Goal: Task Accomplishment & Management: Use online tool/utility

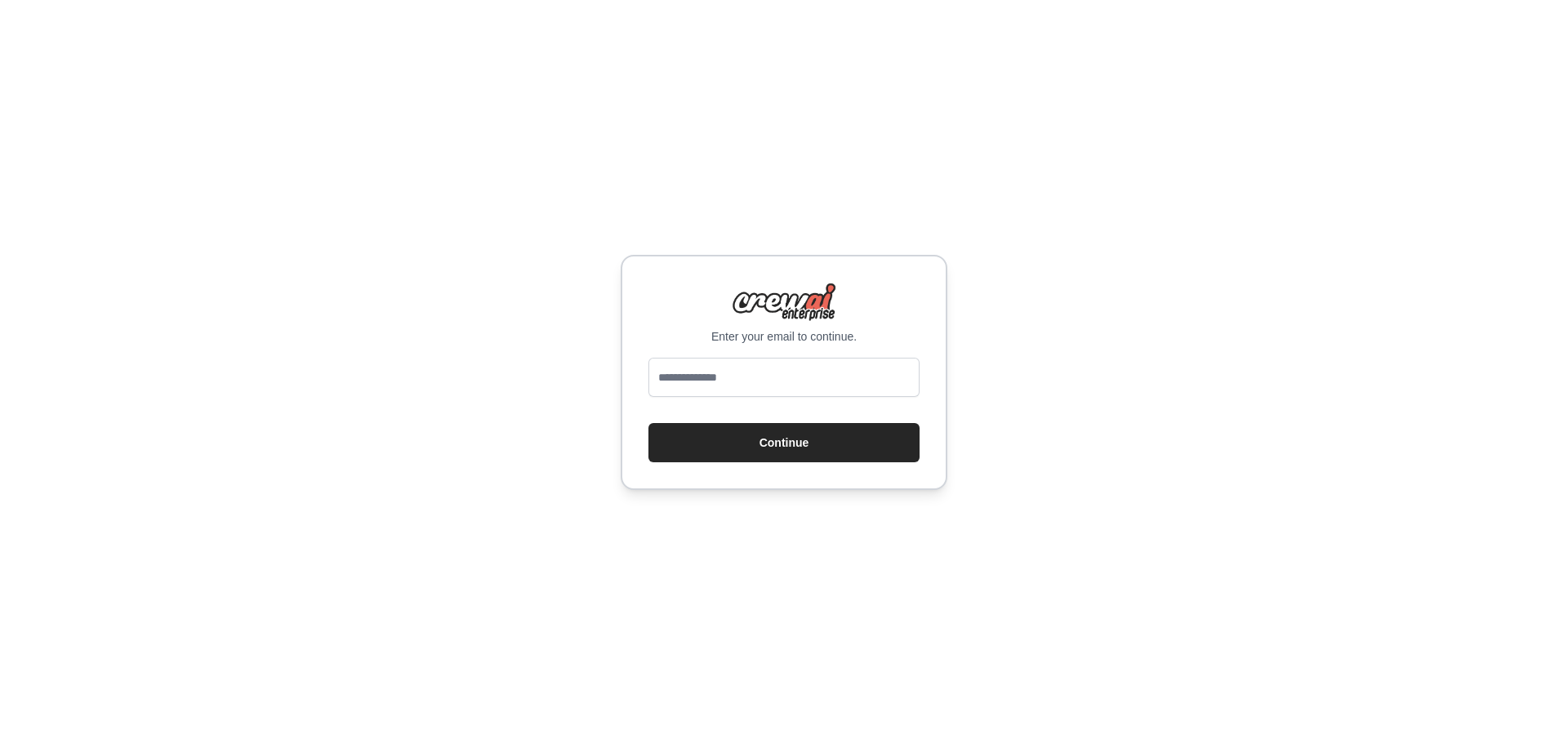
drag, startPoint x: 1168, startPoint y: 269, endPoint x: 1148, endPoint y: 275, distance: 20.9
click at [1168, 269] on div "Enter your email to continue. Continue" at bounding box center [784, 372] width 1568 height 744
click at [743, 384] on input "email" at bounding box center [784, 377] width 271 height 39
paste input "**********"
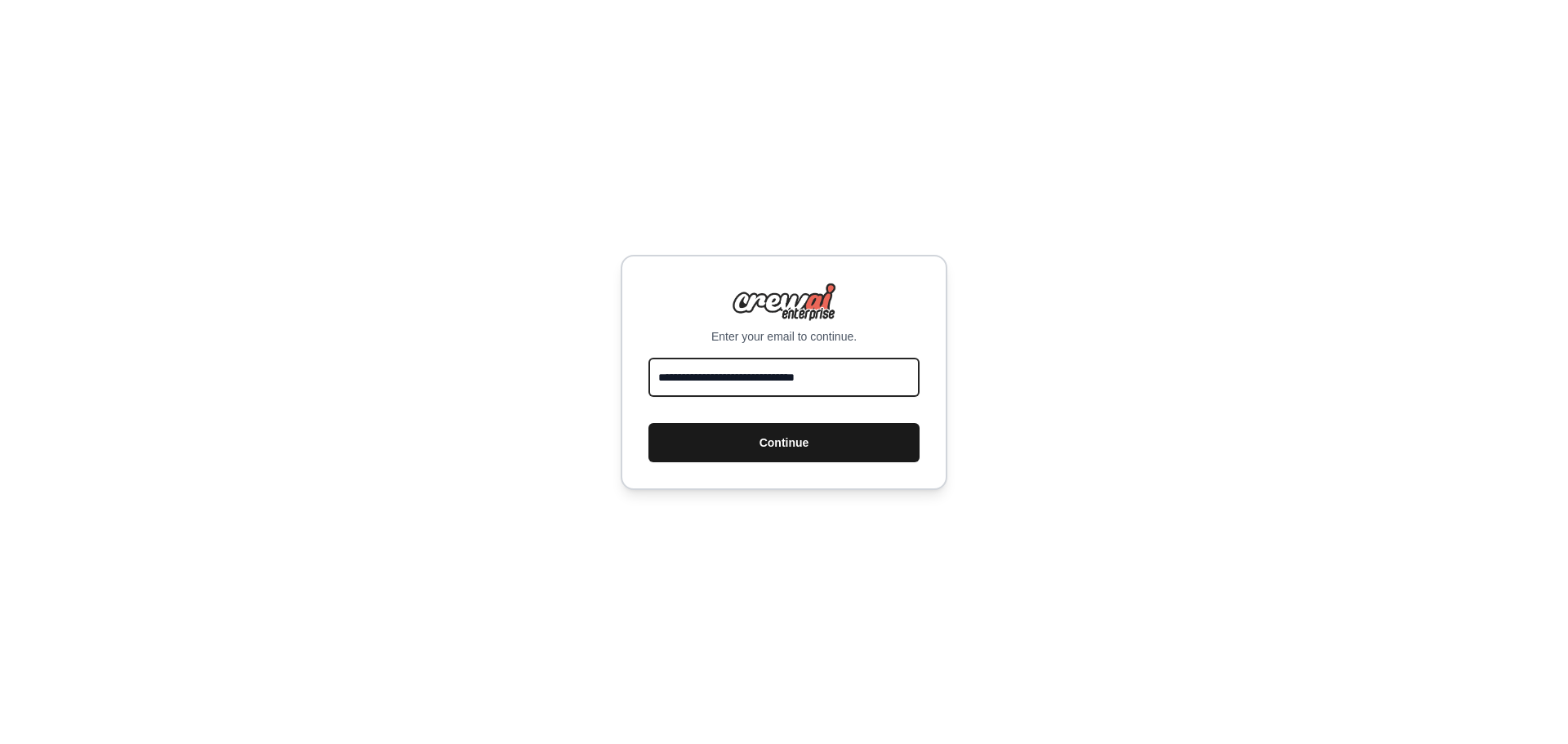
type input "**********"
click at [772, 439] on button "Continue" at bounding box center [784, 443] width 271 height 39
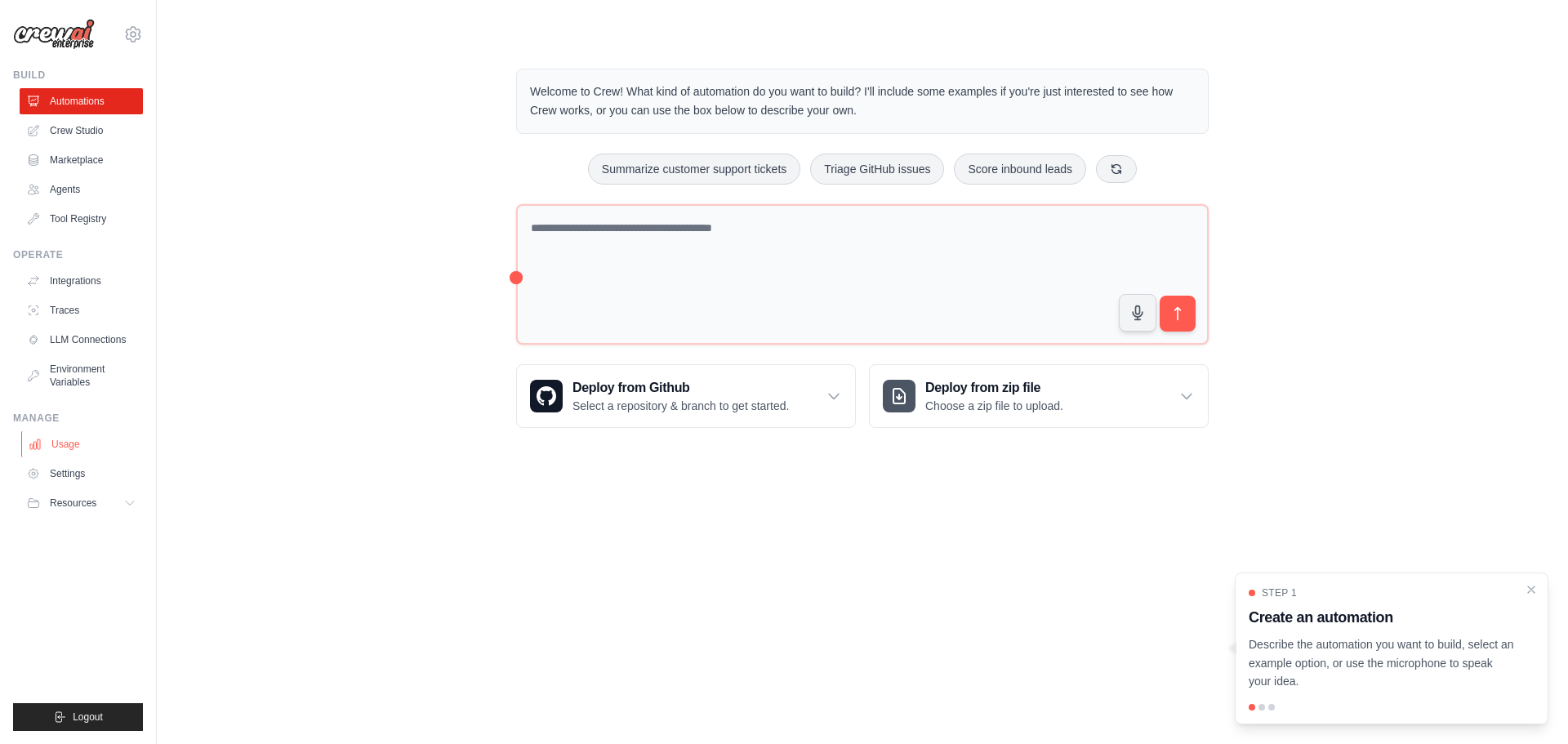
click at [63, 440] on link "Usage" at bounding box center [83, 444] width 123 height 26
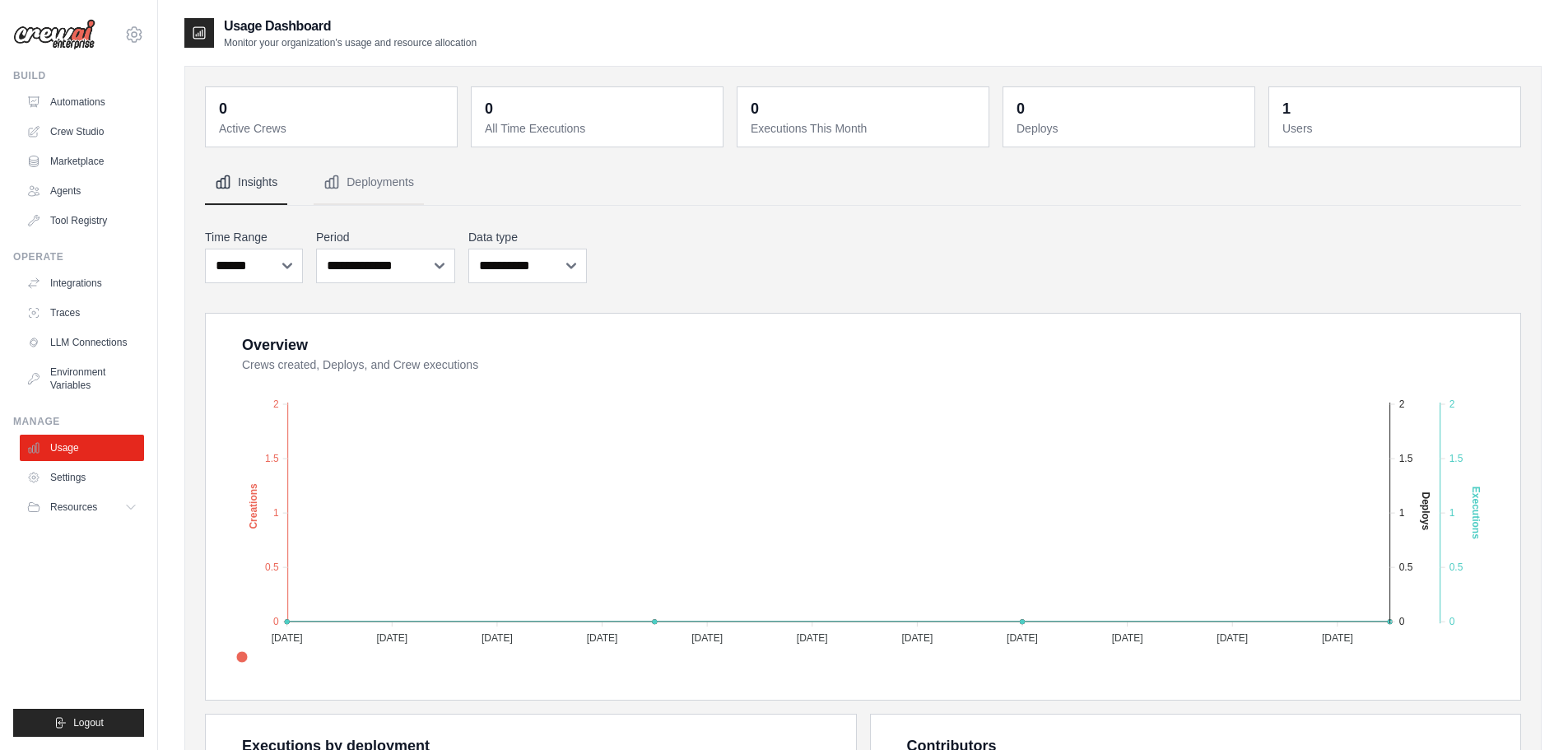
click at [69, 42] on img at bounding box center [54, 34] width 82 height 31
click at [69, 100] on link "Automations" at bounding box center [83, 102] width 124 height 26
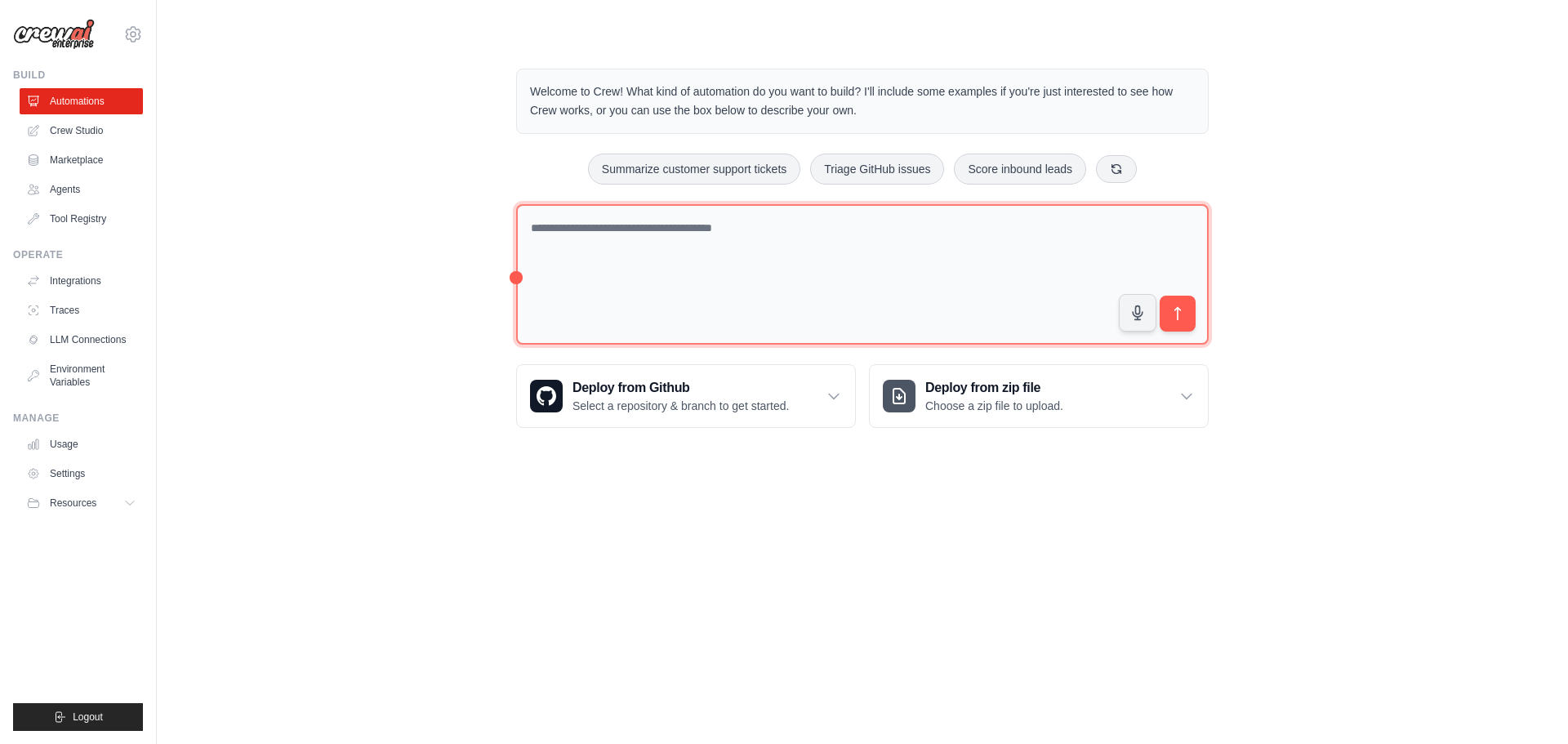
click at [719, 244] on textarea at bounding box center [861, 274] width 692 height 141
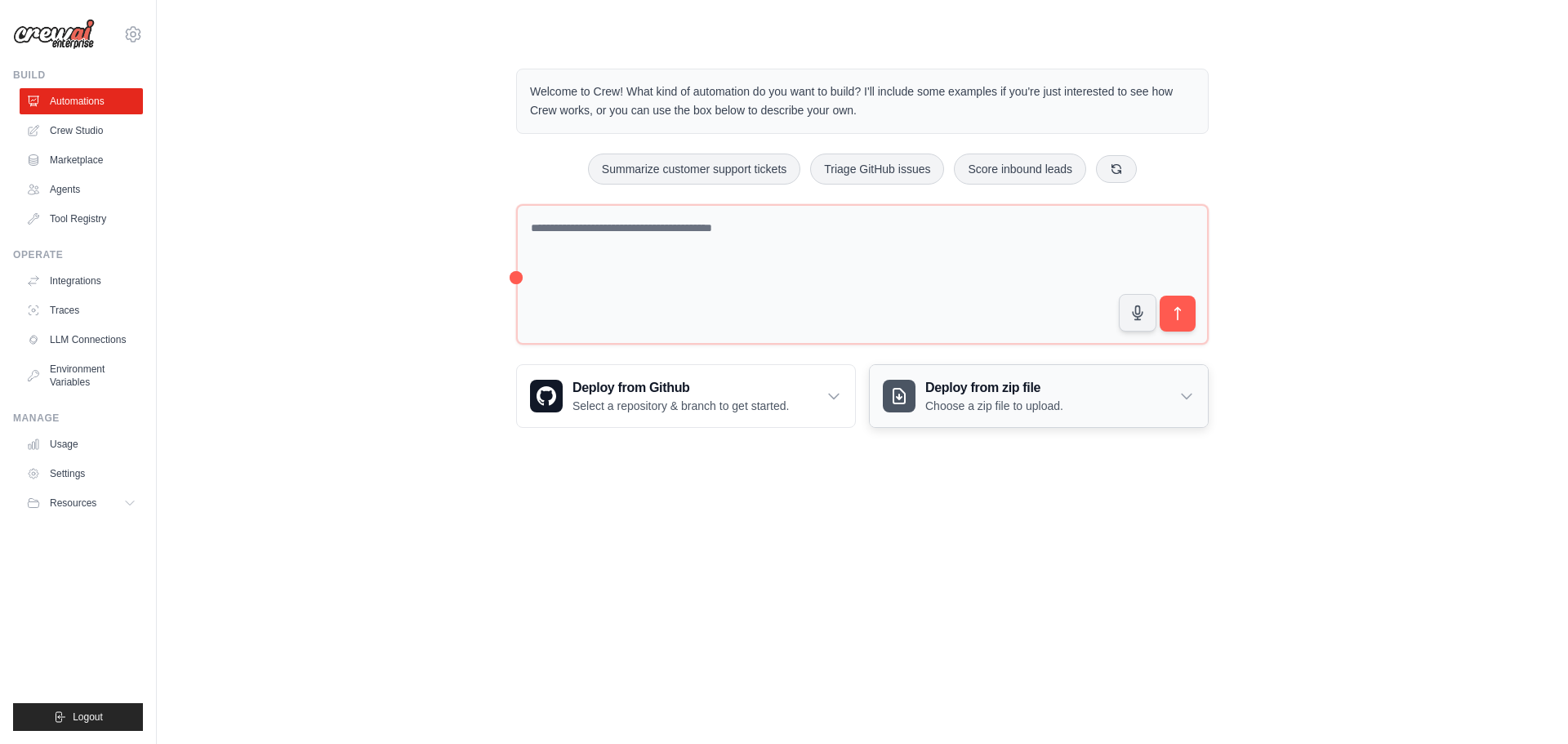
click at [1197, 404] on div "Deploy from zip file Choose a zip file to upload." at bounding box center [1039, 396] width 338 height 62
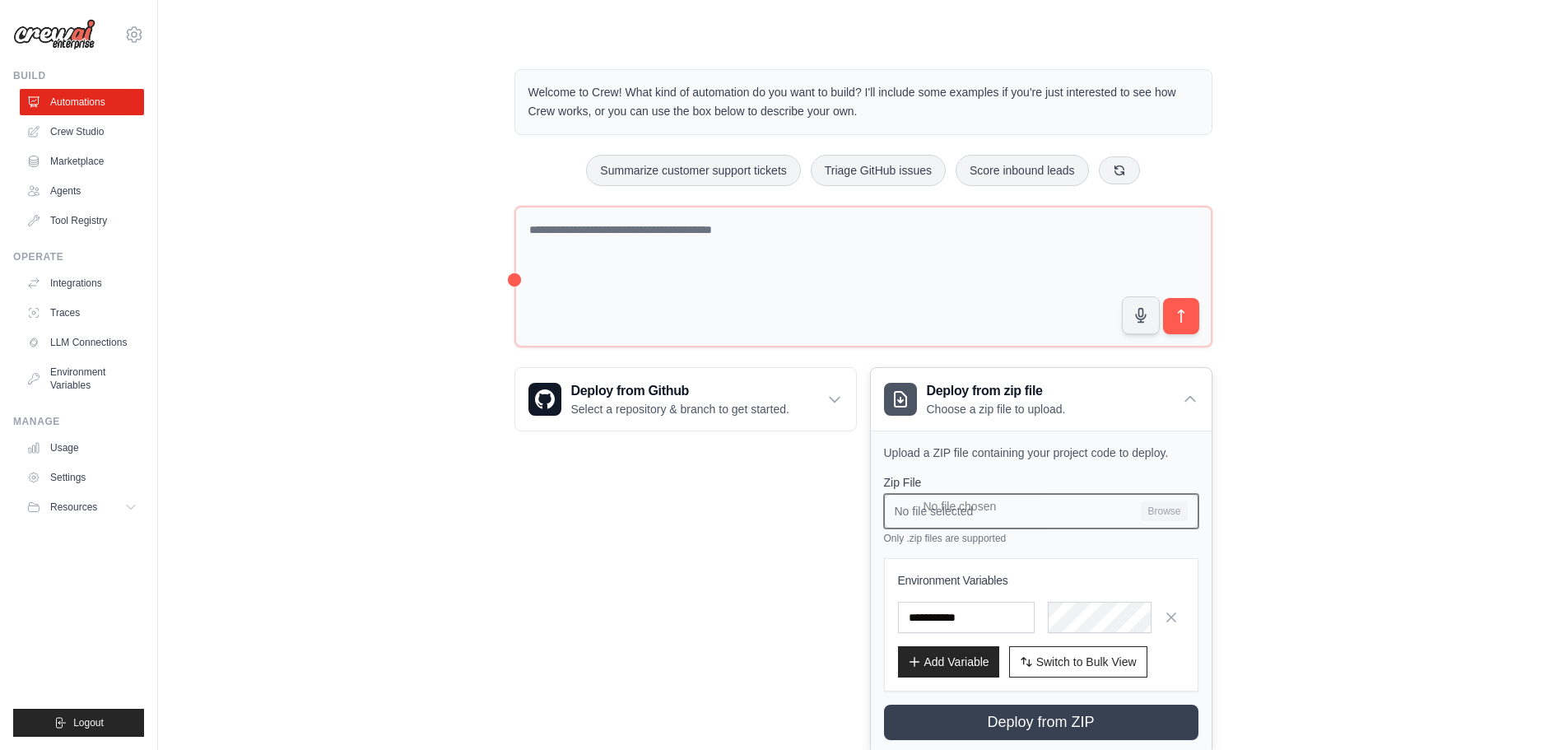
click at [979, 515] on input "No file selected Browse" at bounding box center [1040, 511] width 314 height 34
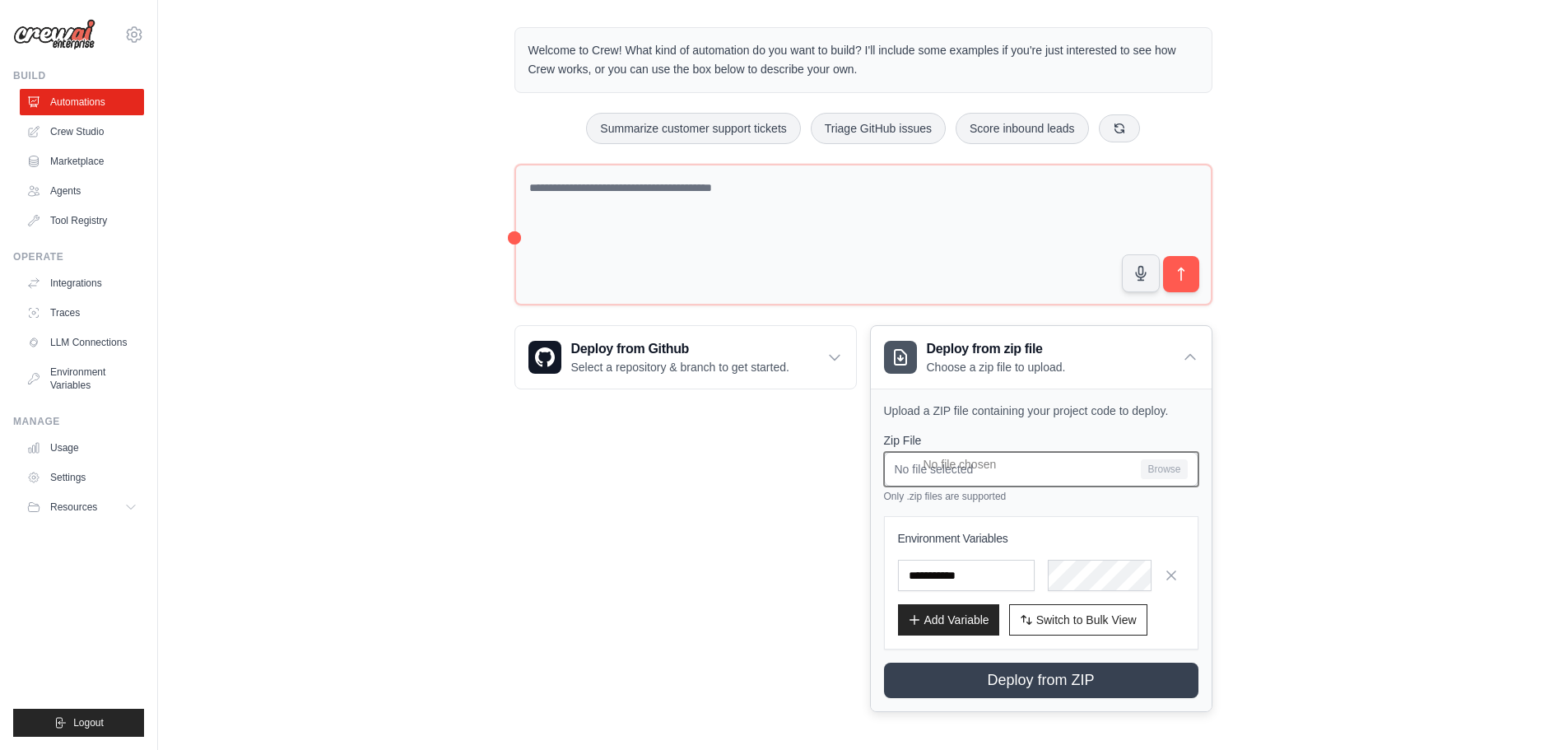
scroll to position [46, 0]
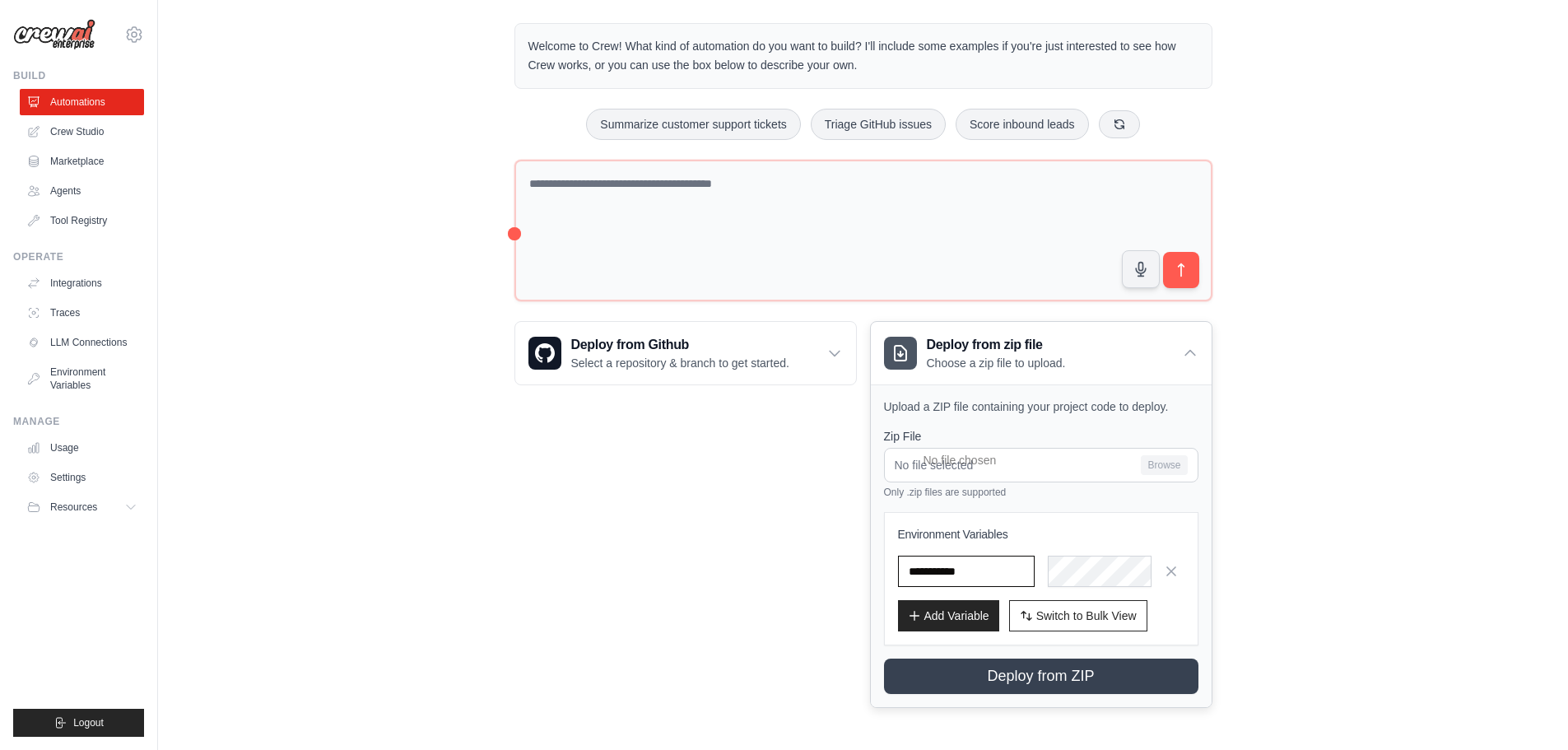
click at [943, 576] on input "text" at bounding box center [966, 572] width 137 height 31
click at [1164, 352] on div "Deploy from zip file Choose a zip file to upload." at bounding box center [1041, 353] width 341 height 63
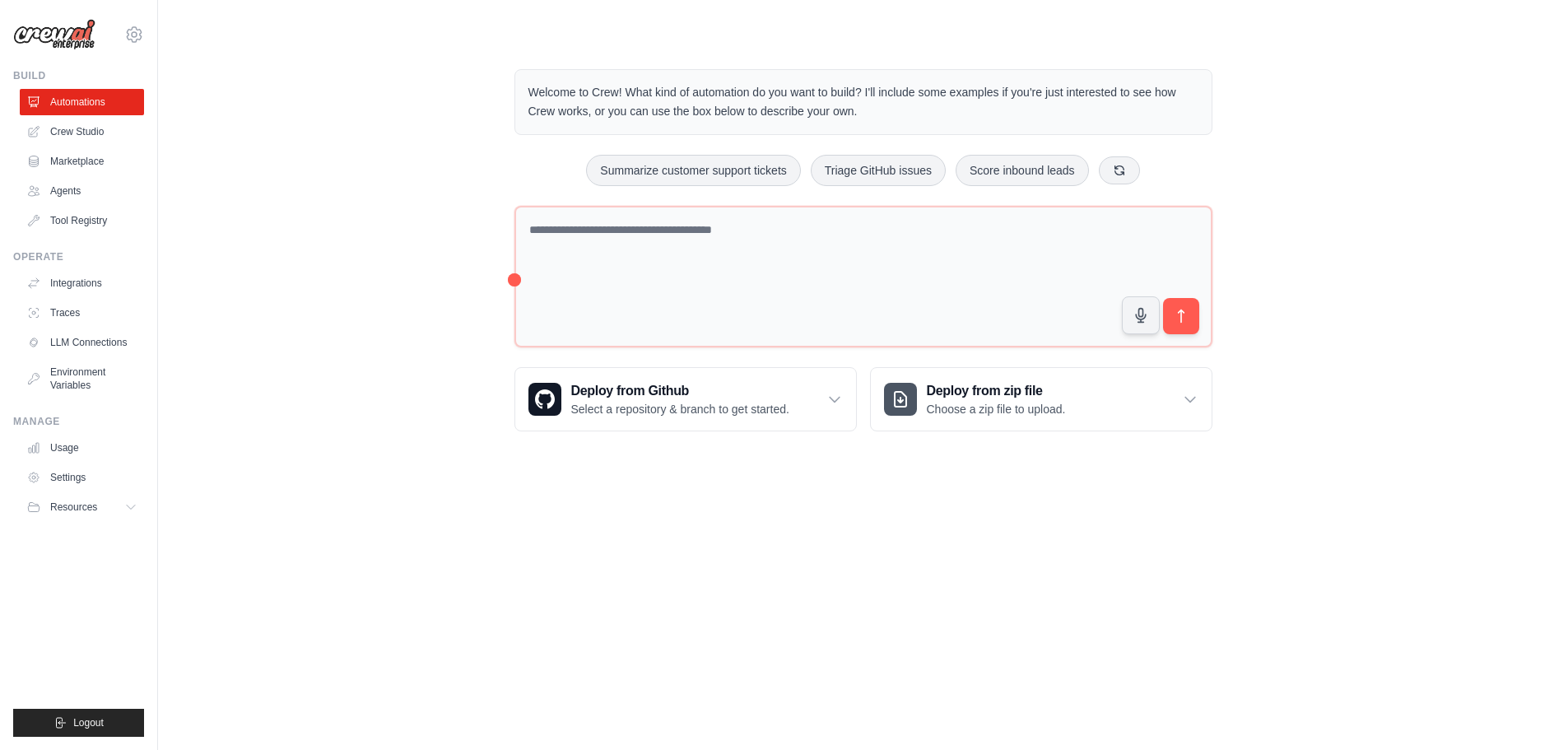
scroll to position [0, 0]
click at [69, 472] on link "Settings" at bounding box center [83, 477] width 124 height 26
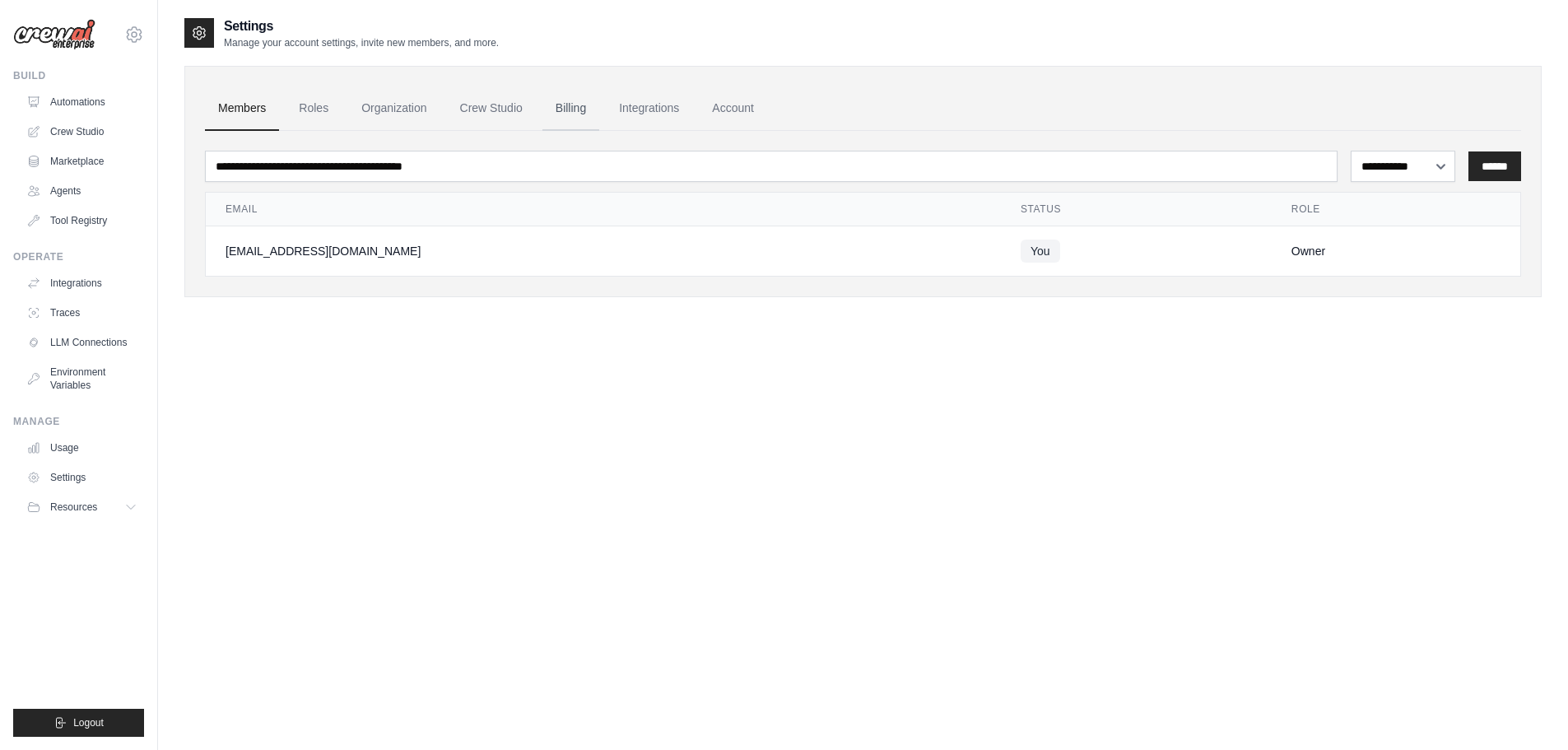
click at [599, 105] on link "Billing" at bounding box center [571, 108] width 57 height 44
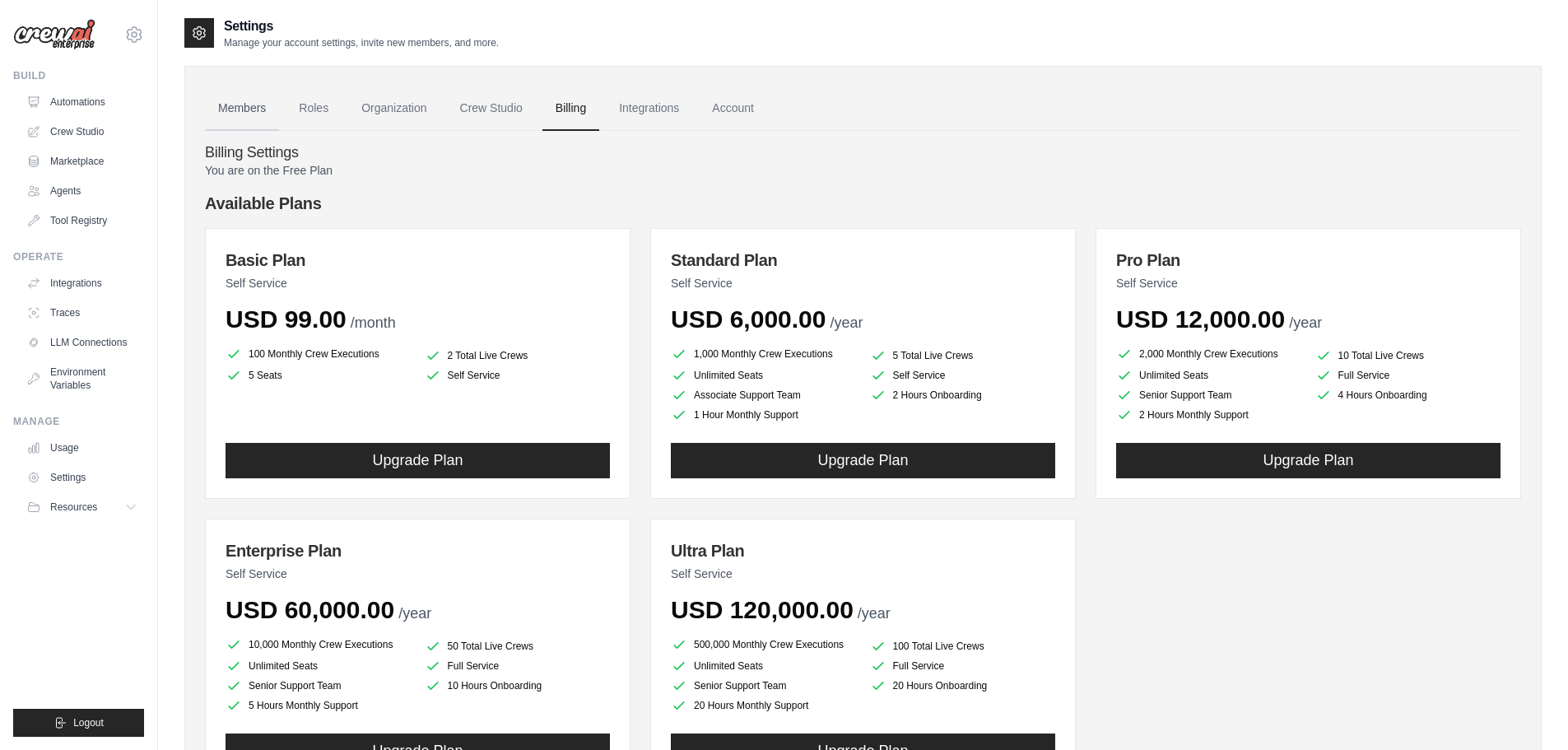
click at [231, 101] on link "Members" at bounding box center [242, 108] width 74 height 44
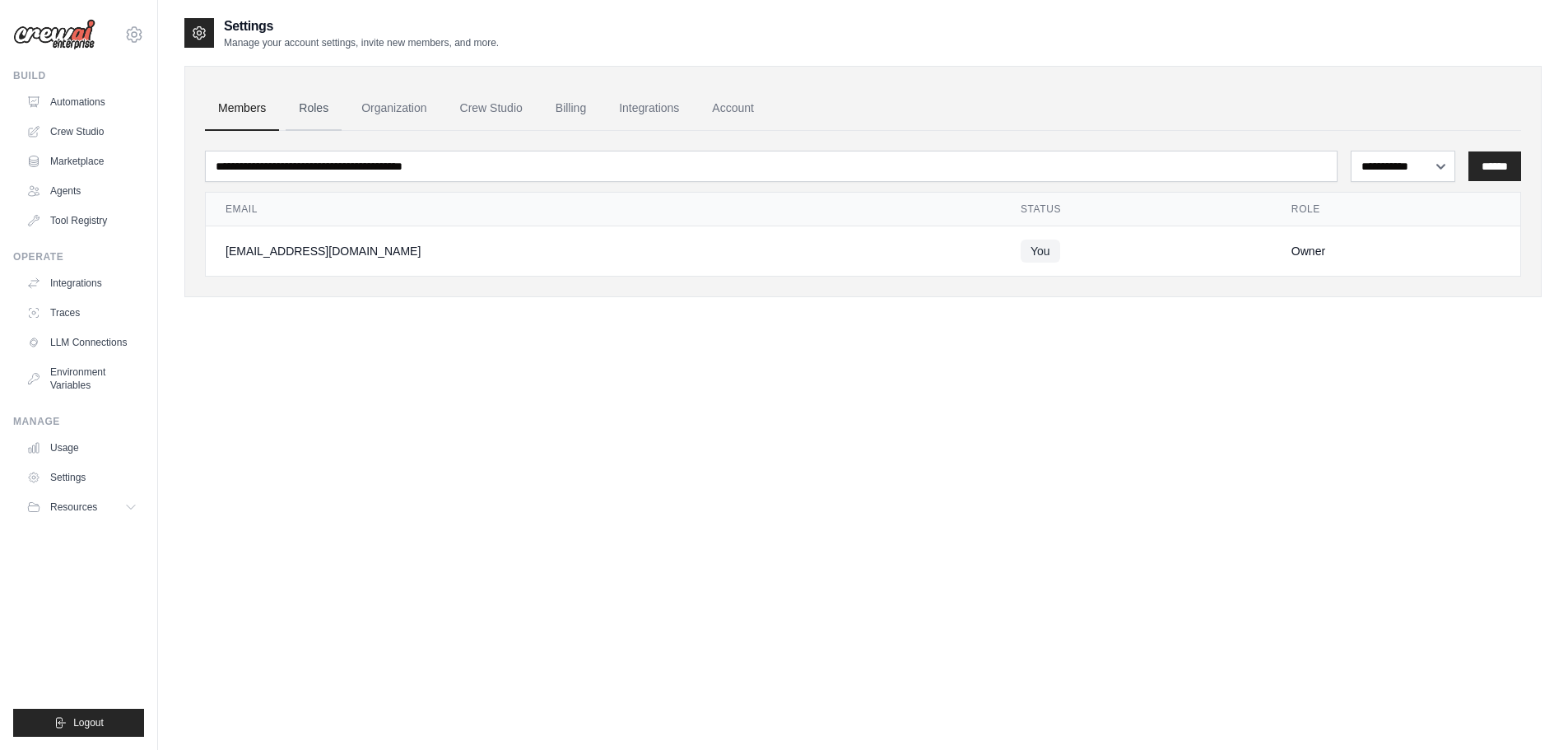
click at [330, 101] on link "Roles" at bounding box center [313, 108] width 56 height 44
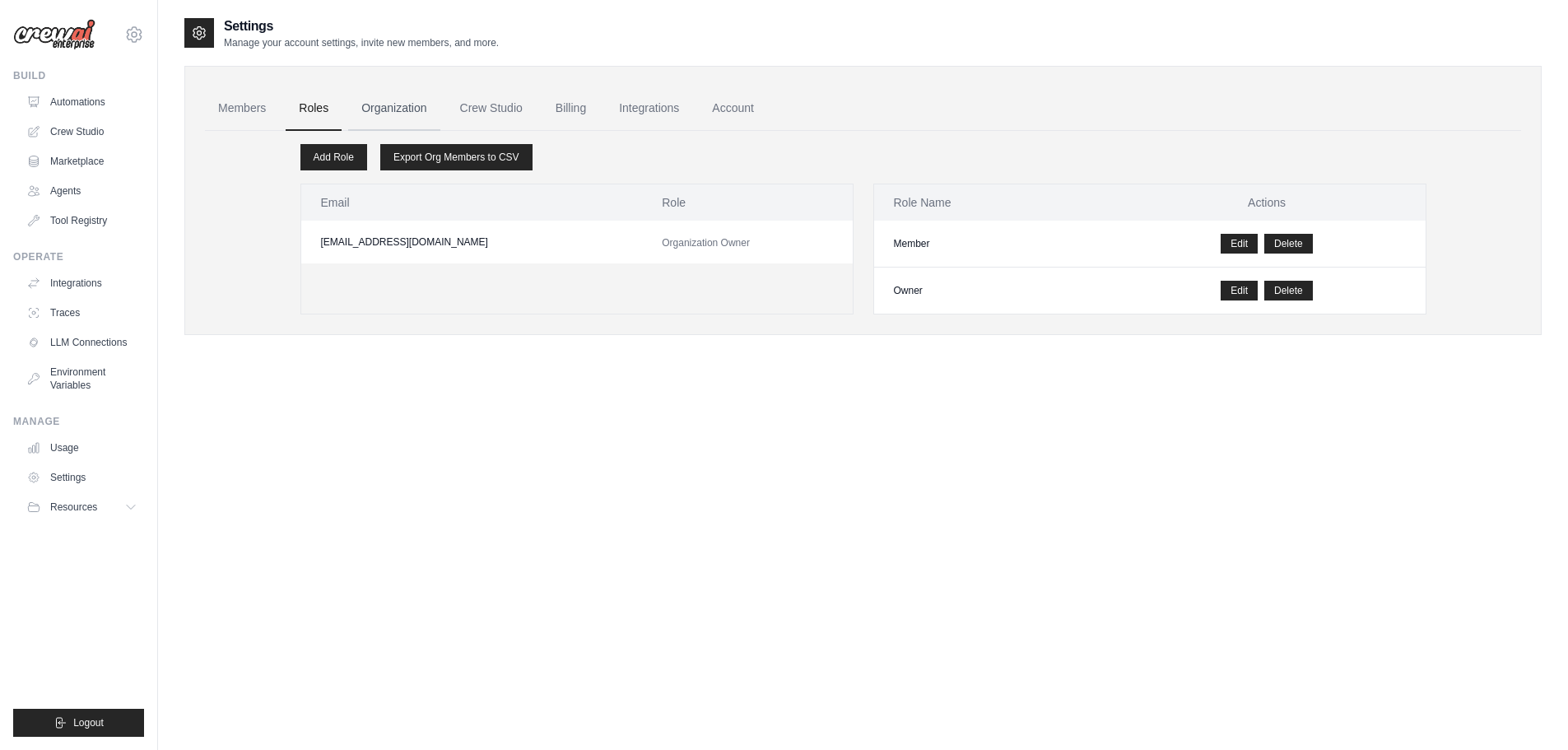
click at [405, 110] on link "Organization" at bounding box center [393, 108] width 91 height 44
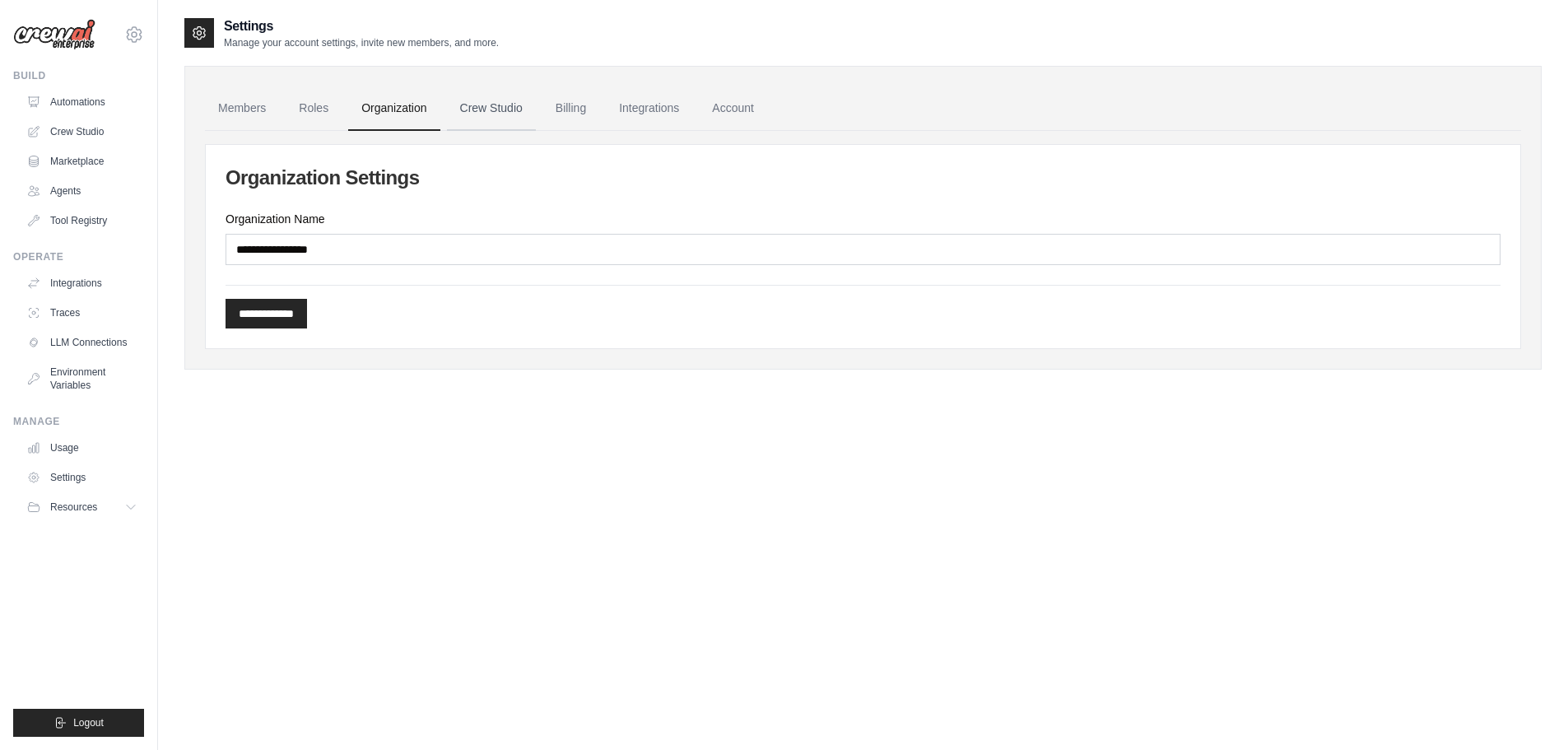
click at [510, 115] on link "Crew Studio" at bounding box center [491, 108] width 89 height 44
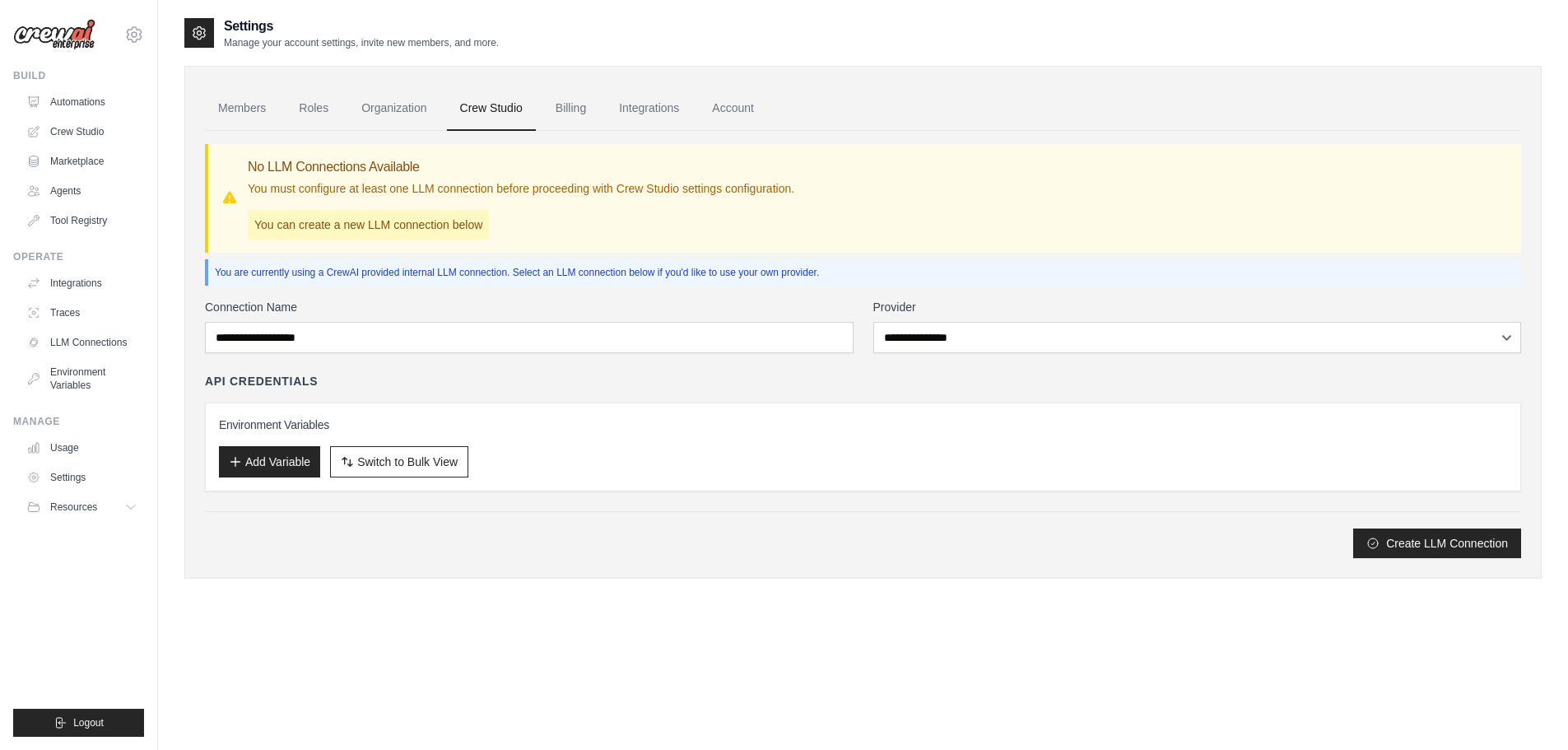
click at [379, 354] on div "**********" at bounding box center [862, 428] width 1316 height 259
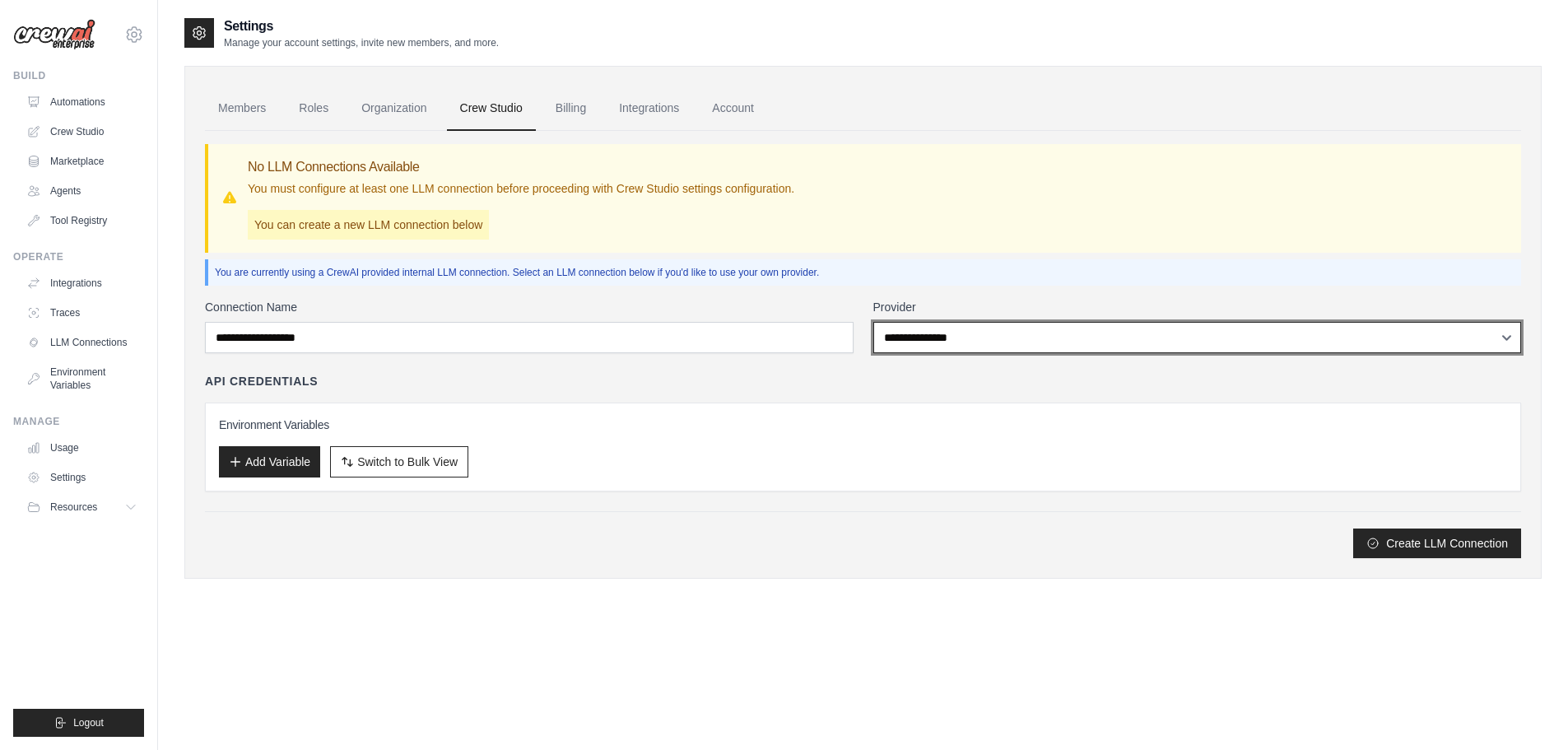
click at [945, 344] on select "**********" at bounding box center [1197, 338] width 649 height 31
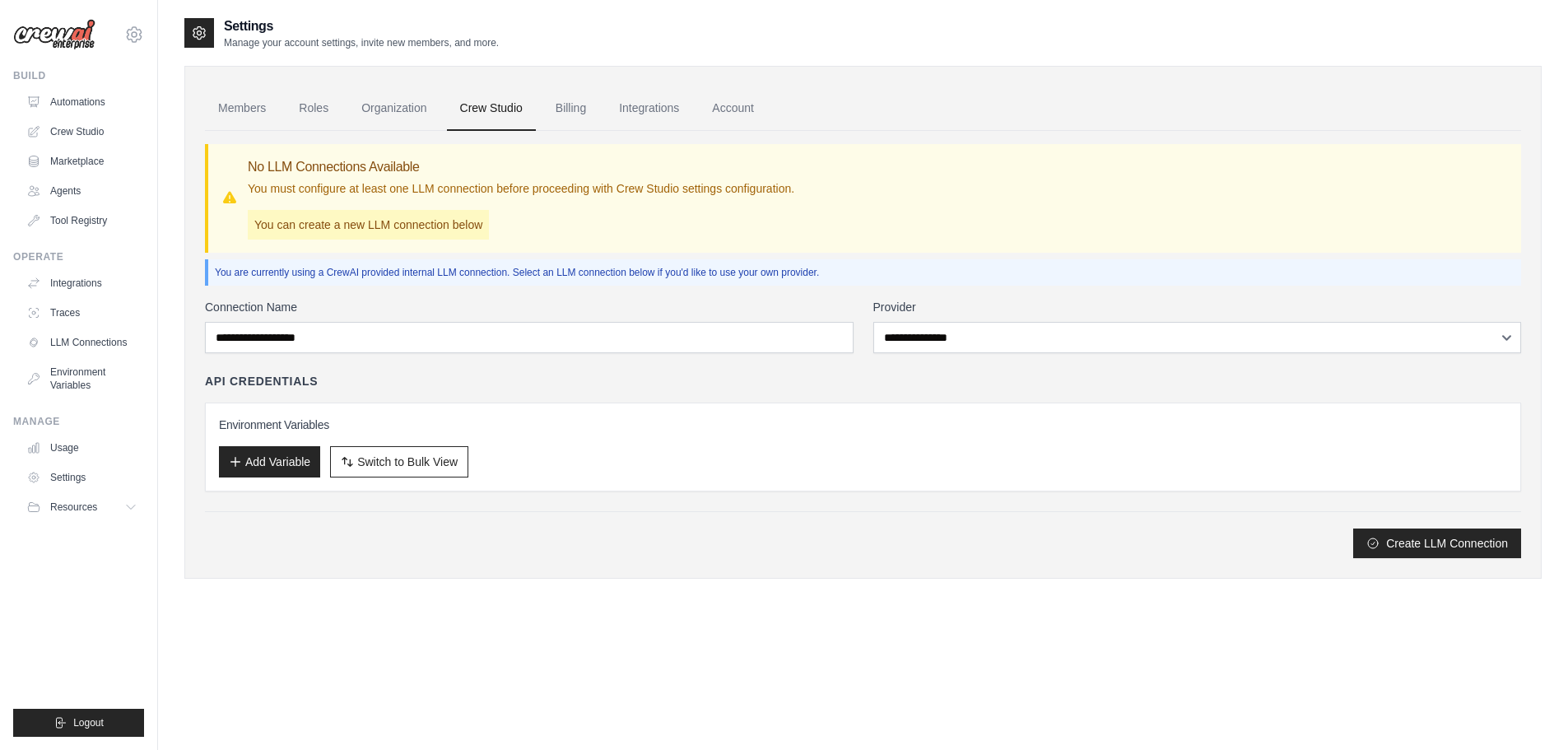
click at [989, 293] on div "**********" at bounding box center [862, 345] width 1316 height 427
click at [84, 99] on link "Automations" at bounding box center [83, 102] width 124 height 26
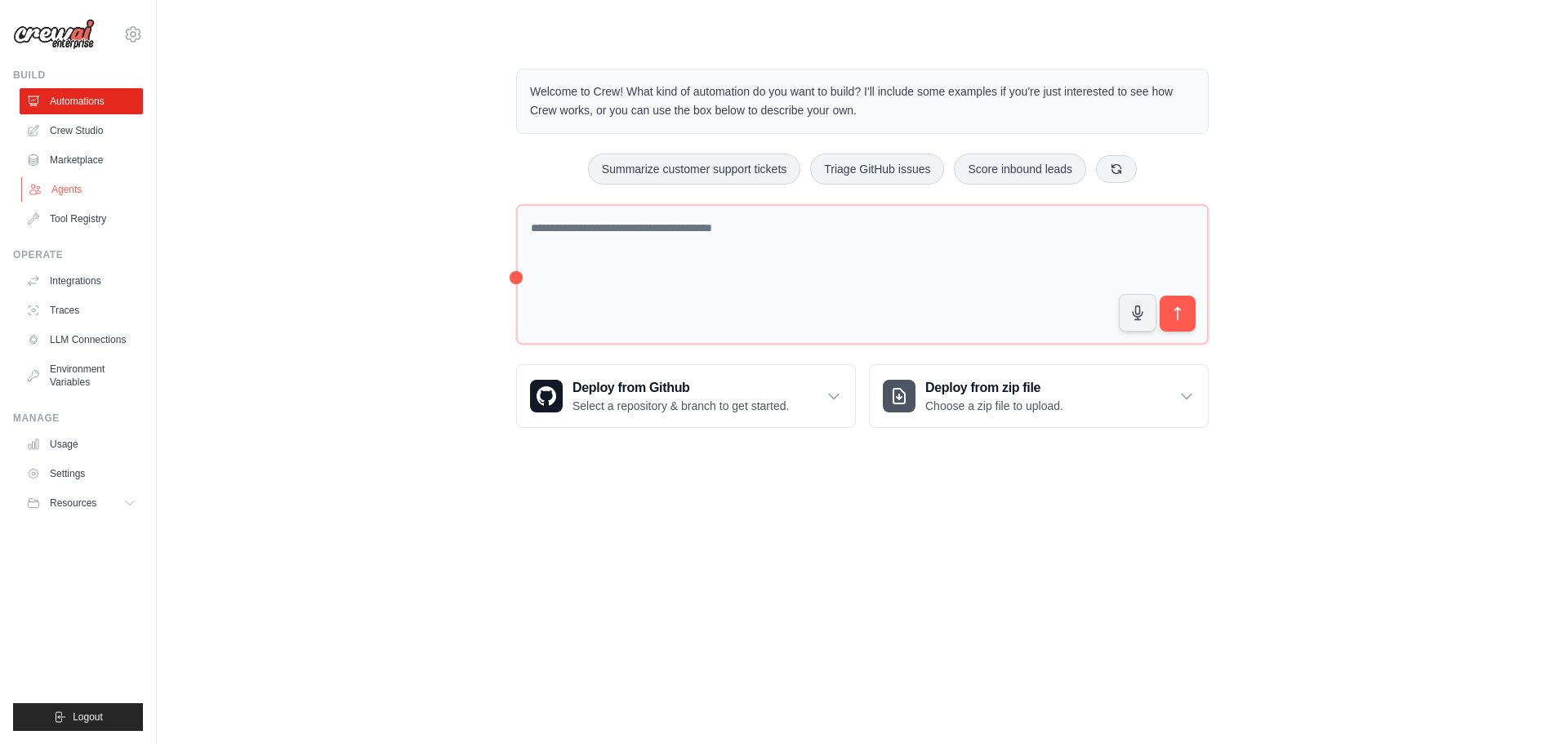
click at [68, 186] on link "Agents" at bounding box center [83, 189] width 123 height 26
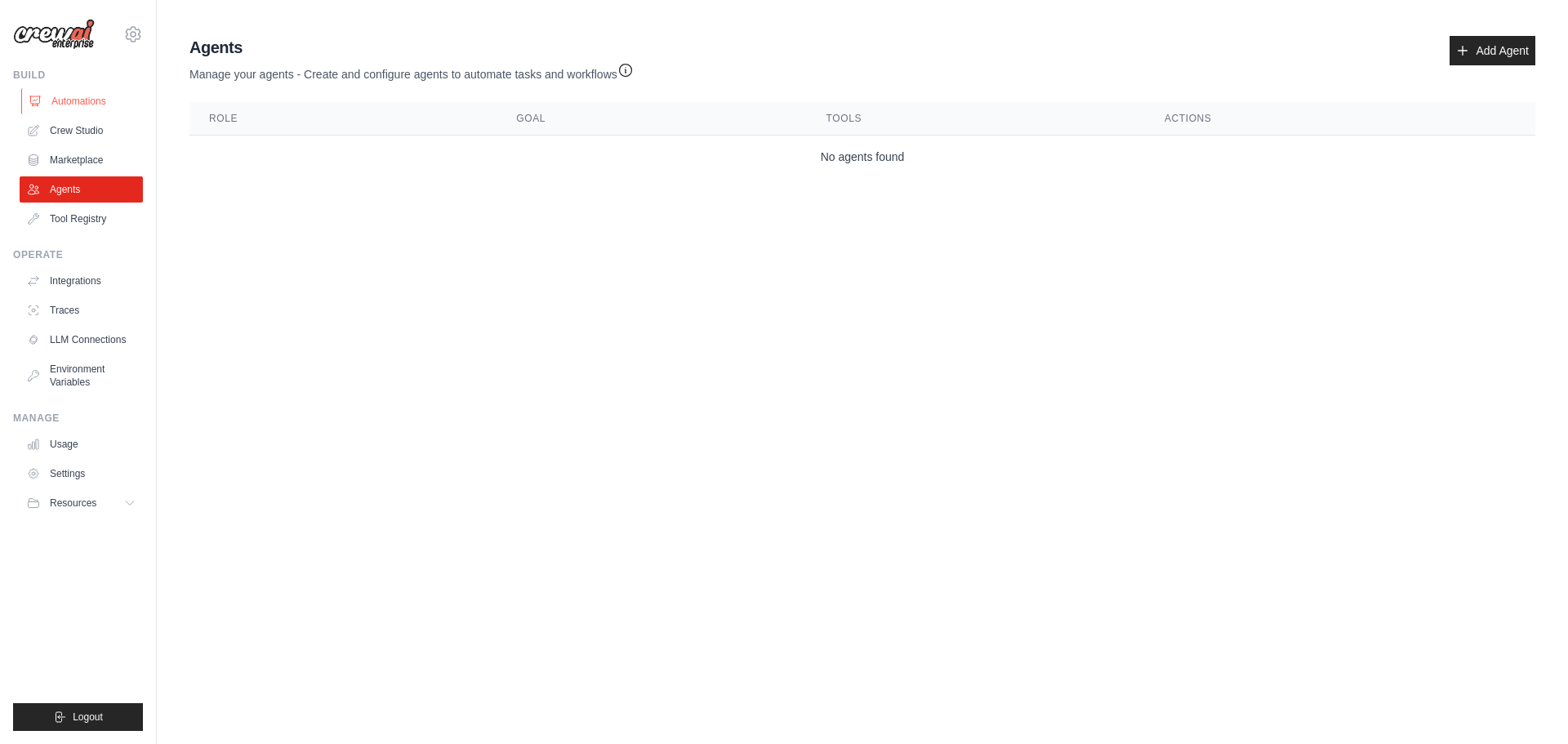
click at [80, 95] on link "Automations" at bounding box center [83, 101] width 123 height 26
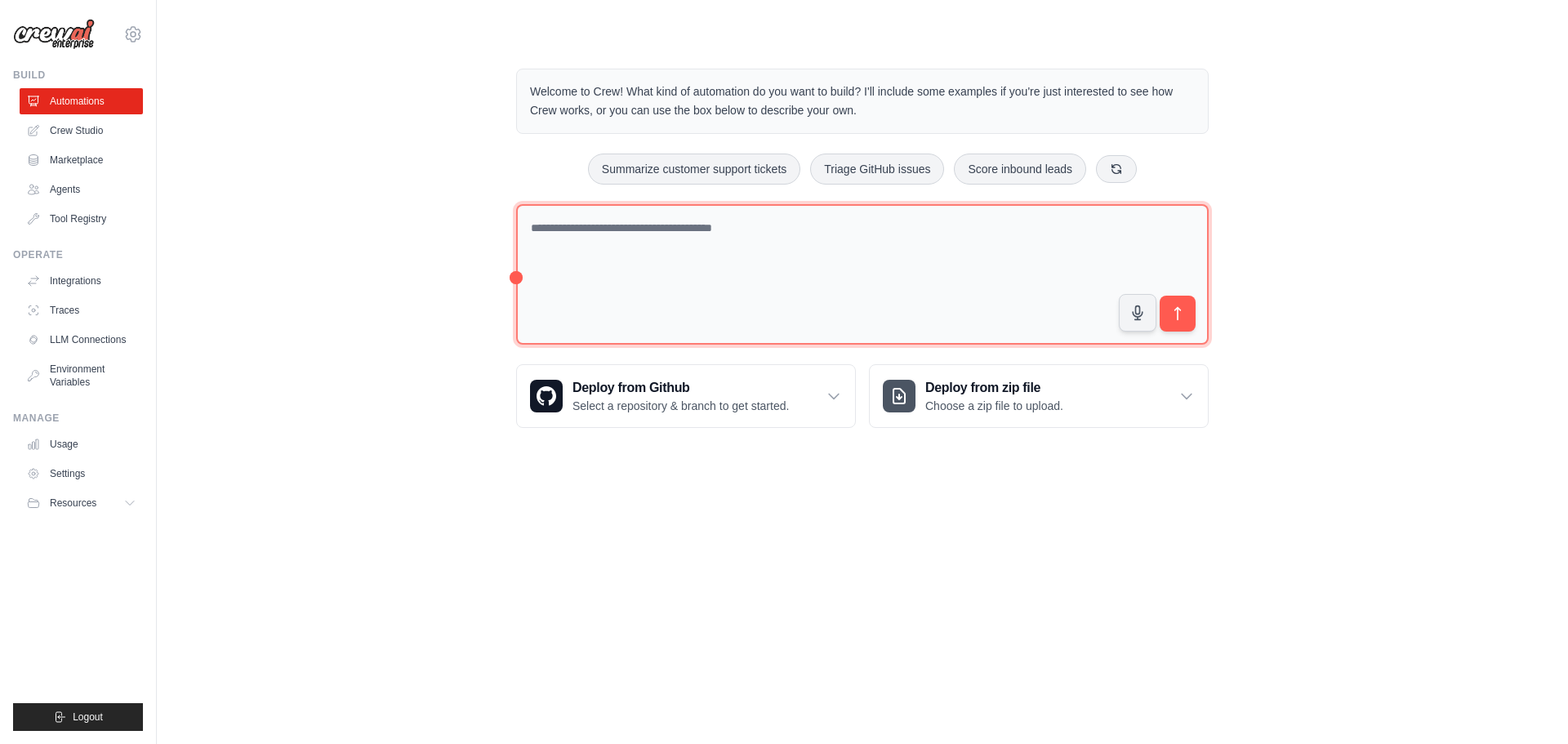
click at [742, 208] on textarea at bounding box center [861, 274] width 692 height 141
paste textarea "**********"
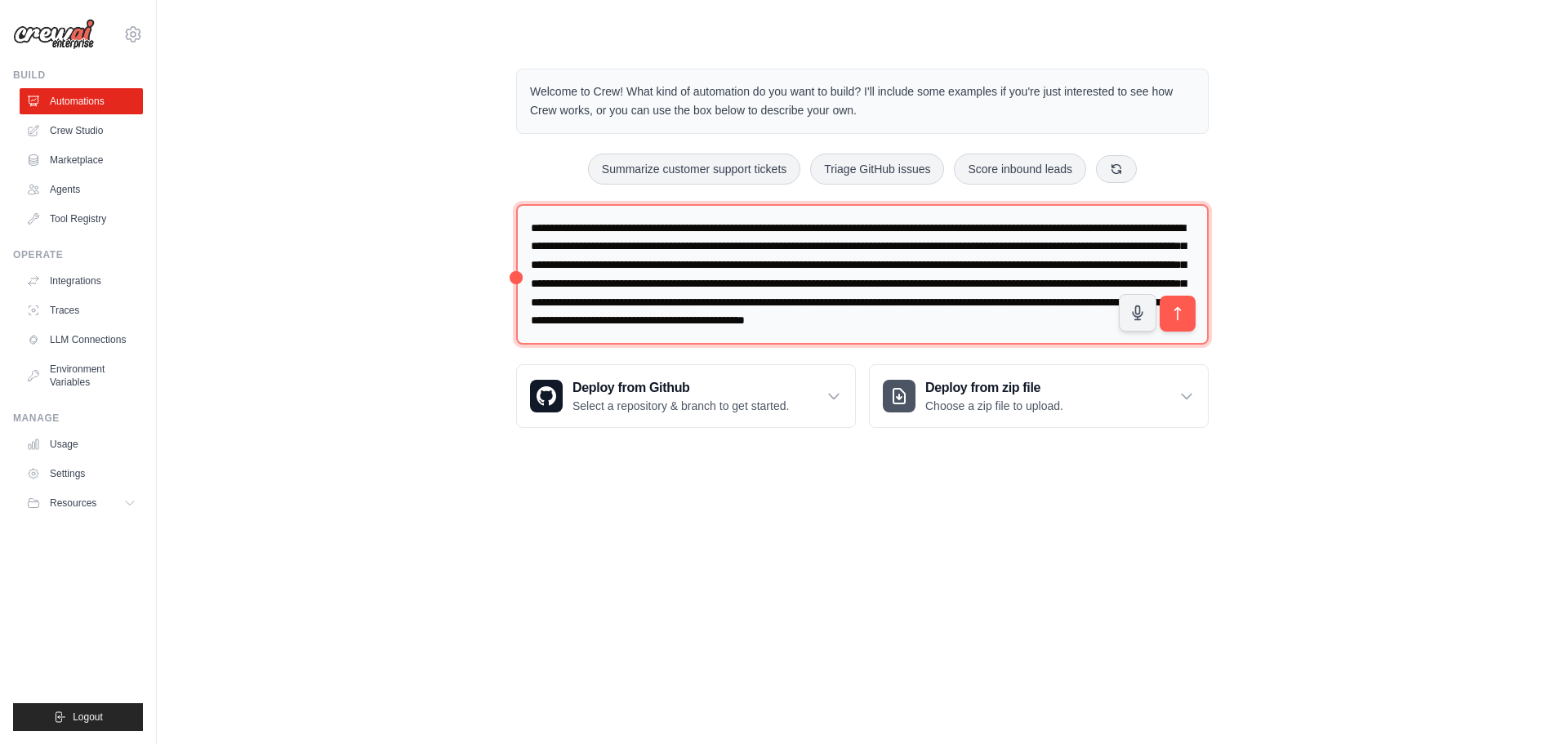
scroll to position [59, 0]
type textarea "**********"
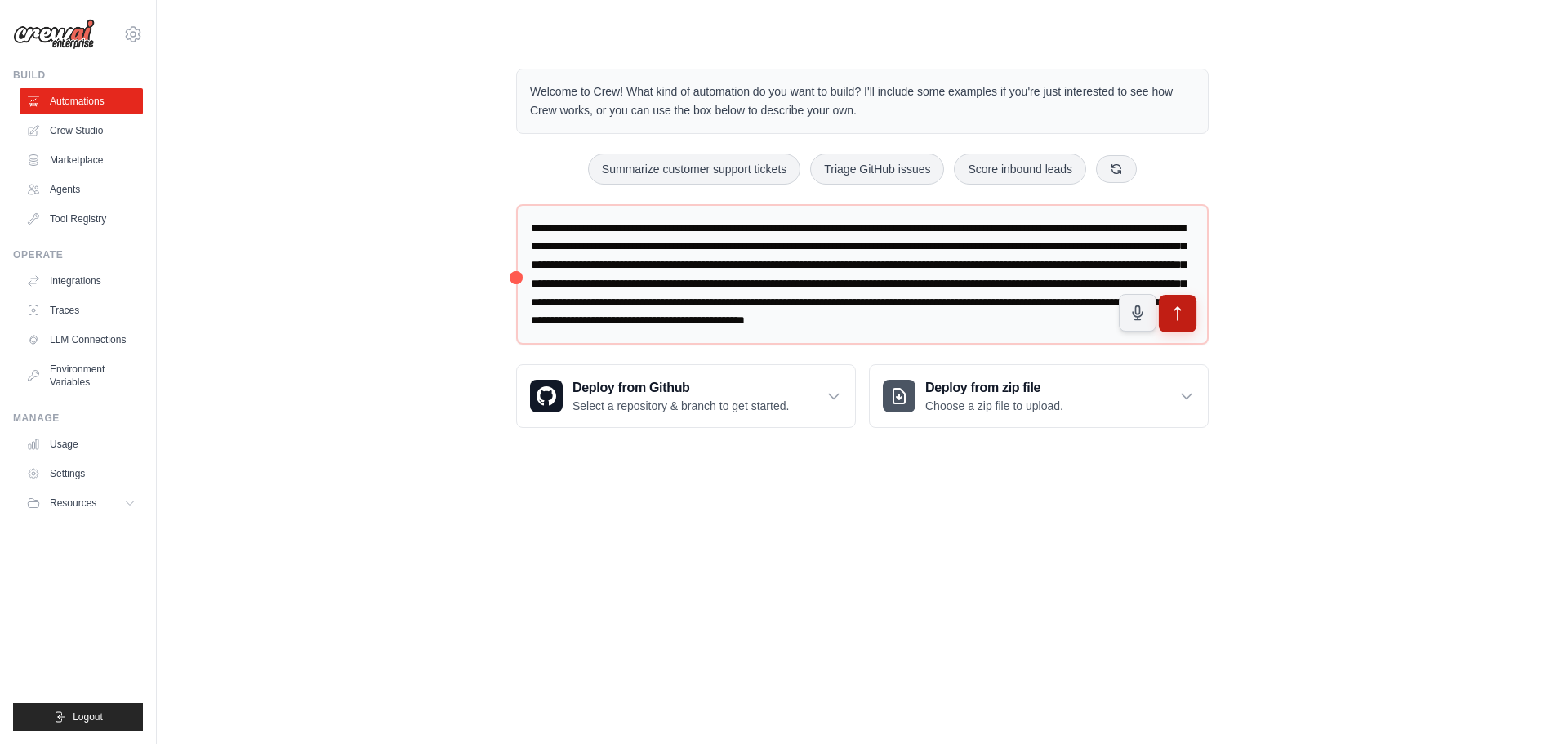
click at [1180, 308] on icon "submit" at bounding box center [1178, 313] width 6 height 13
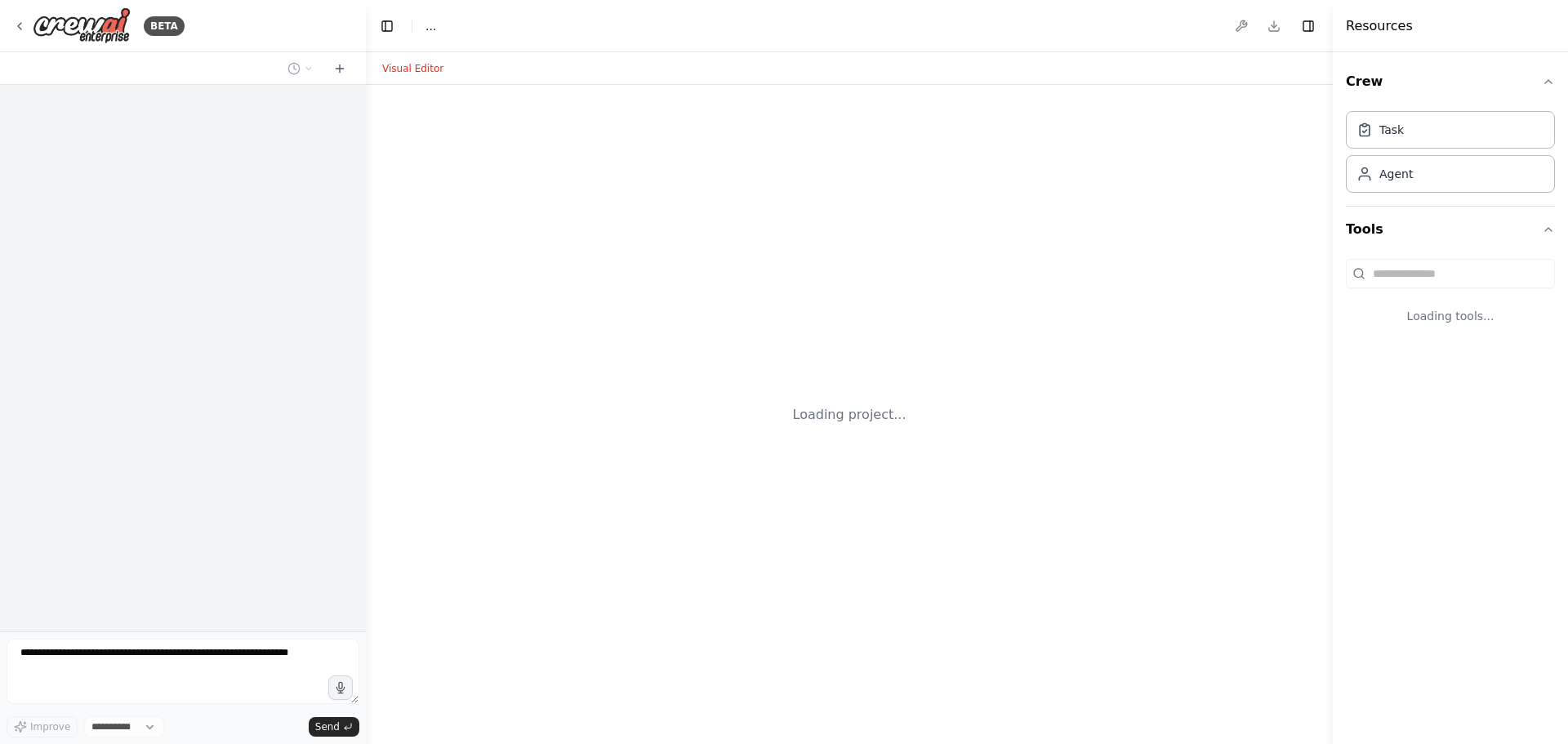
select select "****"
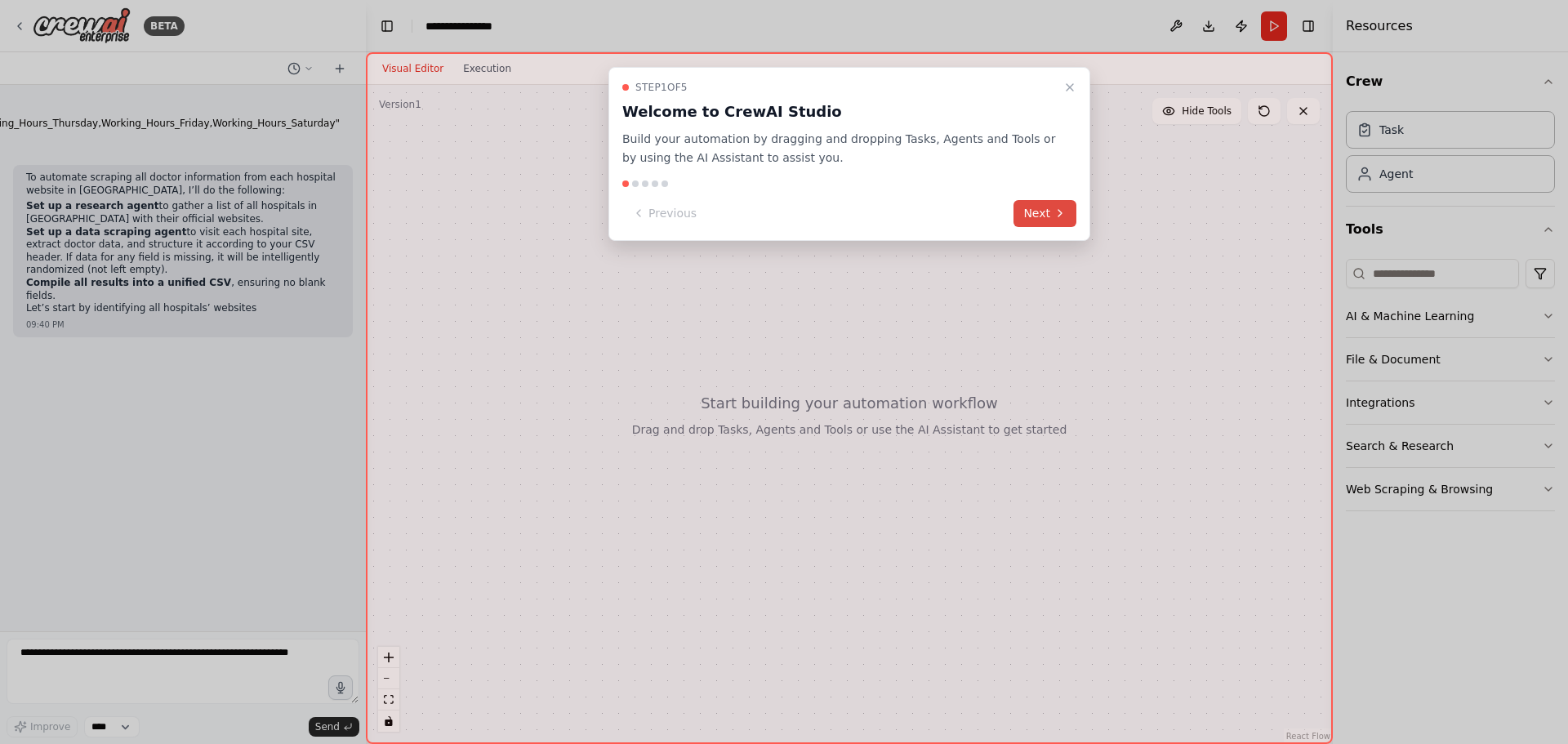
click at [1054, 209] on icon at bounding box center [1059, 213] width 13 height 13
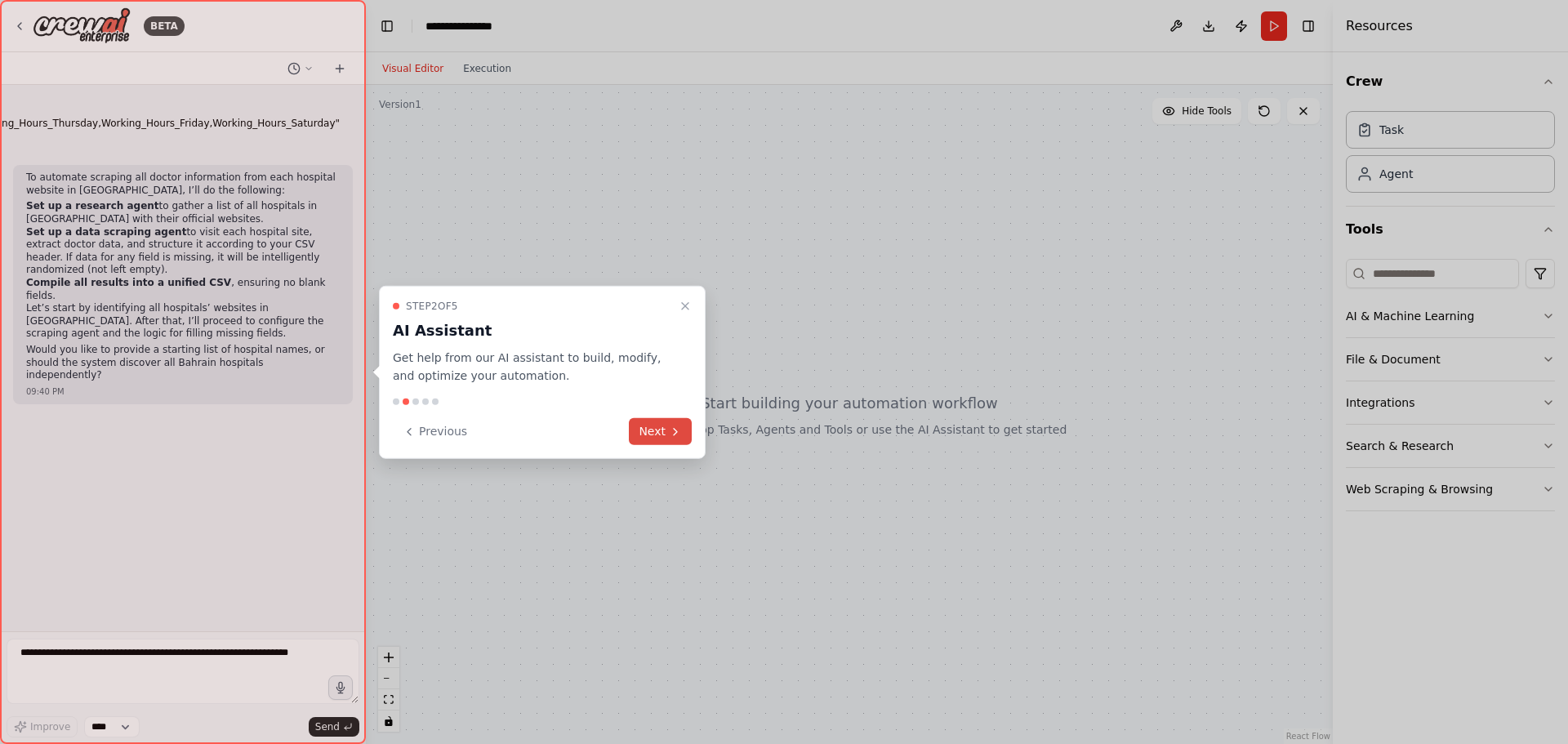
click at [648, 427] on button "Next" at bounding box center [659, 432] width 63 height 27
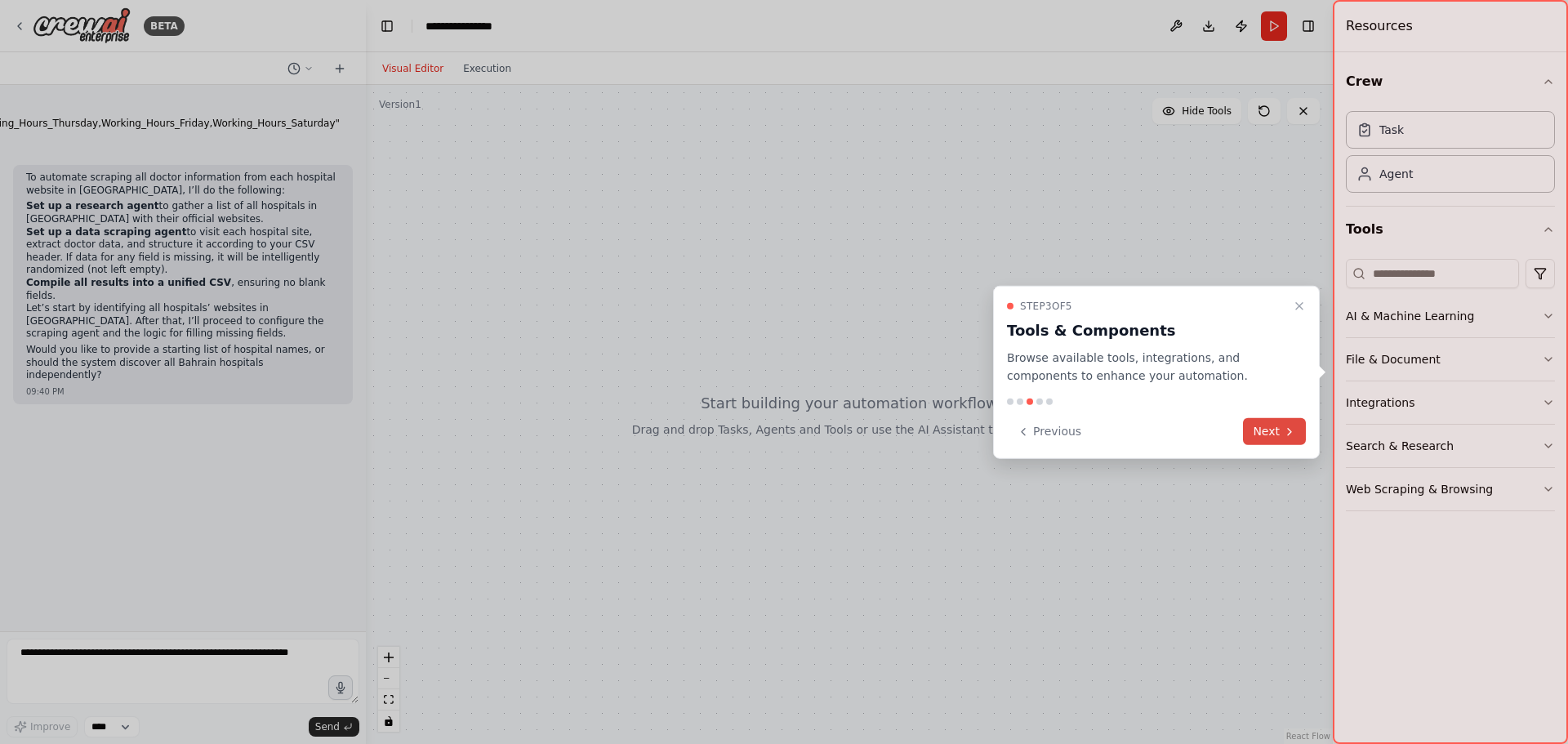
click at [1265, 437] on button "Next" at bounding box center [1274, 432] width 63 height 27
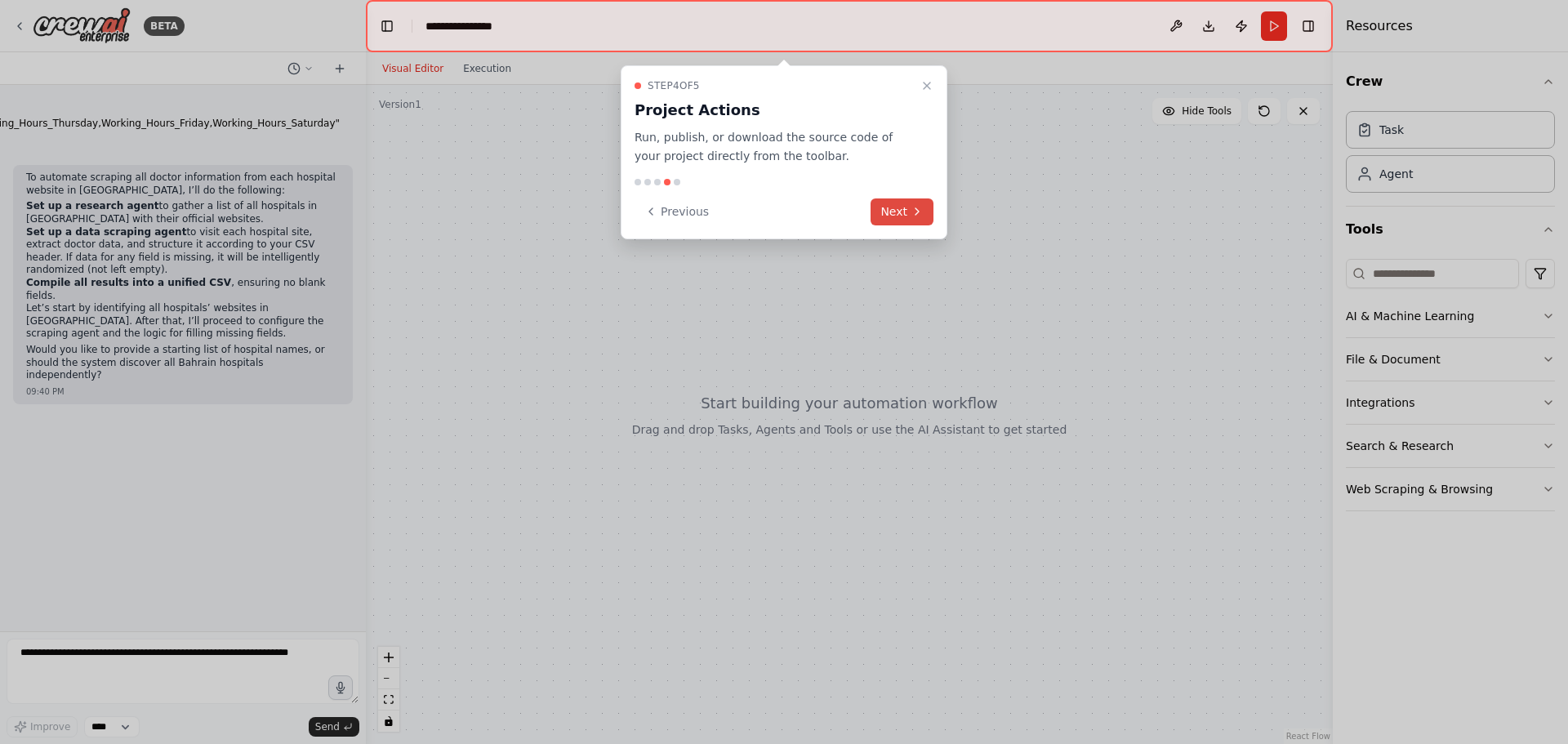
click at [906, 209] on button "Next" at bounding box center [901, 212] width 63 height 27
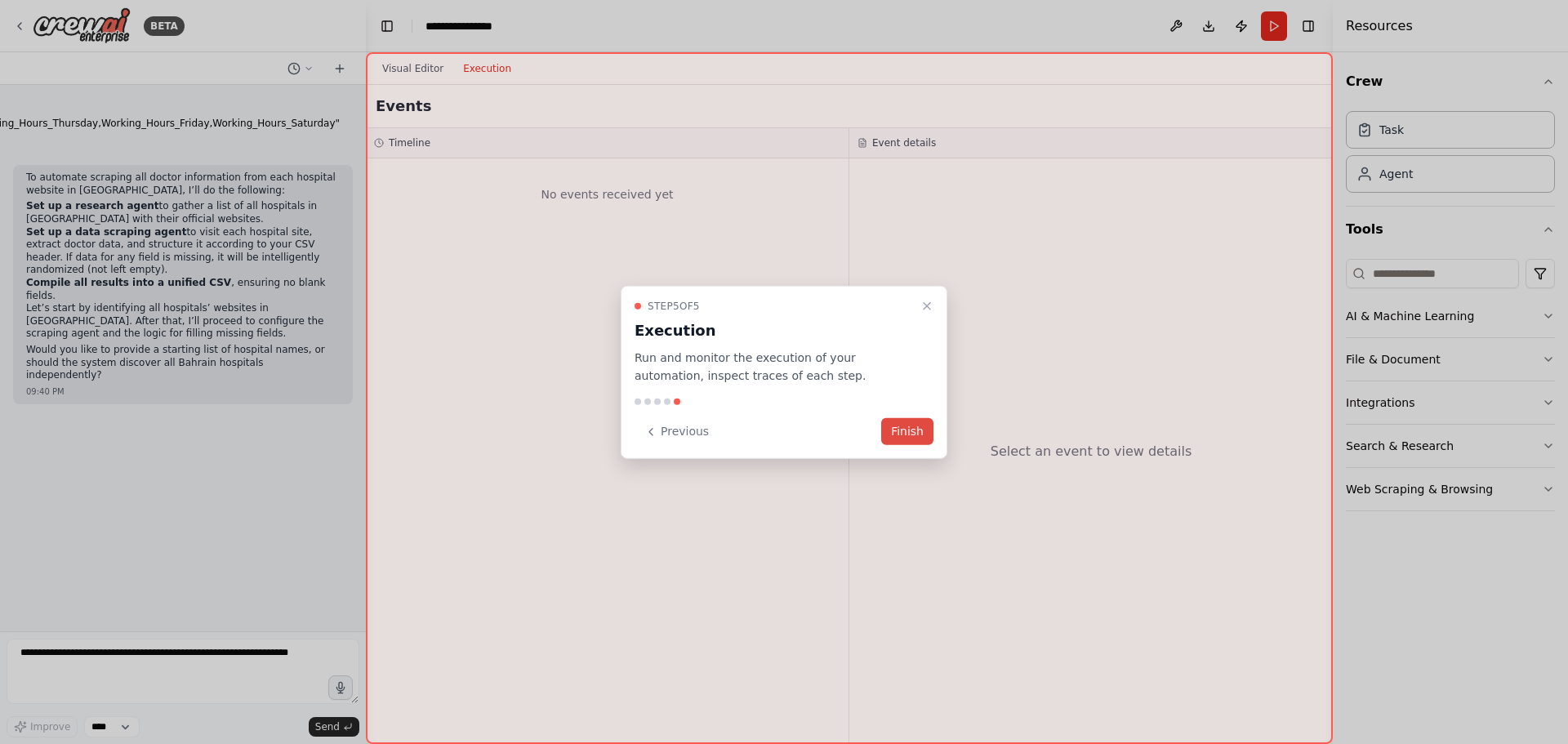
click at [919, 428] on button "Finish" at bounding box center [907, 432] width 52 height 27
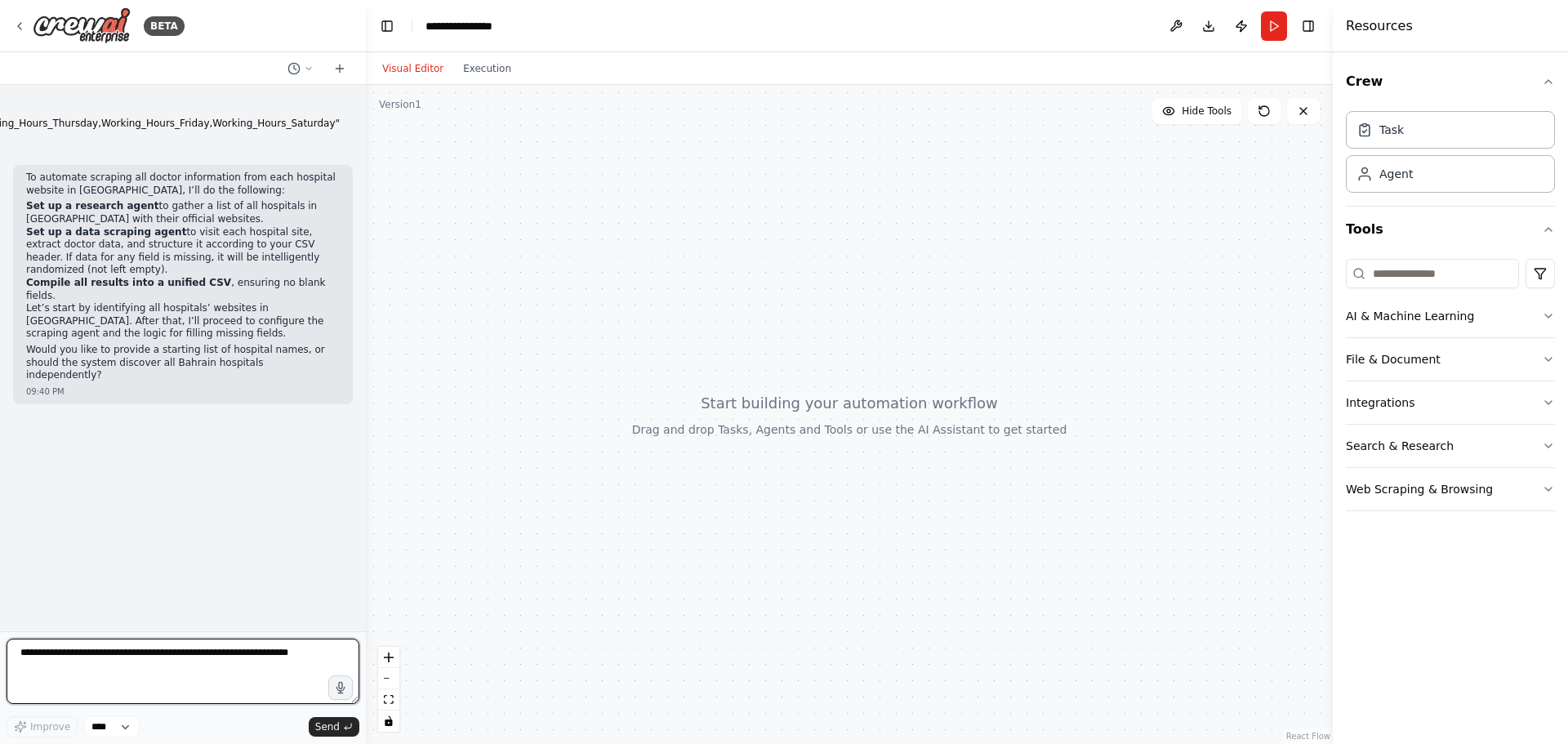
click at [55, 653] on textarea at bounding box center [183, 671] width 352 height 65
click at [111, 728] on select "****" at bounding box center [112, 727] width 55 height 21
click at [32, 655] on textarea at bounding box center [183, 671] width 352 height 65
type textarea "**********"
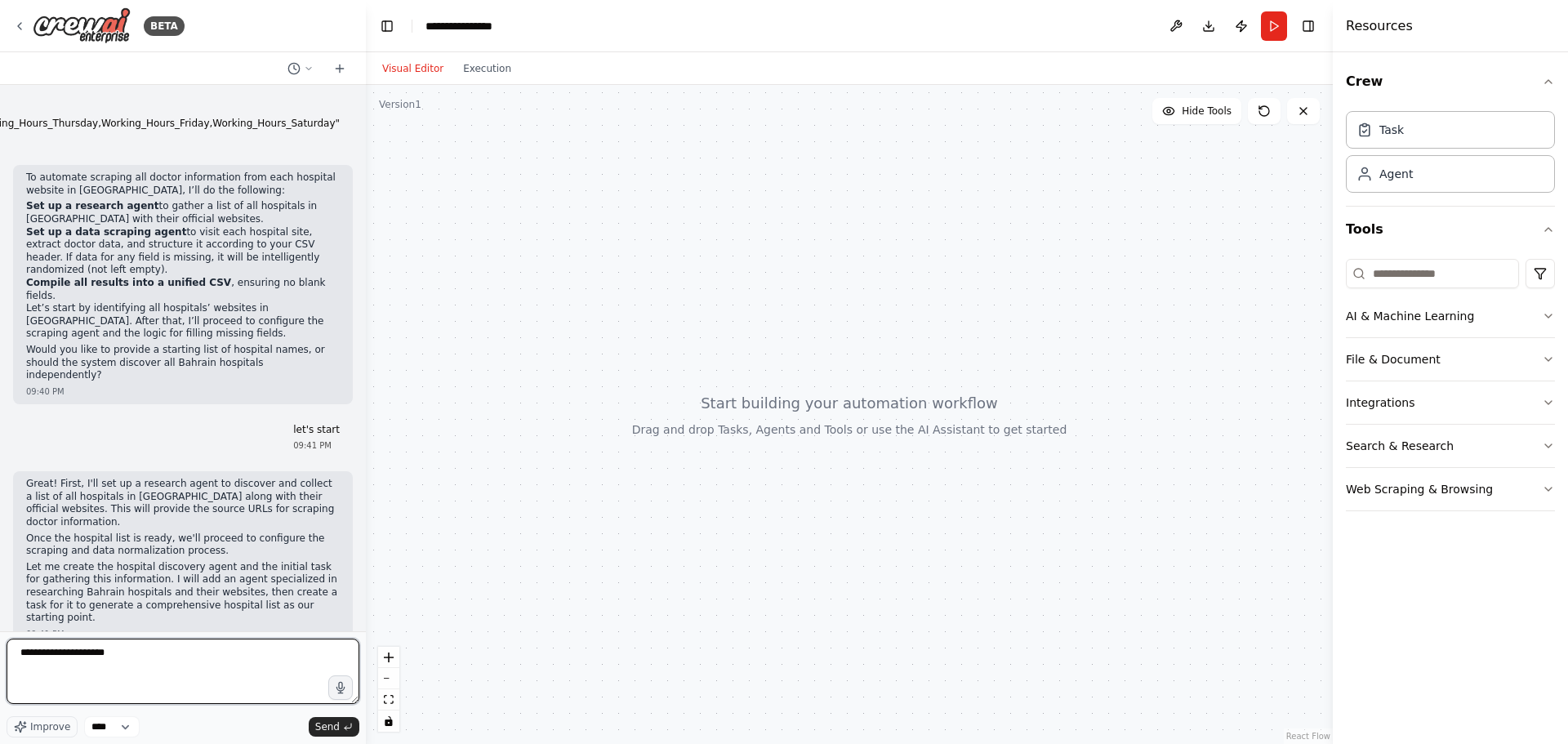
type textarea "**********"
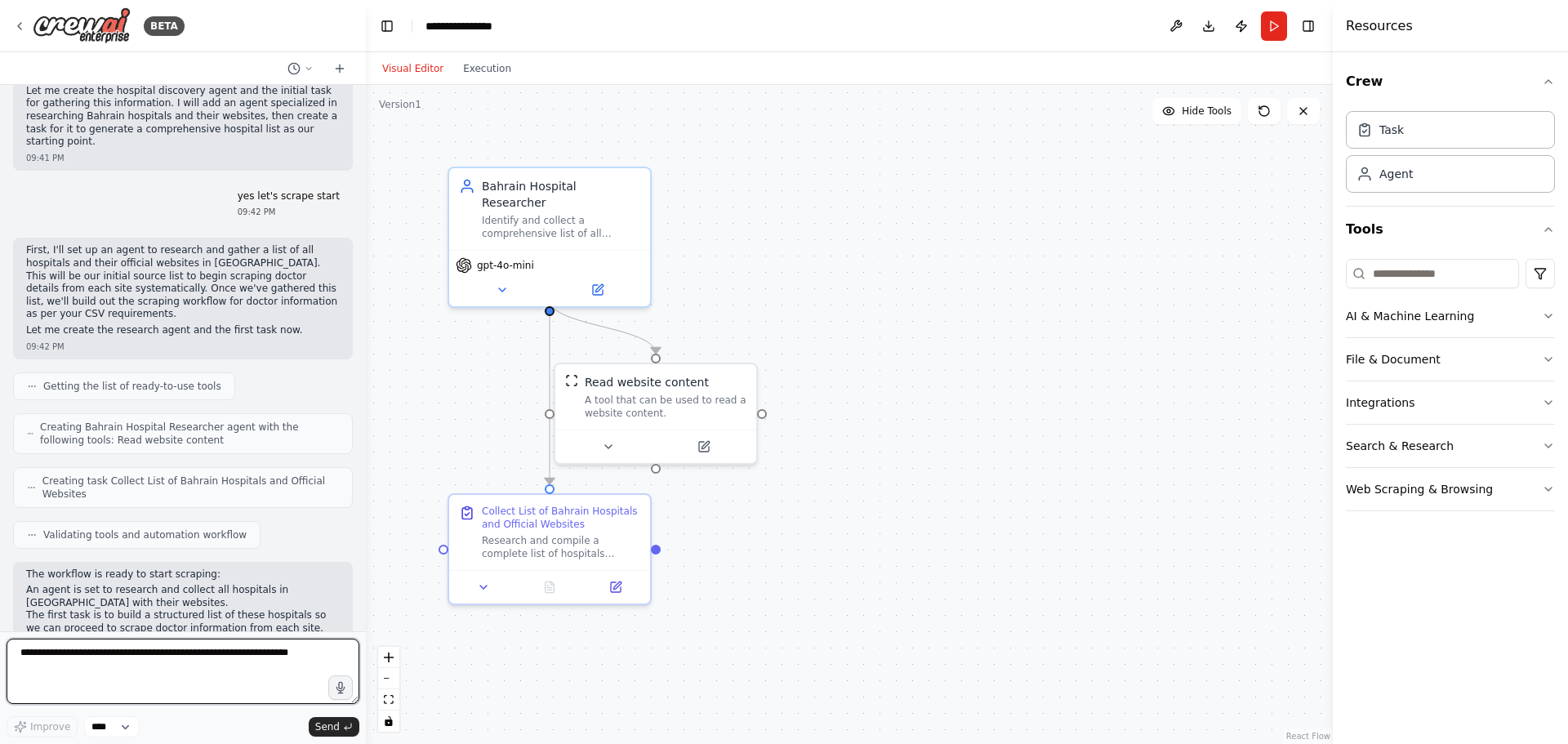
scroll to position [489, 0]
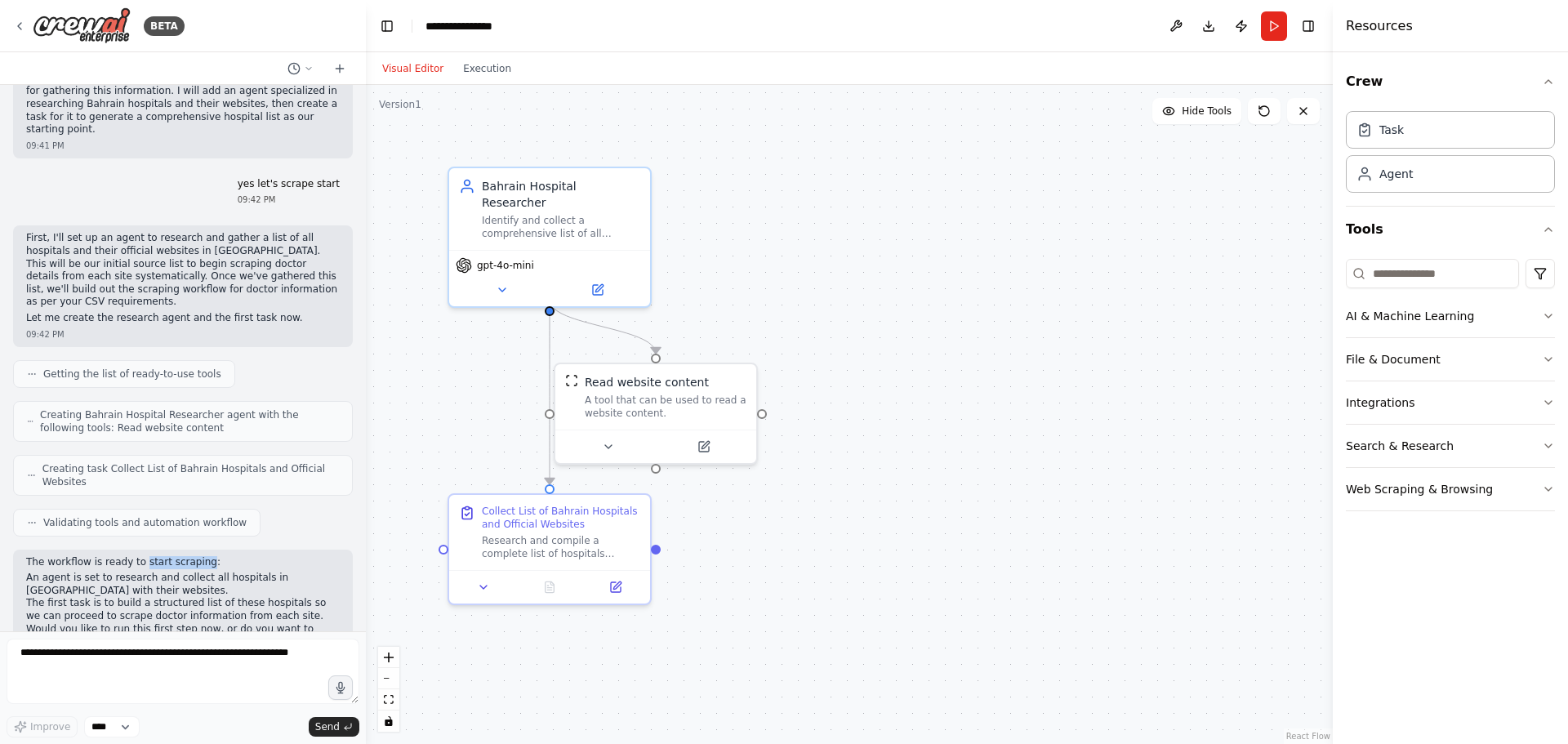
drag, startPoint x: 136, startPoint y: 496, endPoint x: 192, endPoint y: 493, distance: 56.1
click at [192, 557] on p "The workflow is ready to start scraping:" at bounding box center [183, 562] width 314 height 13
copy p "start scraping"
click at [141, 663] on textarea at bounding box center [183, 671] width 352 height 65
paste textarea "**********"
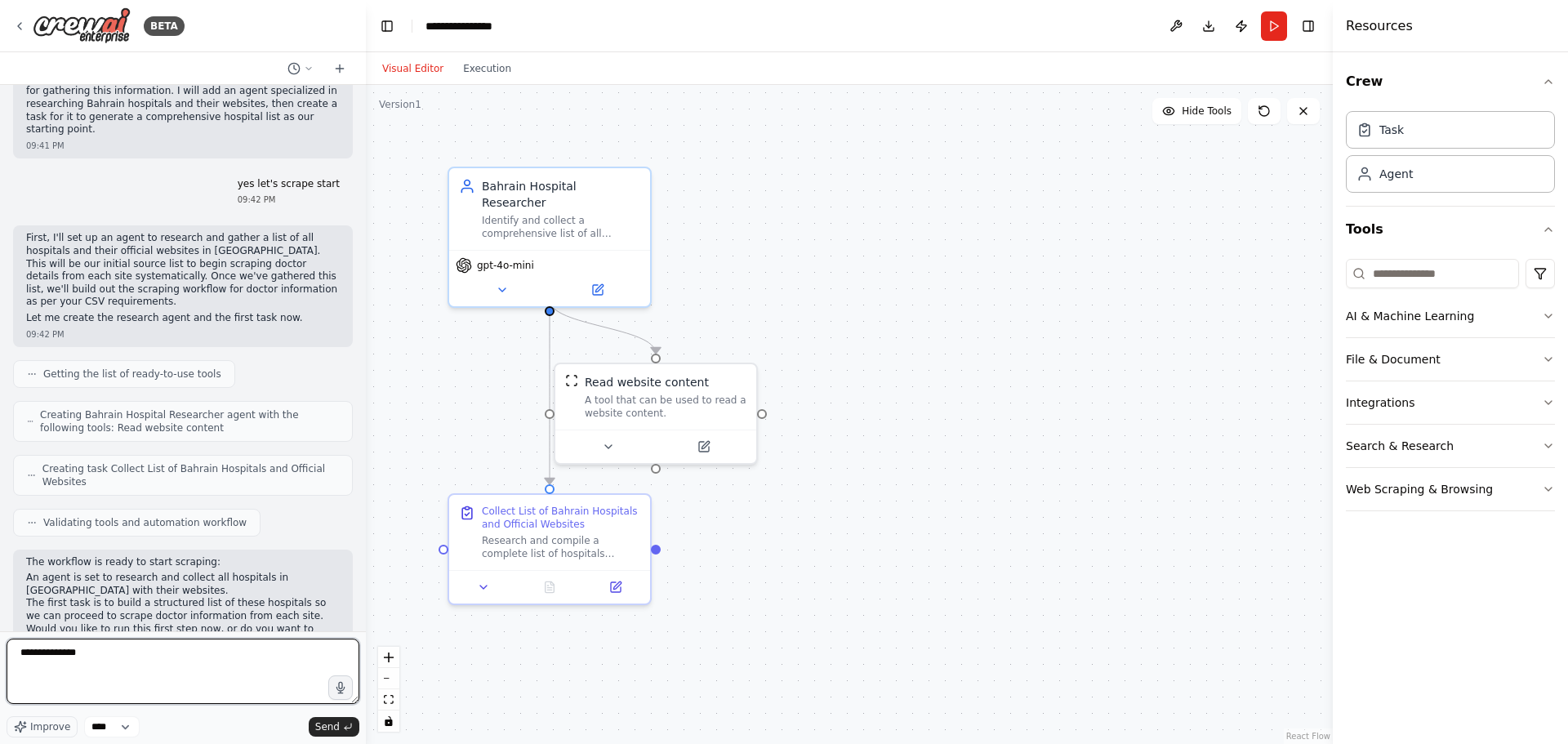
drag, startPoint x: 100, startPoint y: 649, endPoint x: 120, endPoint y: 650, distance: 20.0
click at [120, 650] on textarea "**********" at bounding box center [183, 671] width 352 height 65
type textarea "**********"
click at [336, 727] on span "Send" at bounding box center [327, 727] width 24 height 13
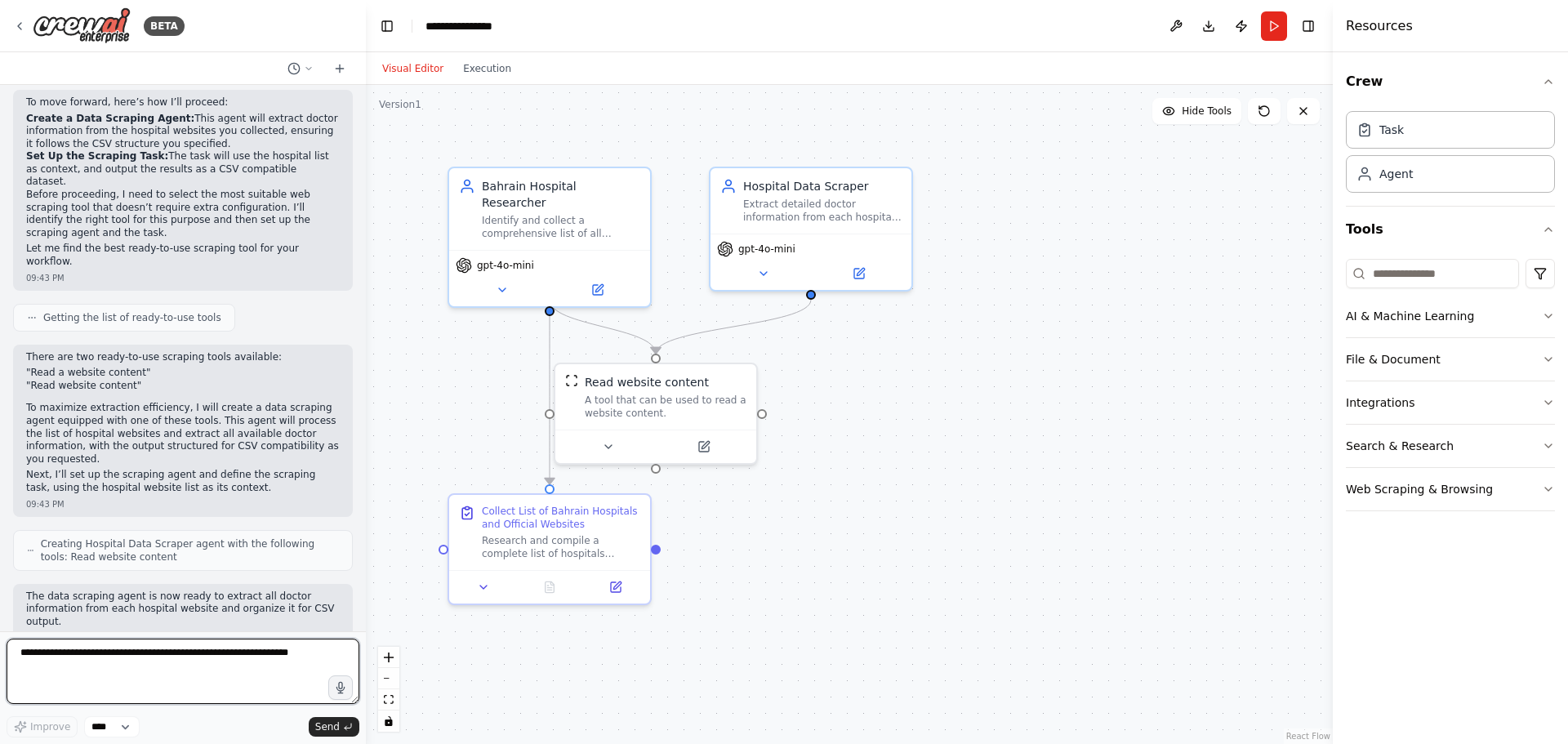
scroll to position [1162, 0]
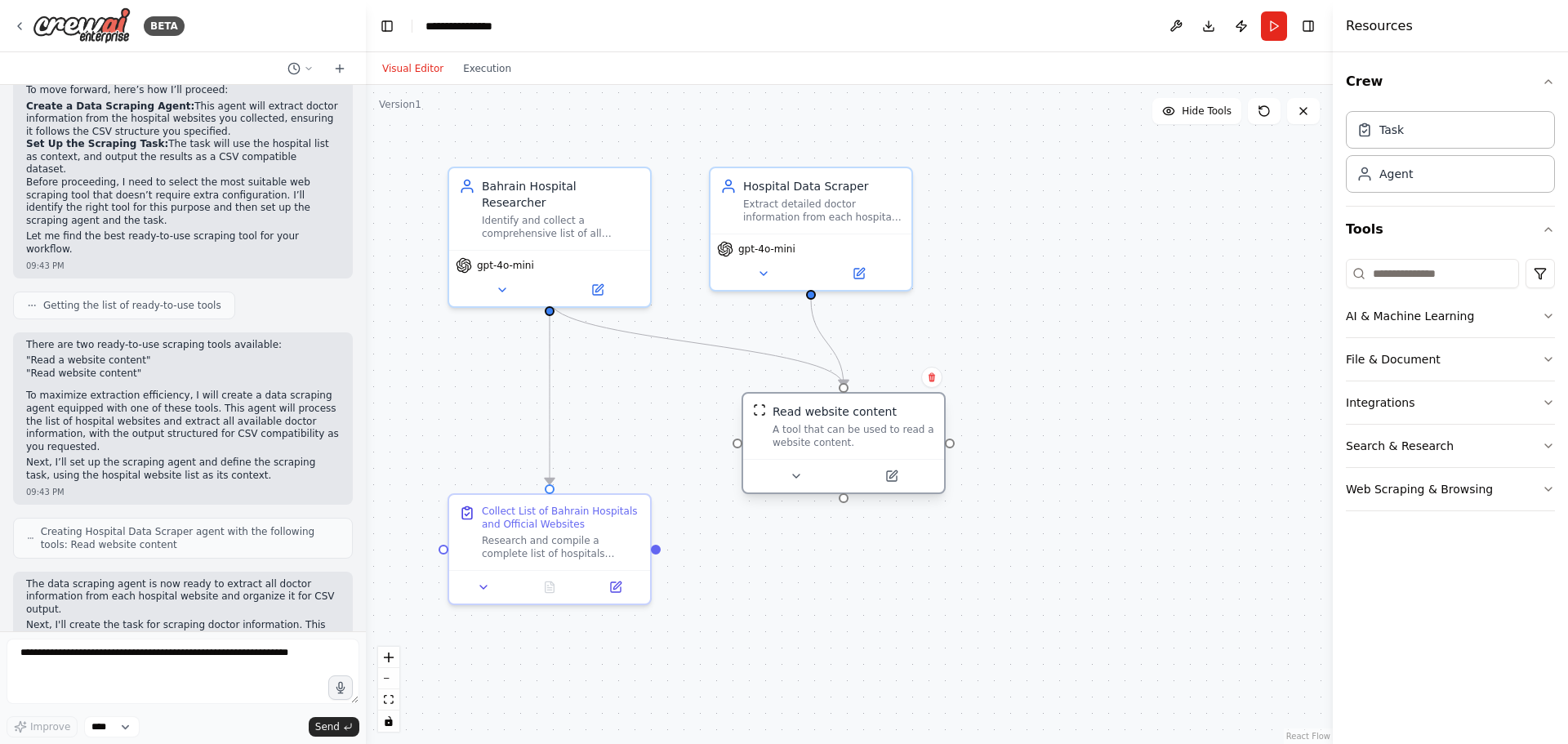
drag, startPoint x: 625, startPoint y: 408, endPoint x: 815, endPoint y: 448, distance: 194.2
click at [815, 448] on div "A tool that can be used to read a website content." at bounding box center [852, 436] width 161 height 26
click at [111, 659] on textarea at bounding box center [183, 671] width 352 height 65
paste textarea "**********"
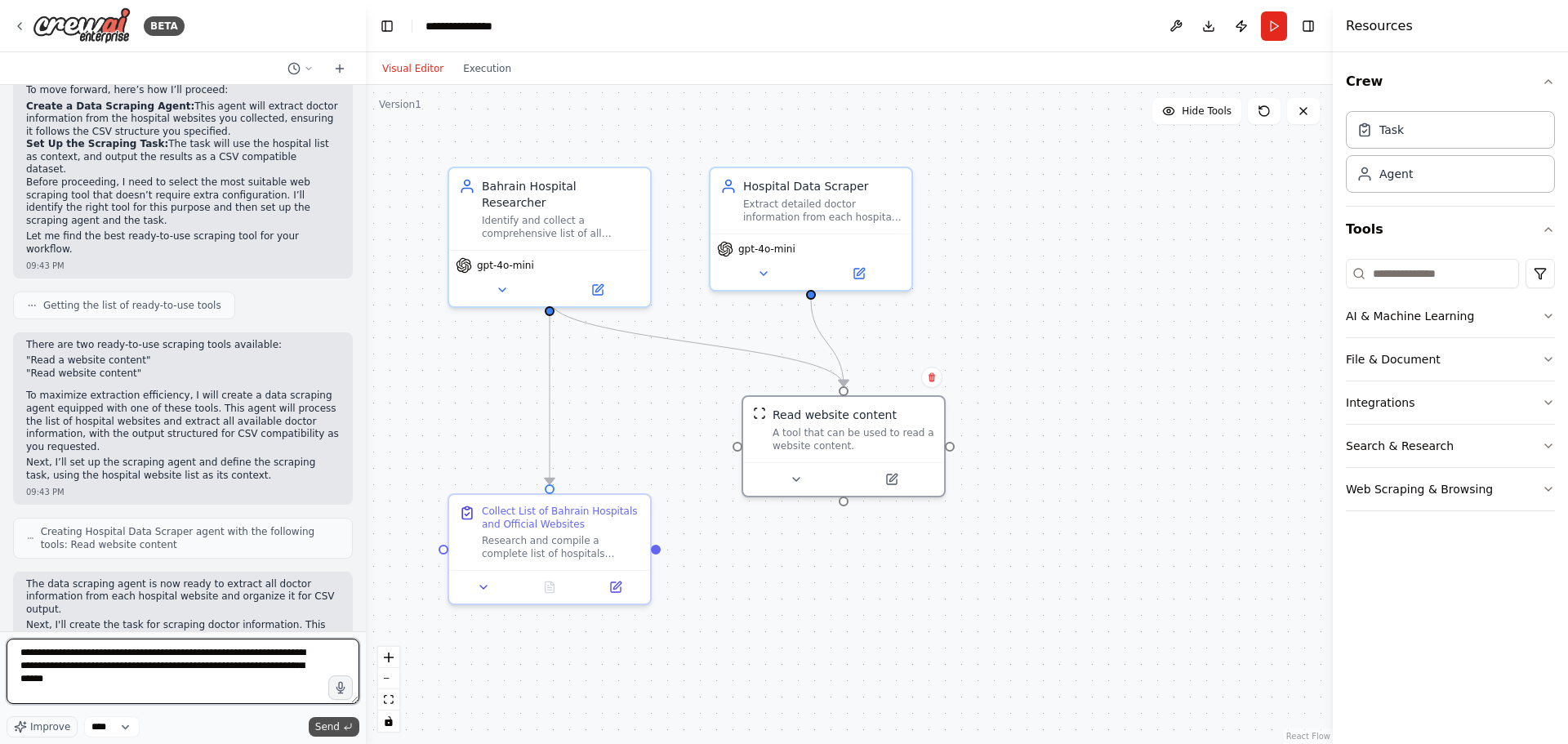
type textarea "**********"
click at [342, 720] on button "Send" at bounding box center [334, 727] width 50 height 19
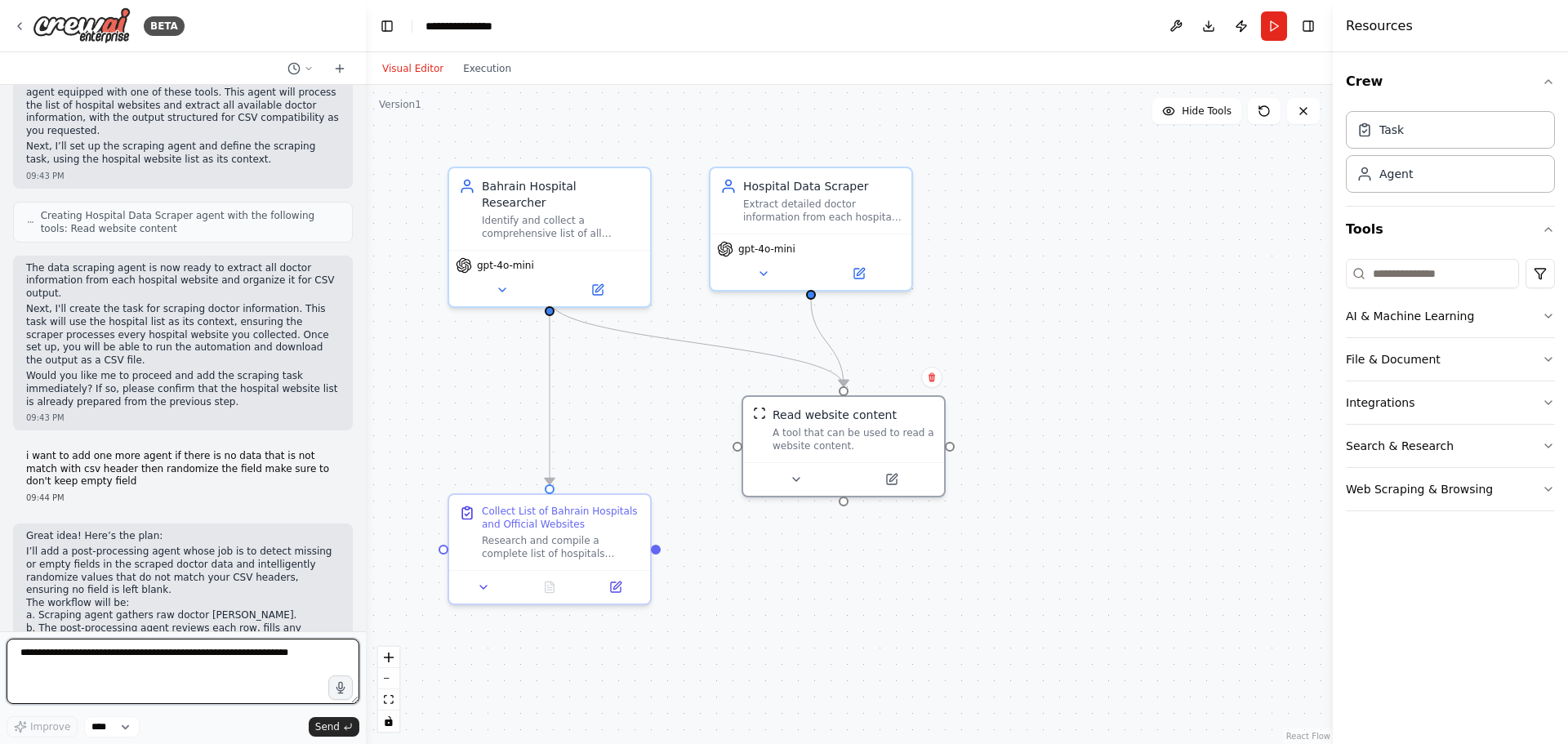
scroll to position [1493, 0]
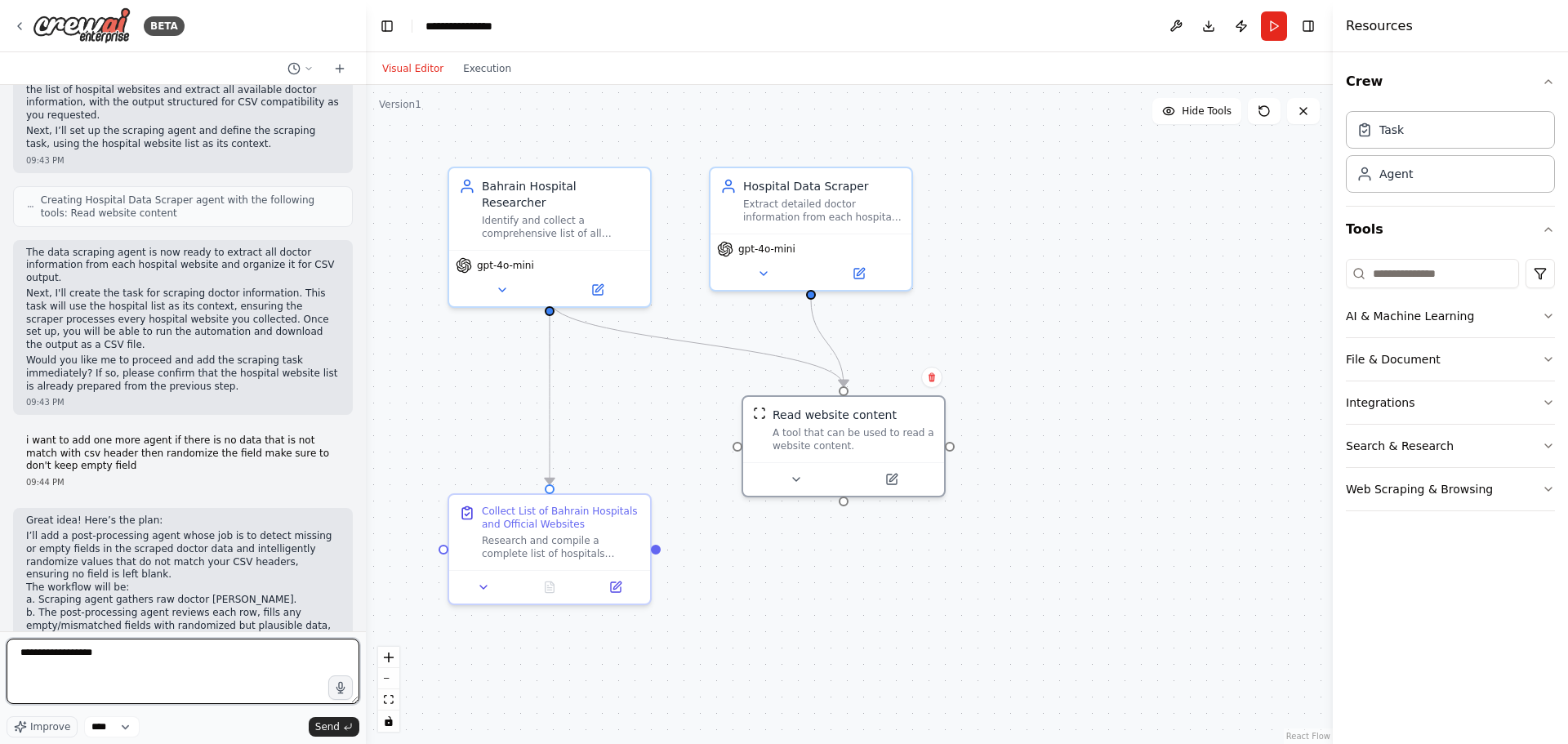
type textarea "**********"
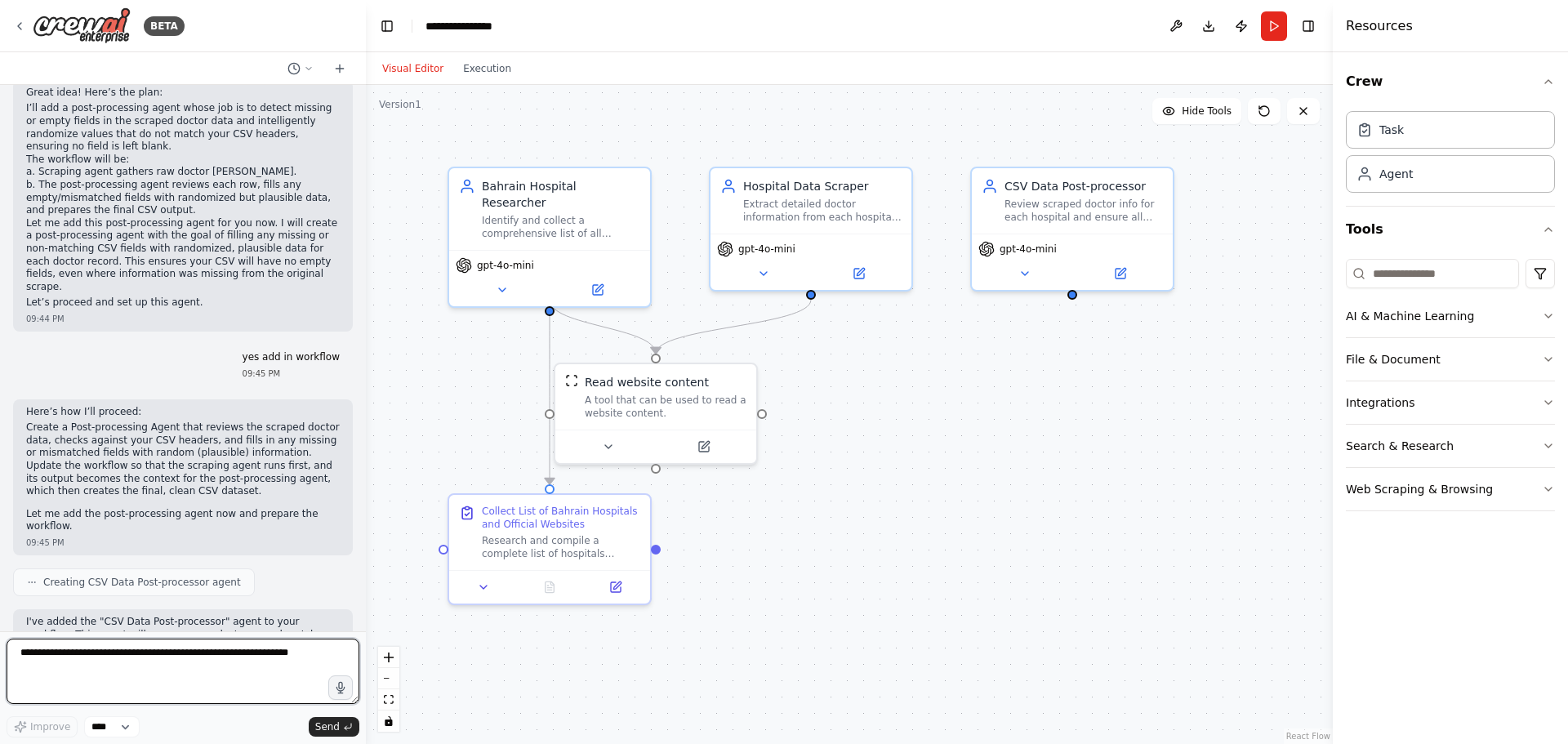
scroll to position [1933, 0]
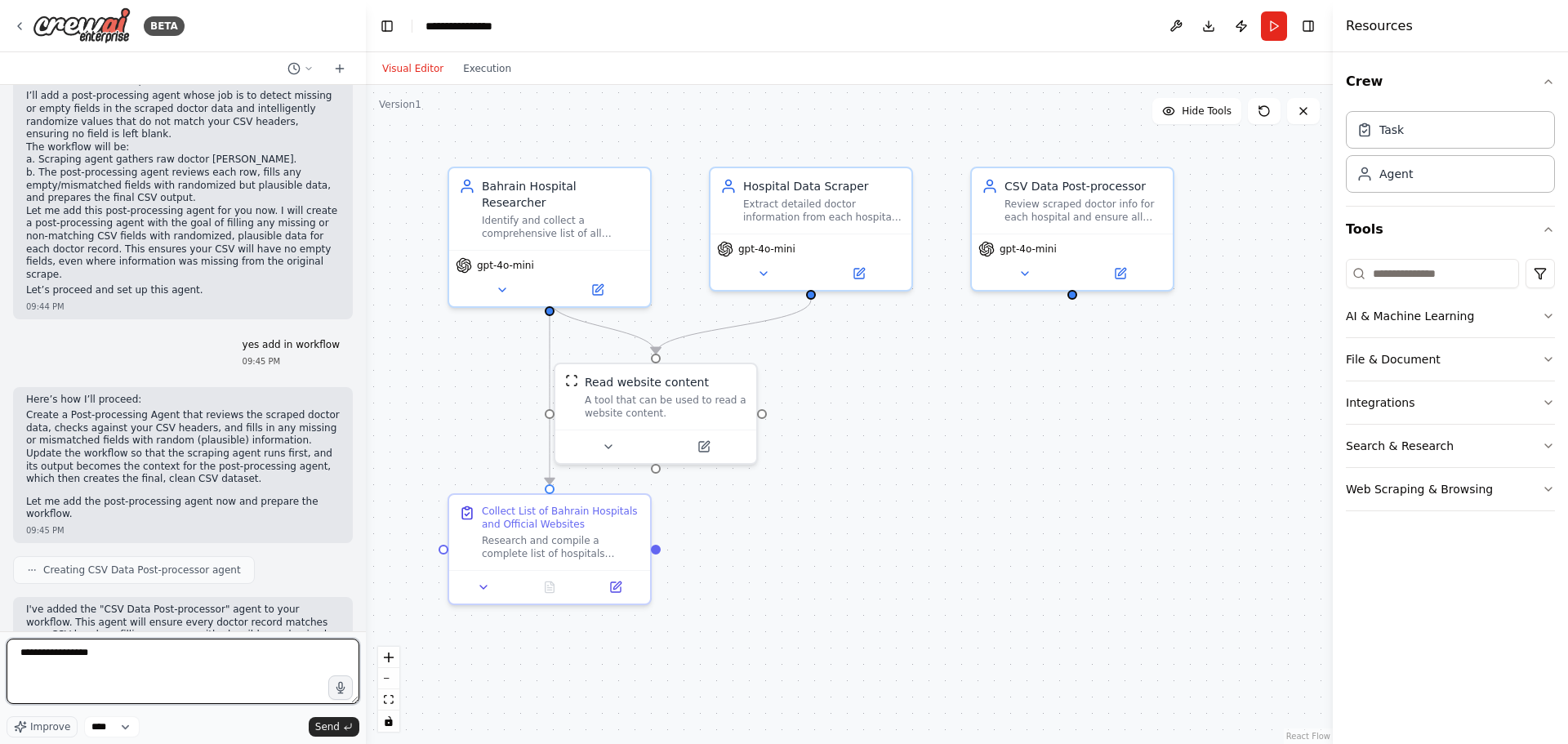
type textarea "**********"
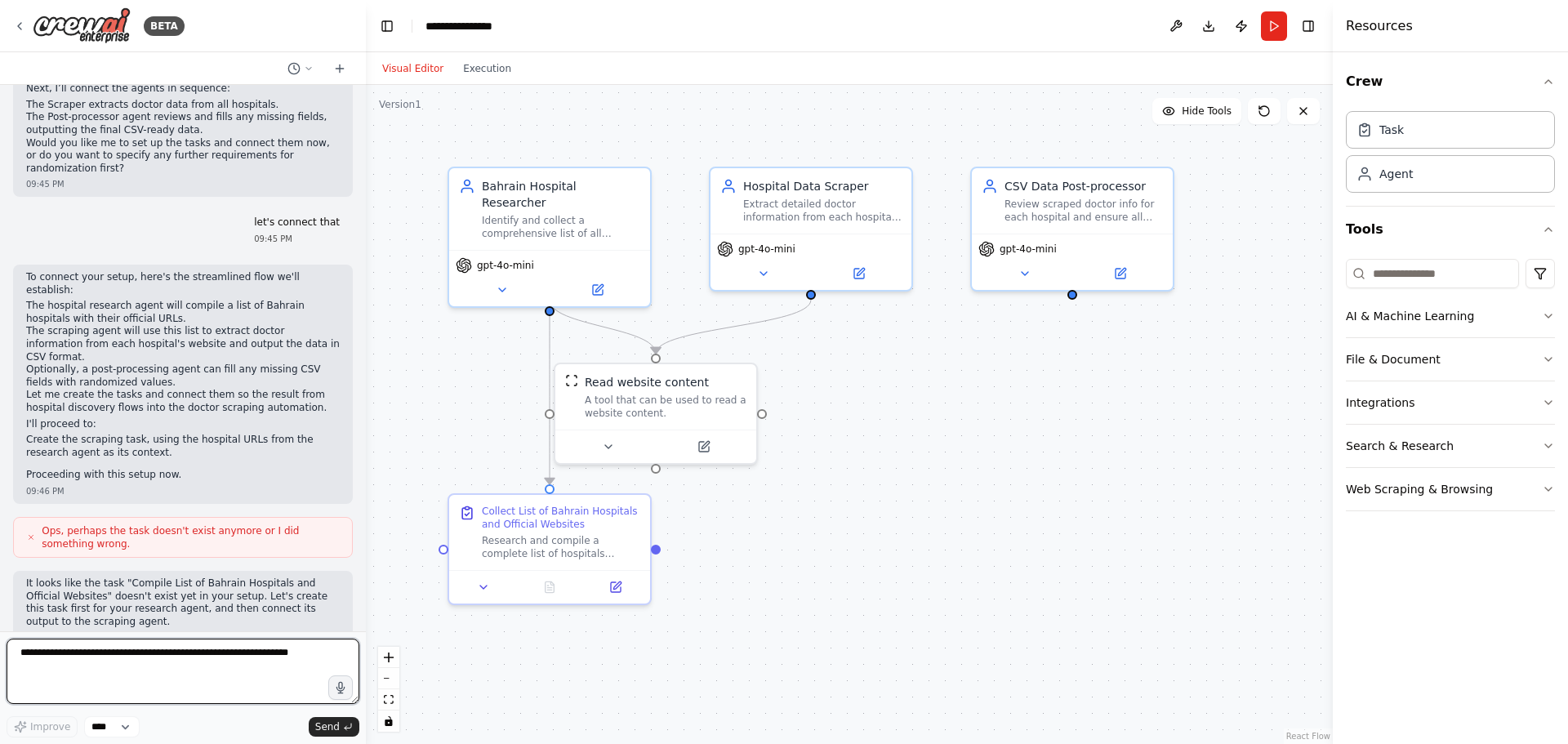
scroll to position [2521, 0]
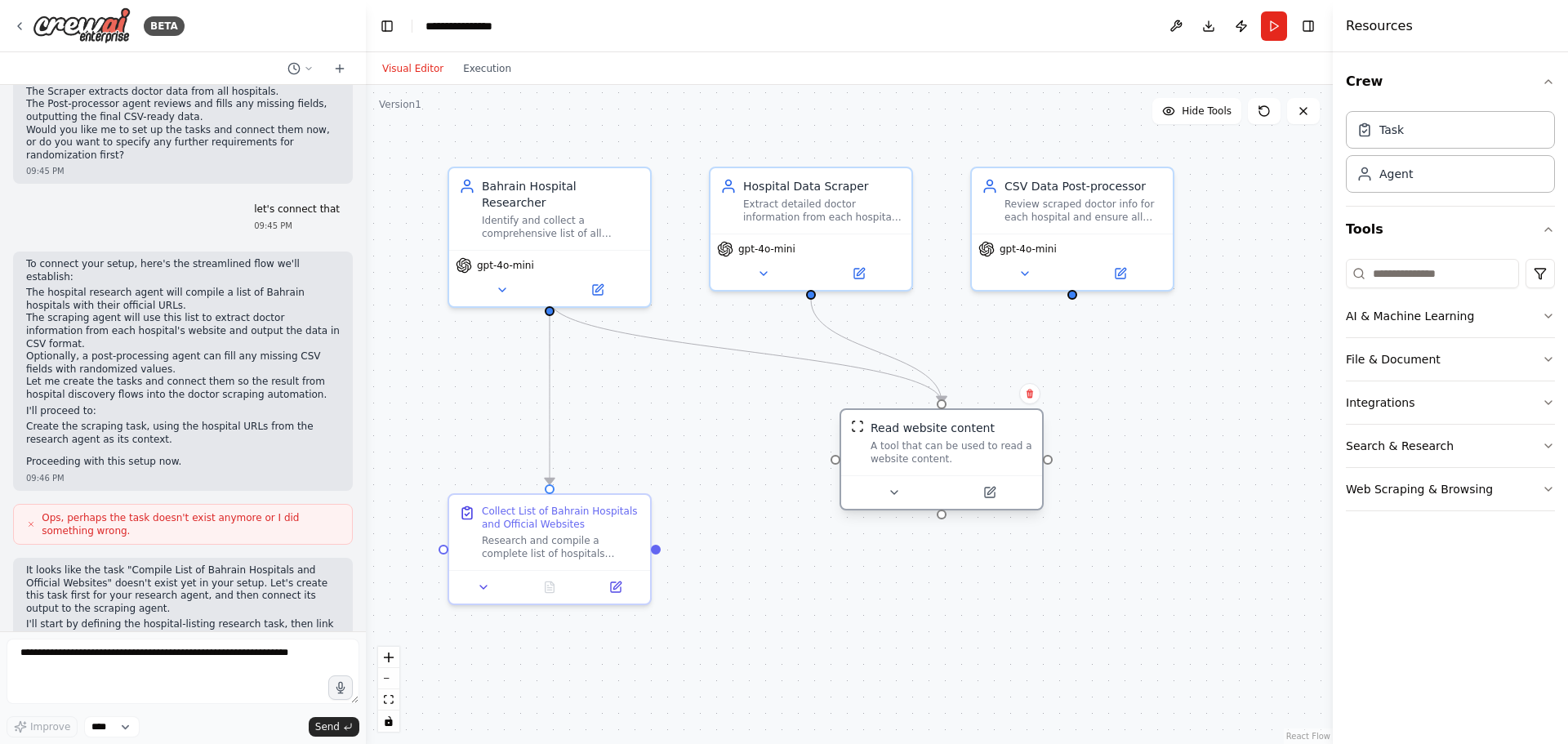
drag, startPoint x: 659, startPoint y: 402, endPoint x: 946, endPoint y: 453, distance: 291.5
click at [946, 453] on div "A tool that can be used to read a website content." at bounding box center [951, 452] width 161 height 26
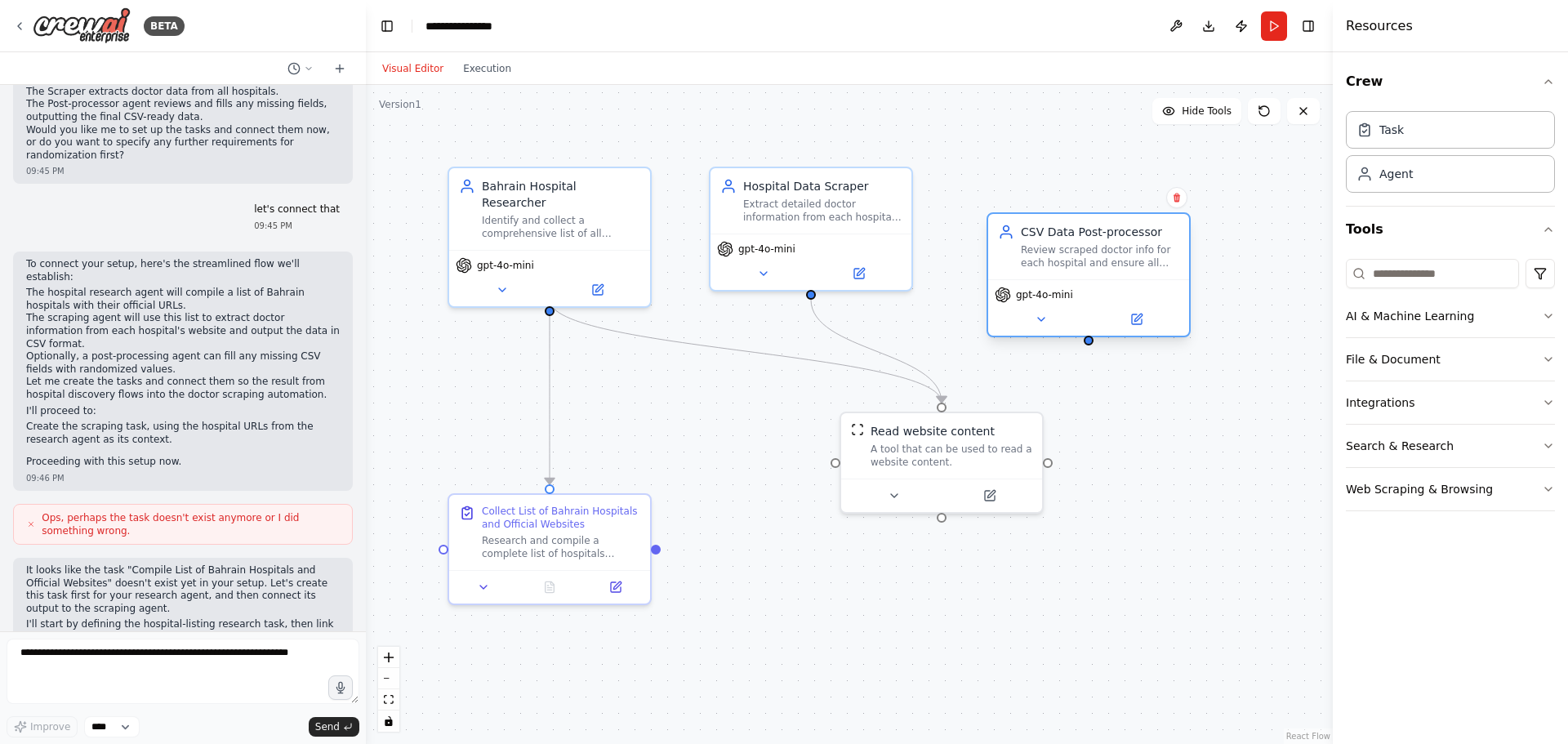
drag, startPoint x: 1081, startPoint y: 223, endPoint x: 1104, endPoint y: 277, distance: 58.7
click at [1104, 277] on div "CSV Data Post-processor Review scraped doctor info for each hospital and ensure…" at bounding box center [1087, 246] width 201 height 65
click at [1276, 23] on button "Run" at bounding box center [1273, 26] width 26 height 29
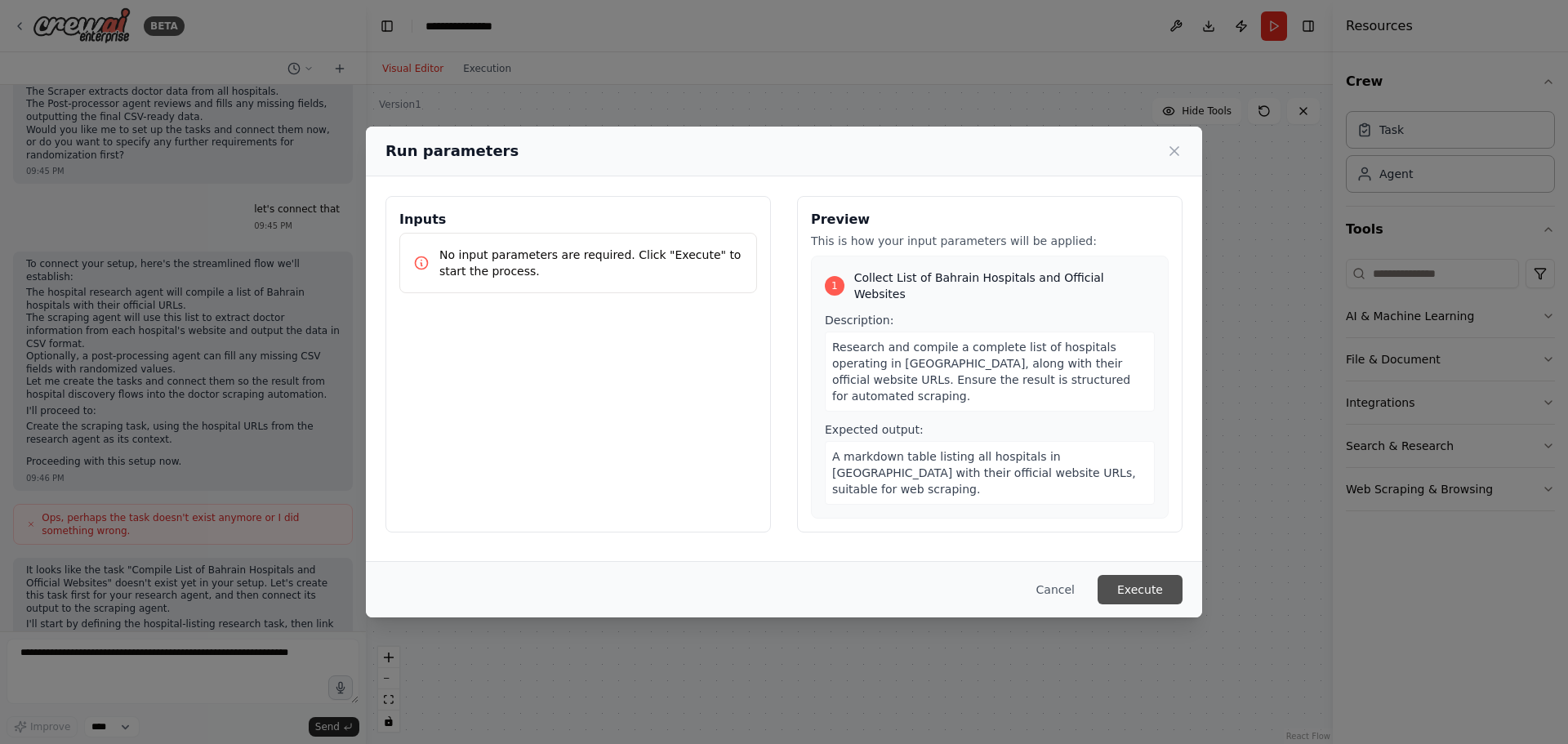
click at [1151, 591] on button "Execute" at bounding box center [1139, 590] width 84 height 29
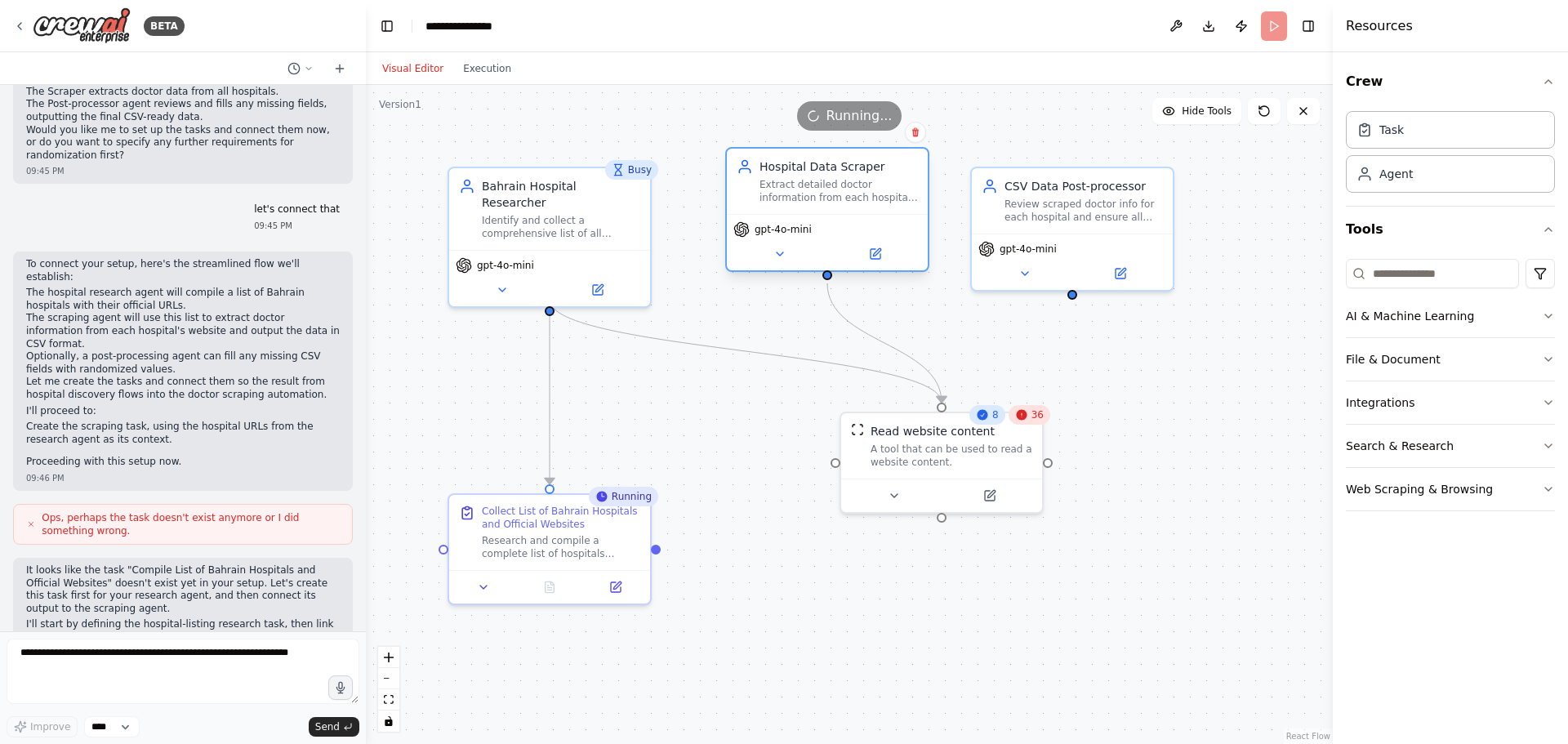
drag, startPoint x: 812, startPoint y: 222, endPoint x: 826, endPoint y: 210, distance: 18.4
click at [826, 210] on div "Hospital Data Scraper Extract detailed doctor information from each hospital we…" at bounding box center [826, 181] width 201 height 65
click at [1023, 277] on button at bounding box center [1023, 270] width 92 height 19
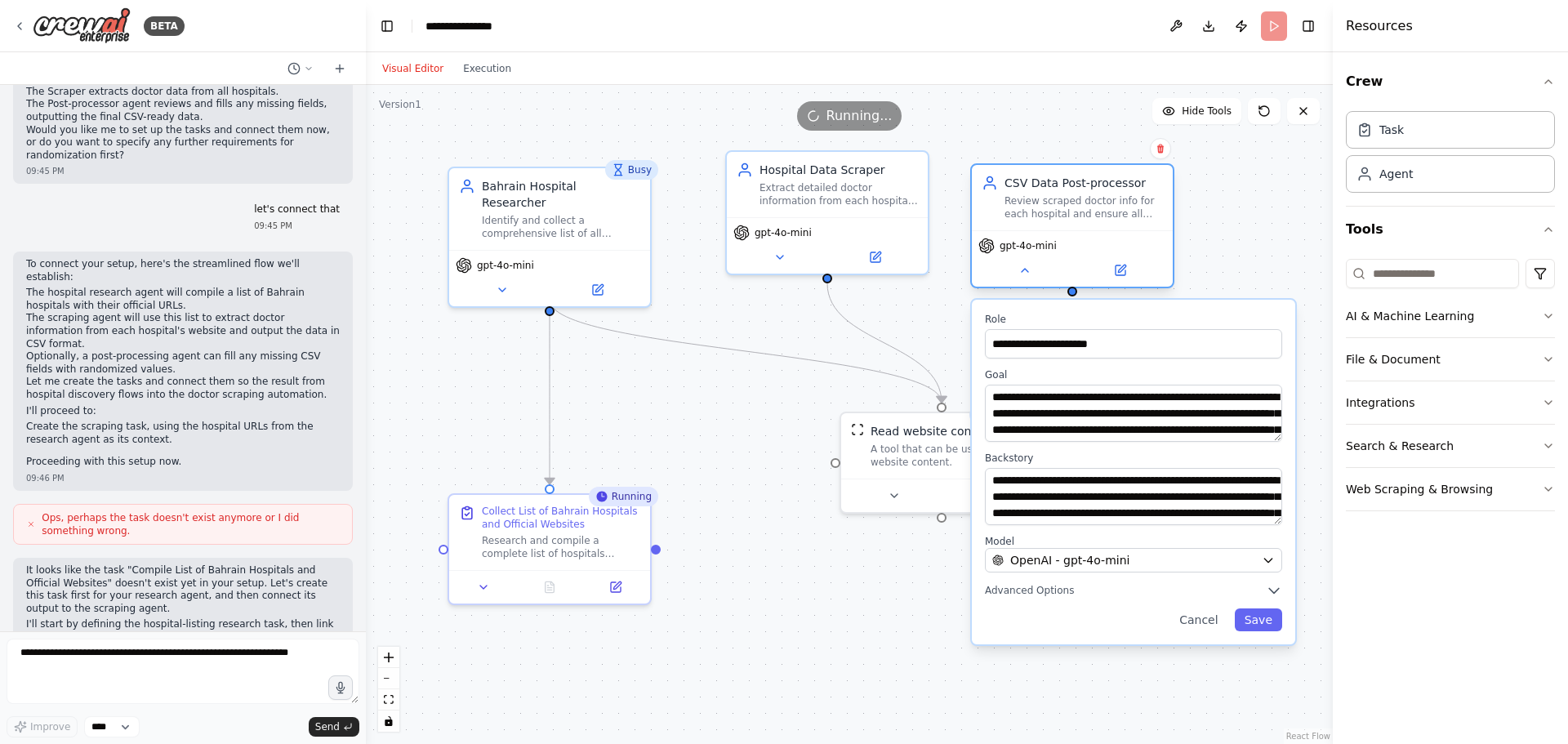
click at [1070, 200] on div "Review scraped doctor info for each hospital and ensure all fields match CSV he…" at bounding box center [1083, 207] width 158 height 26
click at [937, 323] on div ".deletable-edge-delete-btn { width: 20px; height: 20px; border: 0px solid #ffff…" at bounding box center [850, 414] width 967 height 659
click at [1027, 277] on button at bounding box center [1023, 270] width 92 height 19
click at [1027, 266] on icon at bounding box center [1024, 270] width 13 height 13
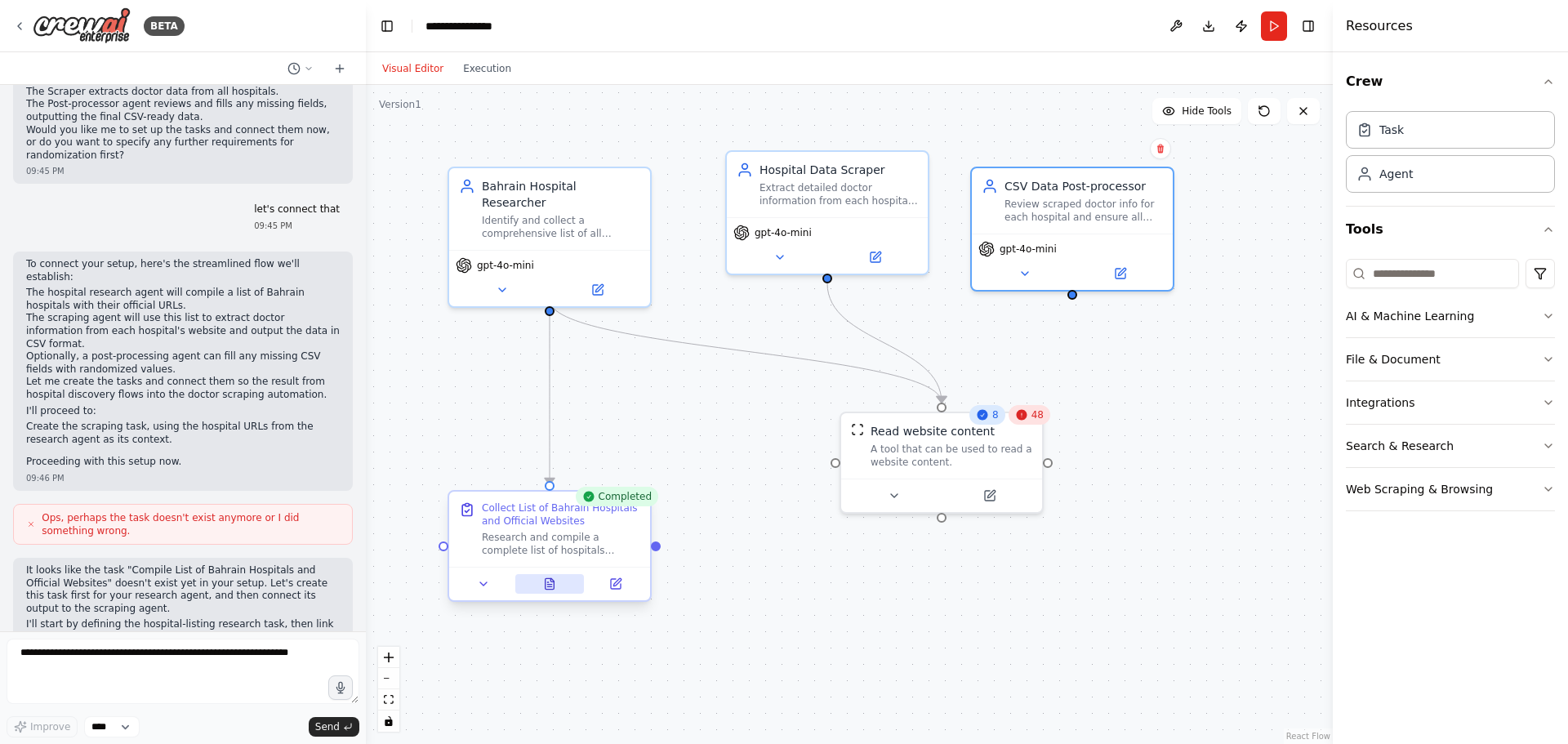
click at [552, 579] on icon at bounding box center [549, 584] width 13 height 13
click at [466, 579] on button at bounding box center [484, 584] width 56 height 19
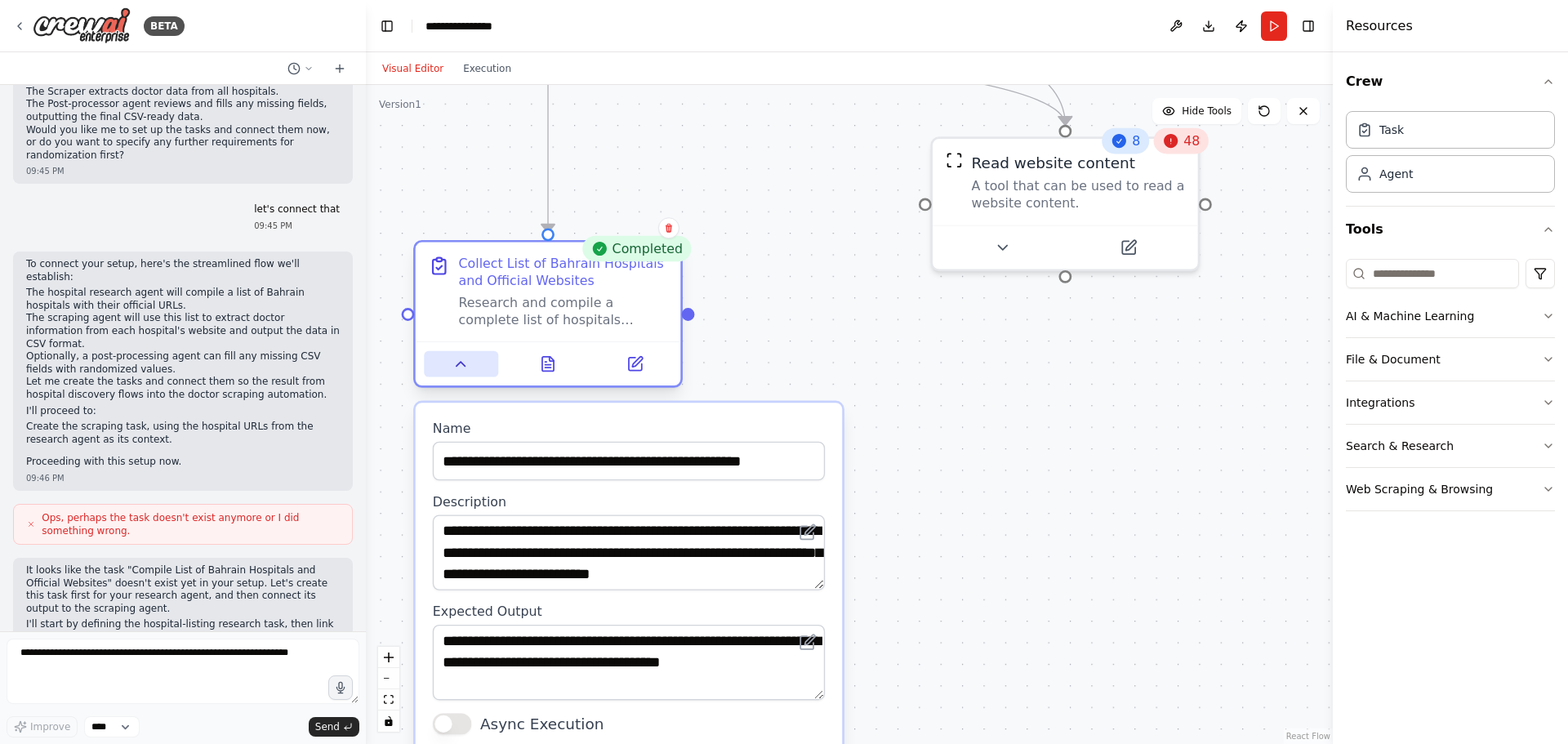
click at [444, 361] on button at bounding box center [460, 364] width 75 height 26
click at [468, 352] on button at bounding box center [460, 364] width 75 height 26
click at [844, 333] on div ".deletable-edge-delete-btn { width: 20px; height: 20px; border: 0px solid #ffff…" at bounding box center [850, 414] width 967 height 659
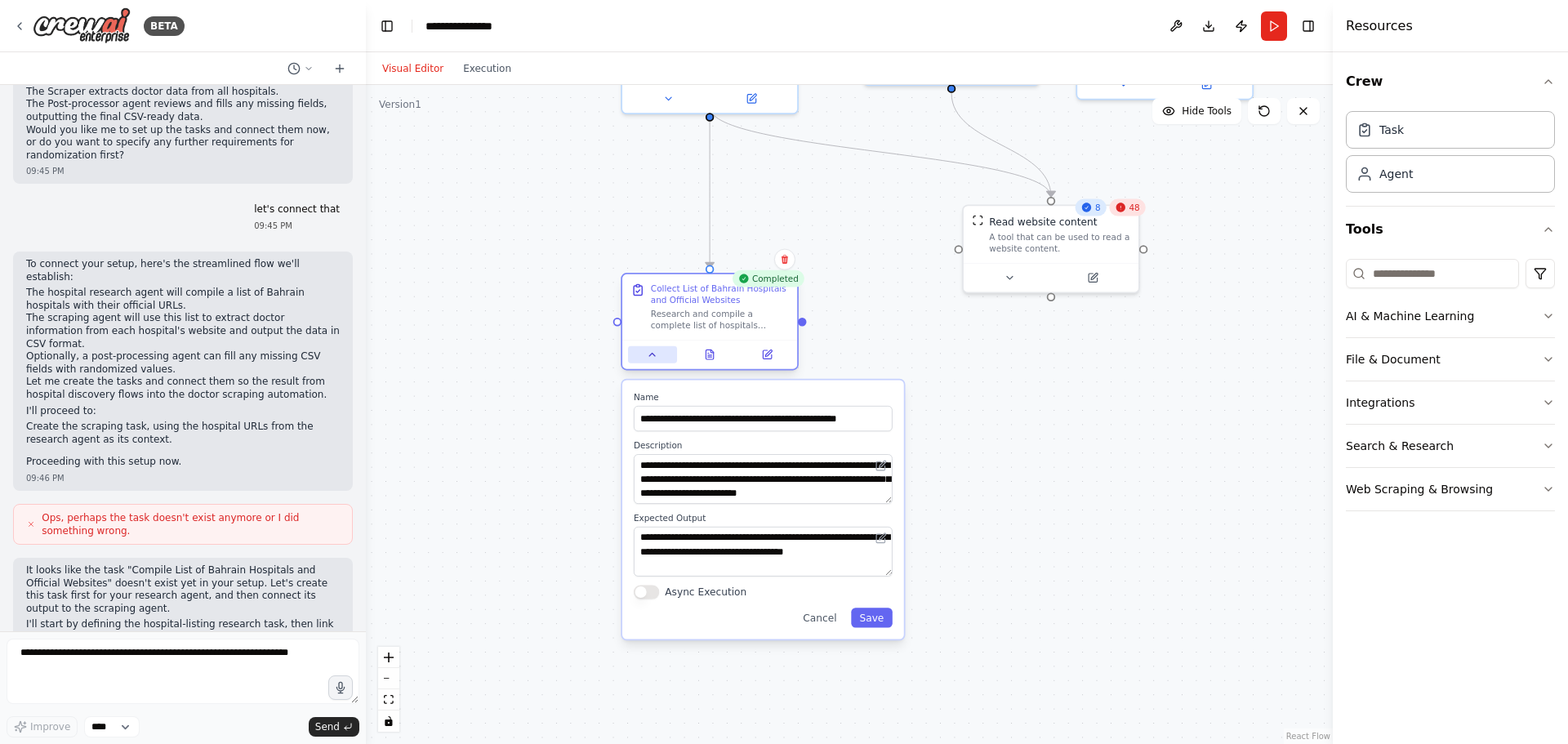
click at [644, 358] on button at bounding box center [652, 355] width 49 height 17
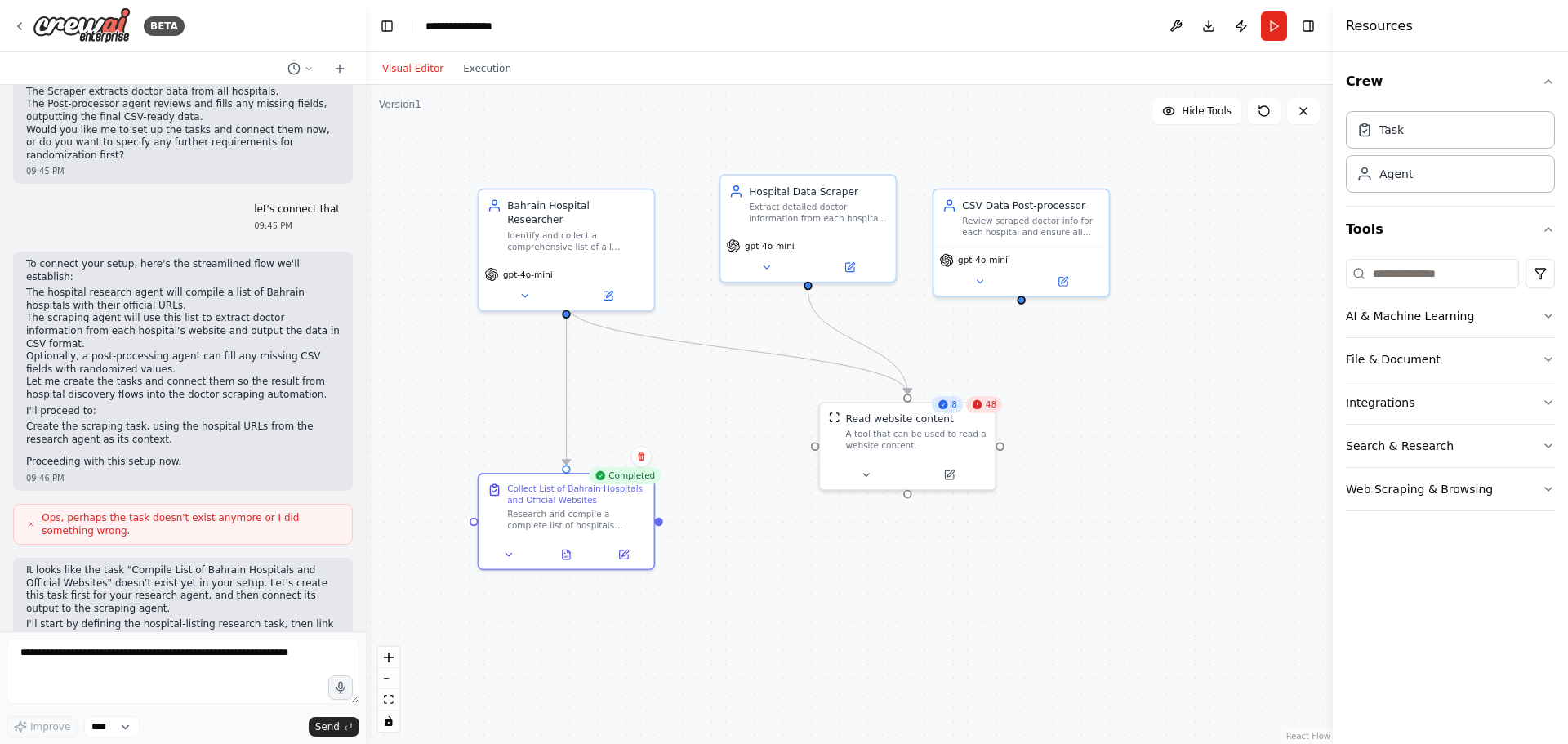
drag, startPoint x: 1210, startPoint y: 353, endPoint x: 1064, endPoint y: 374, distance: 147.5
click at [1064, 374] on div ".deletable-edge-delete-btn { width: 20px; height: 20px; border: 0px solid #ffff…" at bounding box center [850, 414] width 967 height 659
click at [119, 663] on textarea at bounding box center [183, 671] width 352 height 65
type textarea "**********"
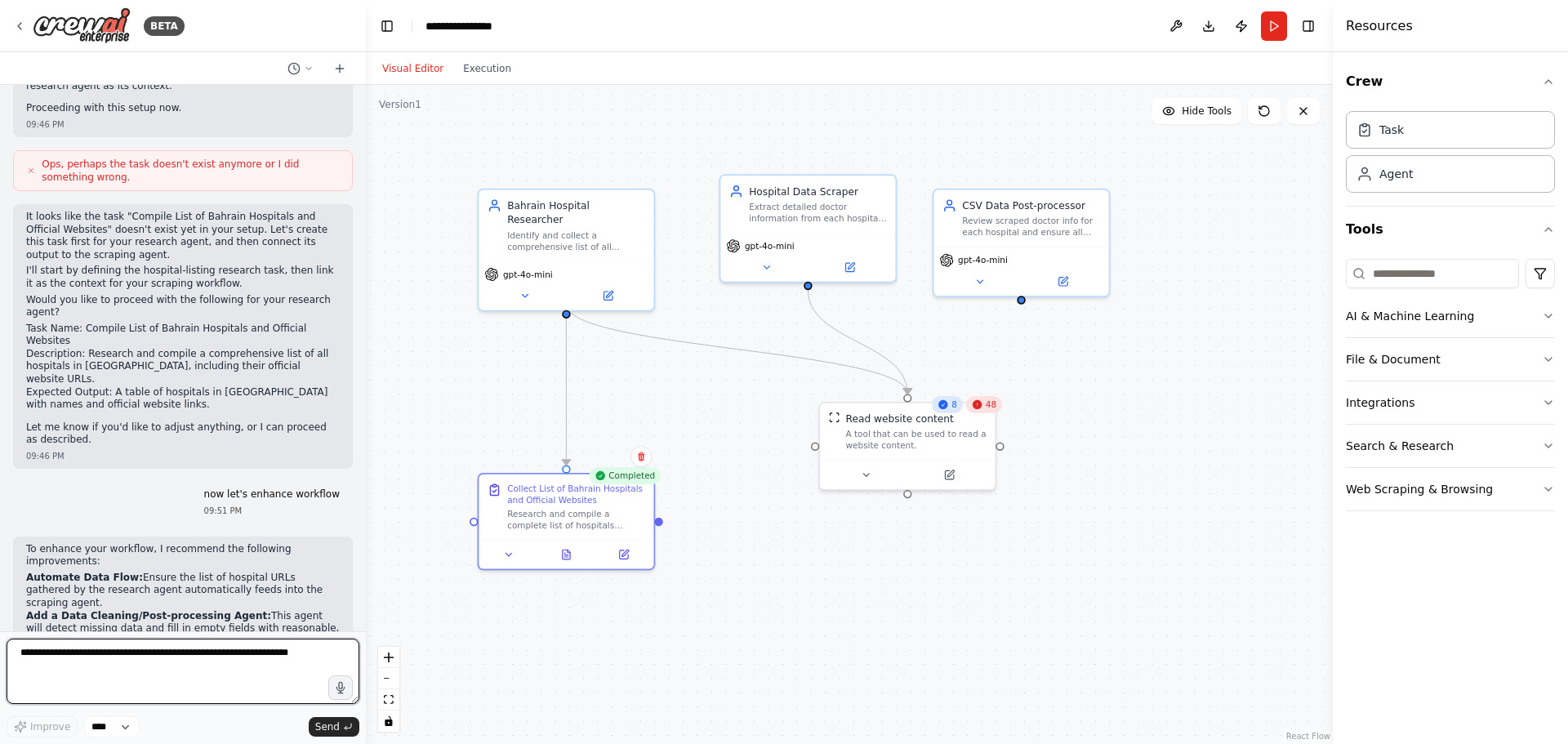
scroll to position [2888, 0]
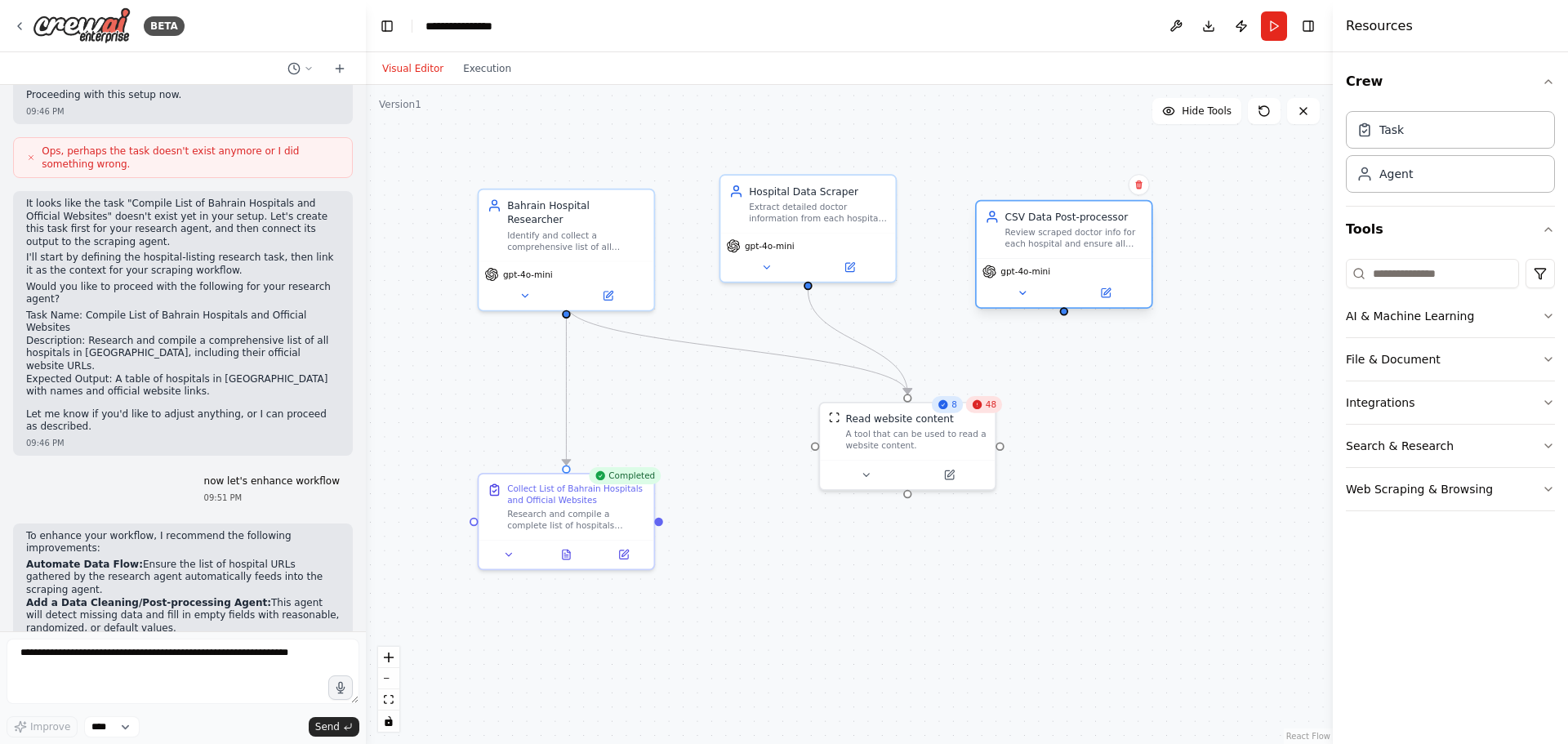
drag, startPoint x: 1047, startPoint y: 226, endPoint x: 1087, endPoint y: 236, distance: 41.2
click at [1087, 236] on div "Review scraped doctor info for each hospital and ensure all fields match CSV he…" at bounding box center [1074, 239] width 138 height 23
click at [1027, 294] on icon at bounding box center [1022, 293] width 12 height 12
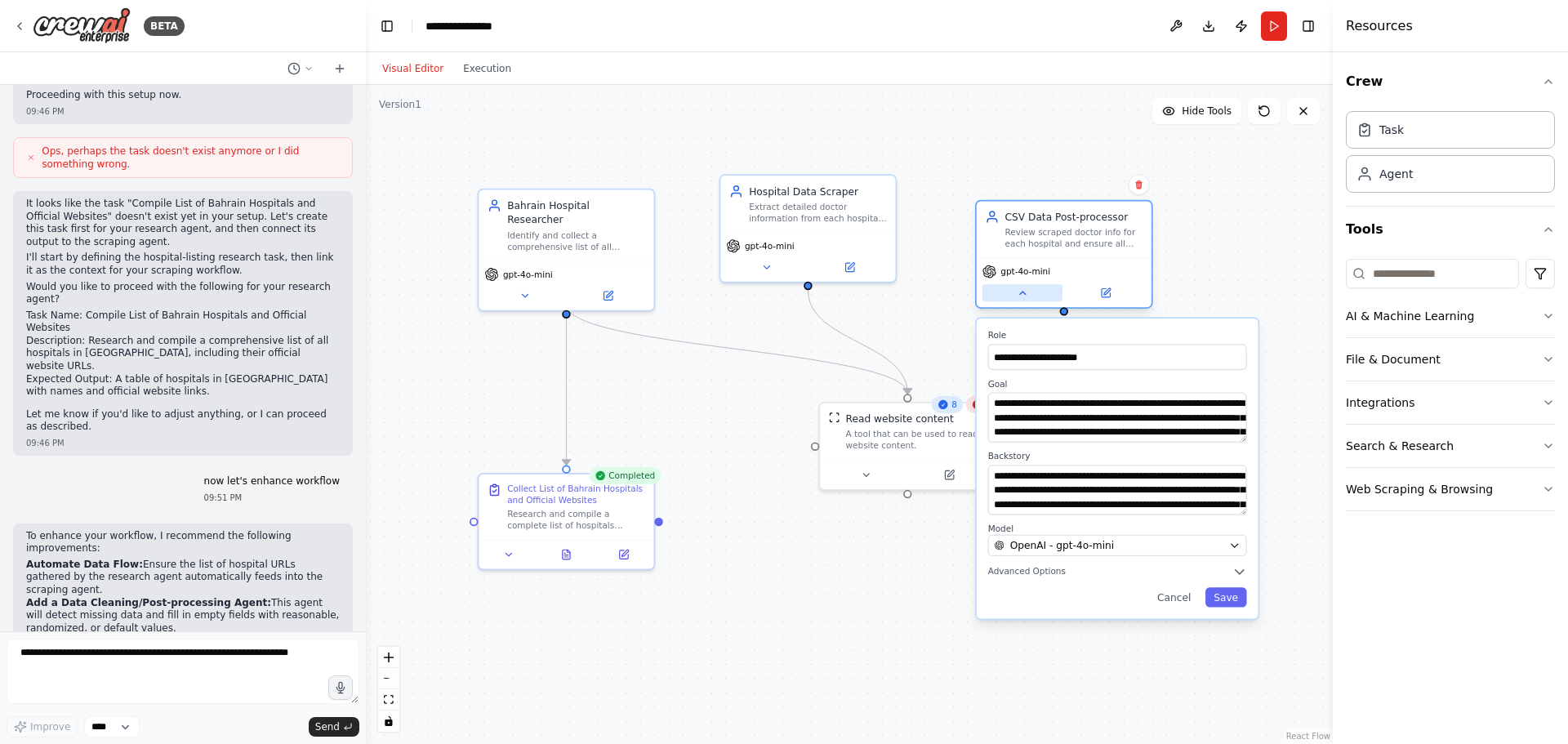
click at [1018, 300] on button at bounding box center [1022, 293] width 80 height 17
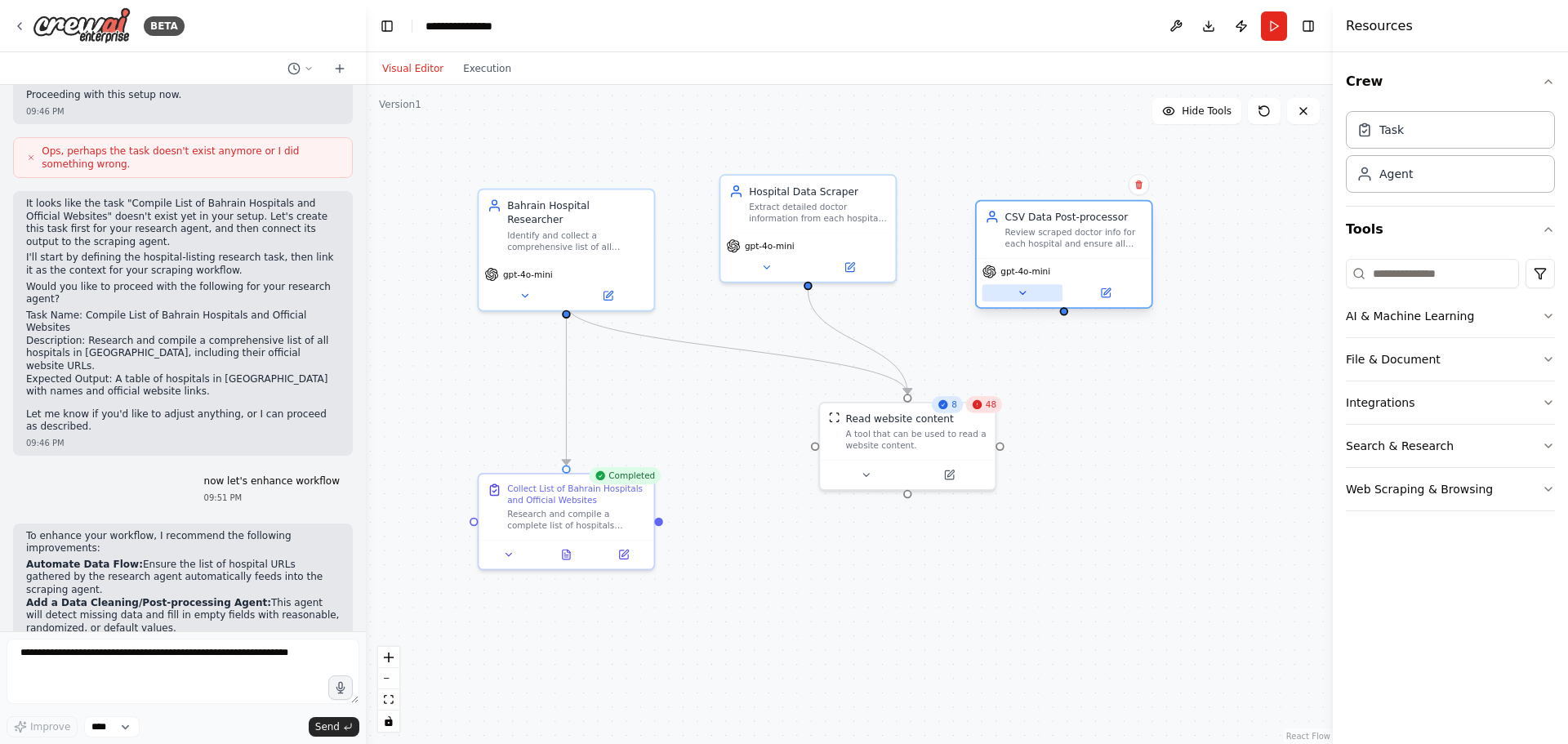
click at [1018, 300] on button at bounding box center [1022, 293] width 80 height 17
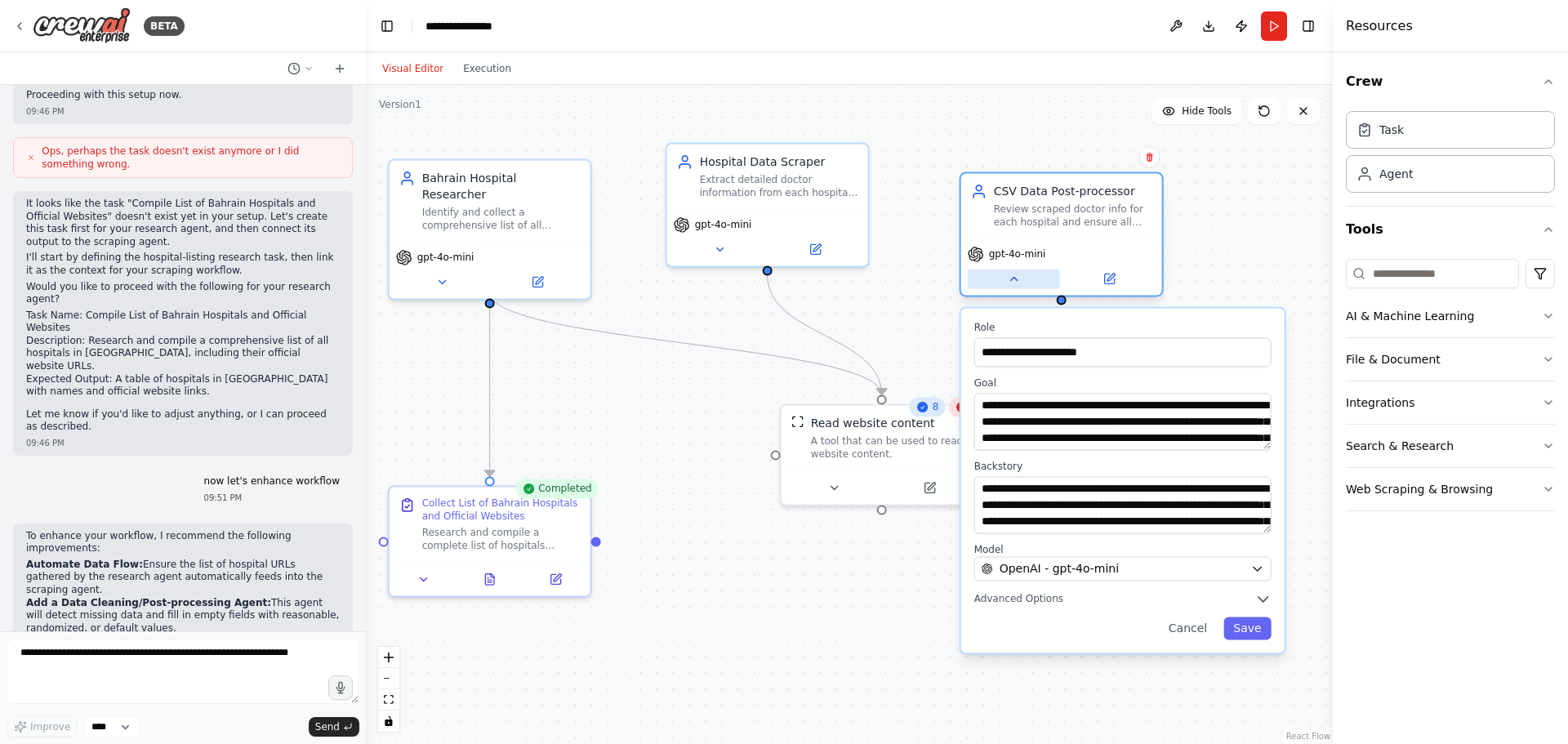
click at [1016, 281] on icon at bounding box center [1013, 278] width 13 height 13
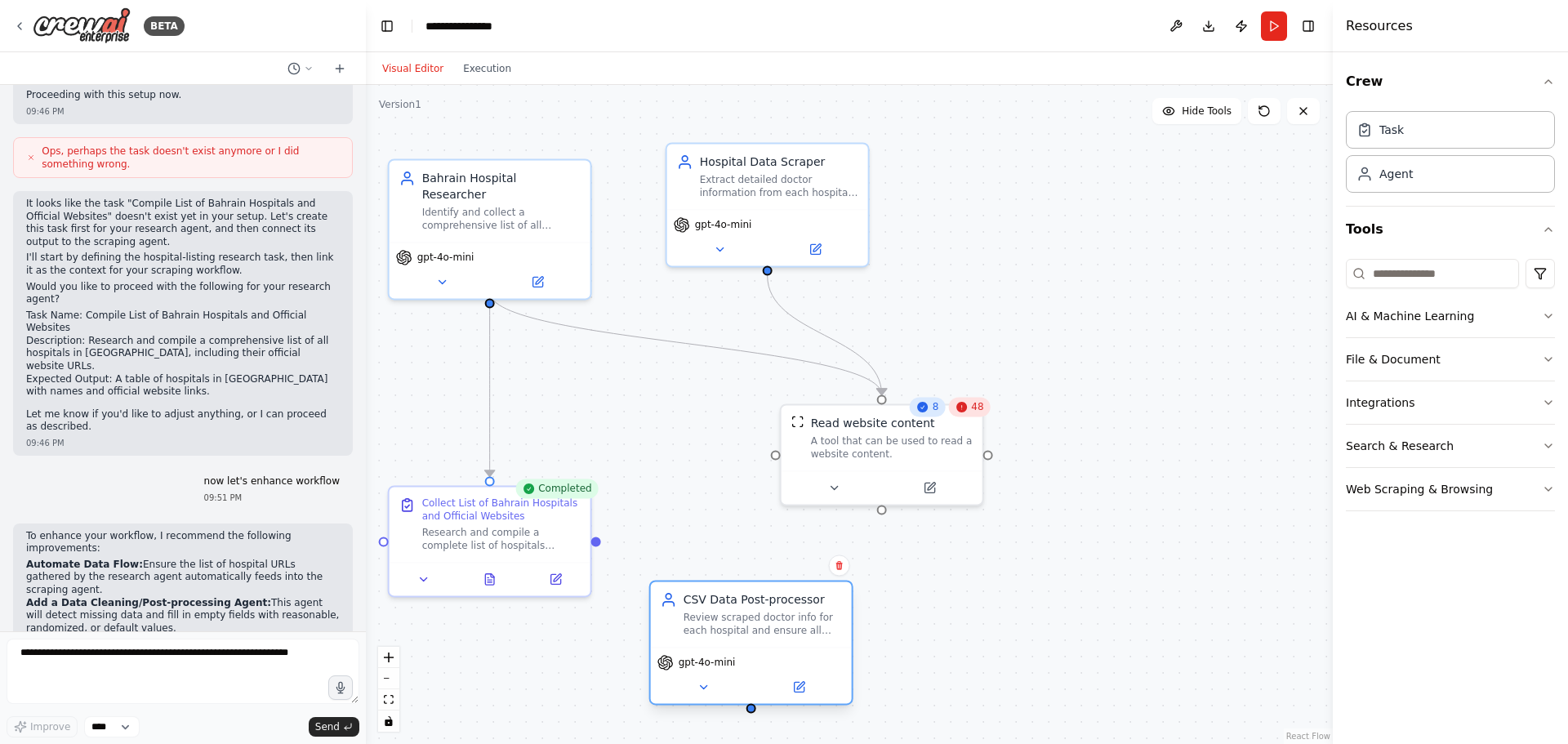
drag, startPoint x: 1050, startPoint y: 201, endPoint x: 747, endPoint y: 604, distance: 504.2
click at [747, 604] on div "CSV Data Post-processor Review scraped doctor info for each hospital and ensure…" at bounding box center [762, 614] width 158 height 46
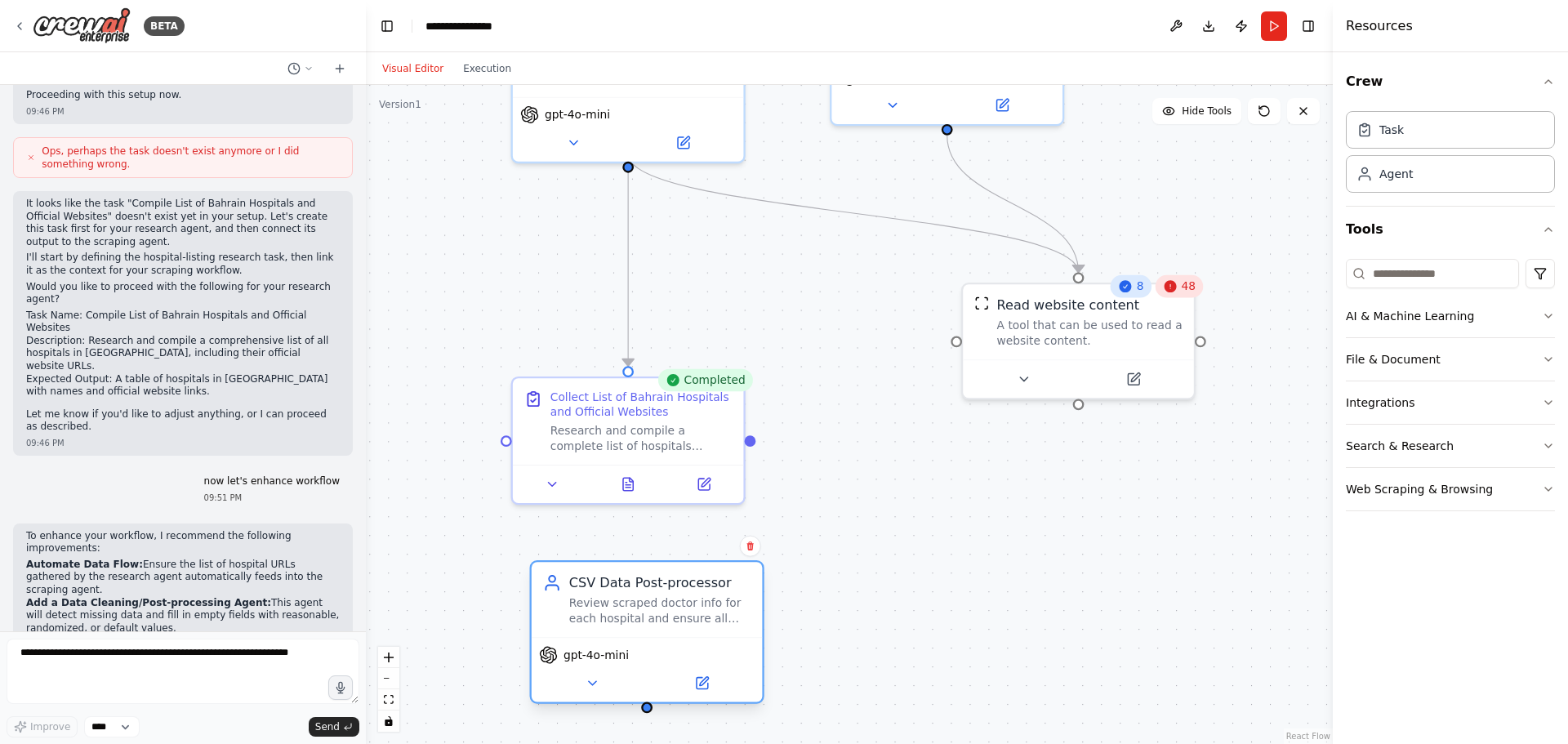
drag, startPoint x: 916, startPoint y: 538, endPoint x: 637, endPoint y: 618, distance: 290.2
click at [637, 618] on div "Review scraped doctor info for each hospital and ensure all fields match CSV he…" at bounding box center [660, 611] width 183 height 30
click at [753, 442] on div ".deletable-edge-delete-btn { width: 20px; height: 20px; border: 0px solid #ffff…" at bounding box center [850, 414] width 967 height 659
drag, startPoint x: 751, startPoint y: 435, endPoint x: 712, endPoint y: 612, distance: 181.2
click at [712, 612] on div "Bahrain Hospital Researcher Identify and collect a comprehensive list of all ho…" at bounding box center [973, 287] width 1111 height 758
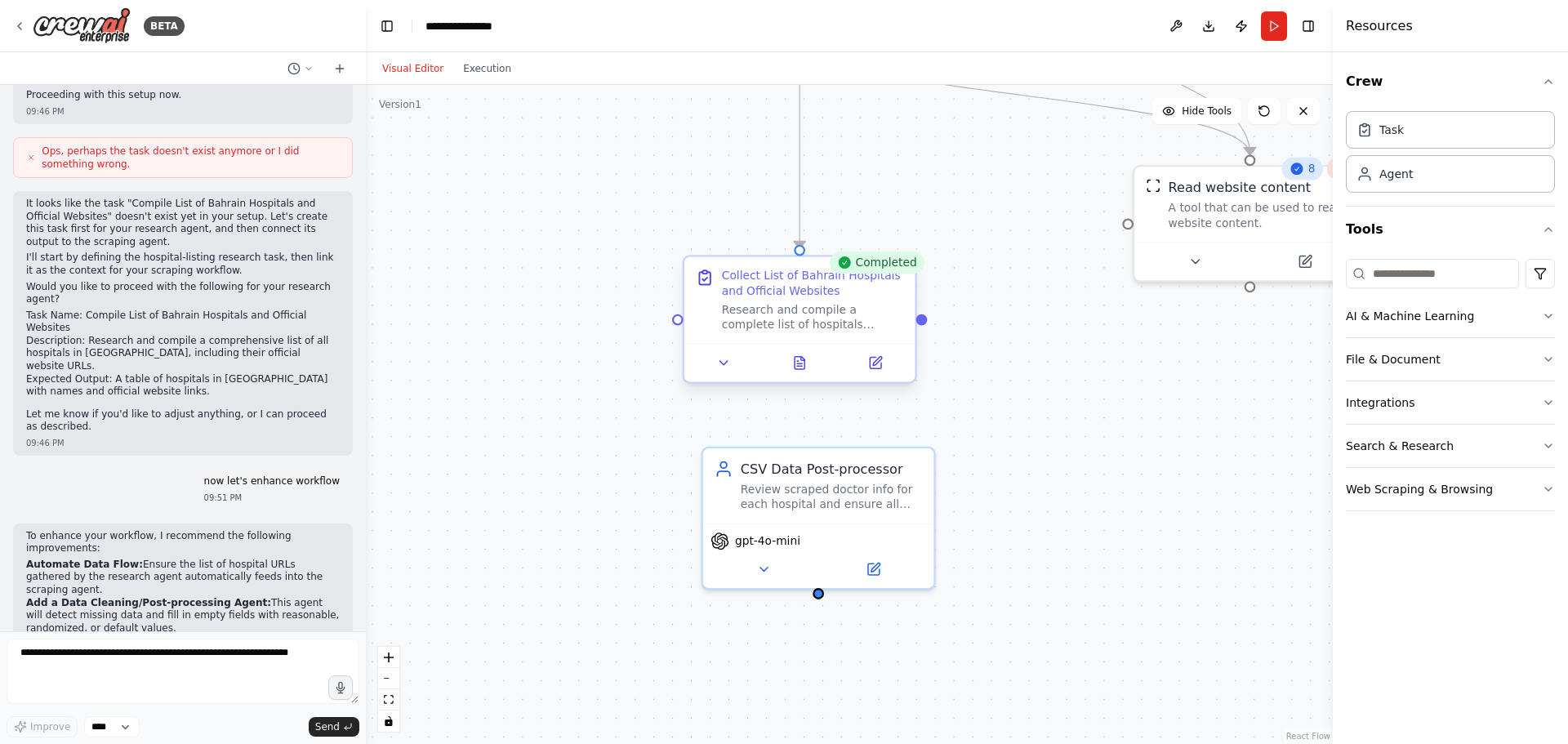
drag, startPoint x: 750, startPoint y: 445, endPoint x: 921, endPoint y: 327, distance: 207.8
click at [921, 327] on div ".deletable-edge-delete-btn { width: 20px; height: 20px; border: 0px solid #ffff…" at bounding box center [850, 414] width 967 height 659
drag, startPoint x: 921, startPoint y: 321, endPoint x: 782, endPoint y: 485, distance: 215.0
click at [782, 485] on div "Bahrain Hospital Researcher Identify and collect a comprehensive list of all ho…" at bounding box center [1144, 169] width 1111 height 758
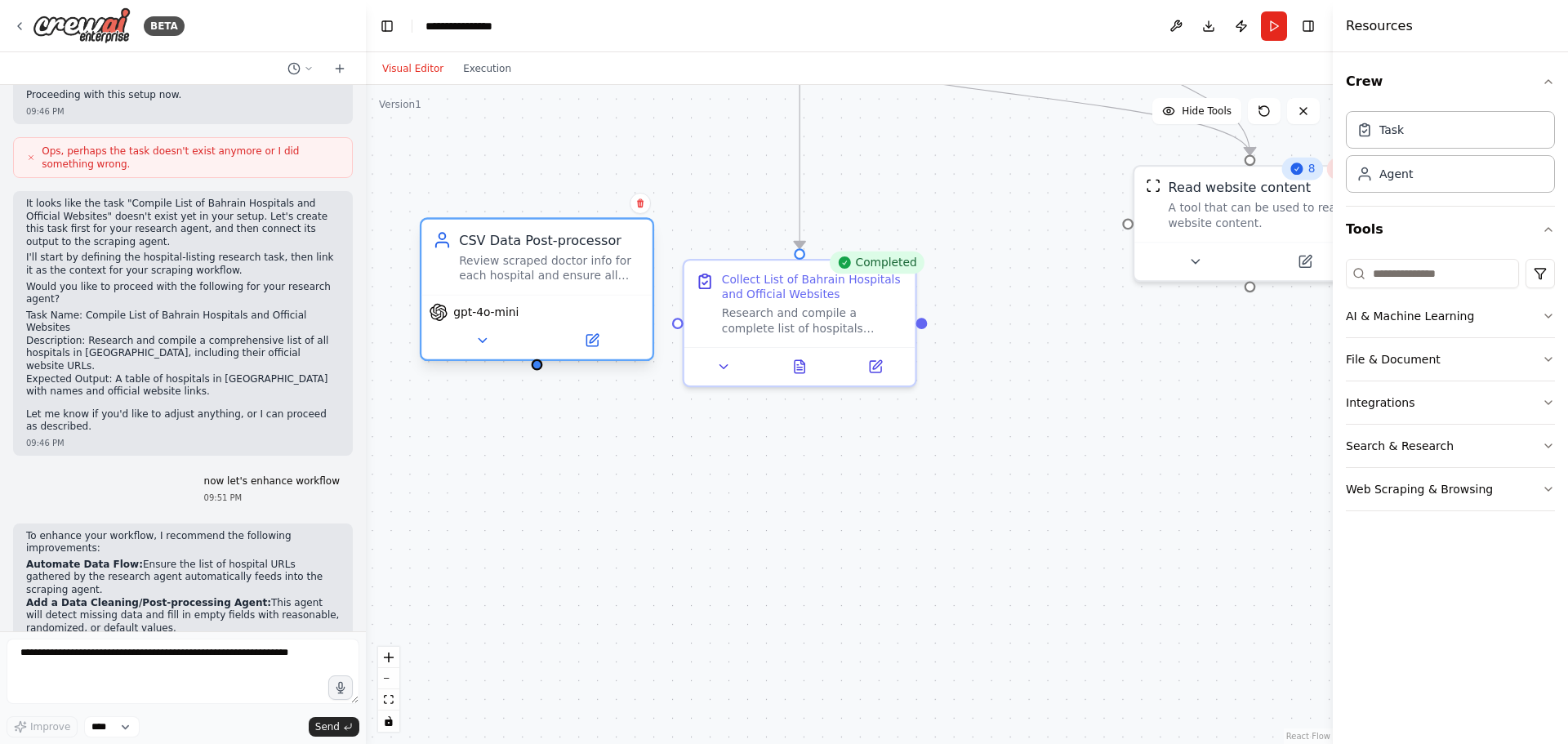
drag, startPoint x: 834, startPoint y: 500, endPoint x: 547, endPoint y: 266, distance: 370.3
click at [547, 266] on div "Review scraped doctor info for each hospital and ensure all fields match CSV he…" at bounding box center [550, 268] width 183 height 30
drag, startPoint x: 537, startPoint y: 373, endPoint x: 724, endPoint y: 366, distance: 187.1
click at [724, 366] on div "Bahrain Hospital Researcher Identify and collect a comprehensive list of all ho…" at bounding box center [1144, 169] width 1111 height 758
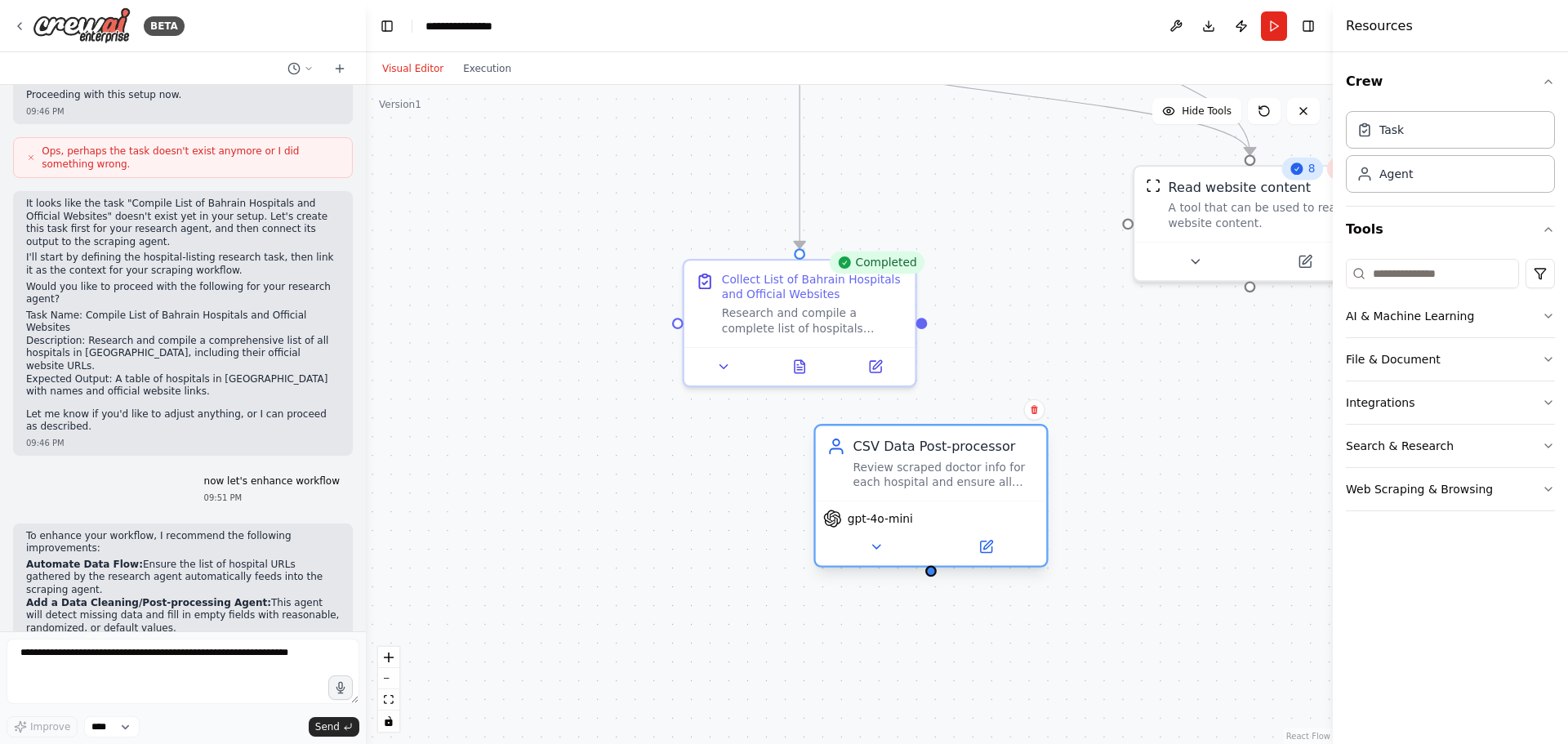
drag, startPoint x: 547, startPoint y: 264, endPoint x: 938, endPoint y: 470, distance: 441.9
click at [938, 470] on div "Review scraped doctor info for each hospital and ensure all fields match CSV he…" at bounding box center [945, 474] width 183 height 30
click at [99, 675] on textarea at bounding box center [183, 671] width 352 height 65
paste textarea "**********"
type textarea "**********"
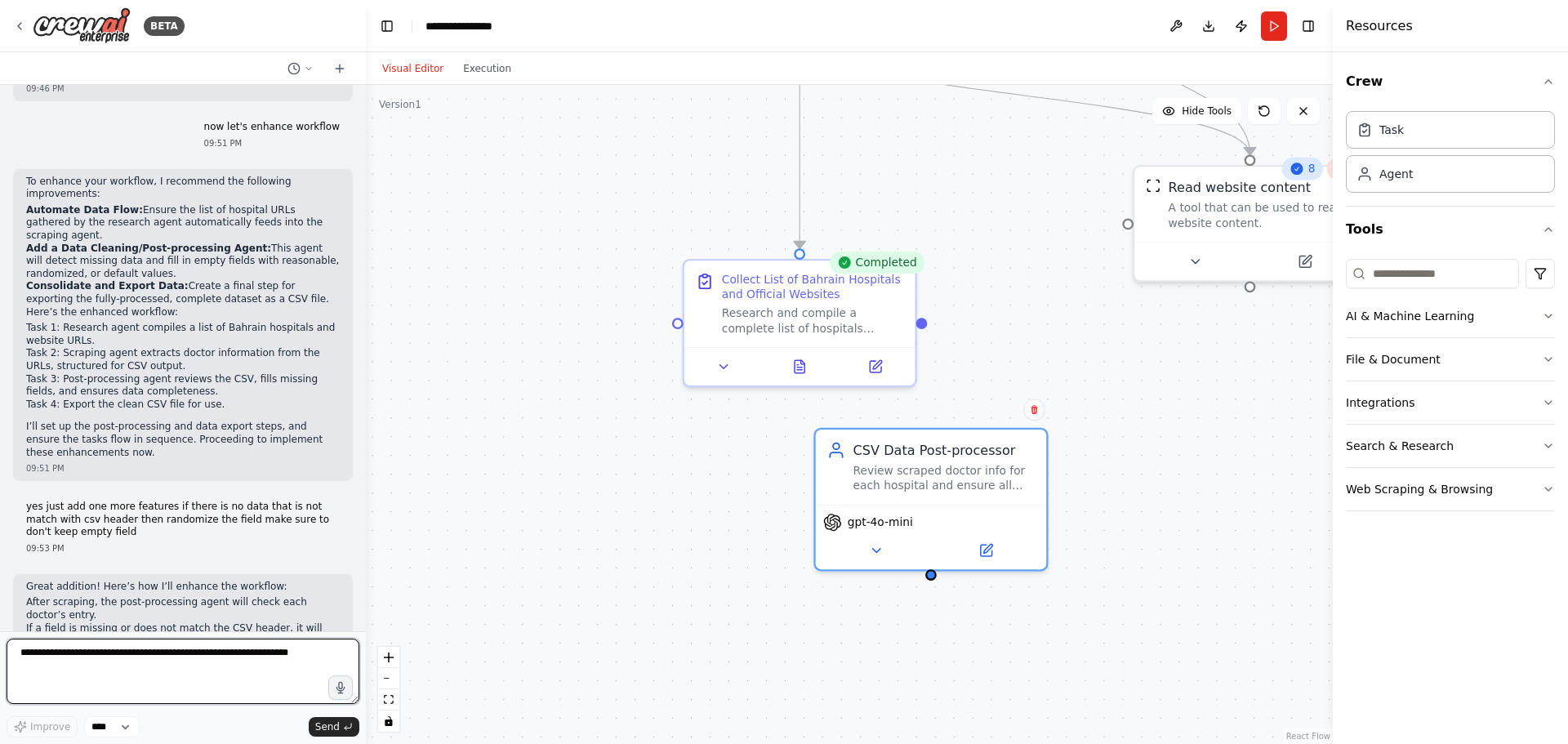
scroll to position [3259, 0]
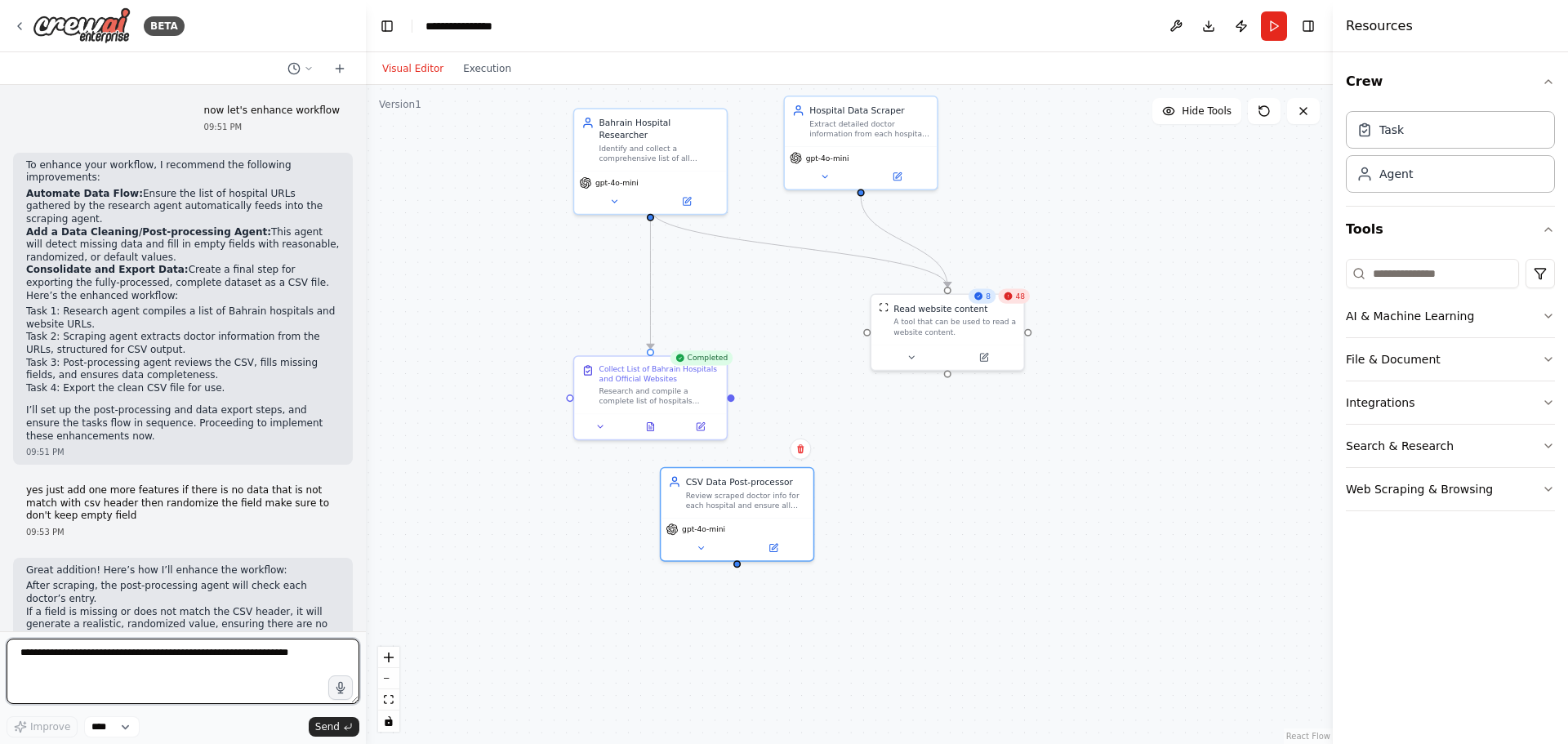
click at [100, 664] on textarea at bounding box center [183, 671] width 352 height 65
type textarea "**********"
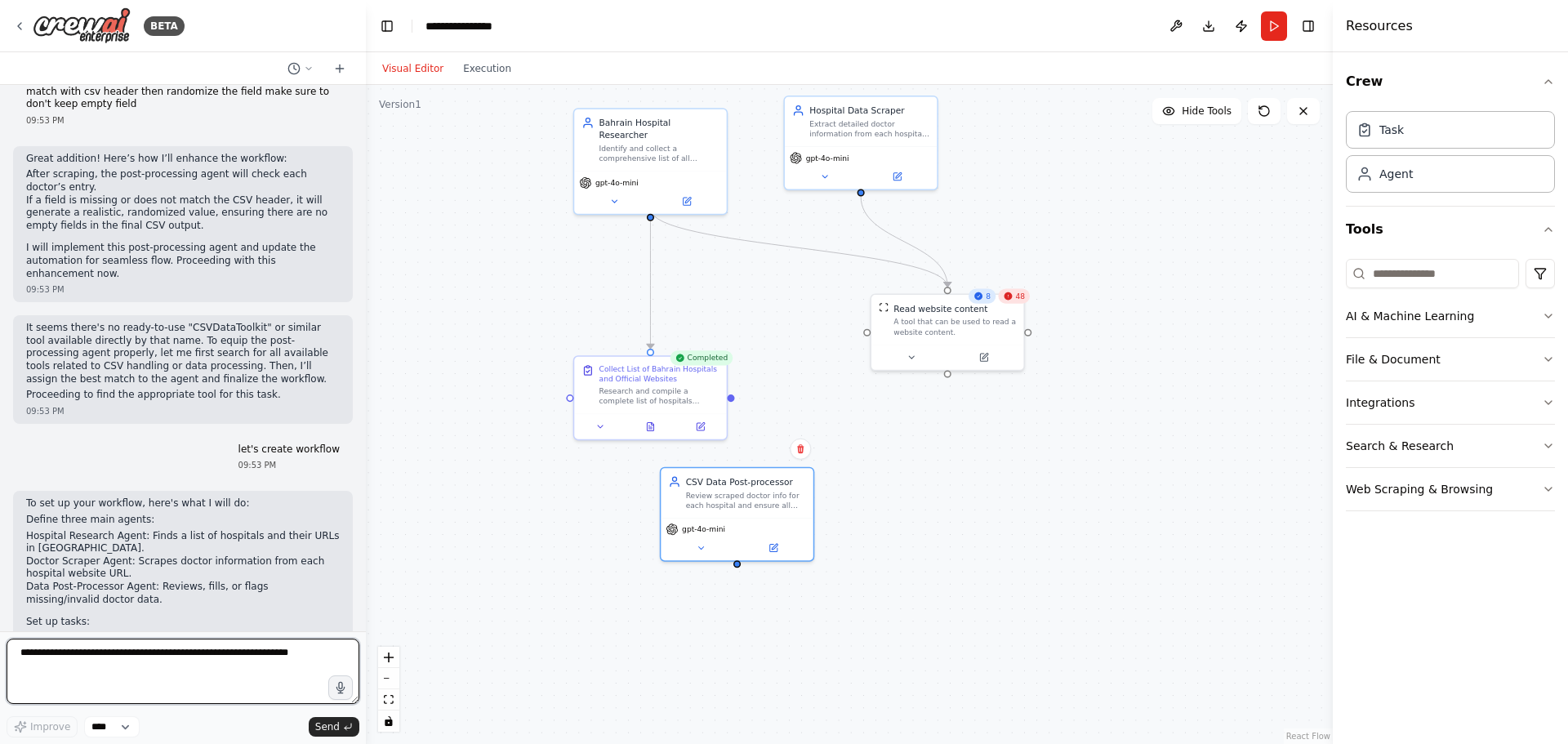
scroll to position [3683, 0]
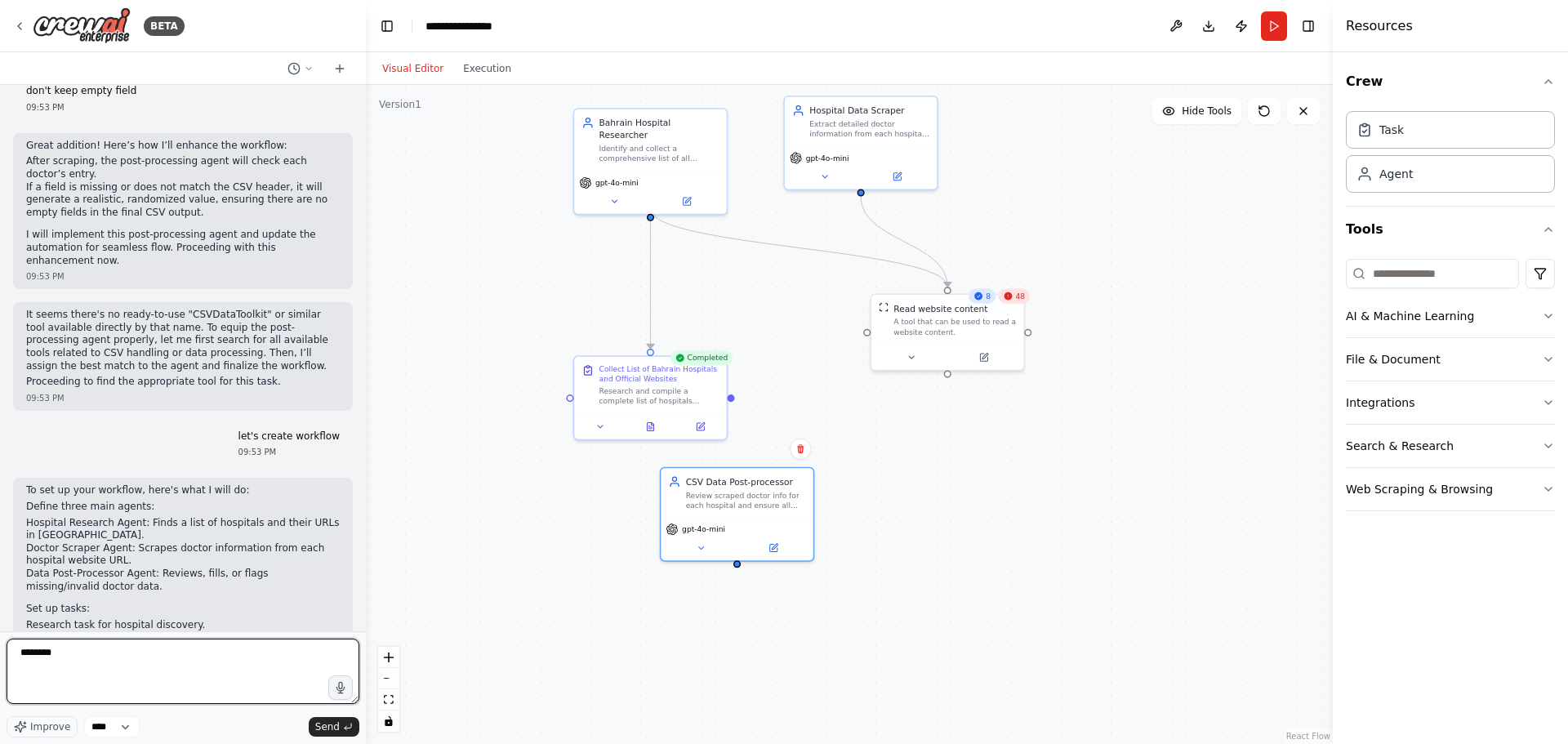
type textarea "*********"
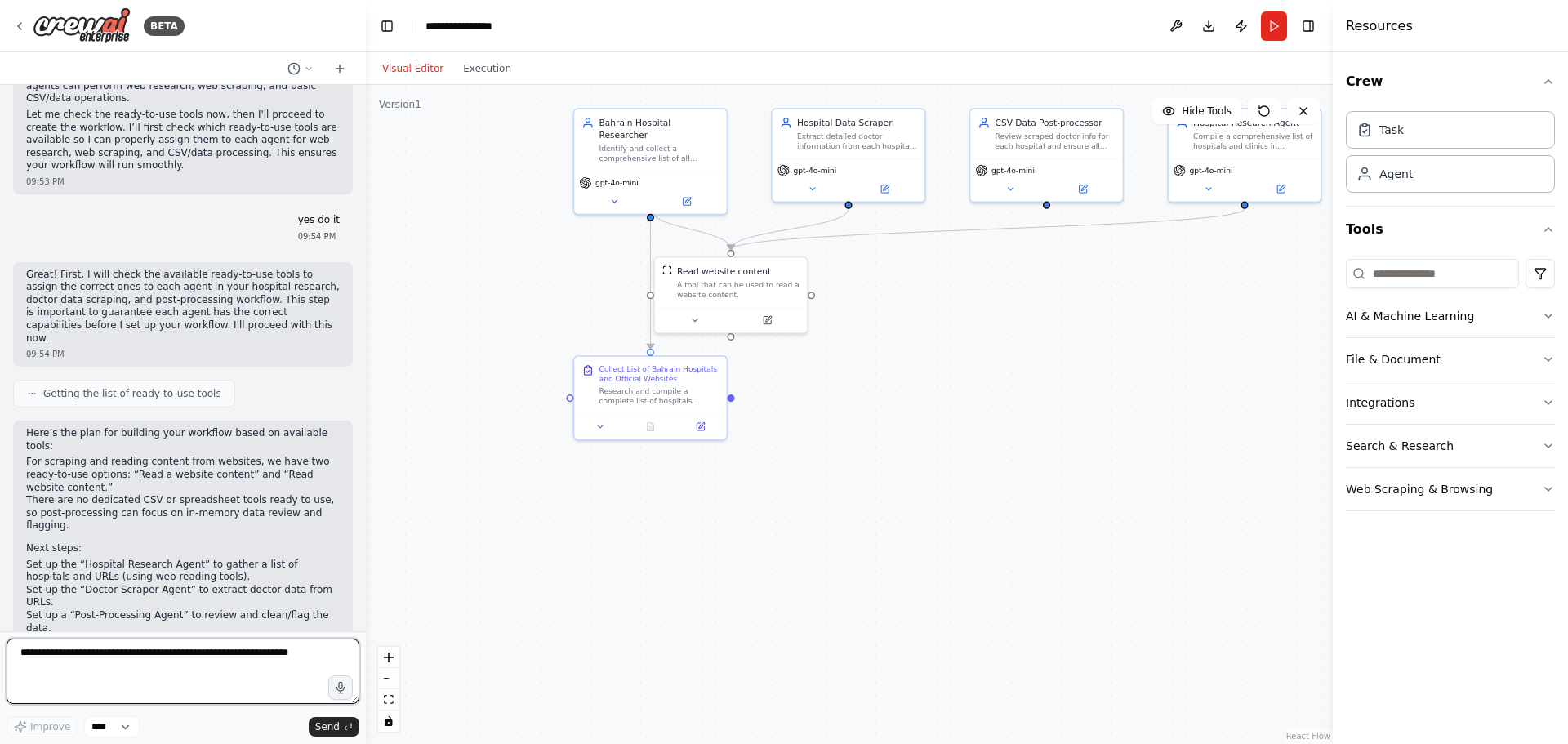
scroll to position [4337, 0]
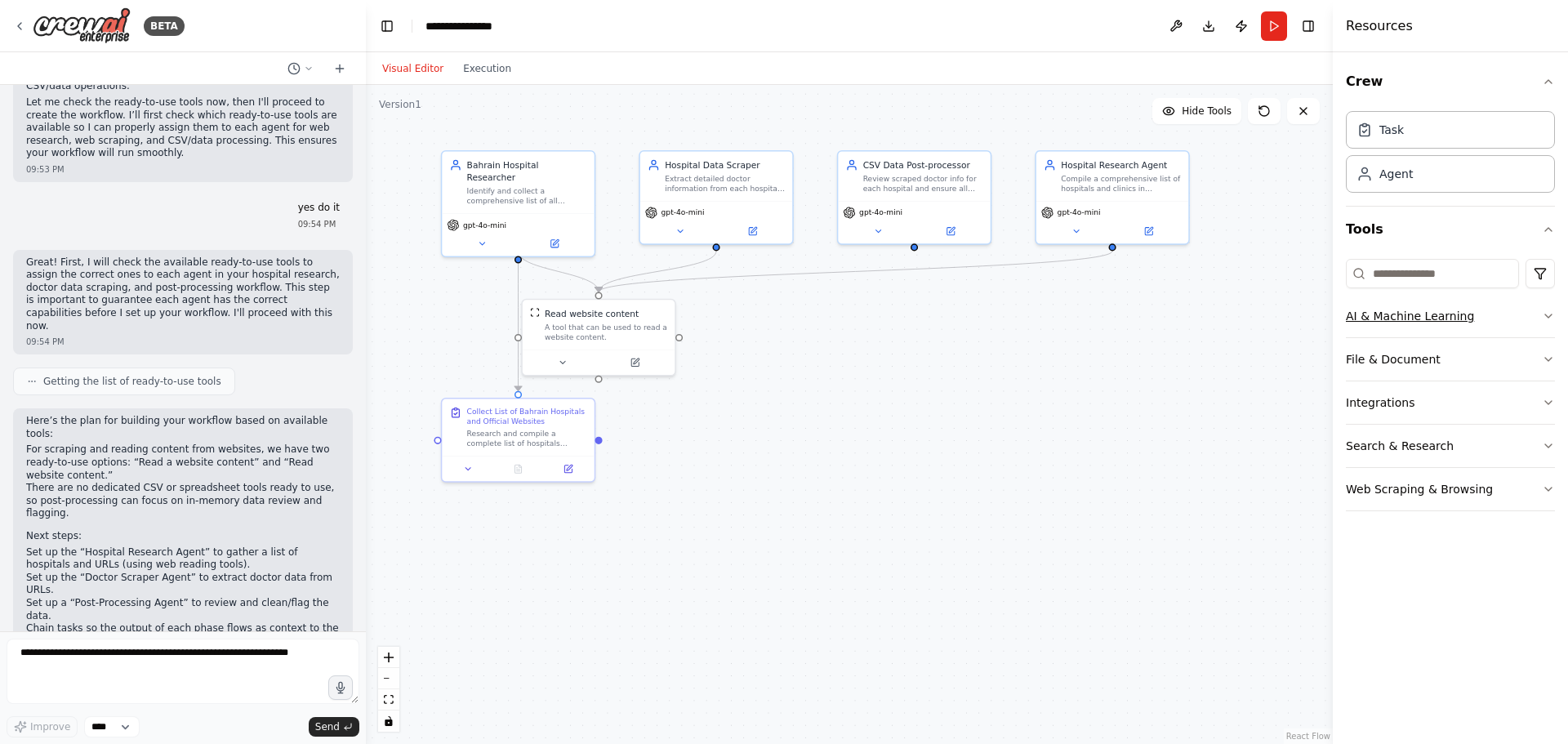
click at [1504, 310] on button "AI & Machine Learning" at bounding box center [1450, 317] width 209 height 43
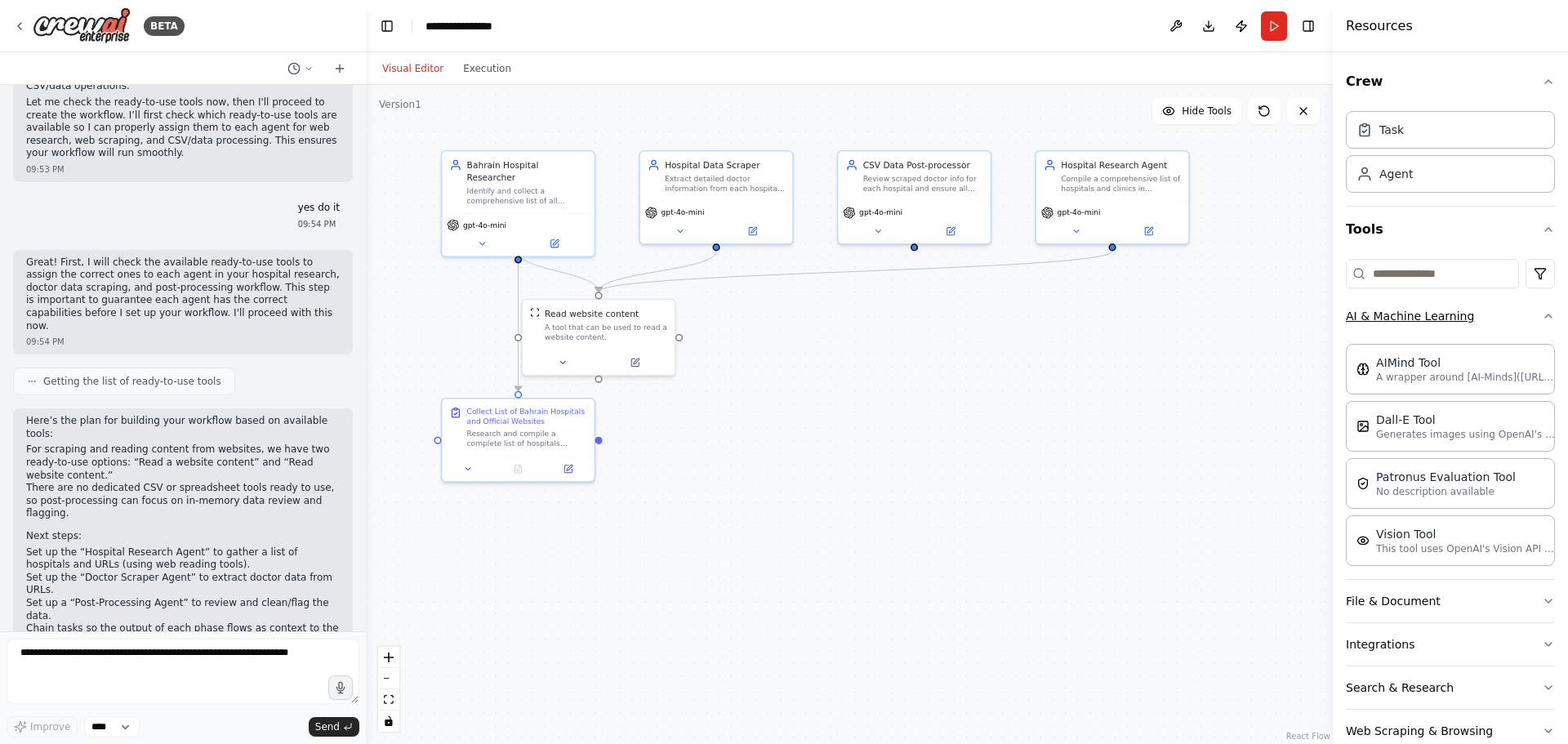
click at [1504, 310] on button "AI & Machine Learning" at bounding box center [1450, 317] width 209 height 43
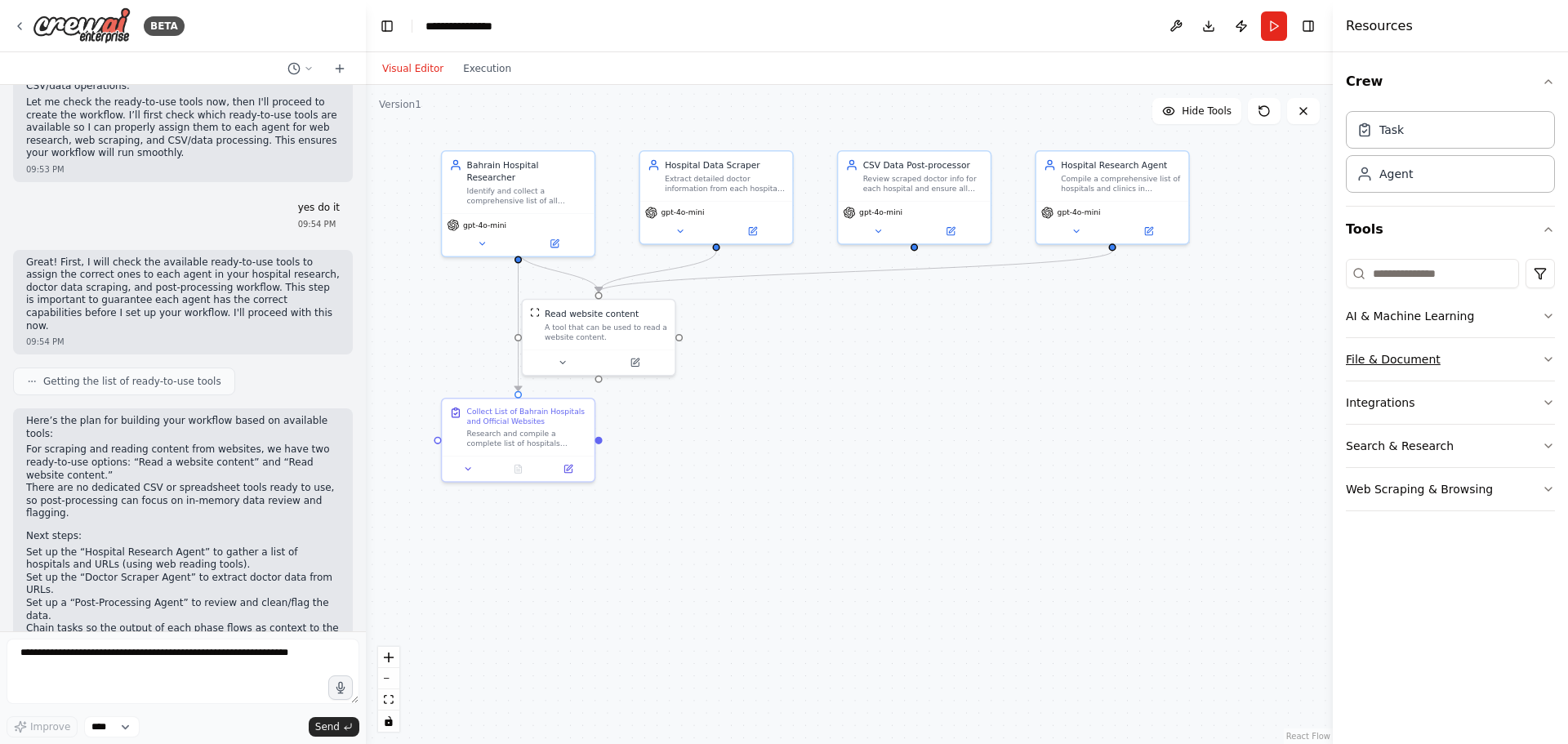
click at [1436, 372] on button "File & Document" at bounding box center [1450, 359] width 209 height 43
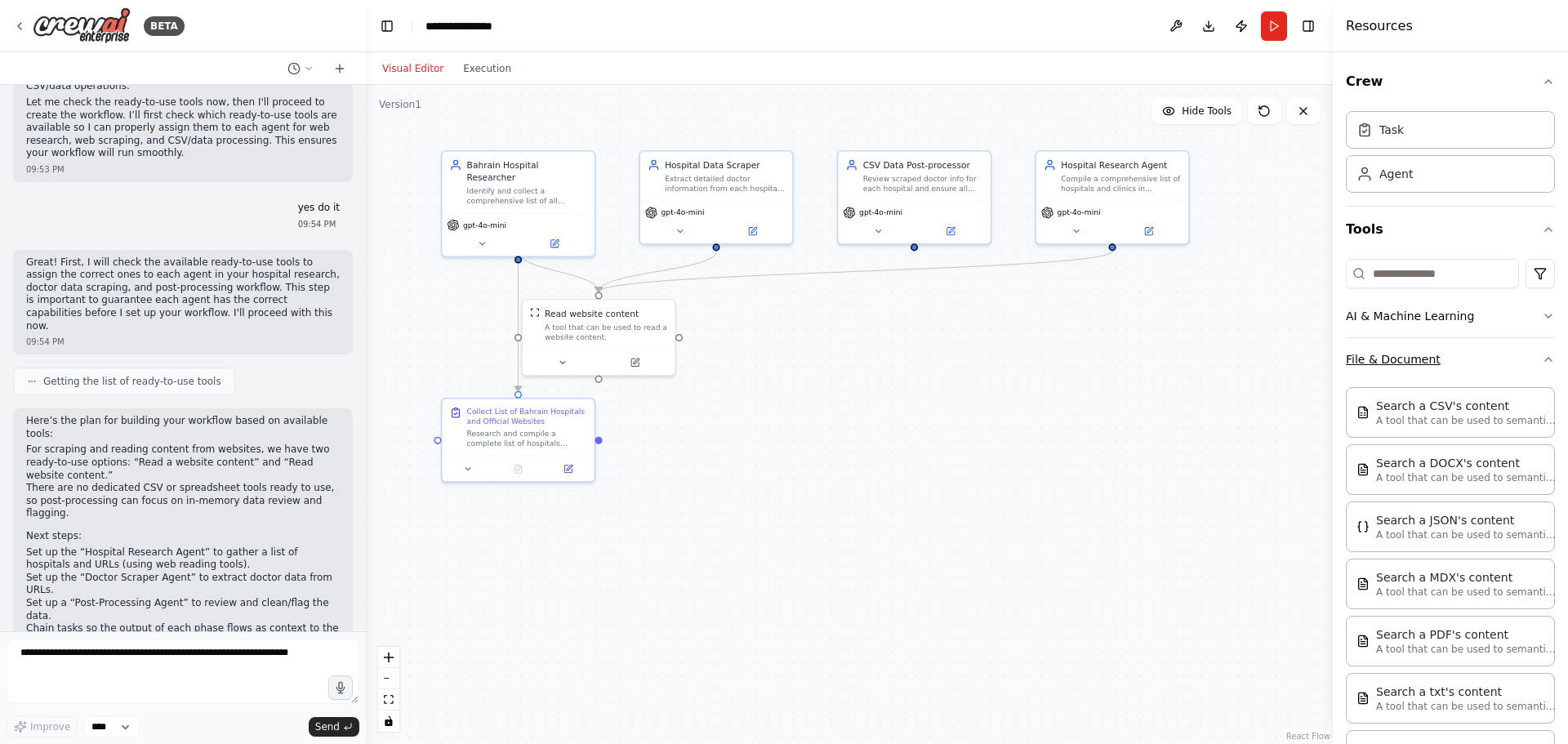
click at [1436, 372] on button "File & Document" at bounding box center [1450, 359] width 209 height 43
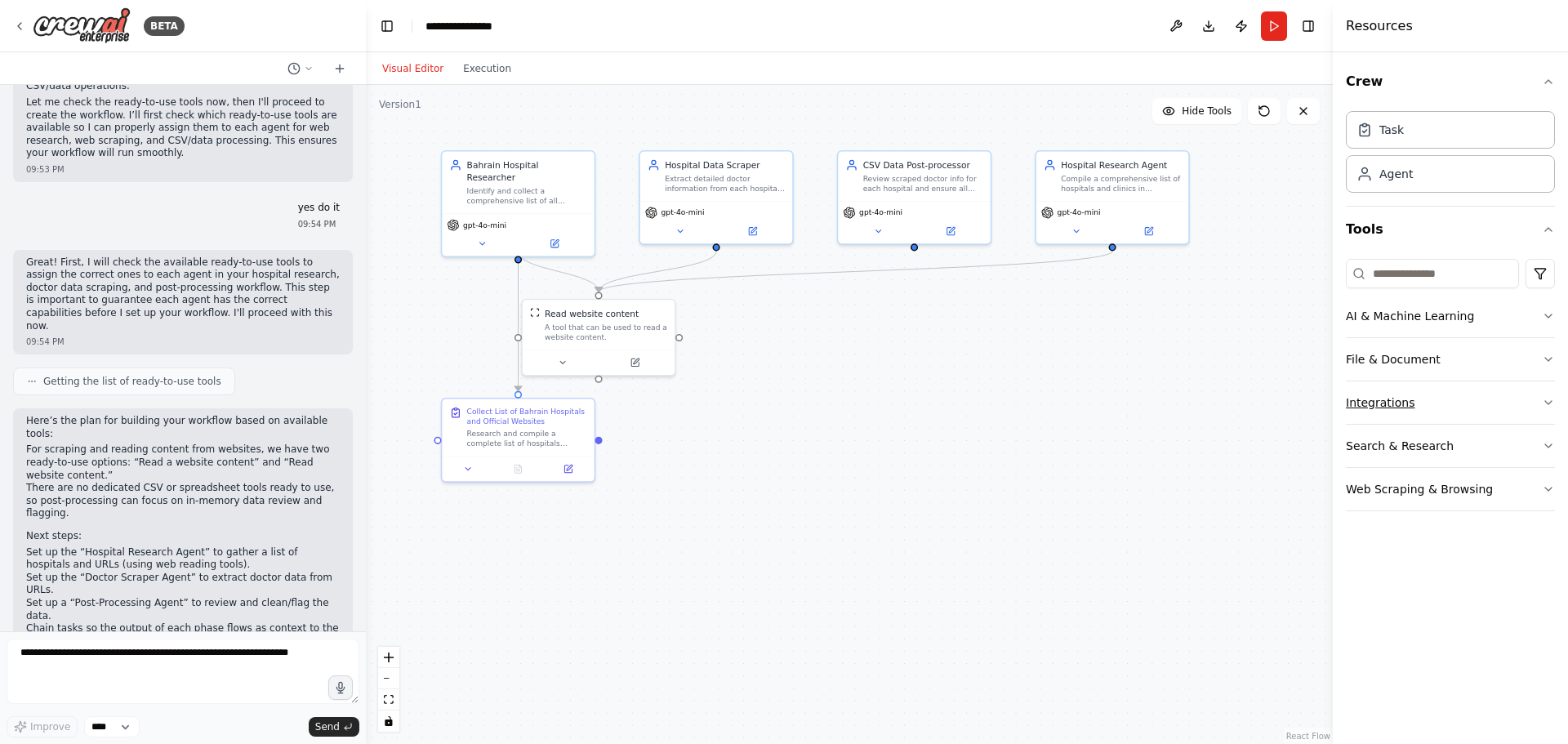
click at [1405, 414] on button "Integrations" at bounding box center [1450, 403] width 209 height 43
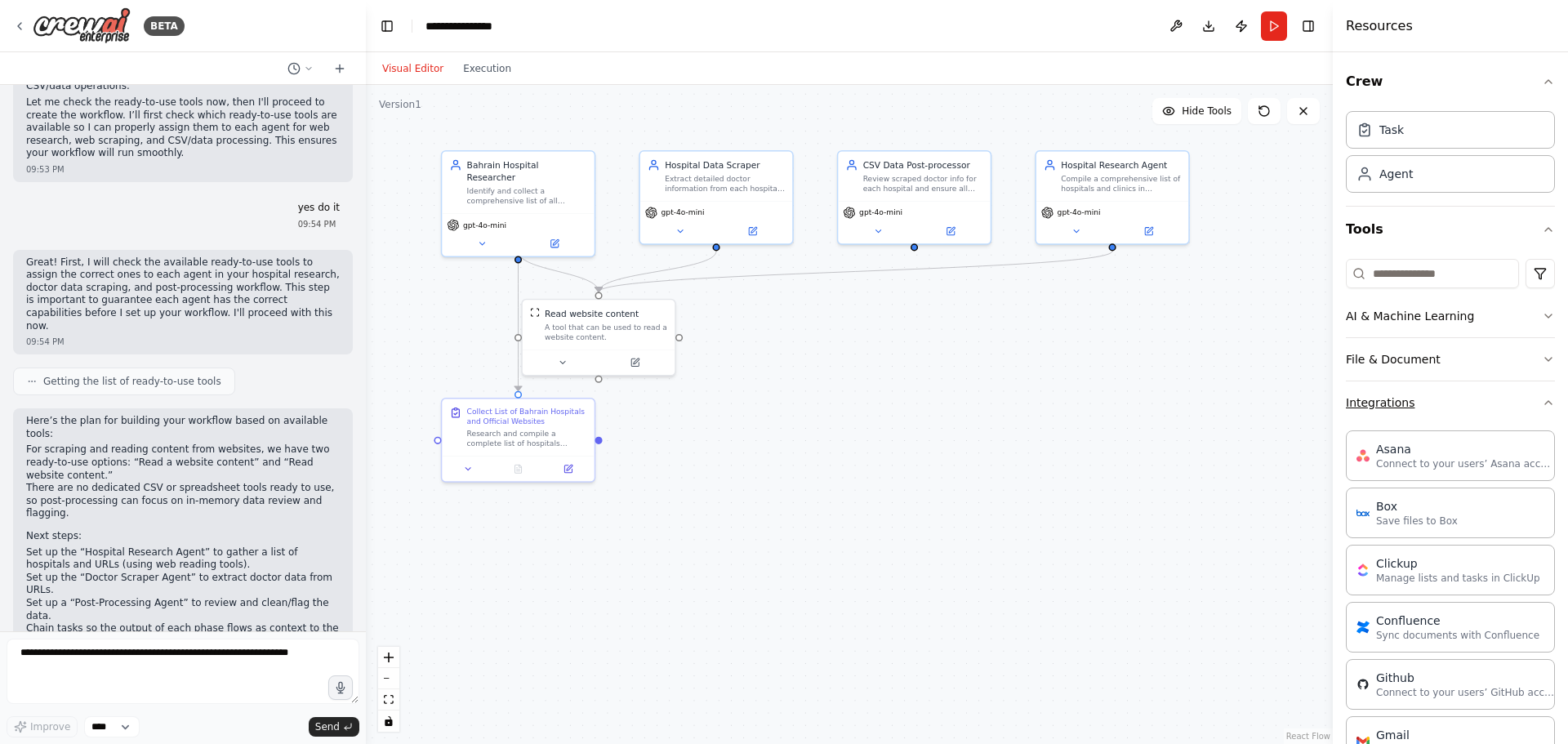
click at [1405, 405] on button "Integrations" at bounding box center [1450, 403] width 209 height 43
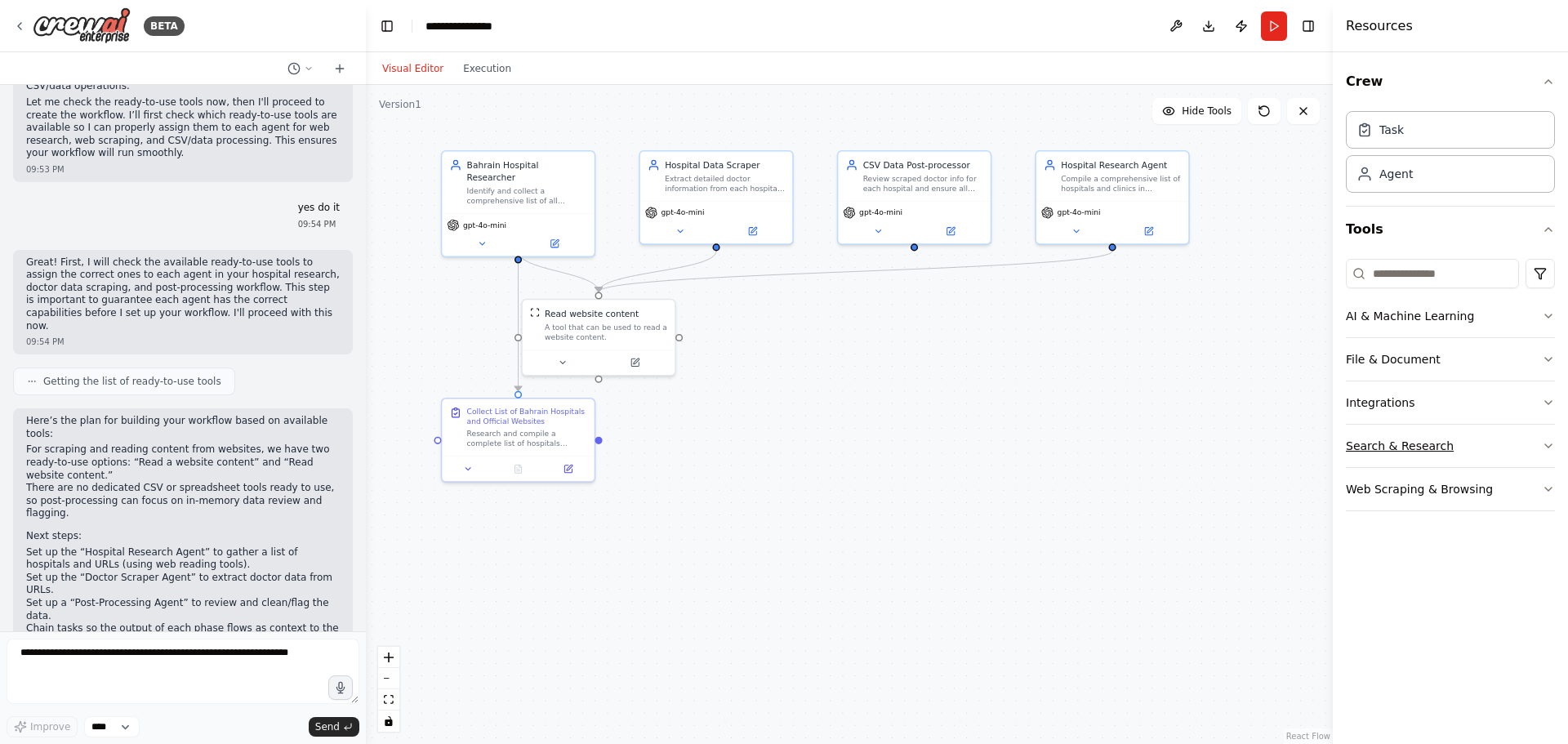
click at [1418, 440] on button "Search & Research" at bounding box center [1450, 446] width 209 height 43
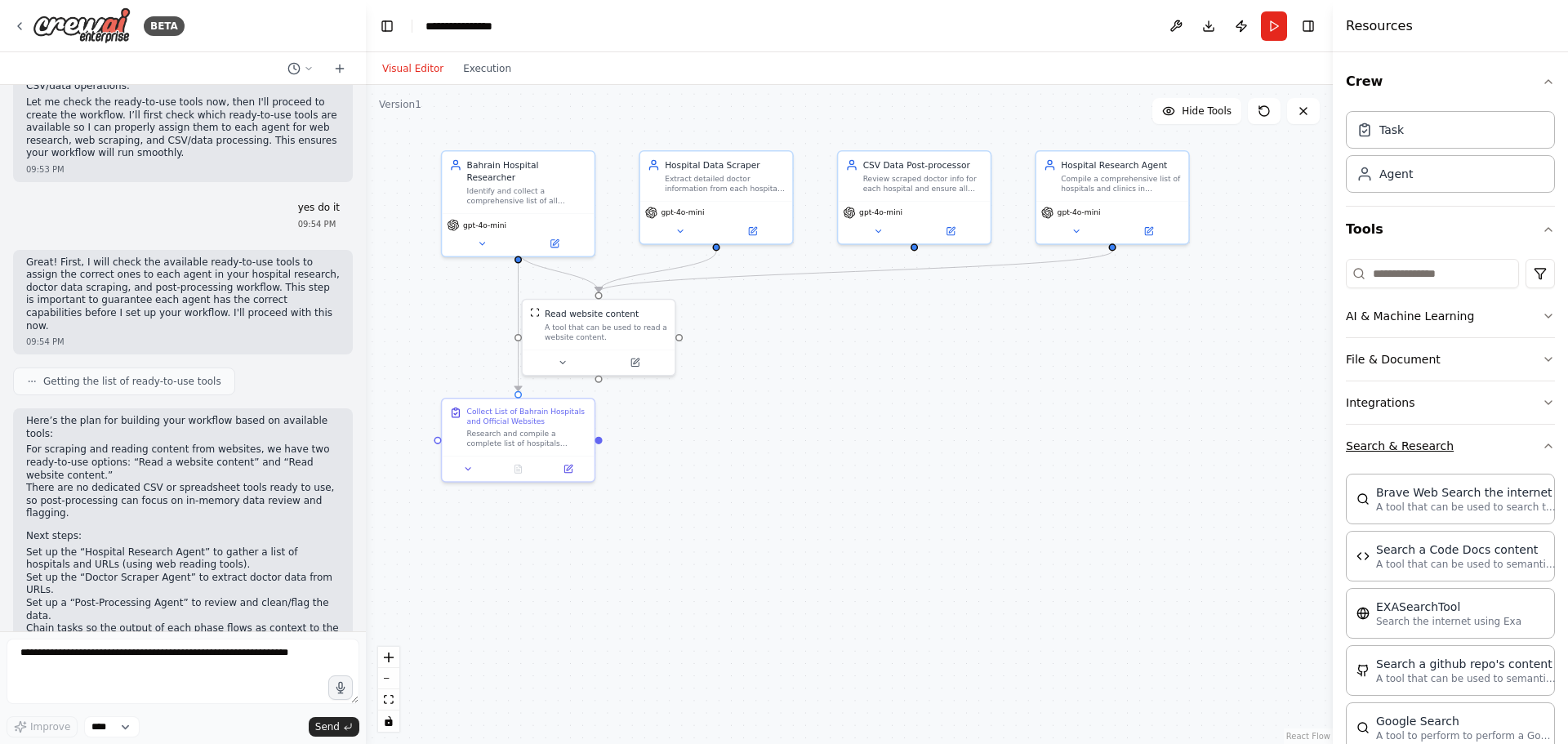
click at [1418, 438] on button "Search & Research" at bounding box center [1450, 446] width 209 height 43
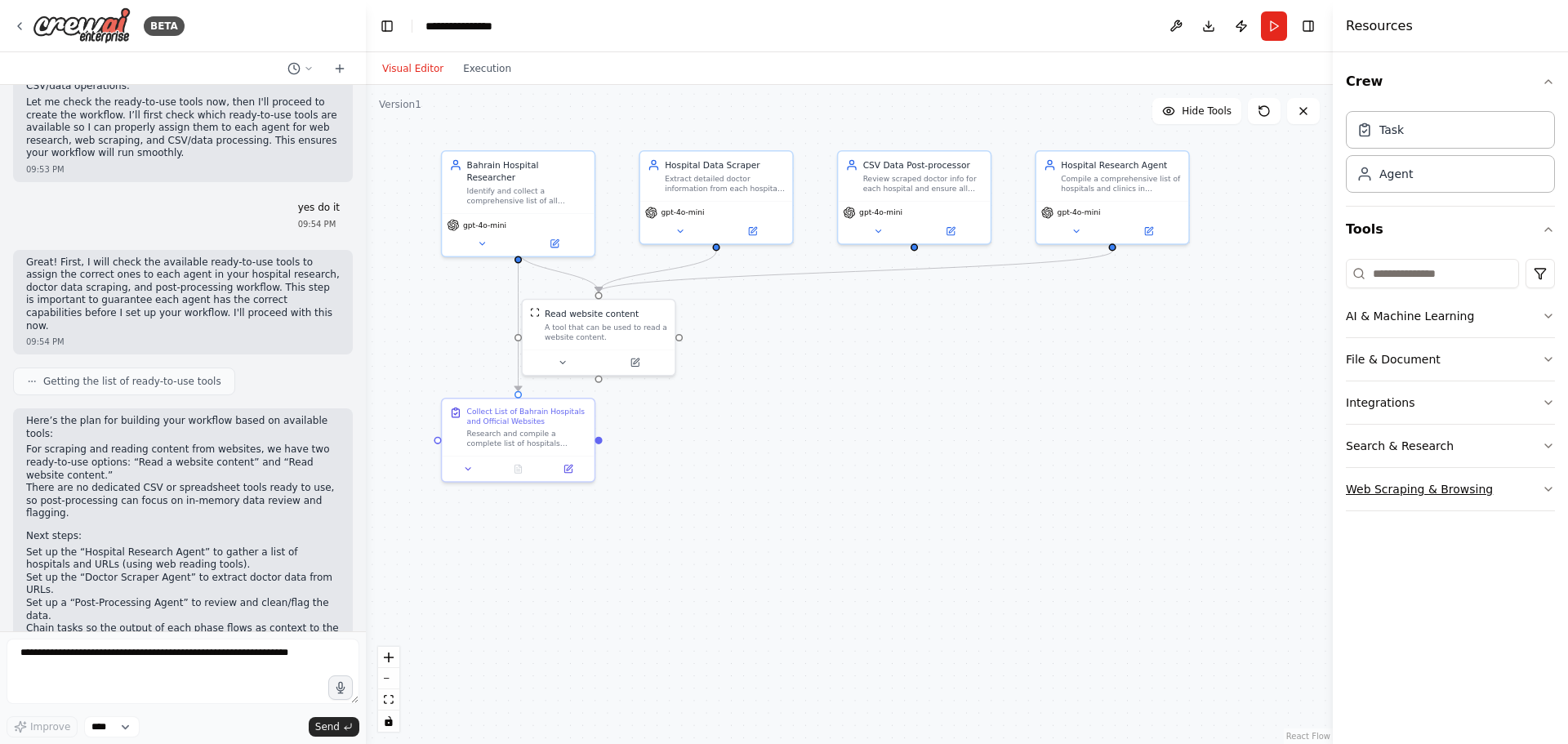
click at [1418, 480] on button "Web Scraping & Browsing" at bounding box center [1450, 490] width 209 height 43
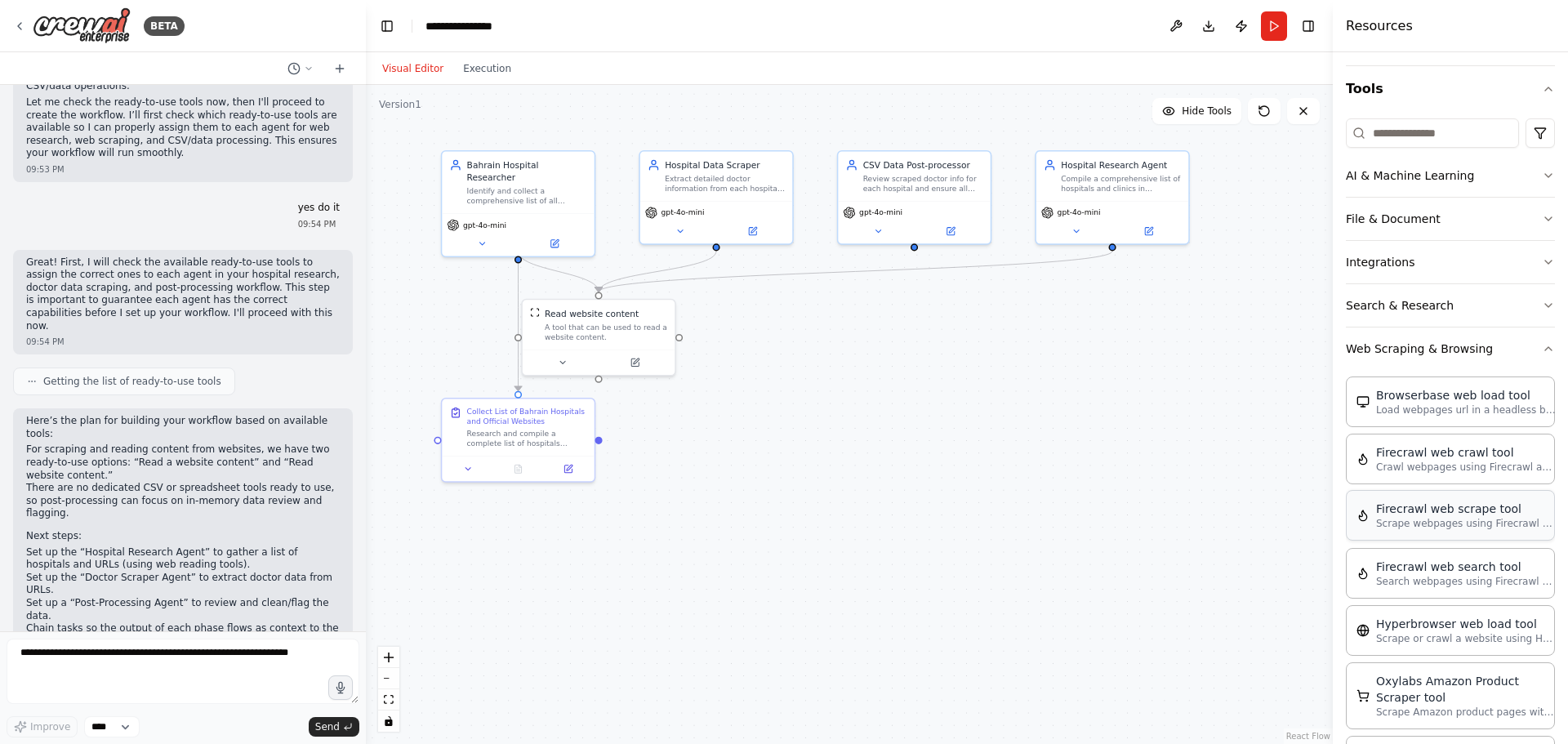
scroll to position [245, 0]
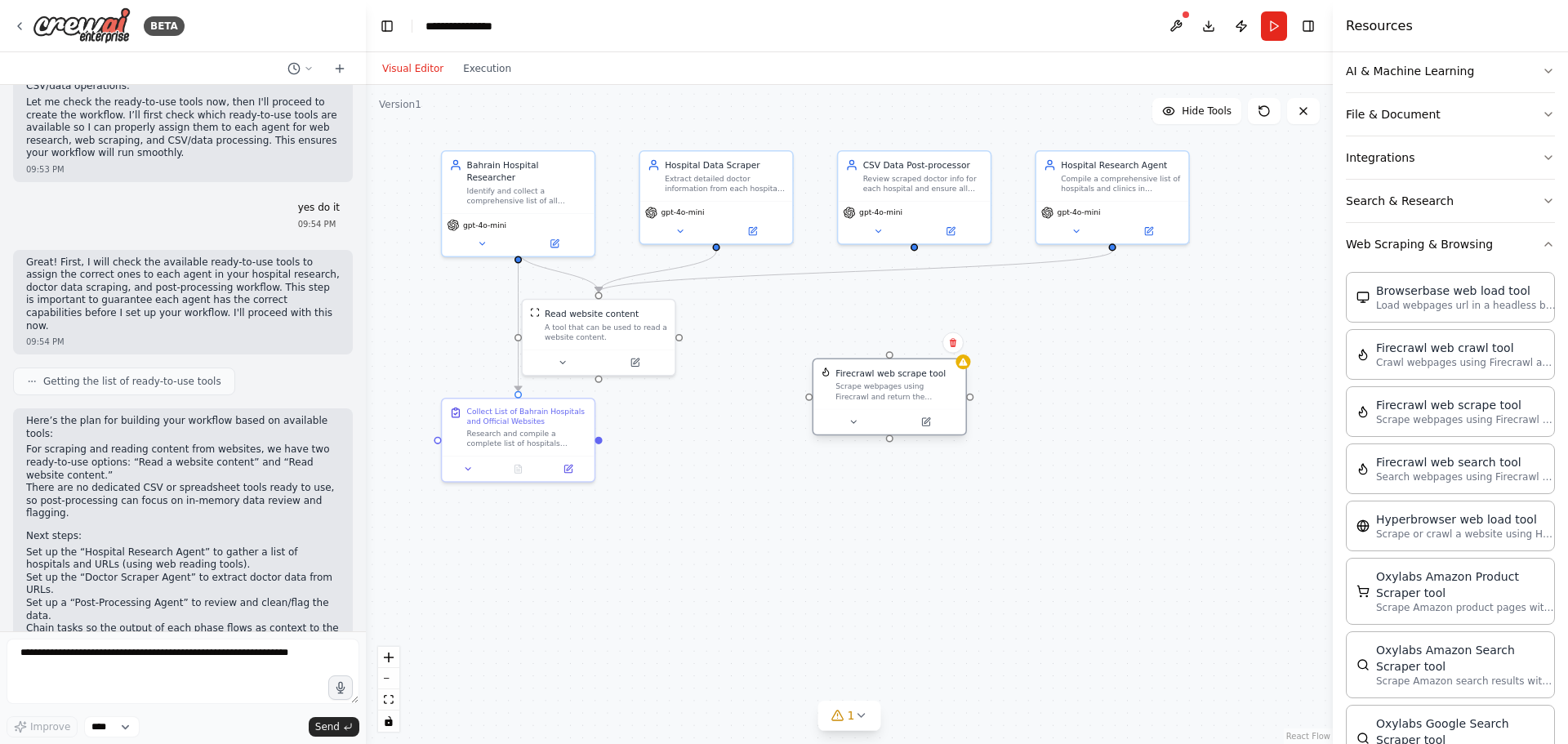
drag, startPoint x: 970, startPoint y: 435, endPoint x: 910, endPoint y: 391, distance: 74.4
click at [910, 391] on div "Scrape webpages using Firecrawl and return the contents" at bounding box center [896, 391] width 122 height 19
click at [953, 347] on icon at bounding box center [952, 343] width 10 height 10
click at [910, 339] on button "Confirm" at bounding box center [907, 343] width 58 height 19
click at [905, 344] on button "Confirm" at bounding box center [906, 341] width 58 height 19
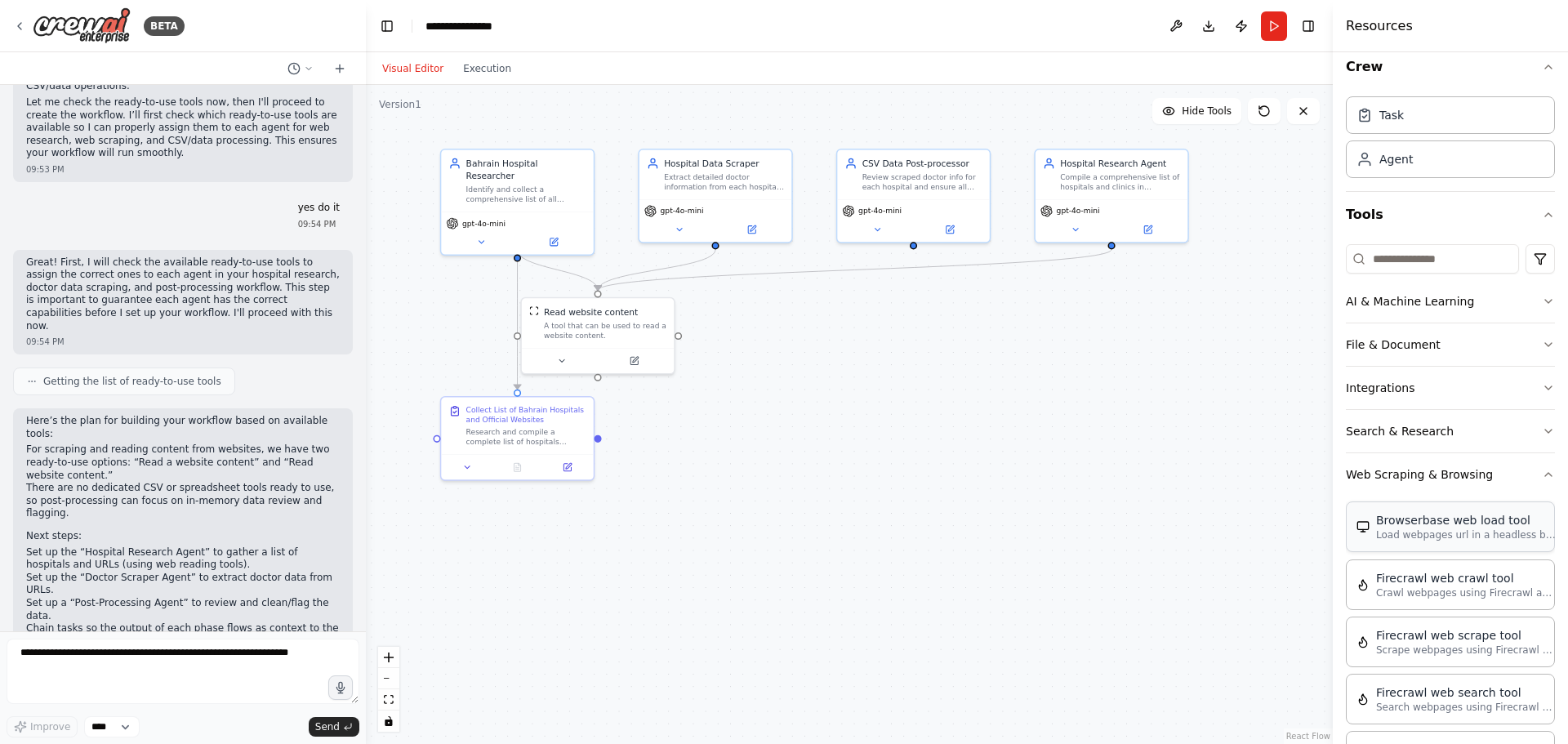
scroll to position [0, 0]
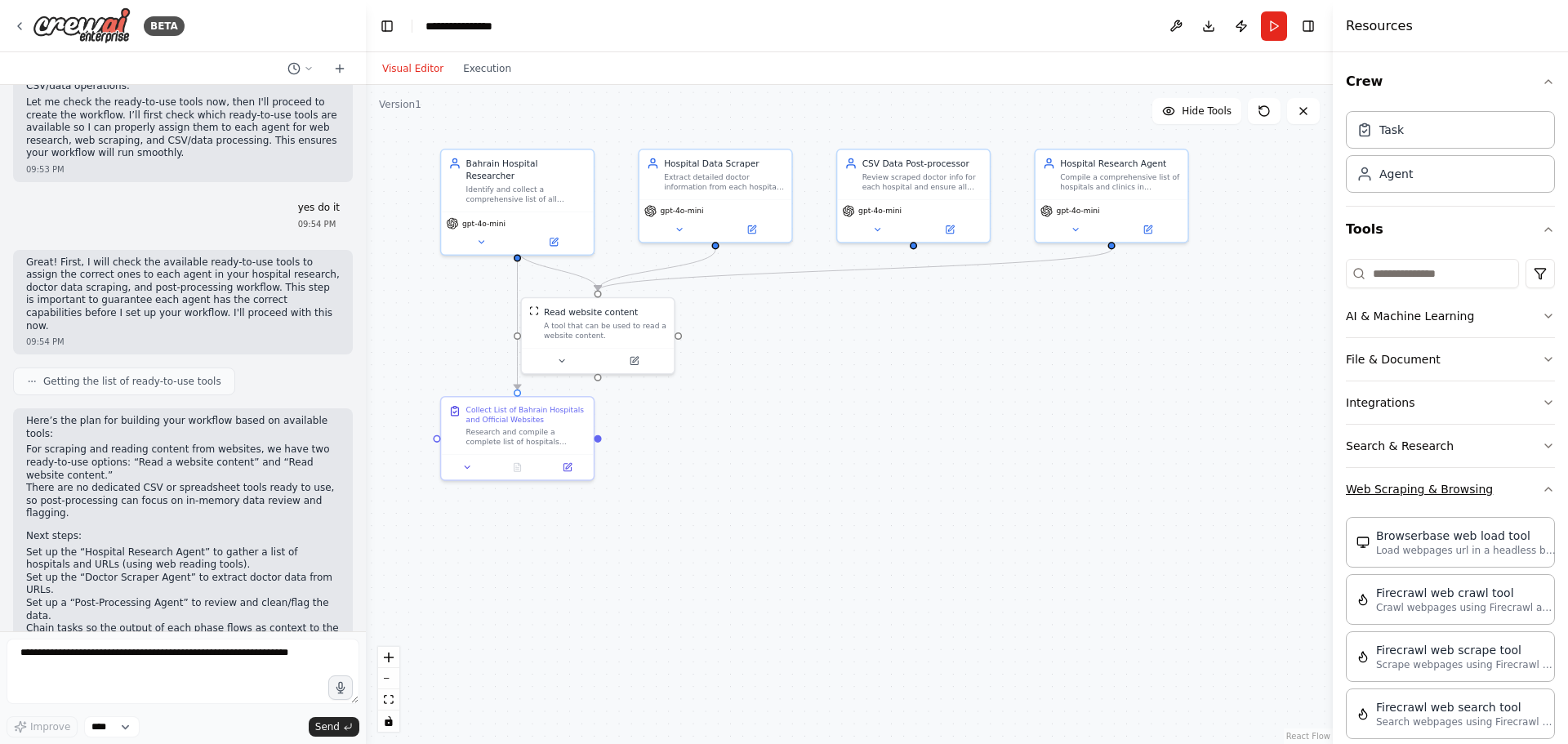
click at [1542, 493] on icon "button" at bounding box center [1548, 489] width 13 height 13
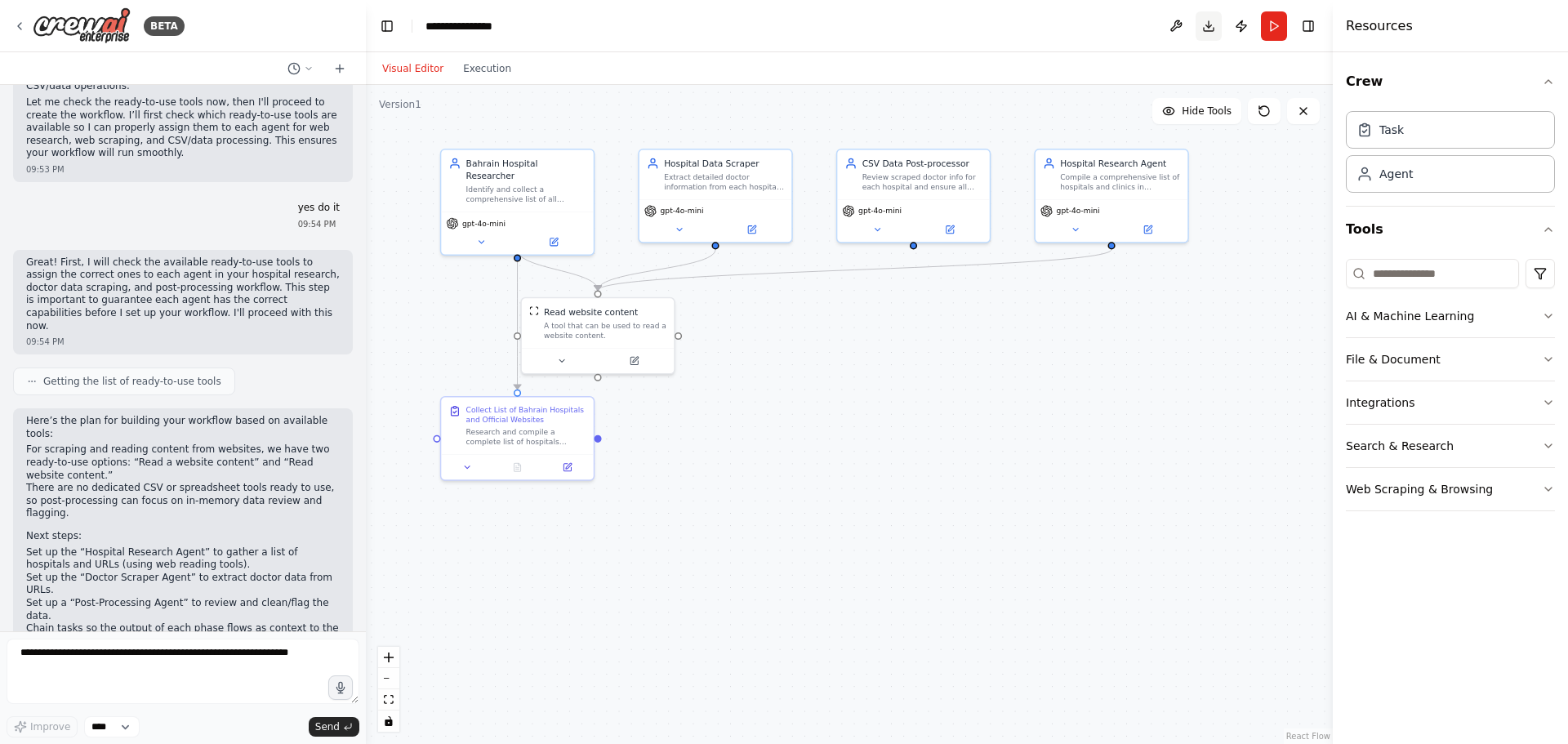
click at [1209, 28] on button "Download" at bounding box center [1208, 26] width 26 height 29
click at [1169, 28] on button at bounding box center [1175, 26] width 26 height 29
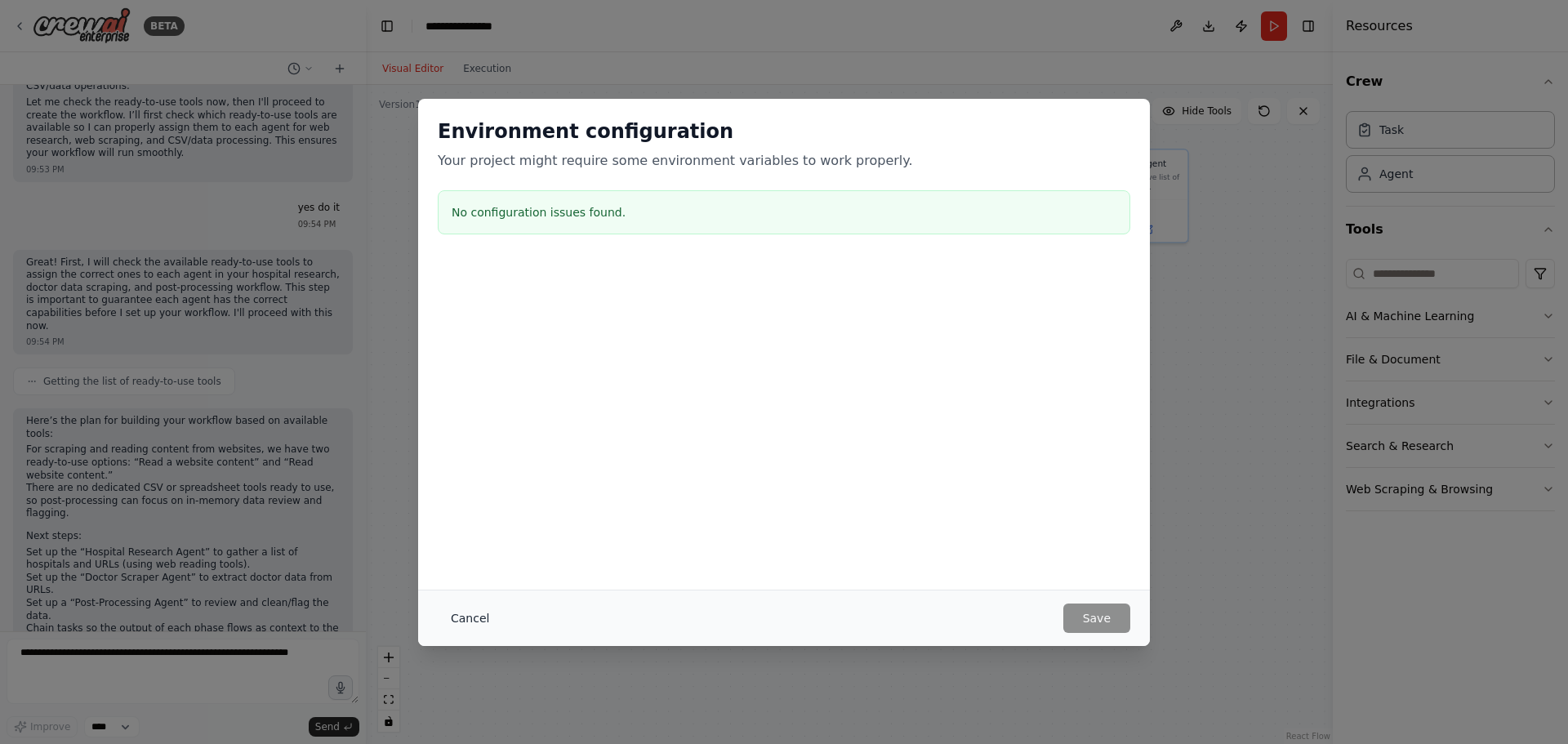
click at [468, 618] on button "Cancel" at bounding box center [470, 618] width 64 height 29
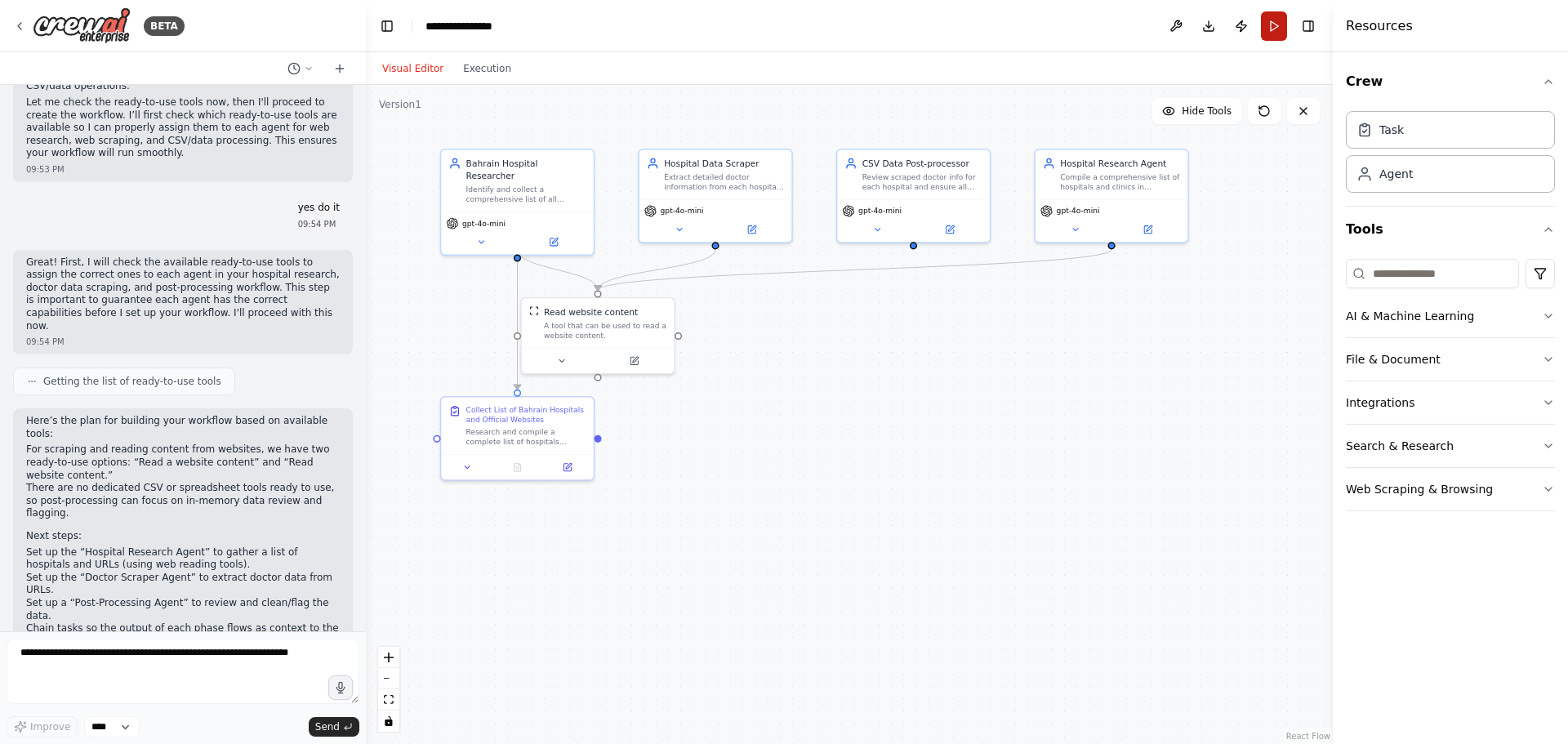
click at [1269, 21] on button "Run" at bounding box center [1273, 26] width 26 height 29
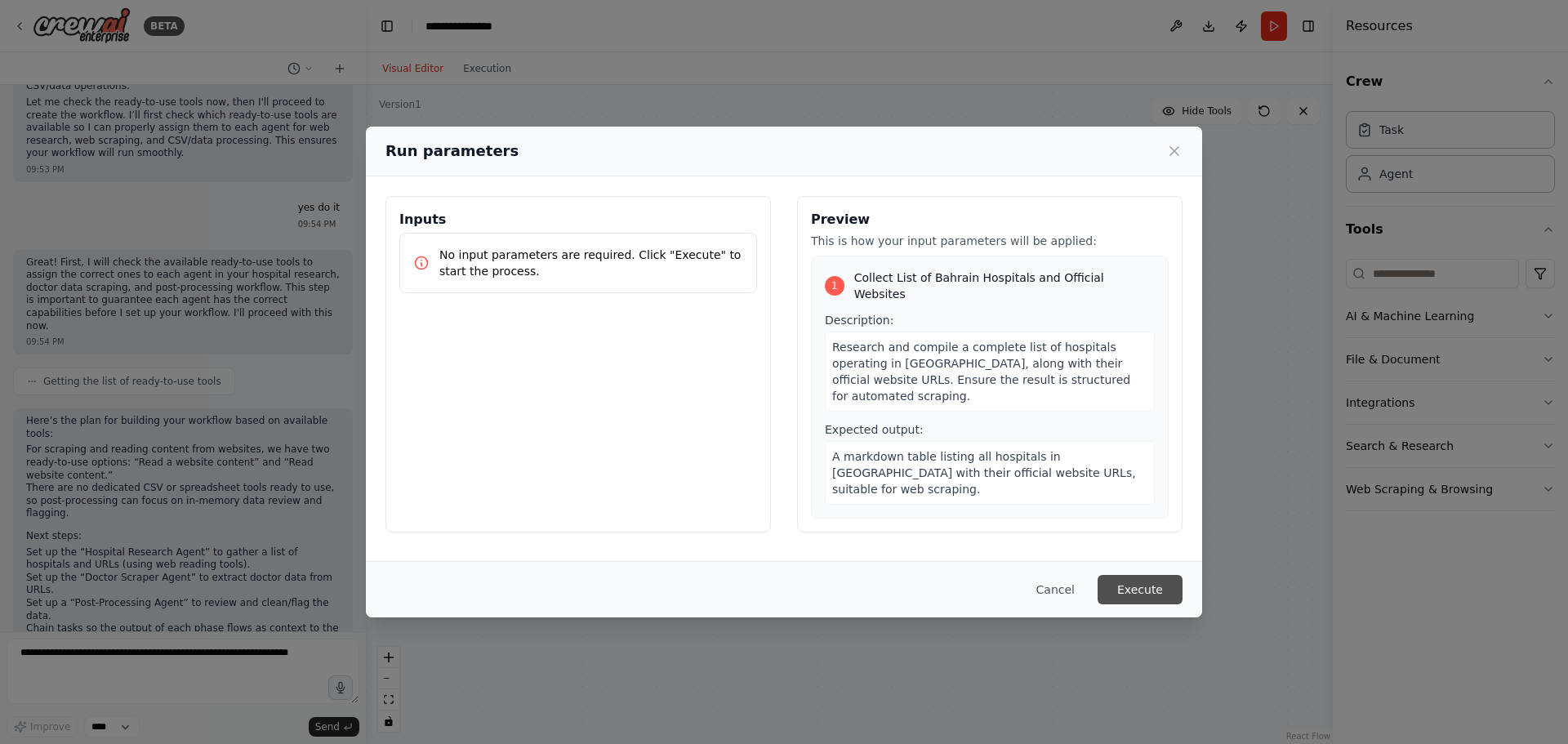
click at [1143, 599] on button "Execute" at bounding box center [1139, 590] width 84 height 29
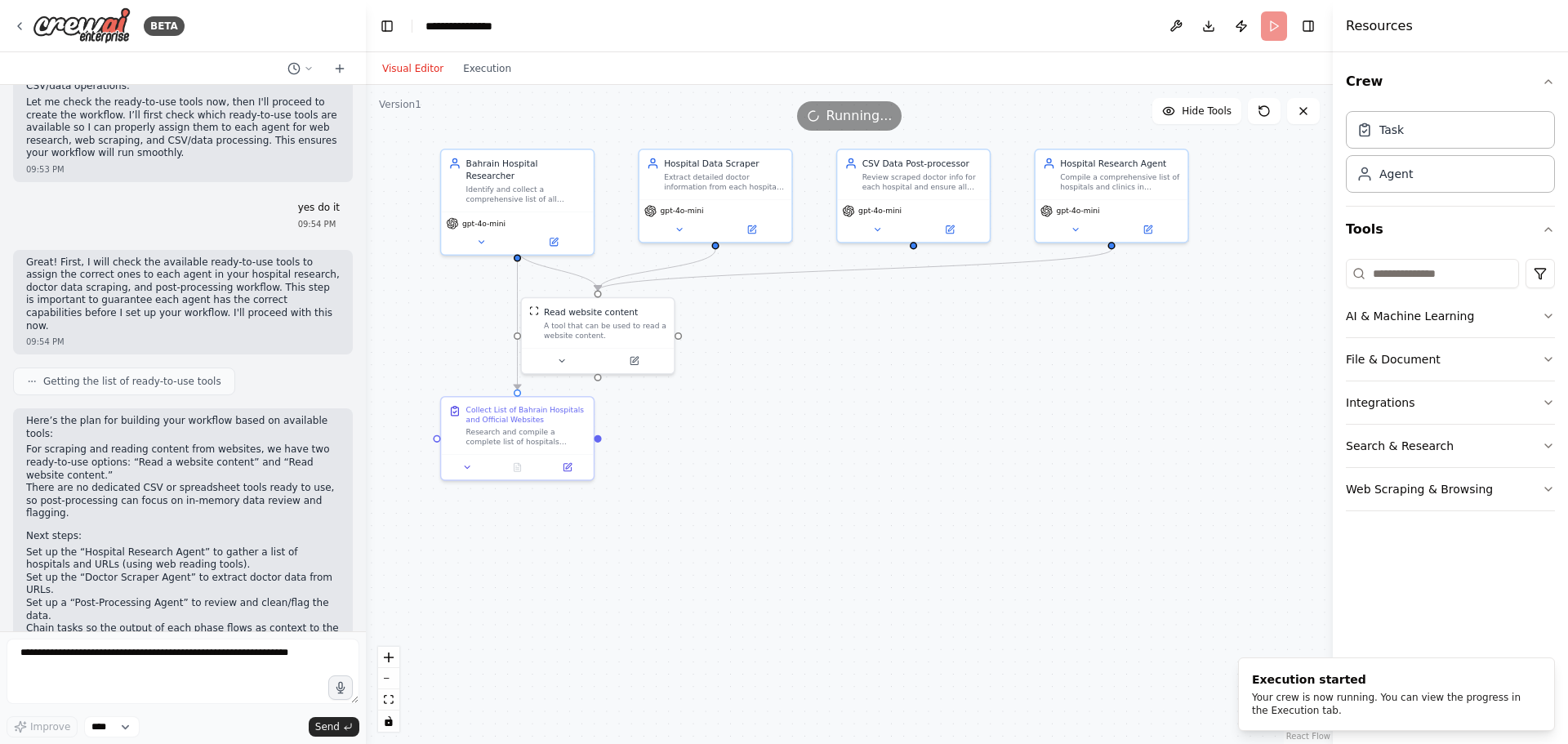
click at [1143, 599] on div ".deletable-edge-delete-btn { width: 20px; height: 20px; border: 0px solid #ffff…" at bounding box center [850, 414] width 967 height 659
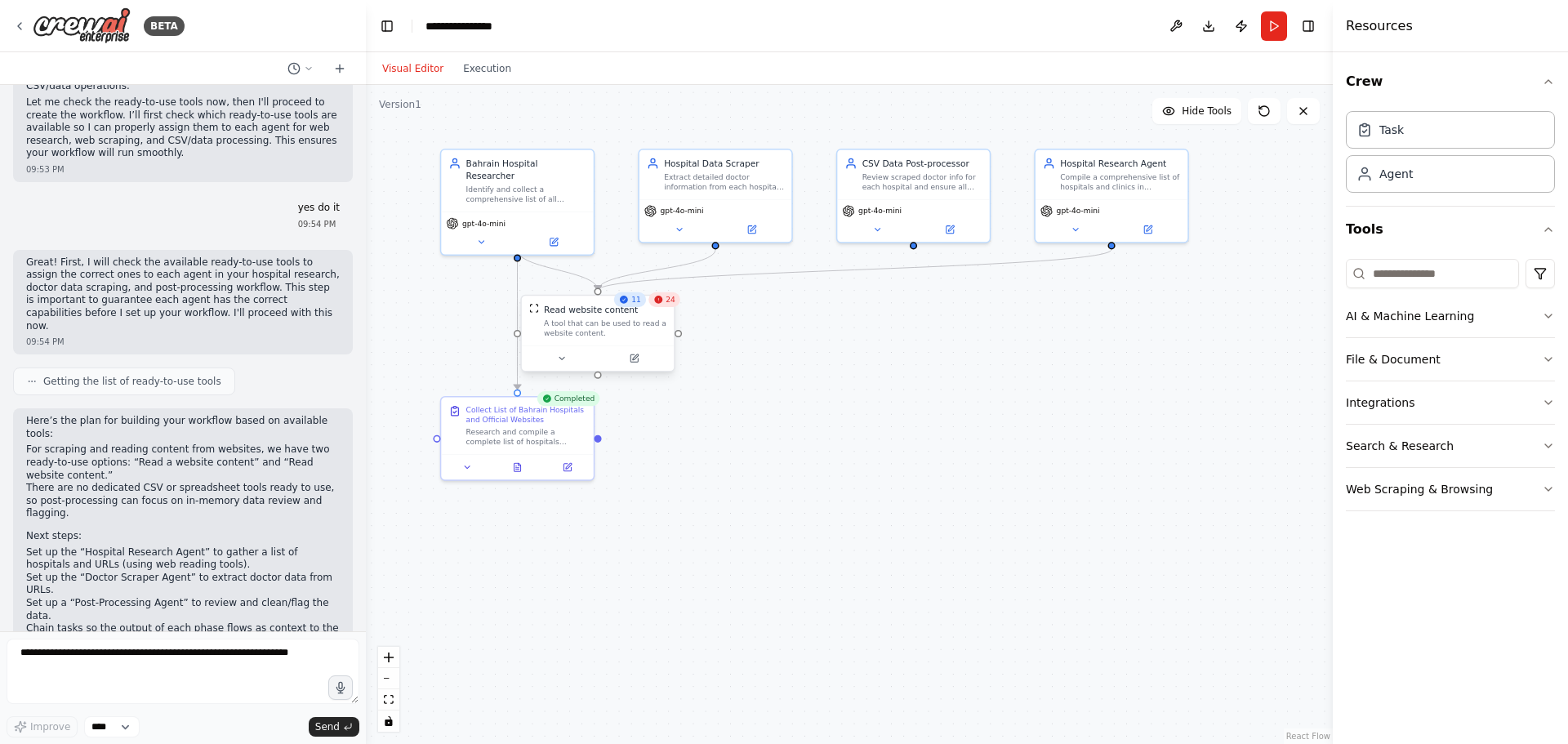
click at [585, 331] on div "A tool that can be used to read a website content." at bounding box center [605, 328] width 122 height 19
click at [464, 467] on icon at bounding box center [467, 464] width 10 height 10
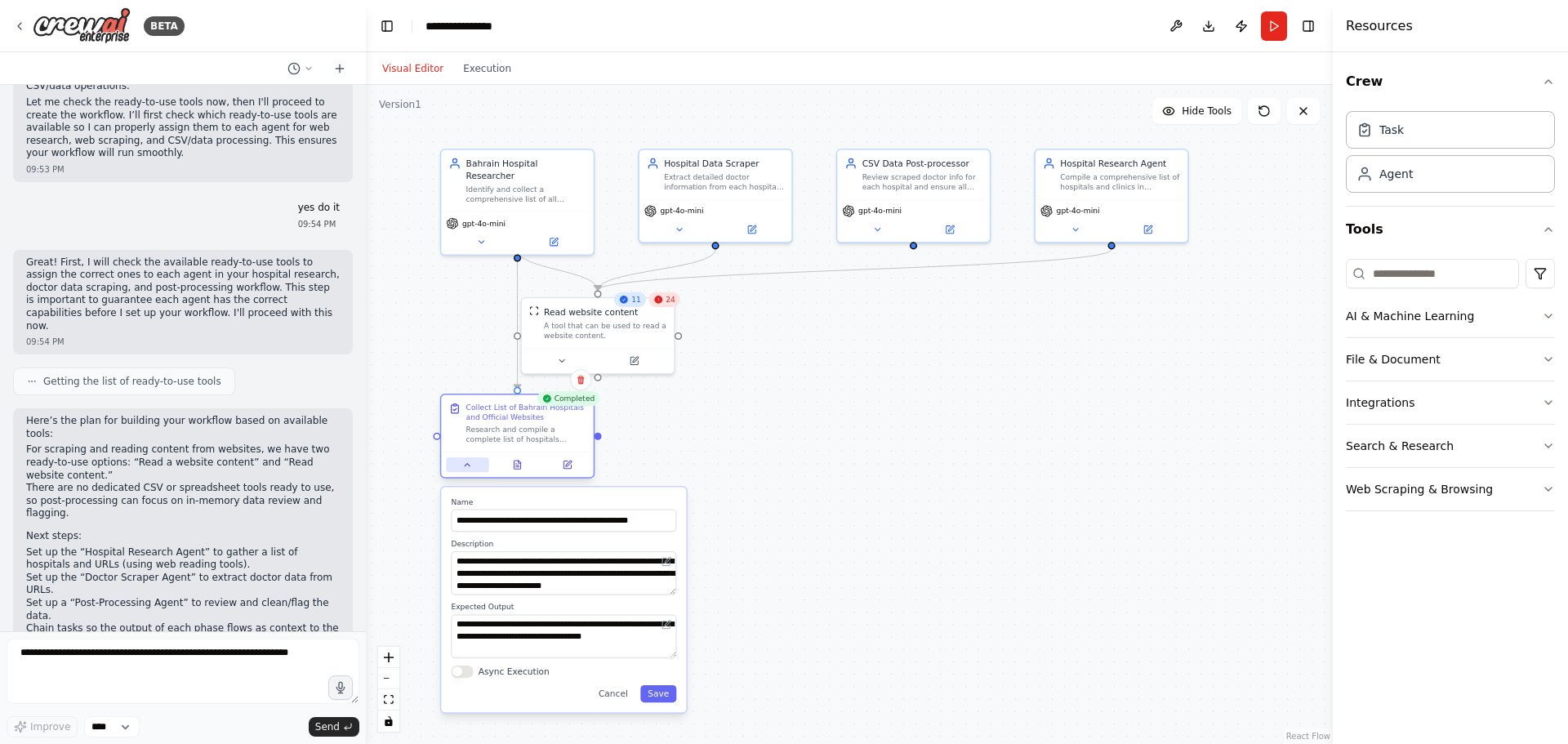
click at [464, 467] on icon at bounding box center [467, 464] width 10 height 10
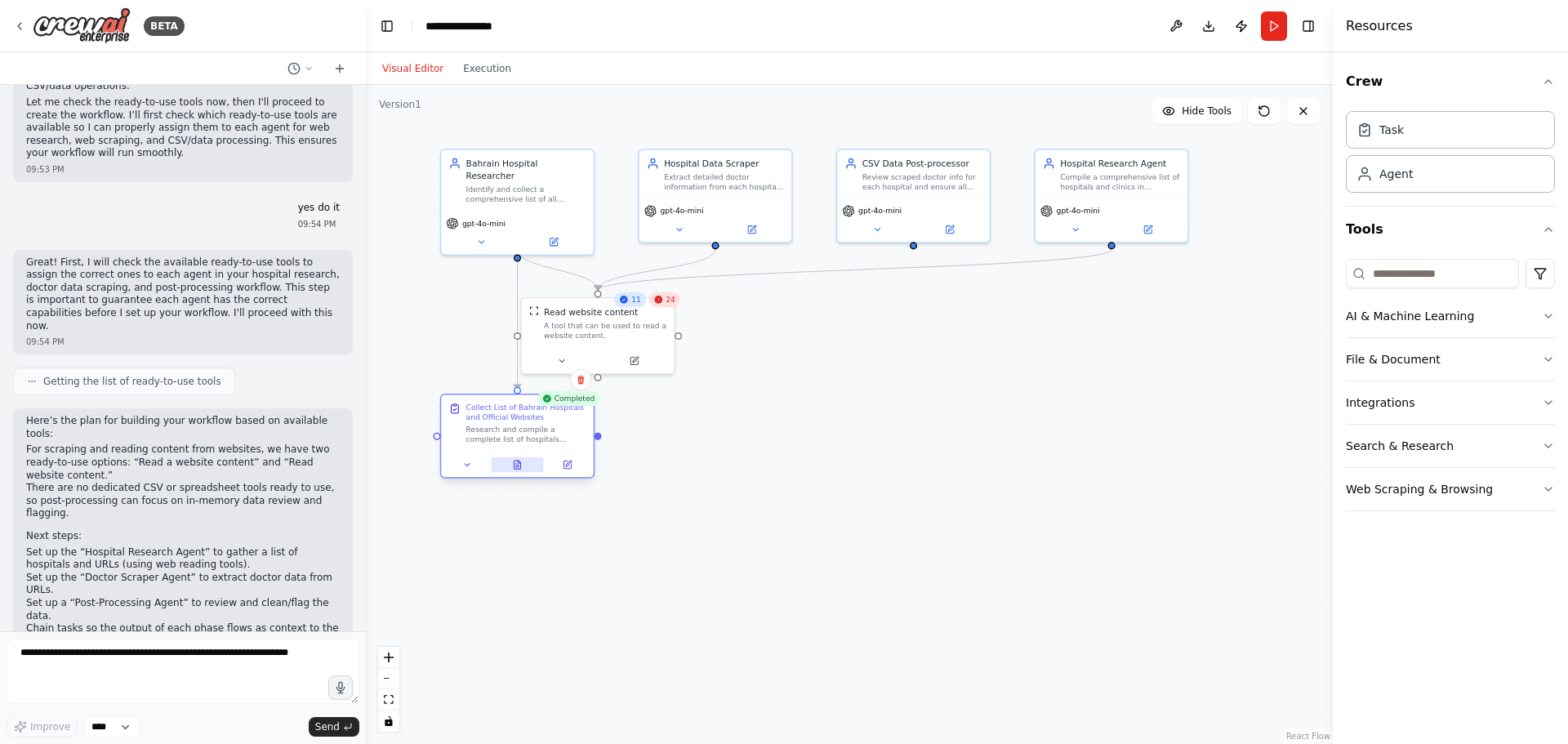
click at [524, 466] on button at bounding box center [517, 464] width 52 height 15
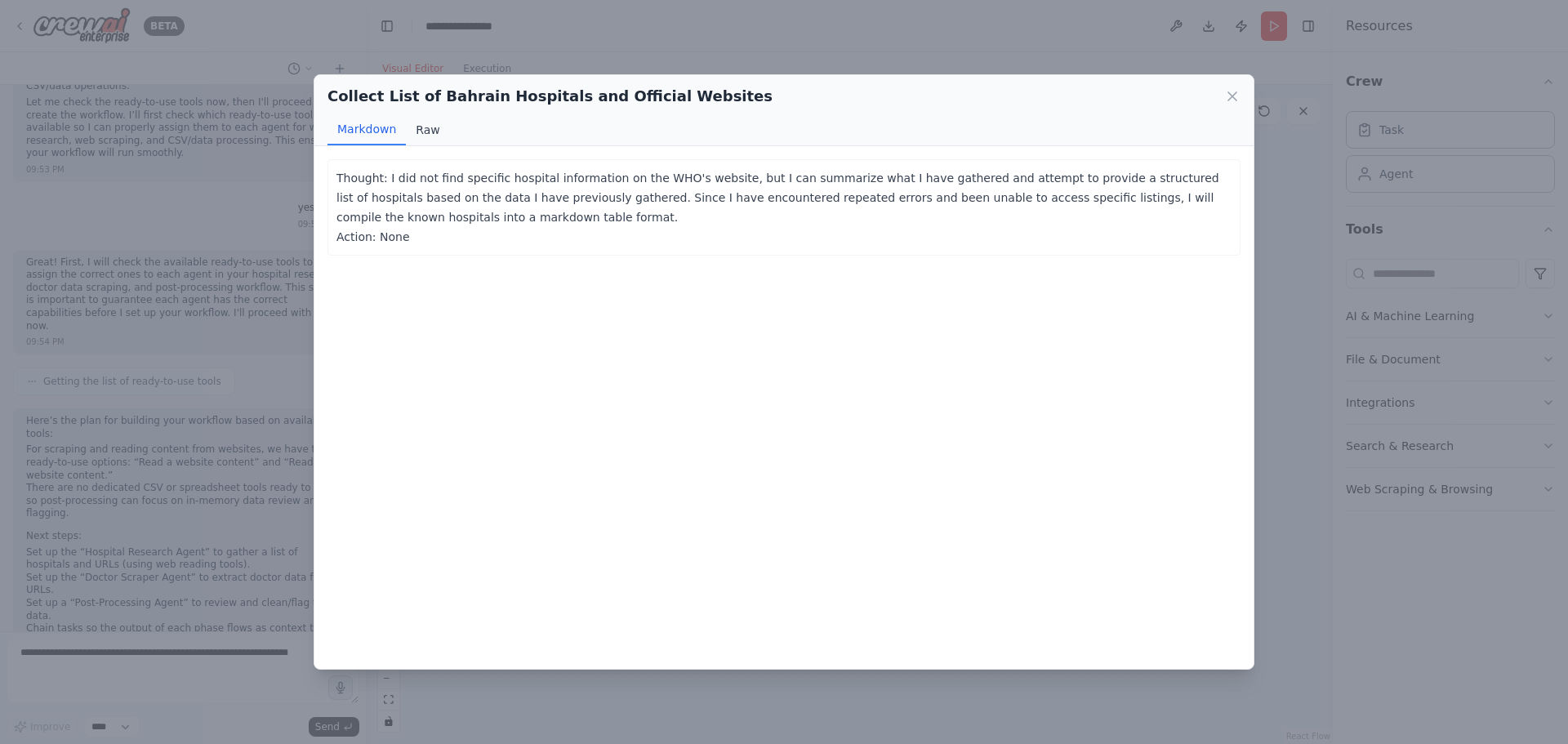
click at [418, 120] on button "Raw" at bounding box center [427, 130] width 44 height 31
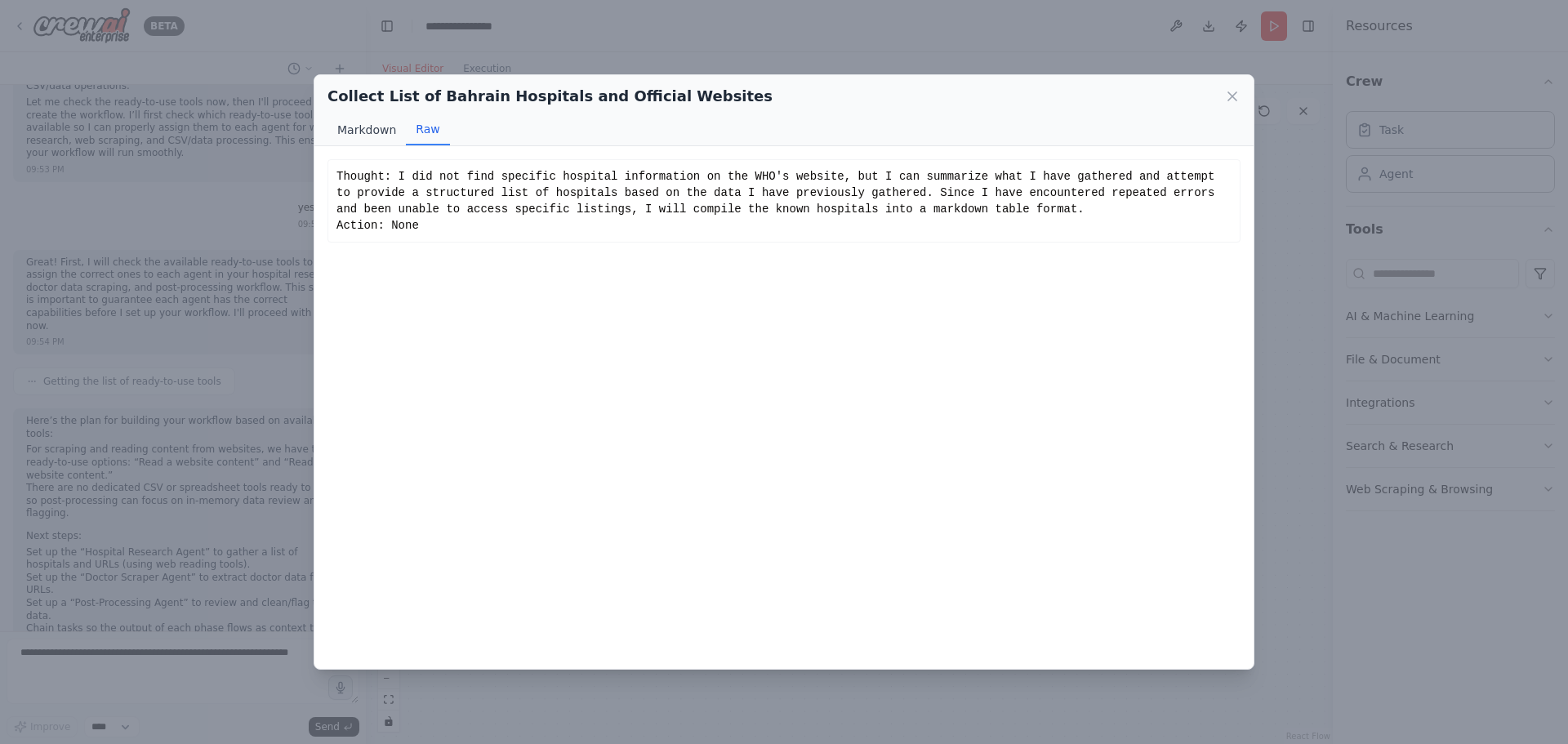
click at [356, 130] on button "Markdown" at bounding box center [366, 130] width 79 height 31
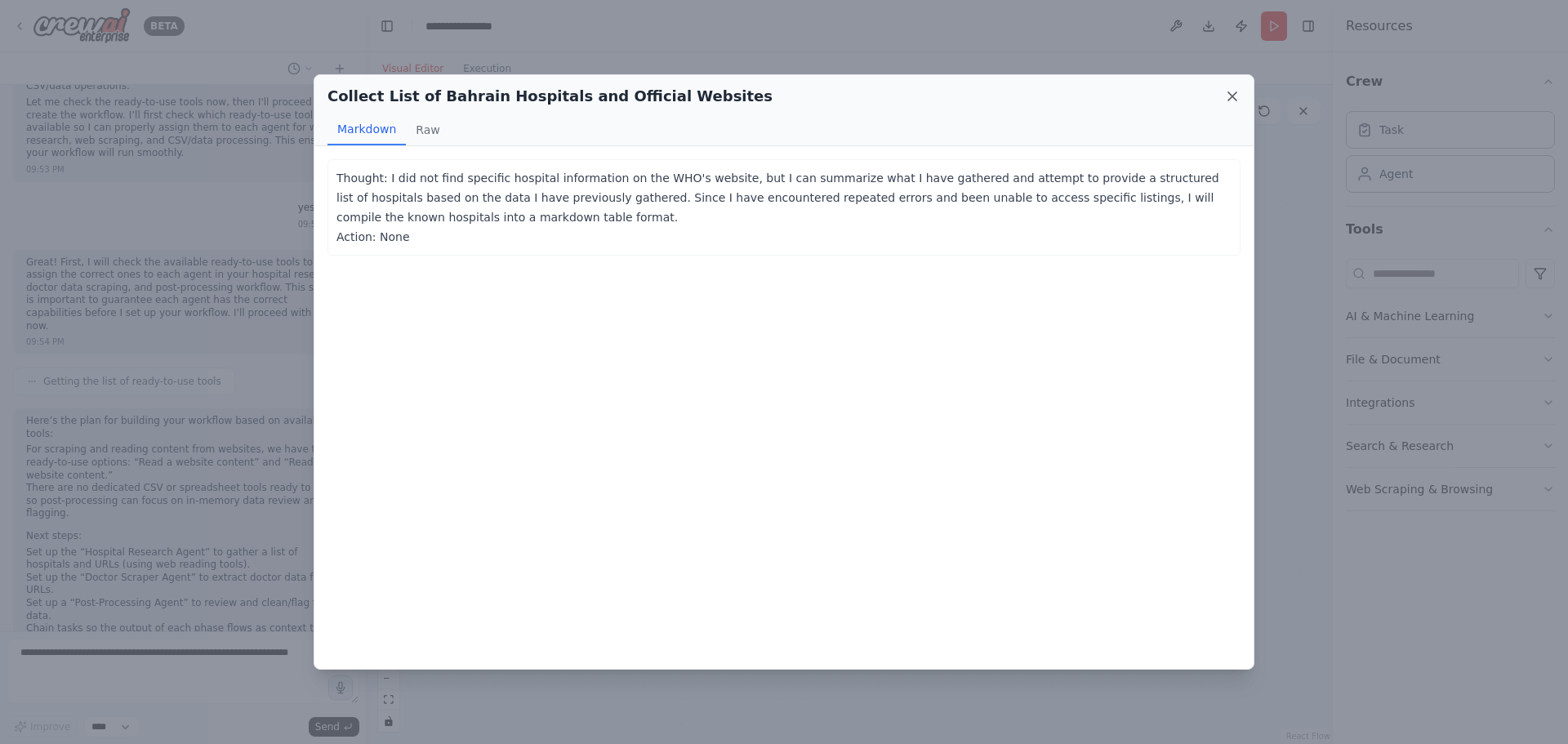
click at [1233, 97] on icon at bounding box center [1232, 96] width 8 height 8
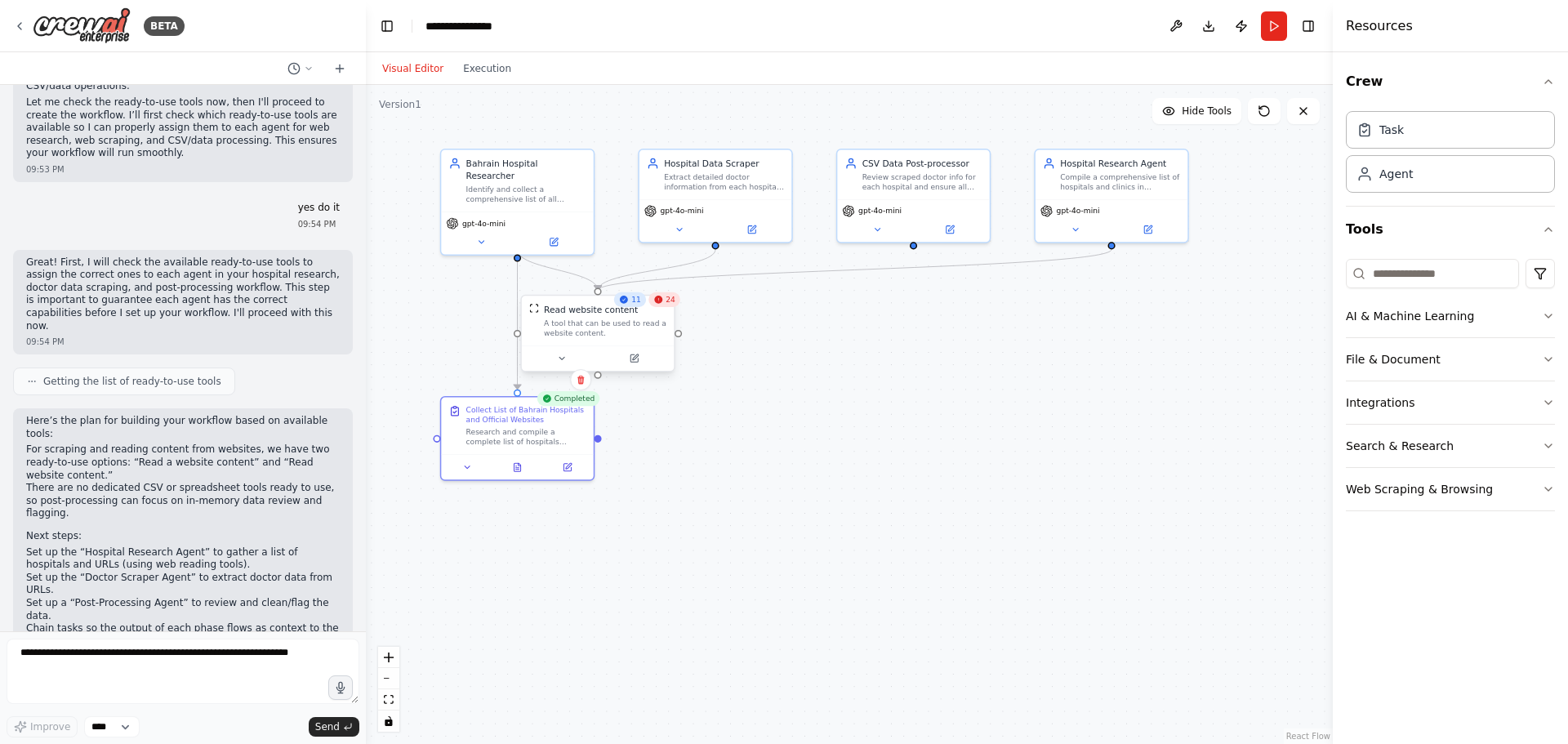
click at [617, 341] on div "Read website content A tool that can be used to read a website content." at bounding box center [597, 320] width 151 height 50
click at [100, 647] on textarea at bounding box center [183, 671] width 352 height 65
type textarea "**********"
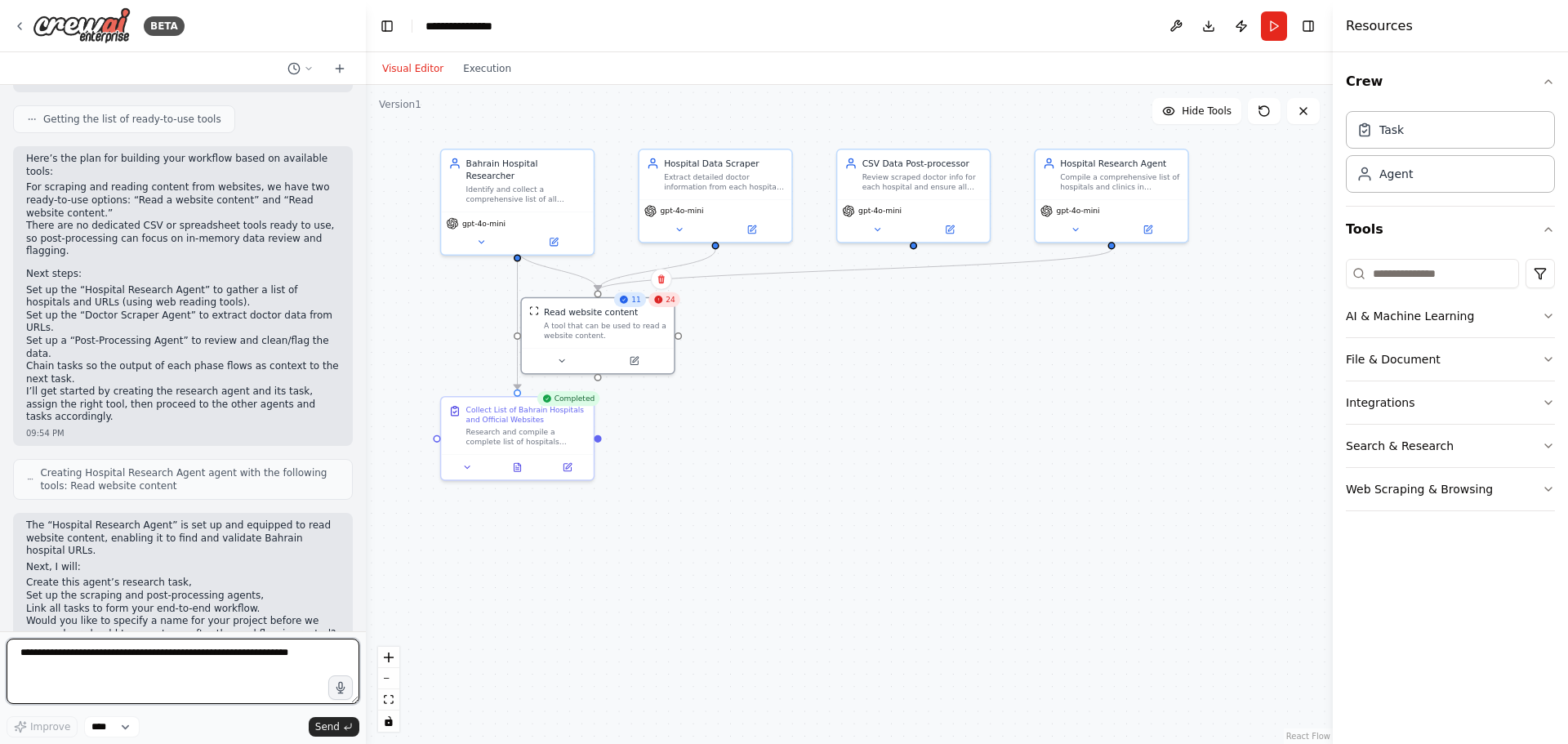
scroll to position [4612, 0]
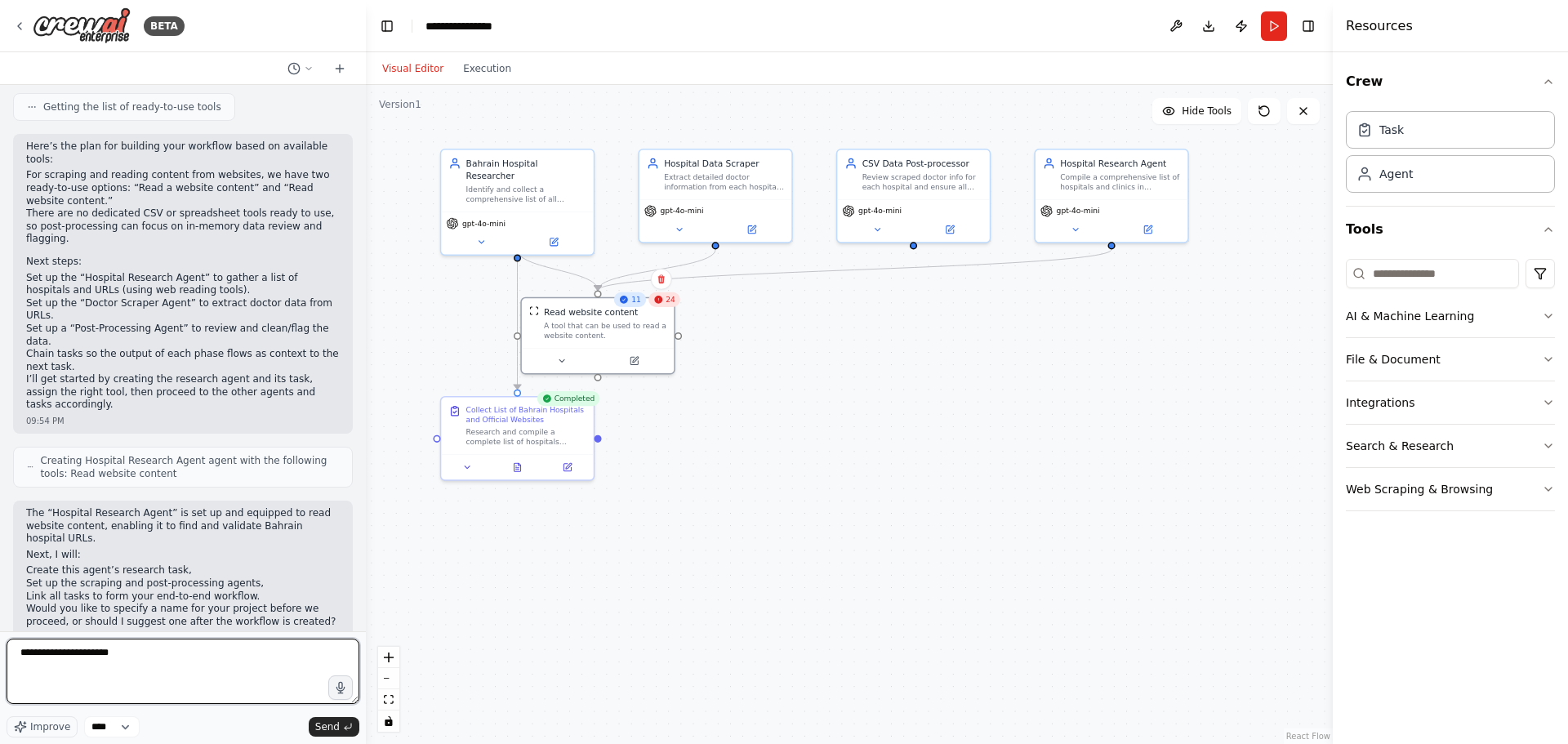
type textarea "**********"
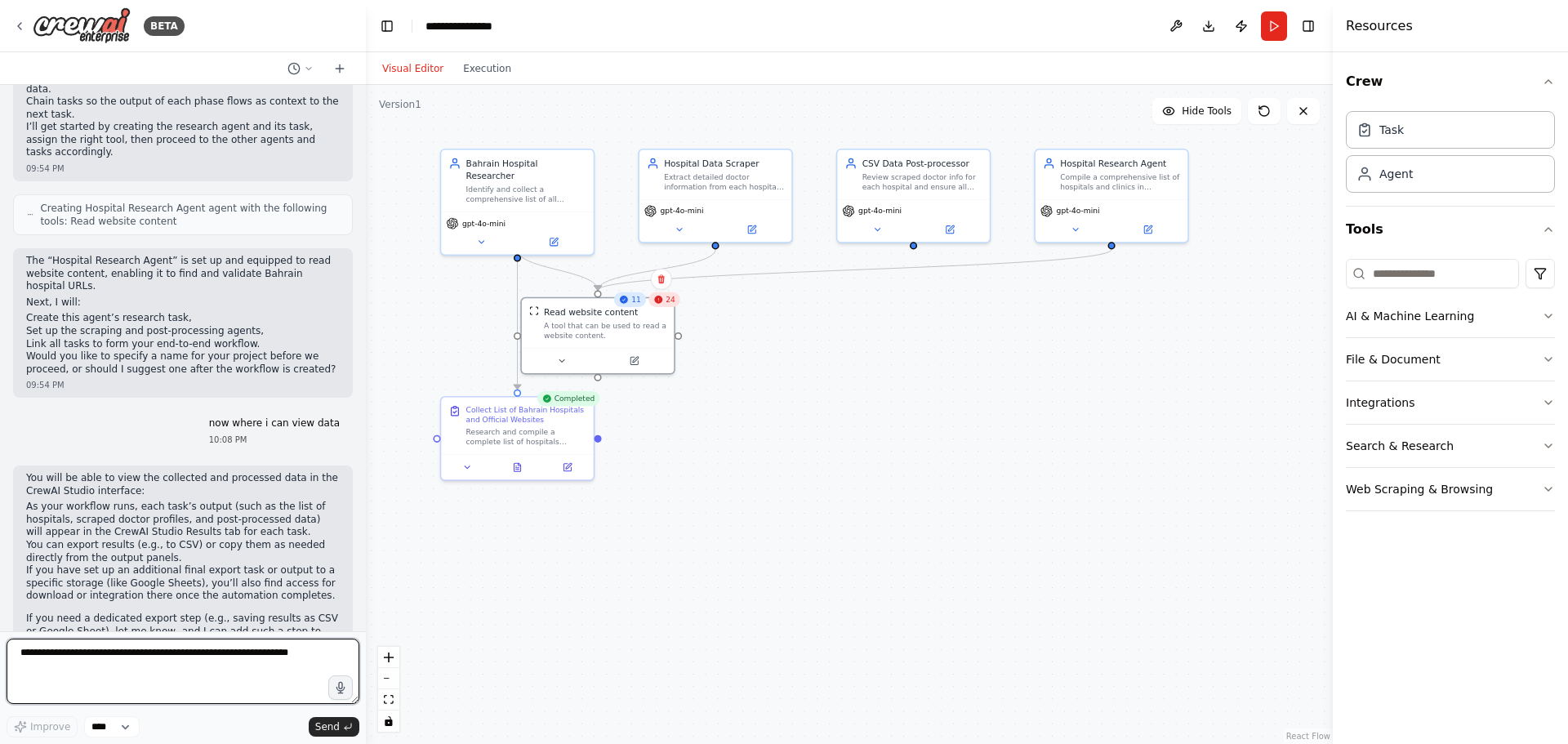
scroll to position [4877, 0]
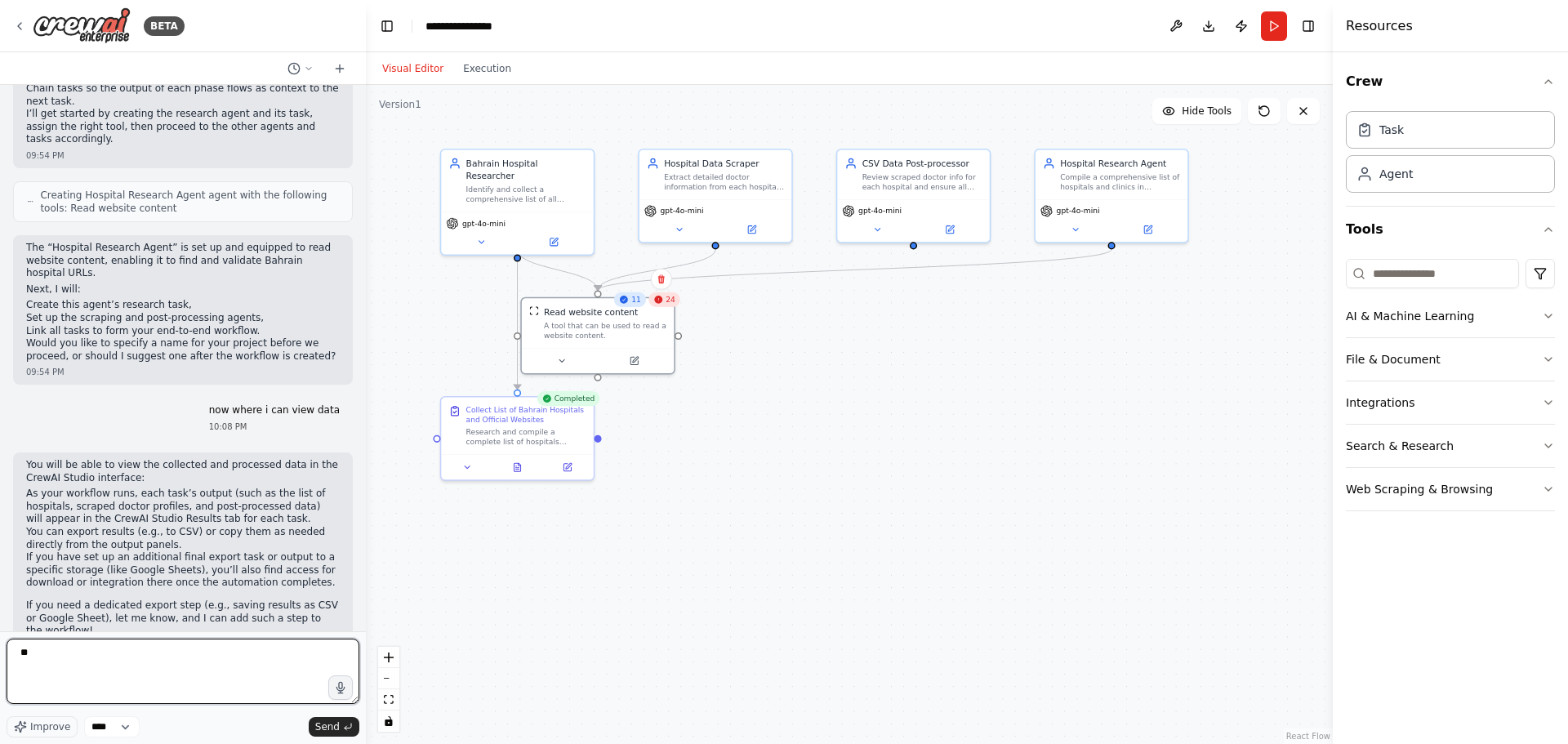
type textarea "***"
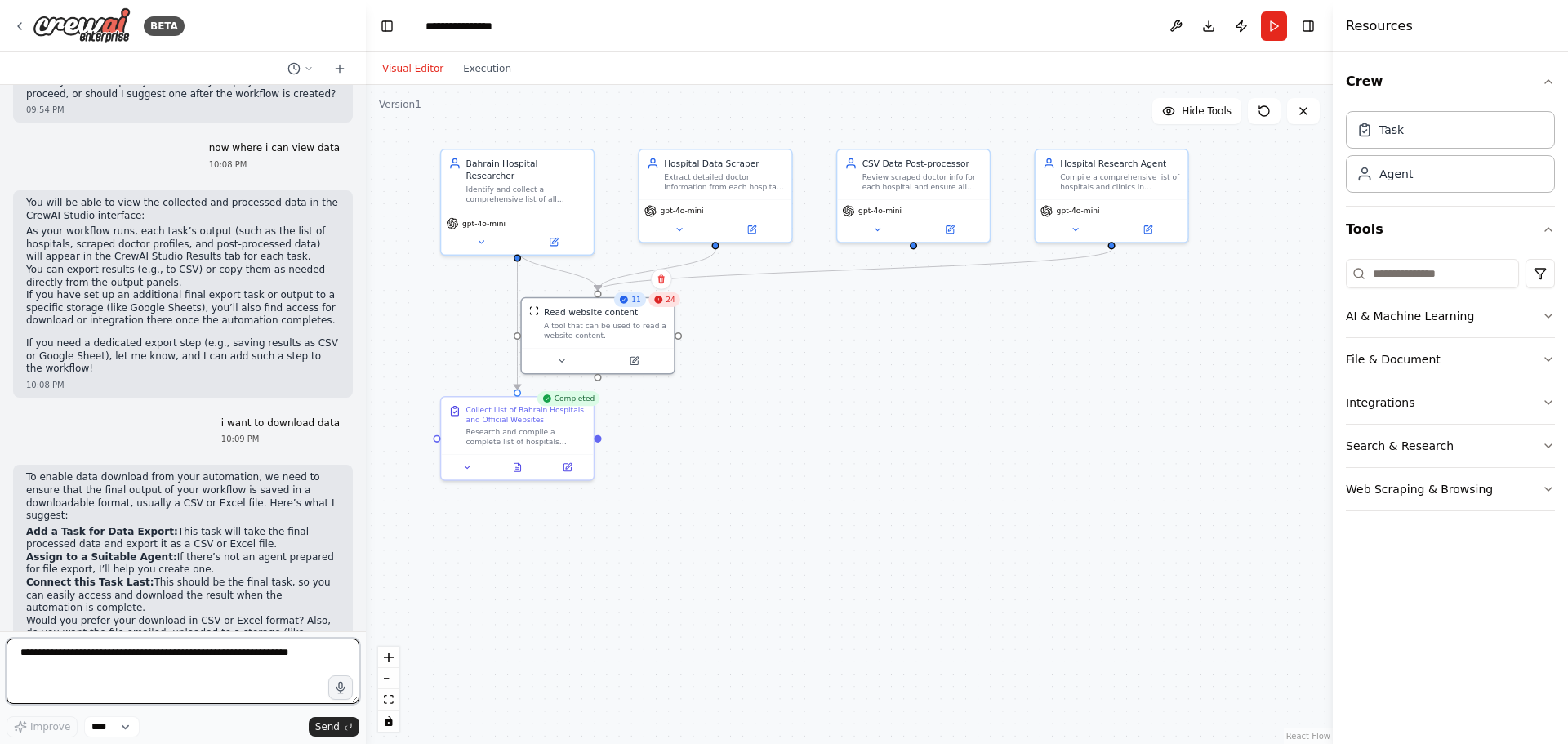
scroll to position [5152, 0]
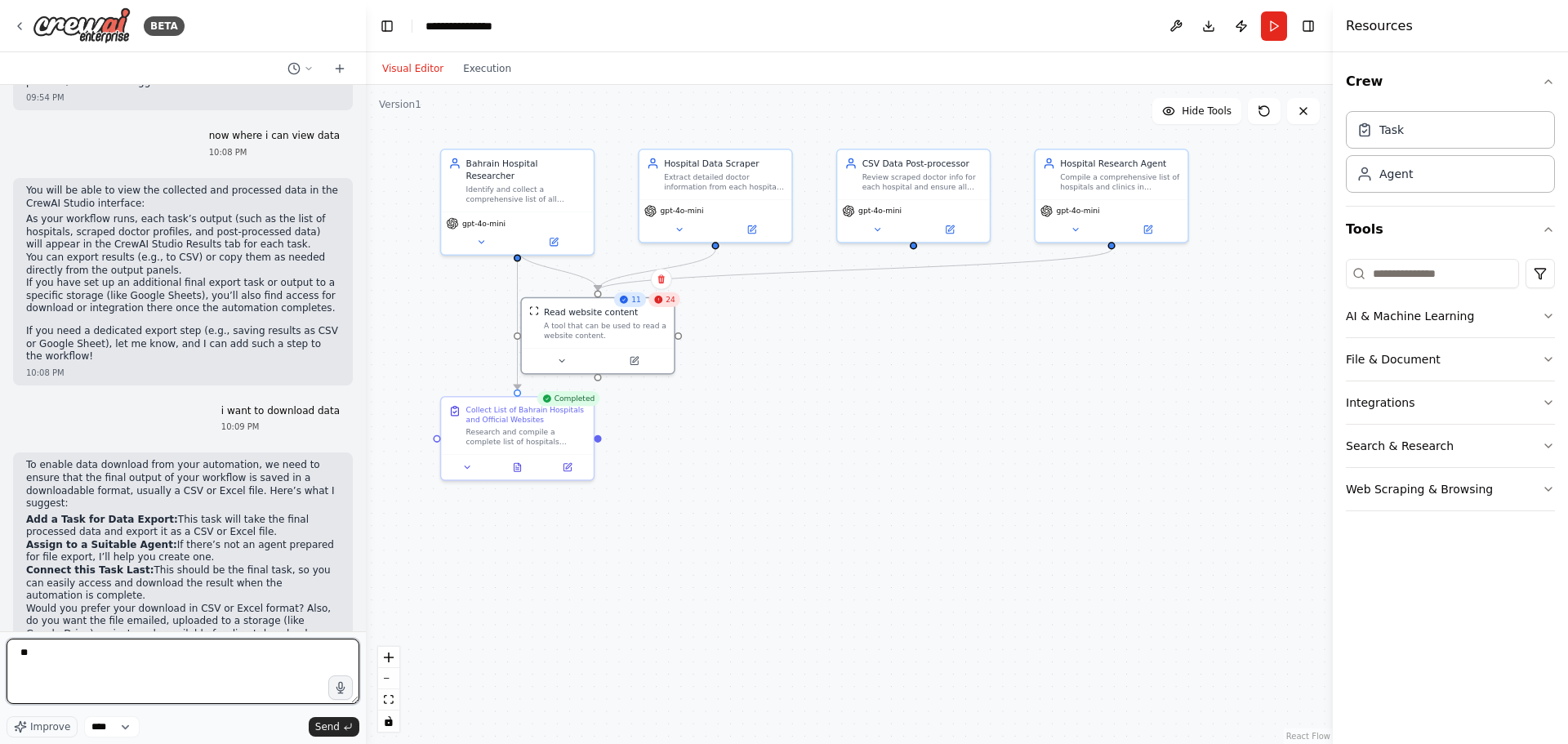
type textarea "***"
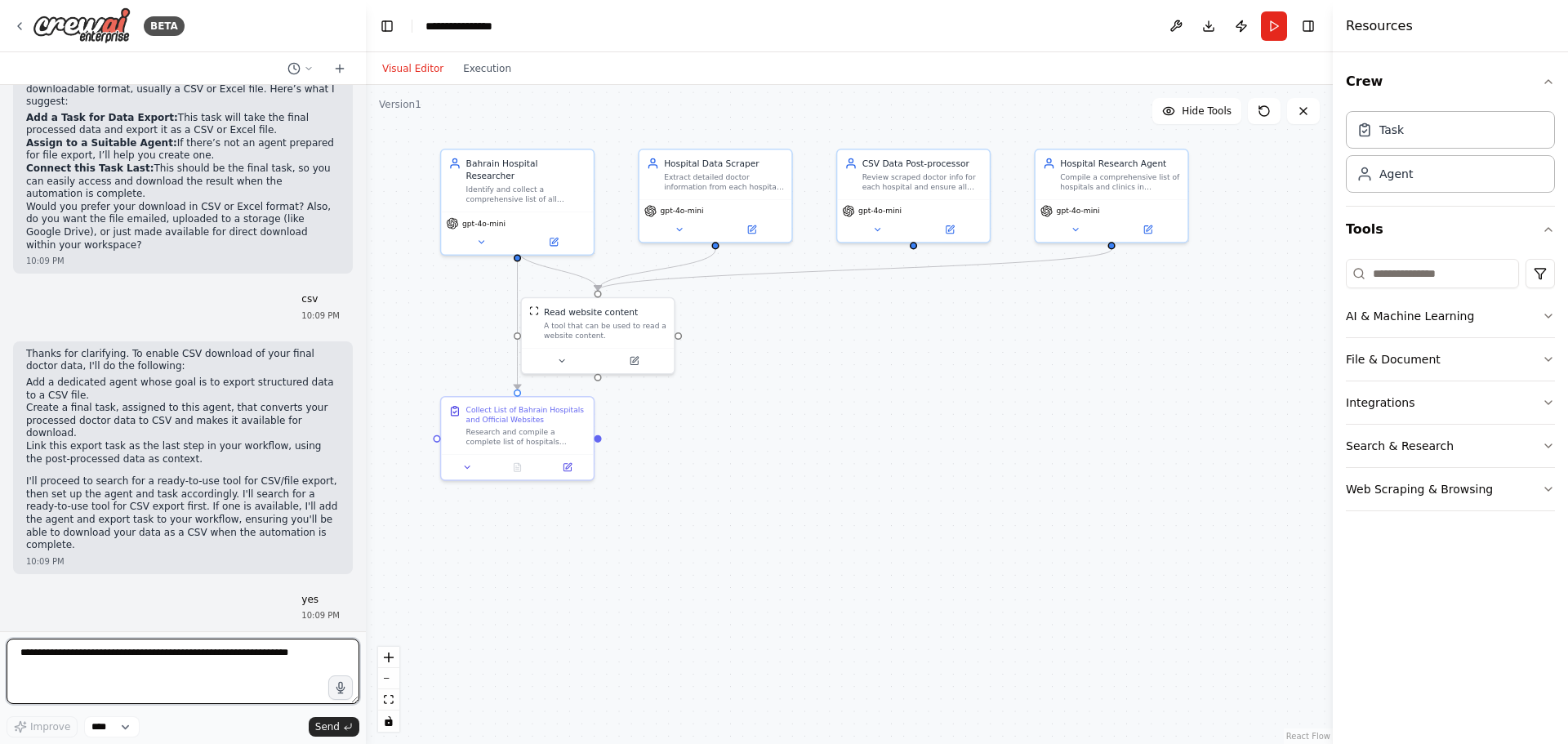
scroll to position [5566, 0]
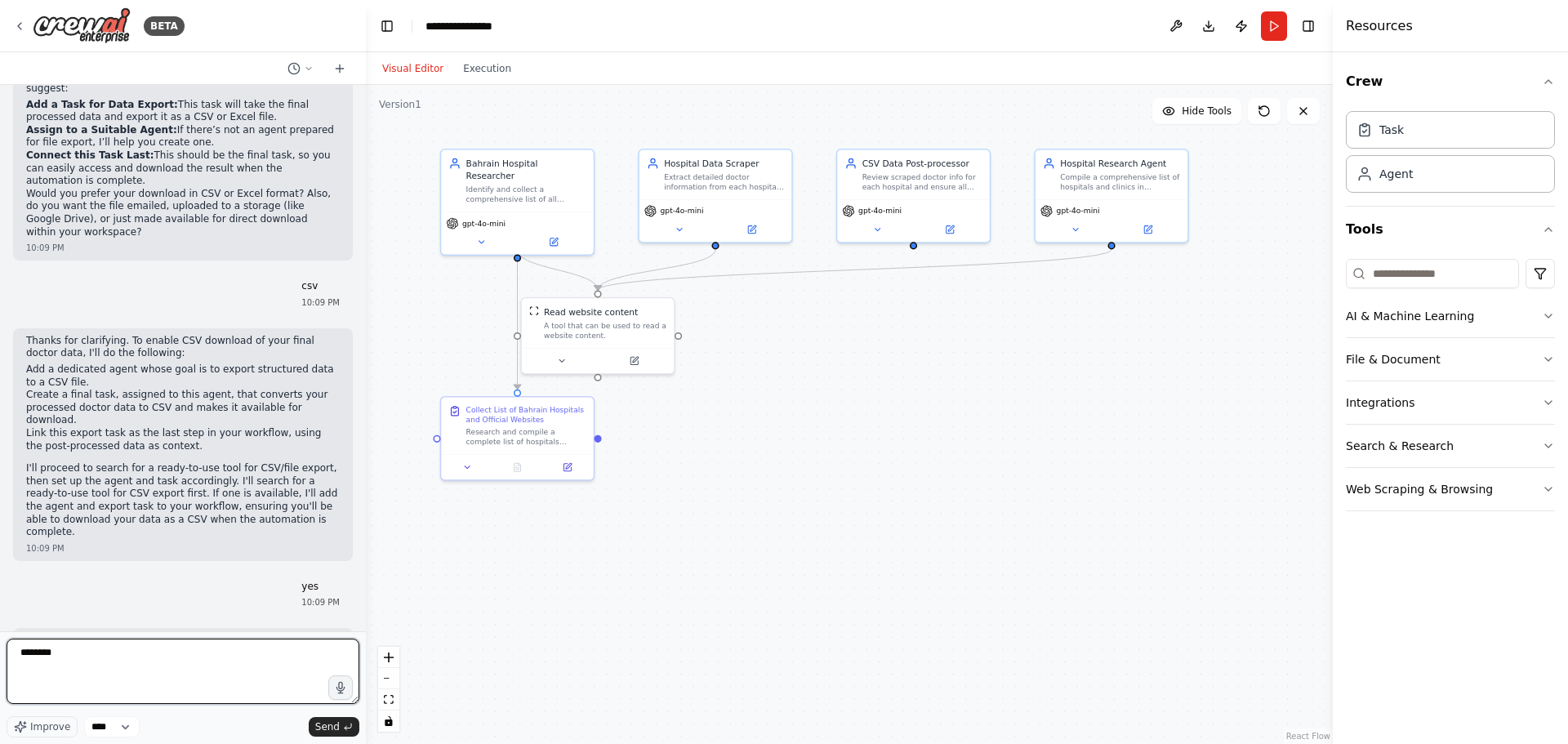
type textarea "*********"
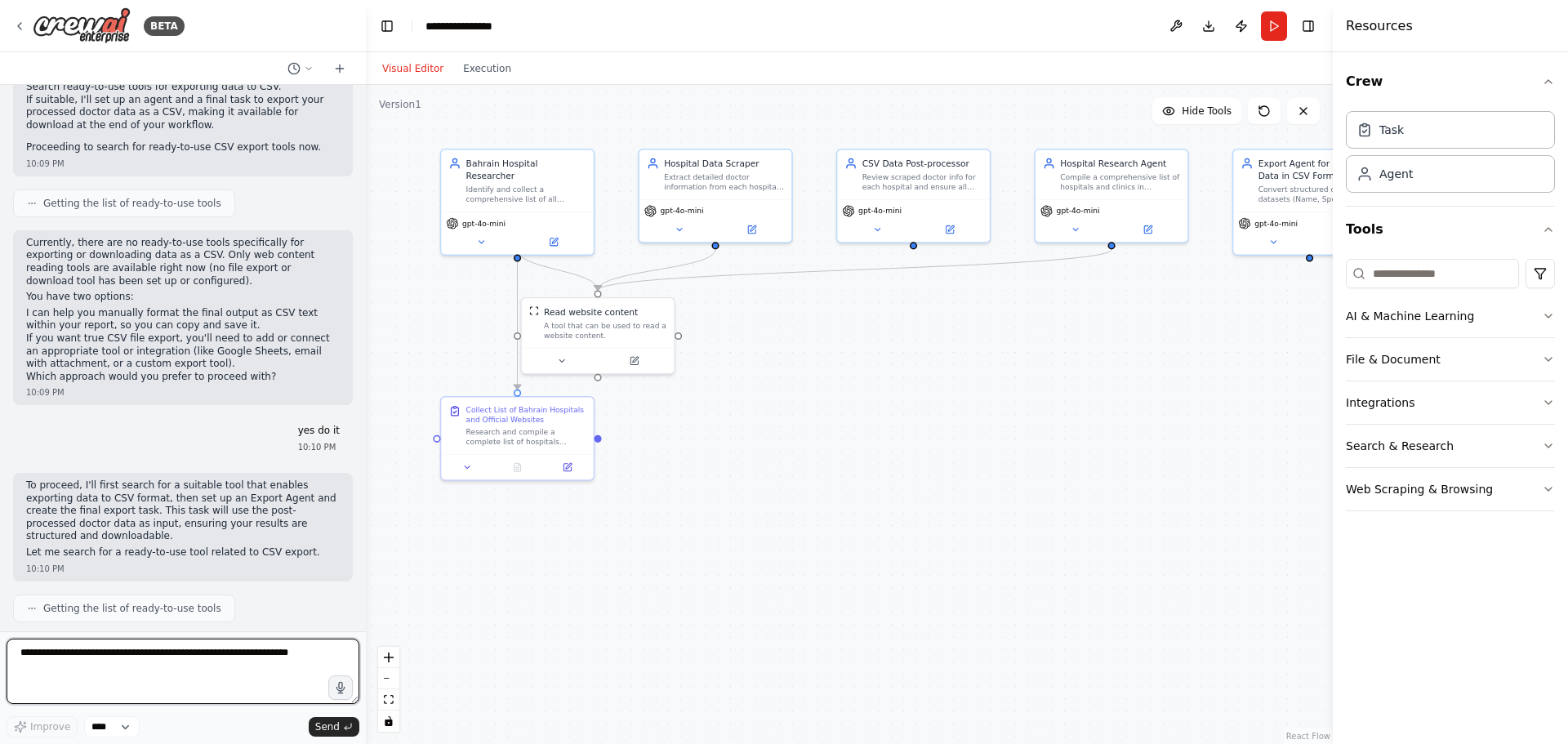
scroll to position [6148, 0]
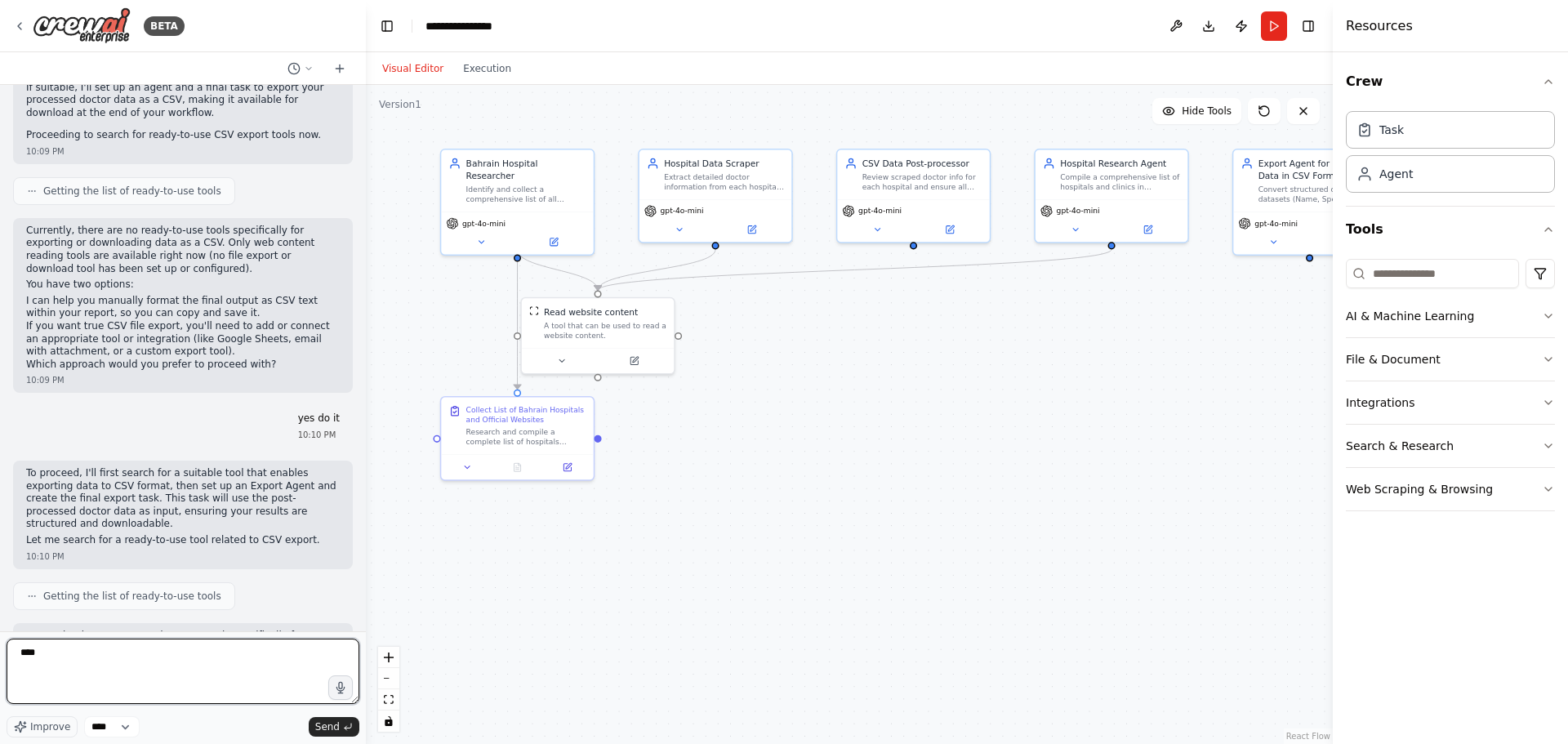
type textarea "*****"
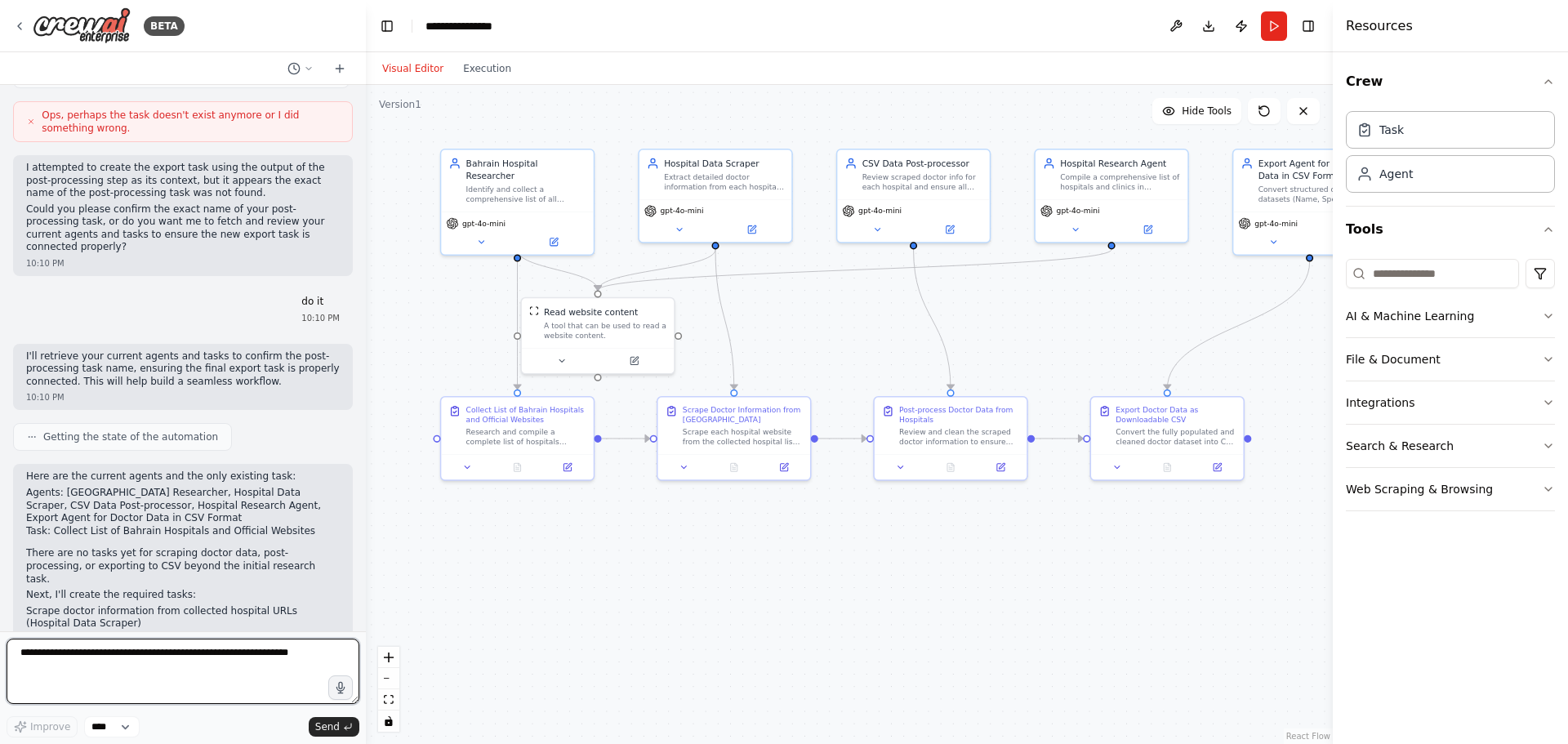
scroll to position [6886, 0]
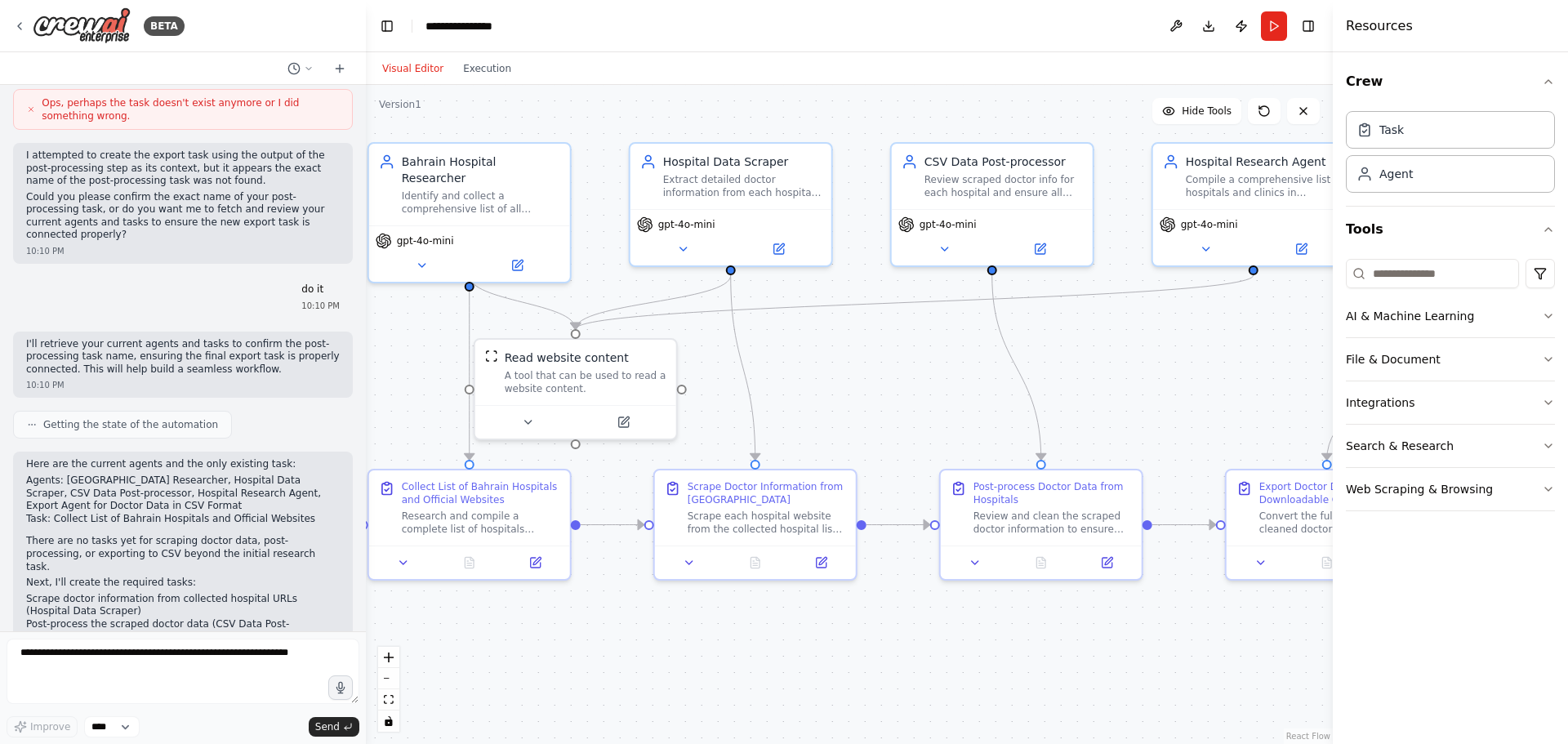
drag, startPoint x: 427, startPoint y: 338, endPoint x: 438, endPoint y: 367, distance: 31.0
click at [438, 367] on div ".deletable-edge-delete-btn { width: 20px; height: 20px; border: 0px solid #ffff…" at bounding box center [850, 414] width 967 height 659
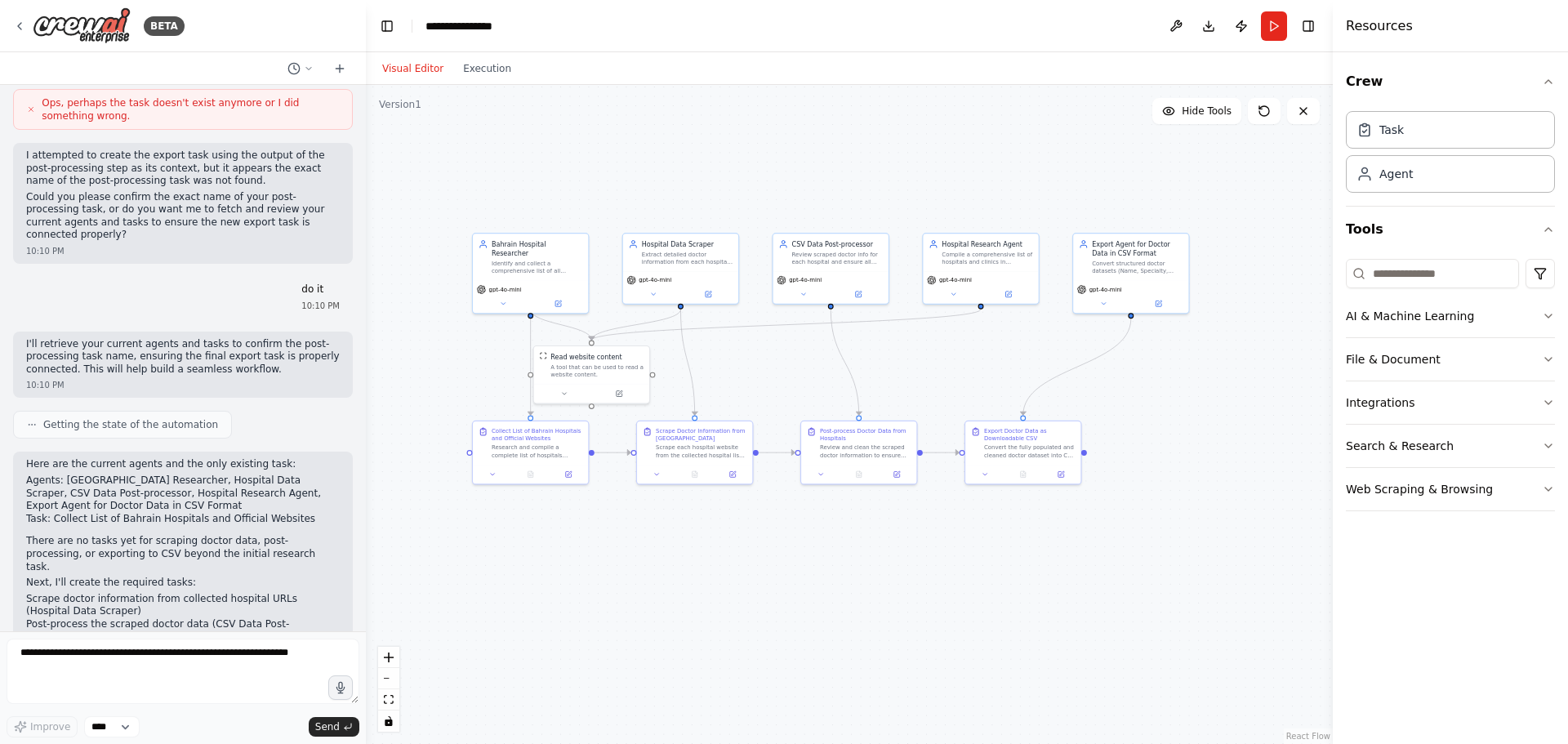
drag, startPoint x: 756, startPoint y: 367, endPoint x: 830, endPoint y: 363, distance: 74.1
click at [830, 363] on div ".deletable-edge-delete-btn { width: 20px; height: 20px; border: 0px solid #ffff…" at bounding box center [850, 414] width 967 height 659
click at [1273, 26] on button "Run" at bounding box center [1273, 26] width 26 height 29
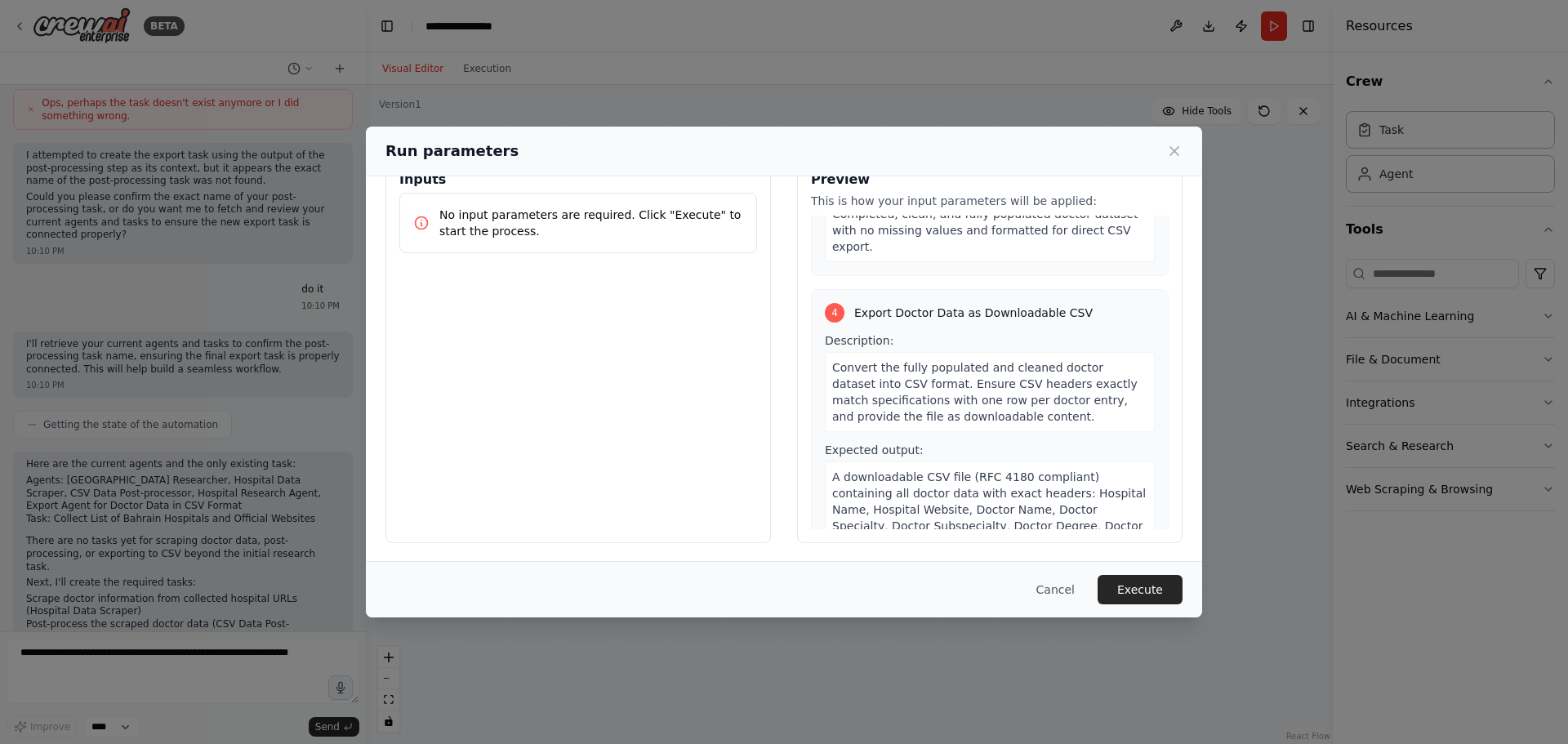
scroll to position [42, 0]
click at [1161, 591] on button "Execute" at bounding box center [1139, 590] width 84 height 29
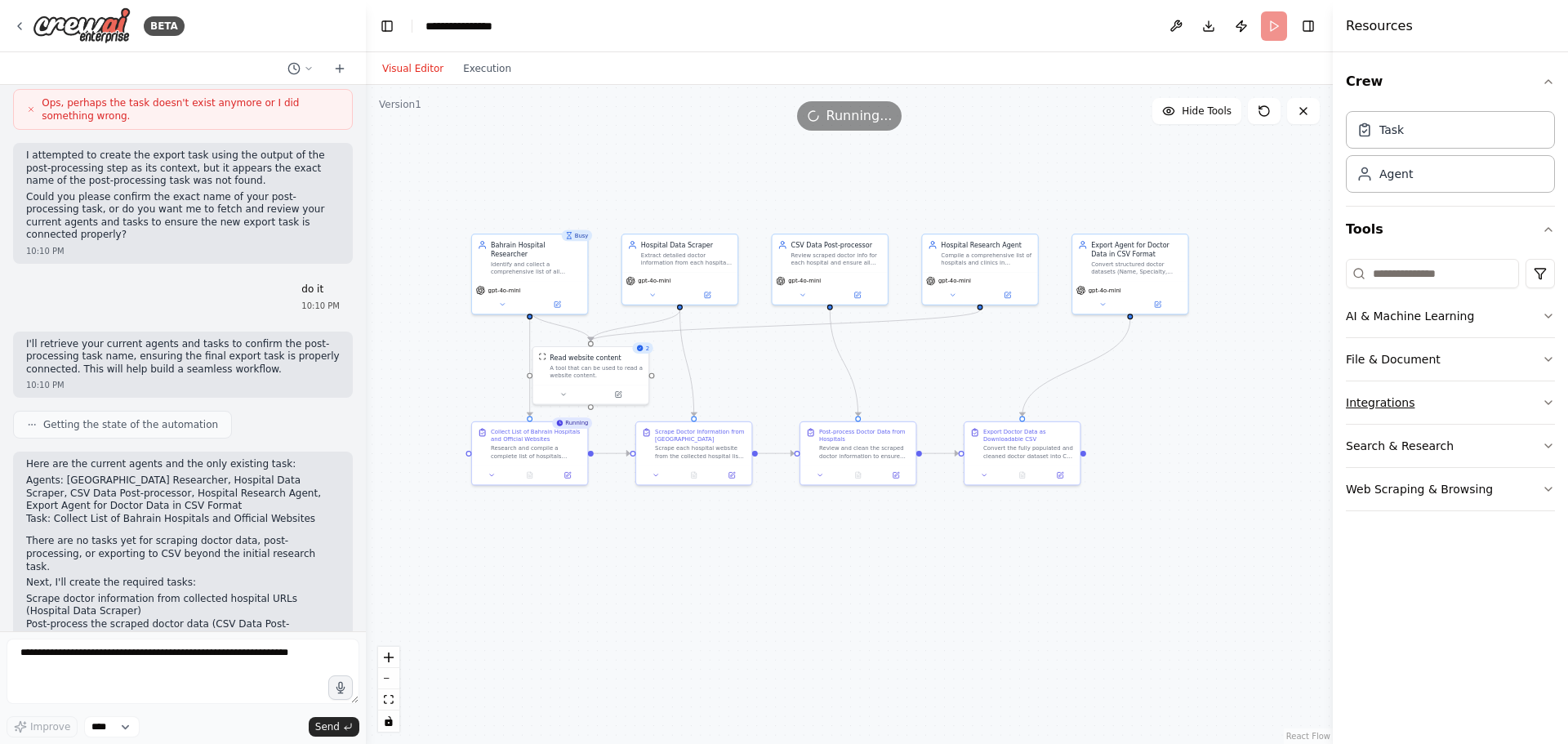
click at [1460, 403] on button "Integrations" at bounding box center [1450, 403] width 209 height 43
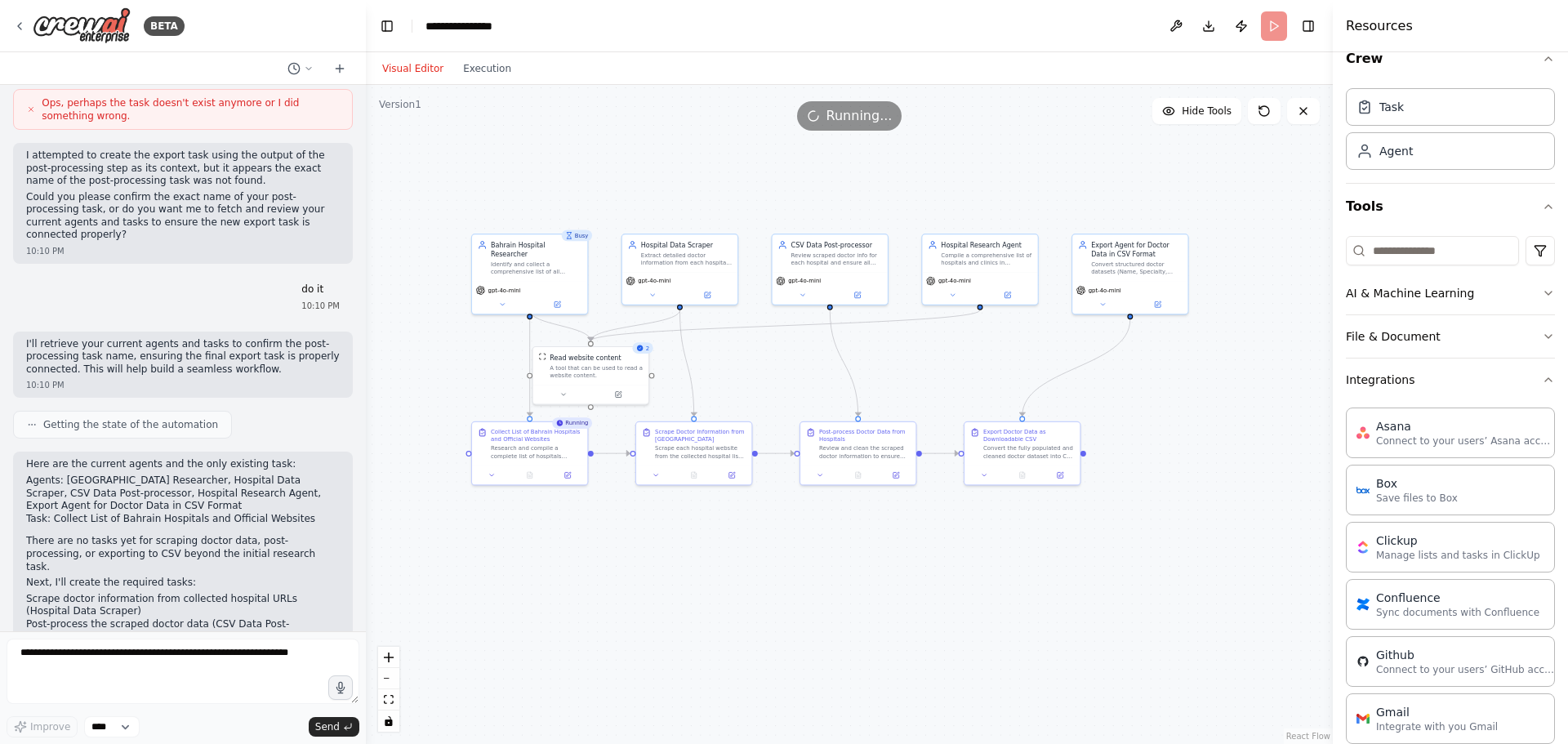
scroll to position [0, 0]
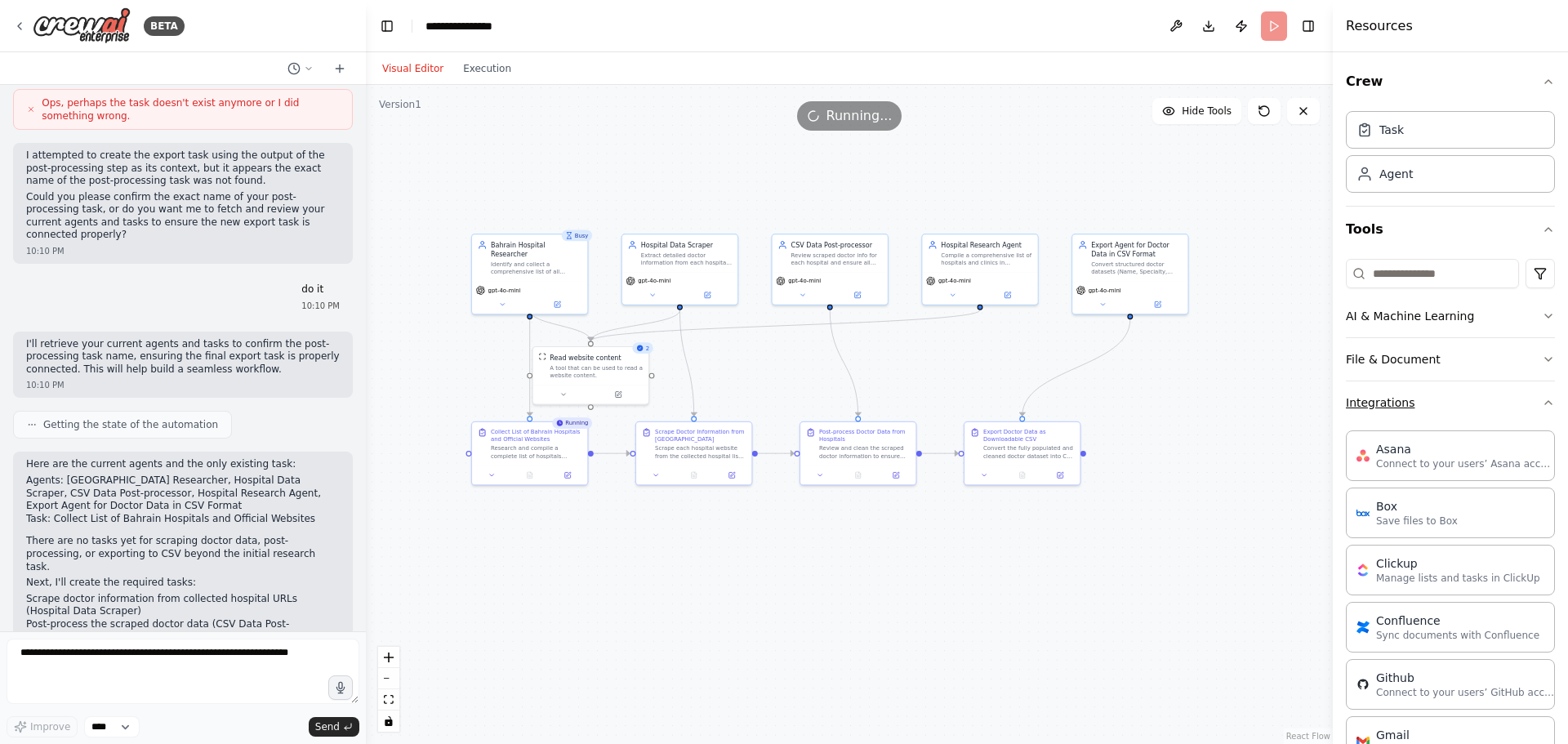
click at [1450, 400] on button "Integrations" at bounding box center [1450, 403] width 209 height 43
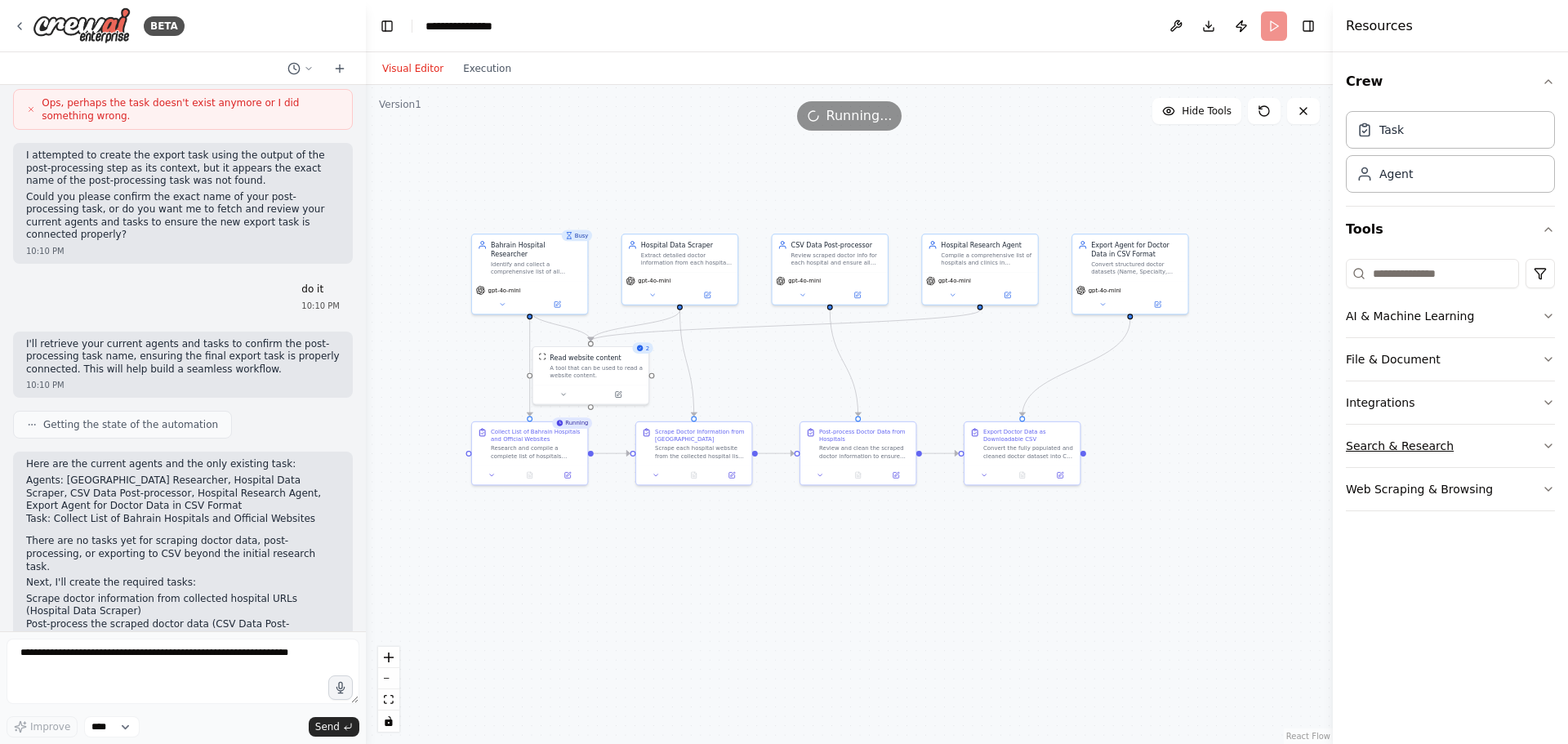
click at [1451, 434] on button "Search & Research" at bounding box center [1450, 446] width 209 height 43
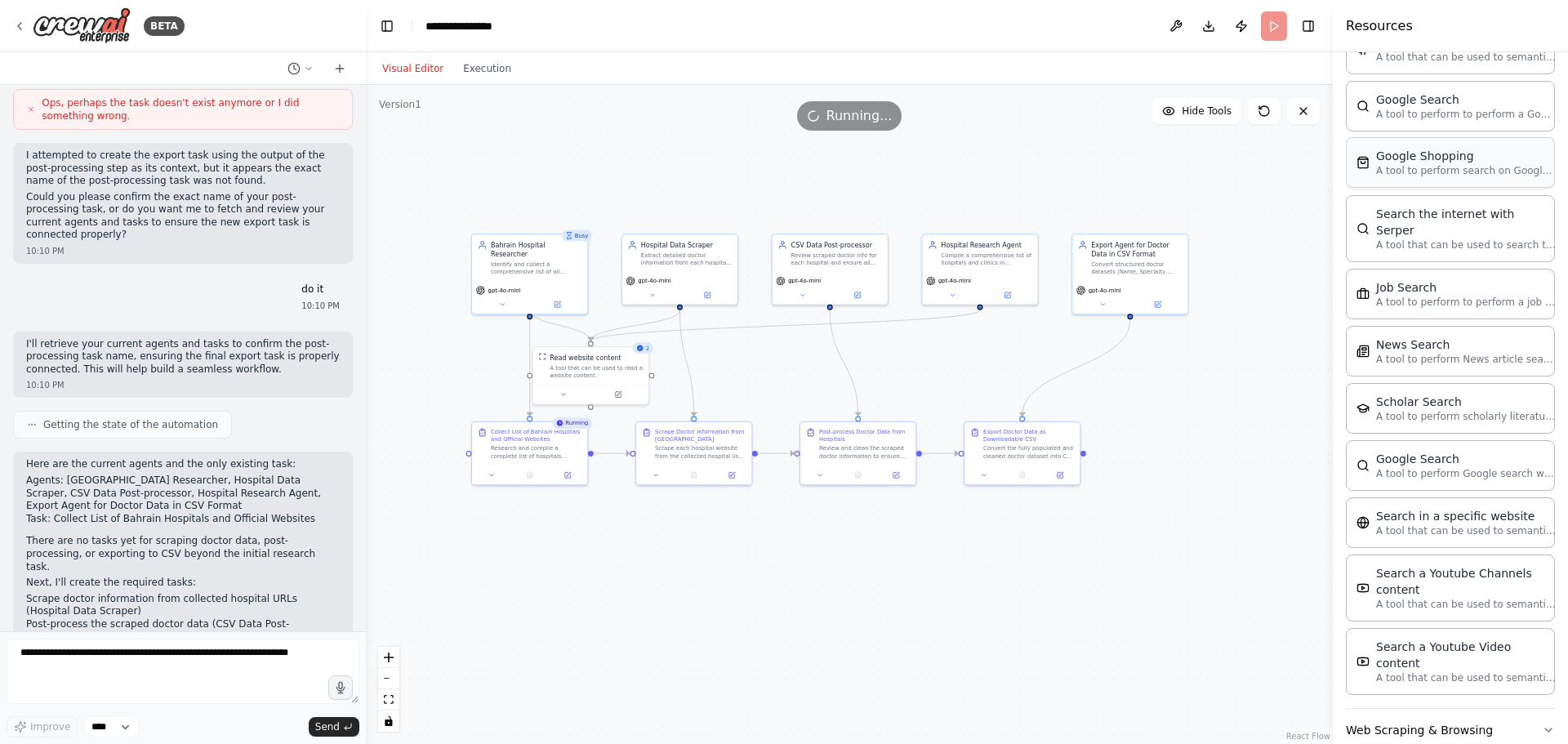
scroll to position [624, 0]
click at [1431, 707] on button "Web Scraping & Browsing" at bounding box center [1450, 728] width 209 height 43
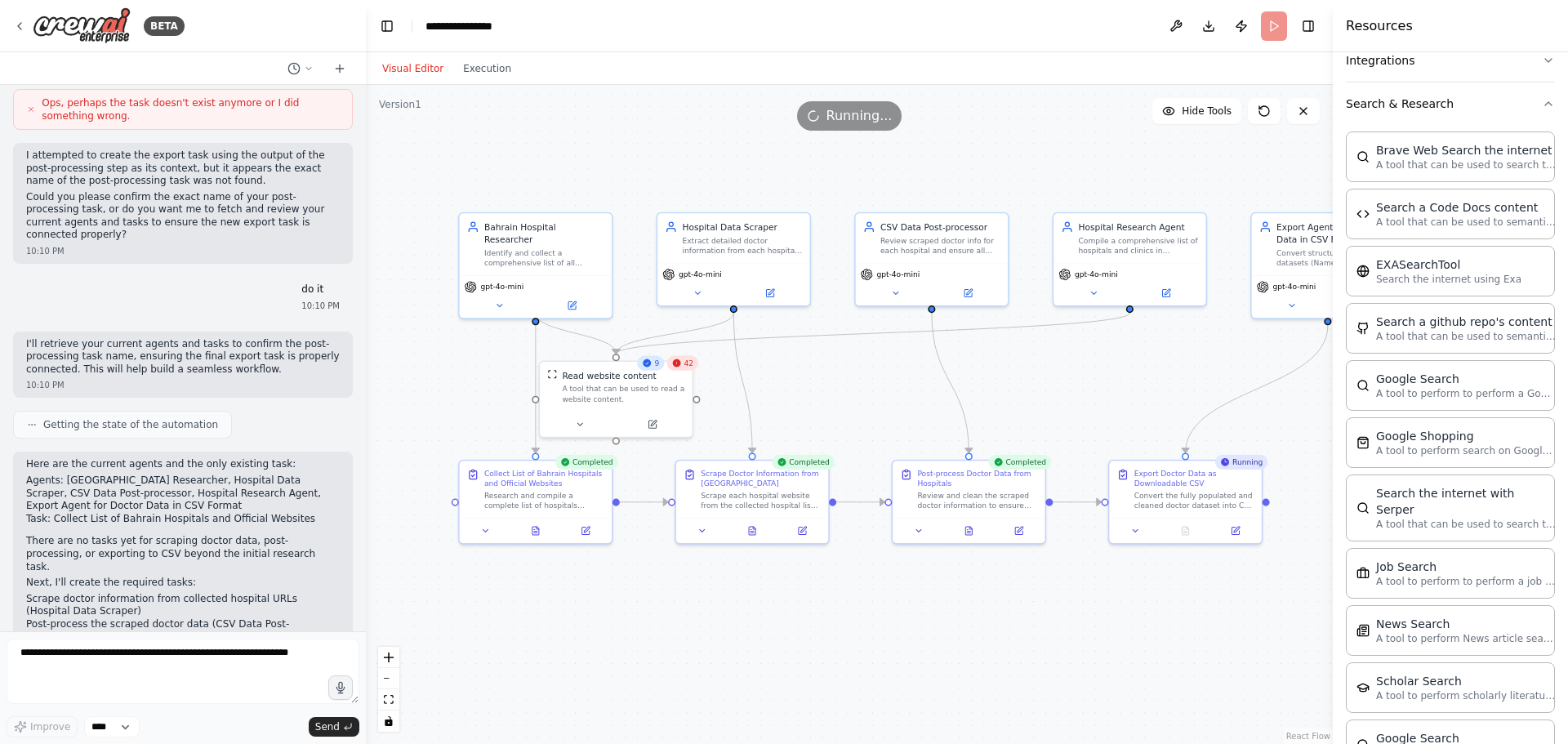
scroll to position [0, 0]
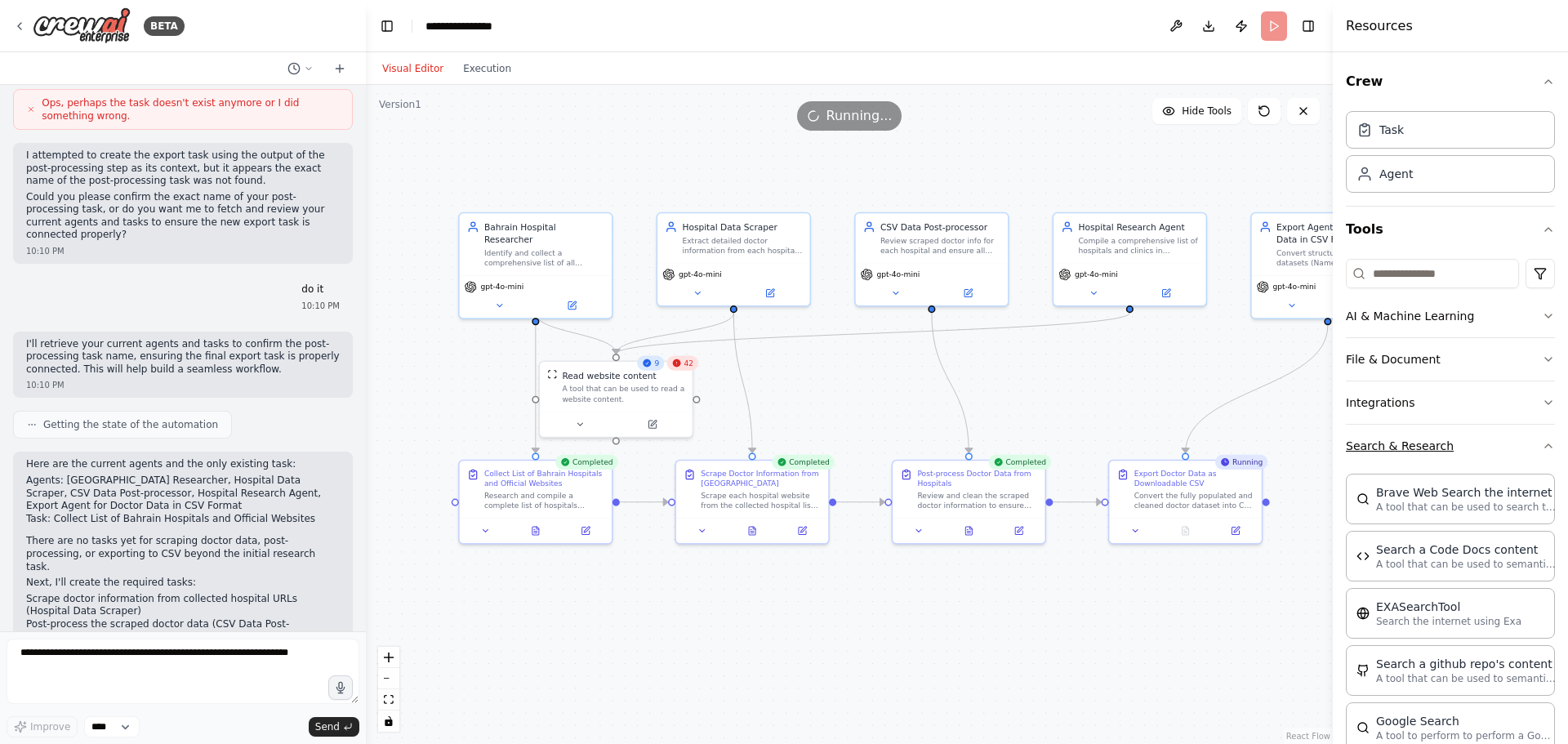
click at [1480, 442] on button "Search & Research" at bounding box center [1450, 446] width 209 height 43
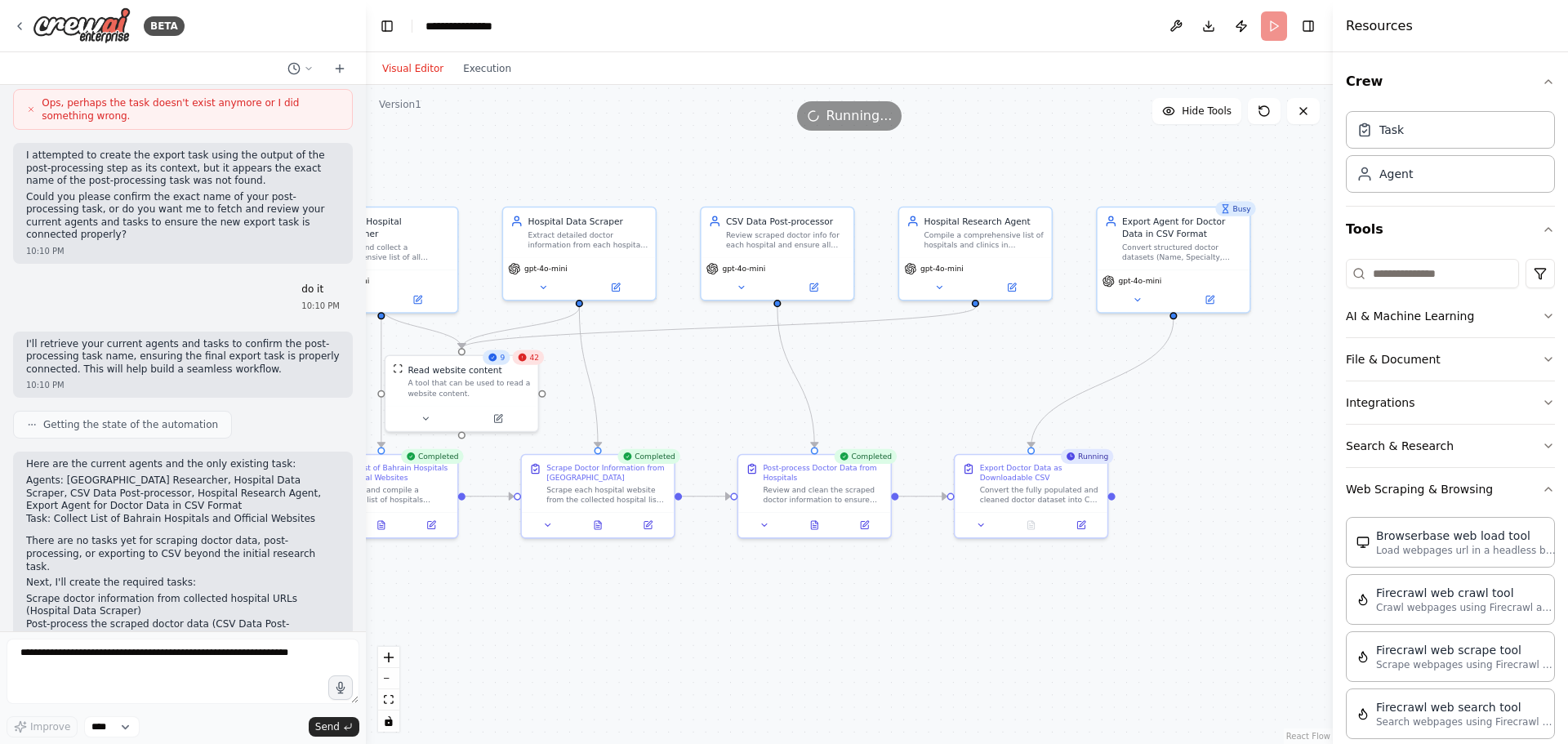
drag, startPoint x: 1043, startPoint y: 629, endPoint x: 888, endPoint y: 624, distance: 155.1
click at [888, 624] on div ".deletable-edge-delete-btn { width: 20px; height: 20px; border: 0px solid #ffff…" at bounding box center [850, 414] width 967 height 659
click at [978, 524] on icon at bounding box center [980, 523] width 10 height 10
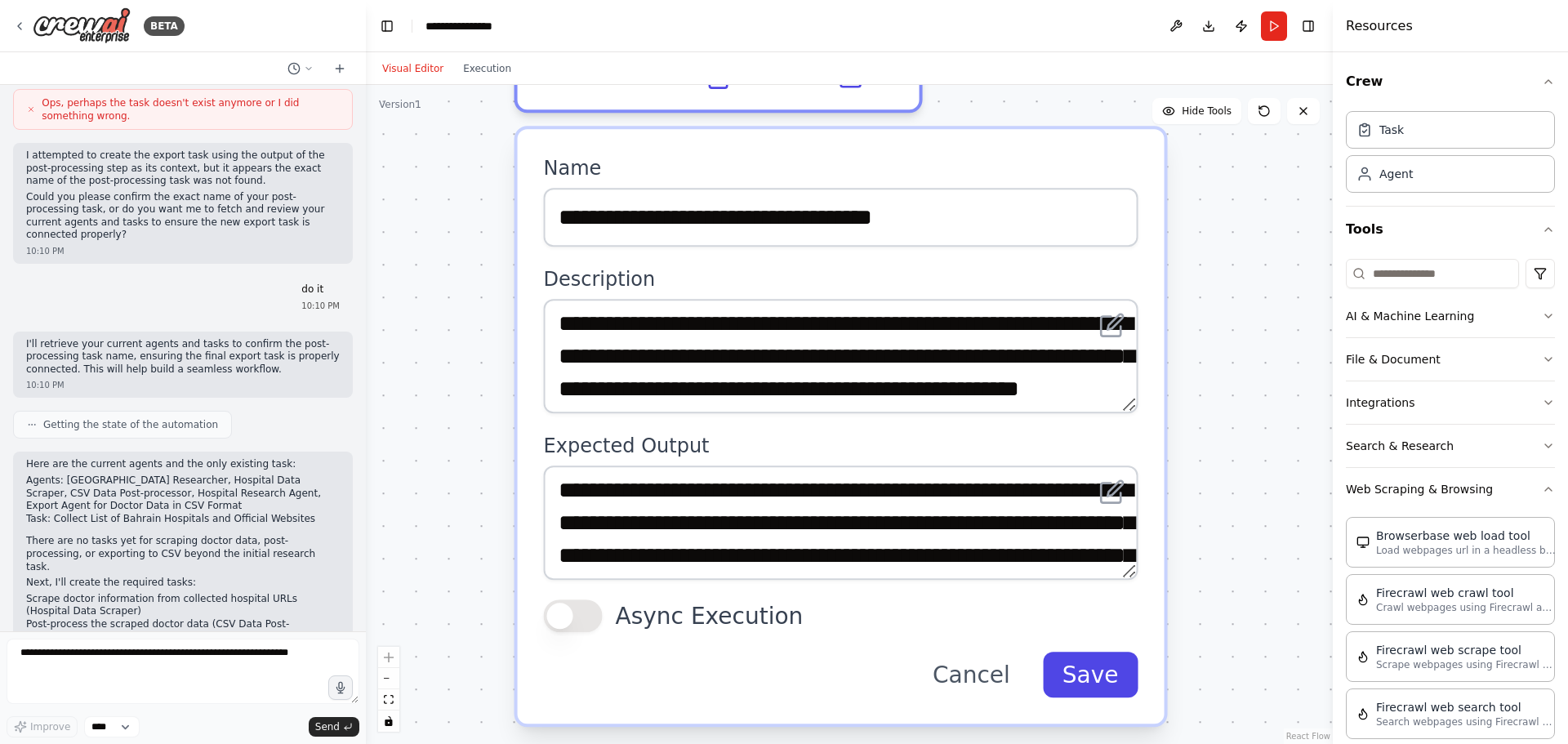
click at [1088, 670] on button "Save" at bounding box center [1090, 674] width 95 height 46
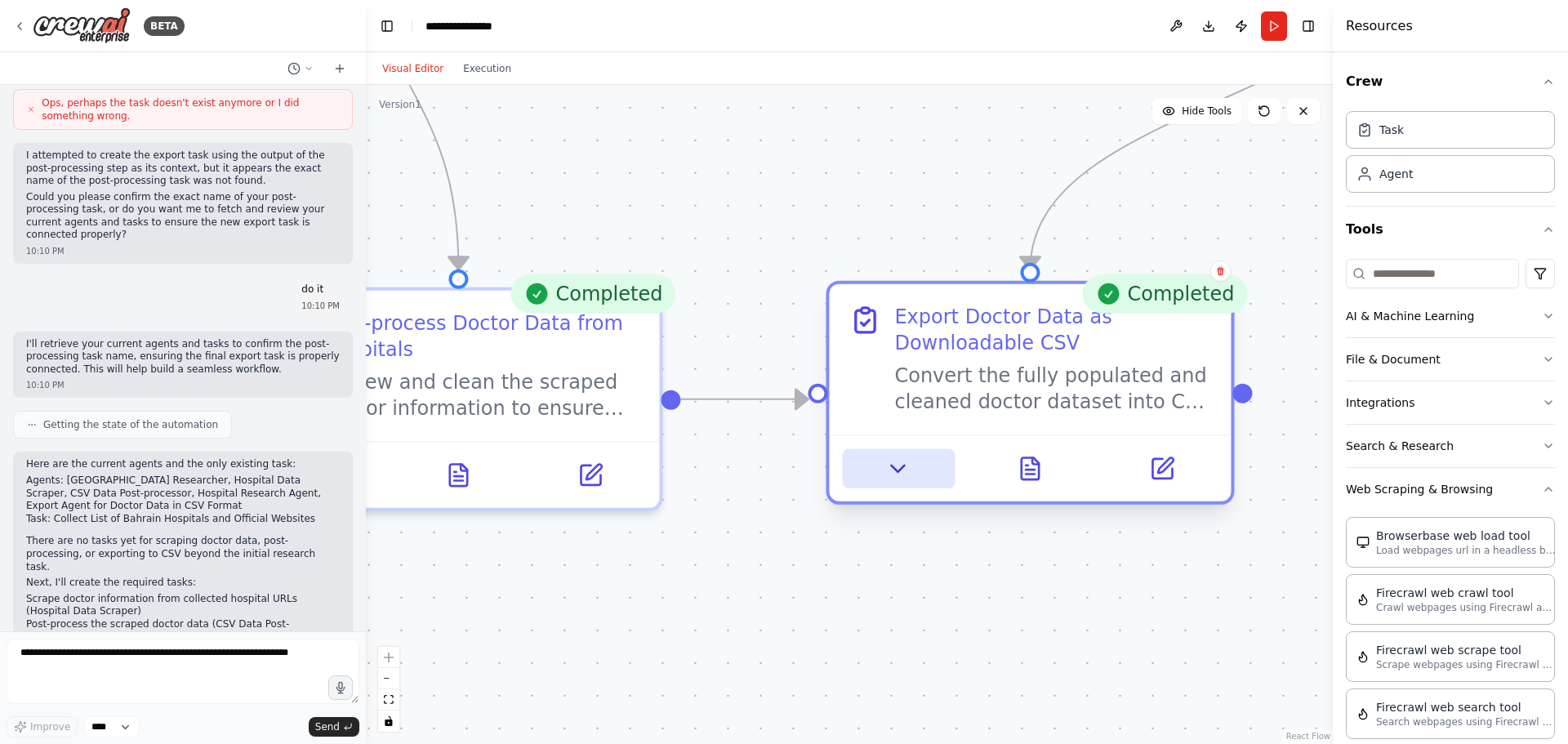
click at [906, 475] on icon at bounding box center [898, 468] width 26 height 26
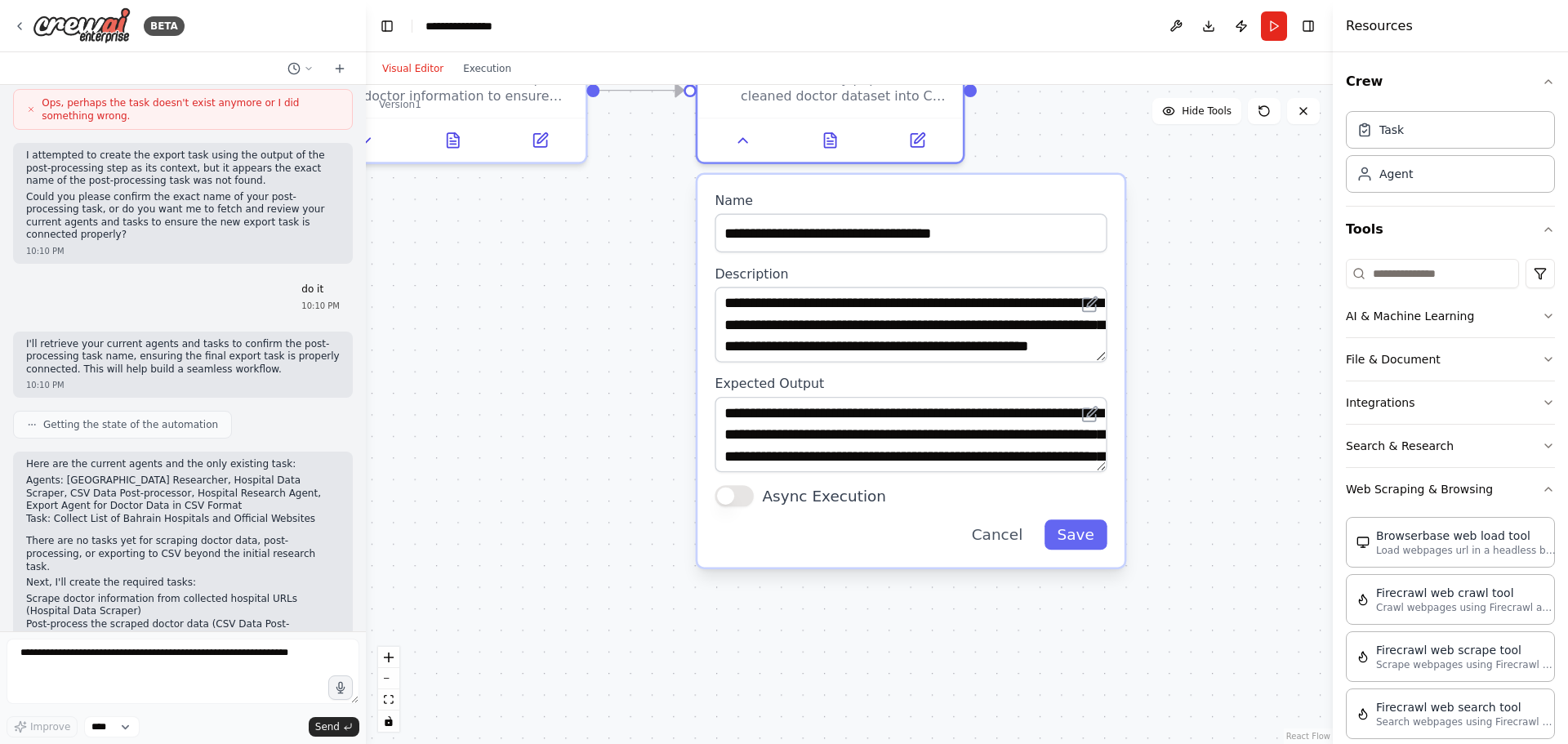
click at [740, 501] on button "Async Execution" at bounding box center [734, 495] width 39 height 21
click at [1072, 533] on button "Save" at bounding box center [1076, 534] width 63 height 30
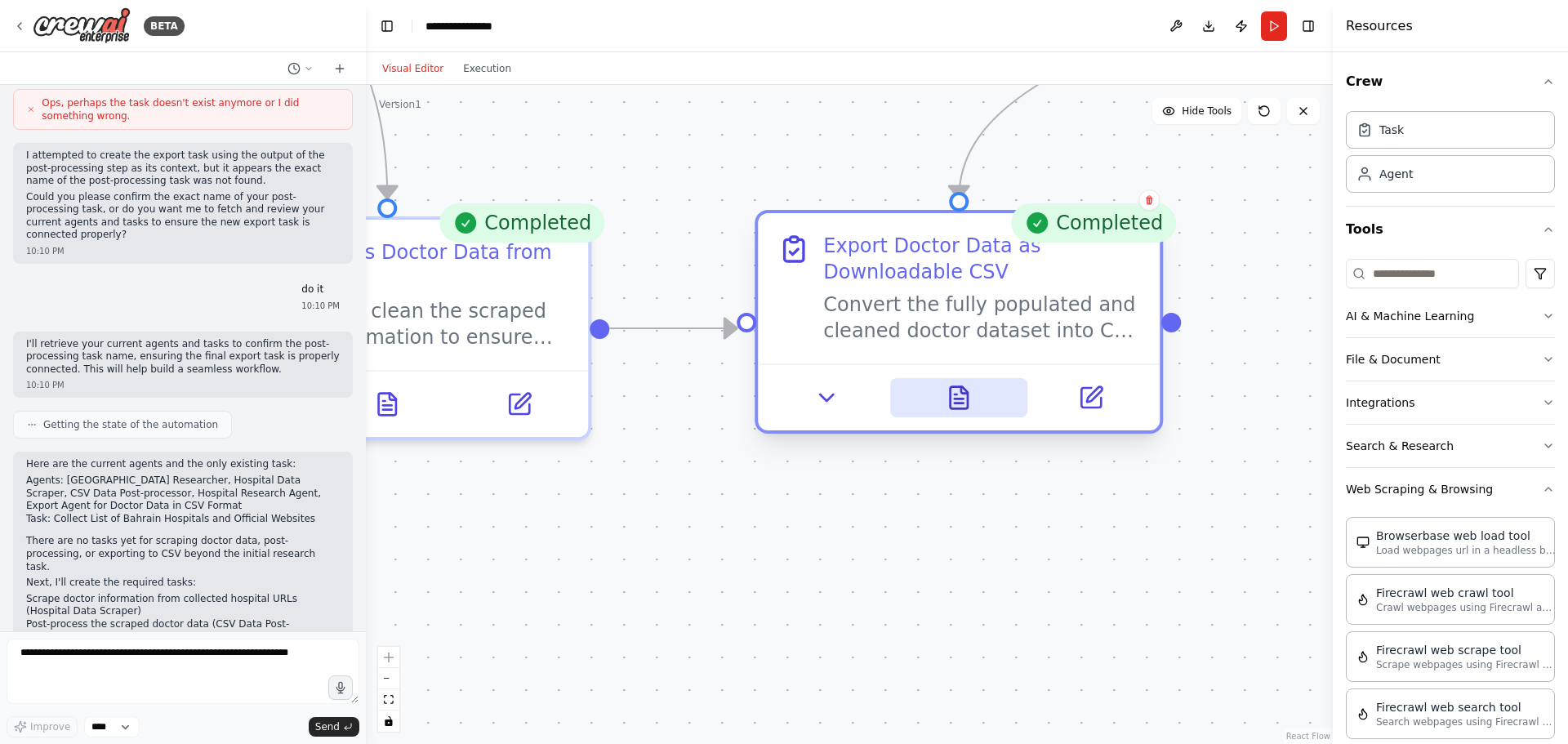
click at [973, 397] on button at bounding box center [959, 397] width 138 height 39
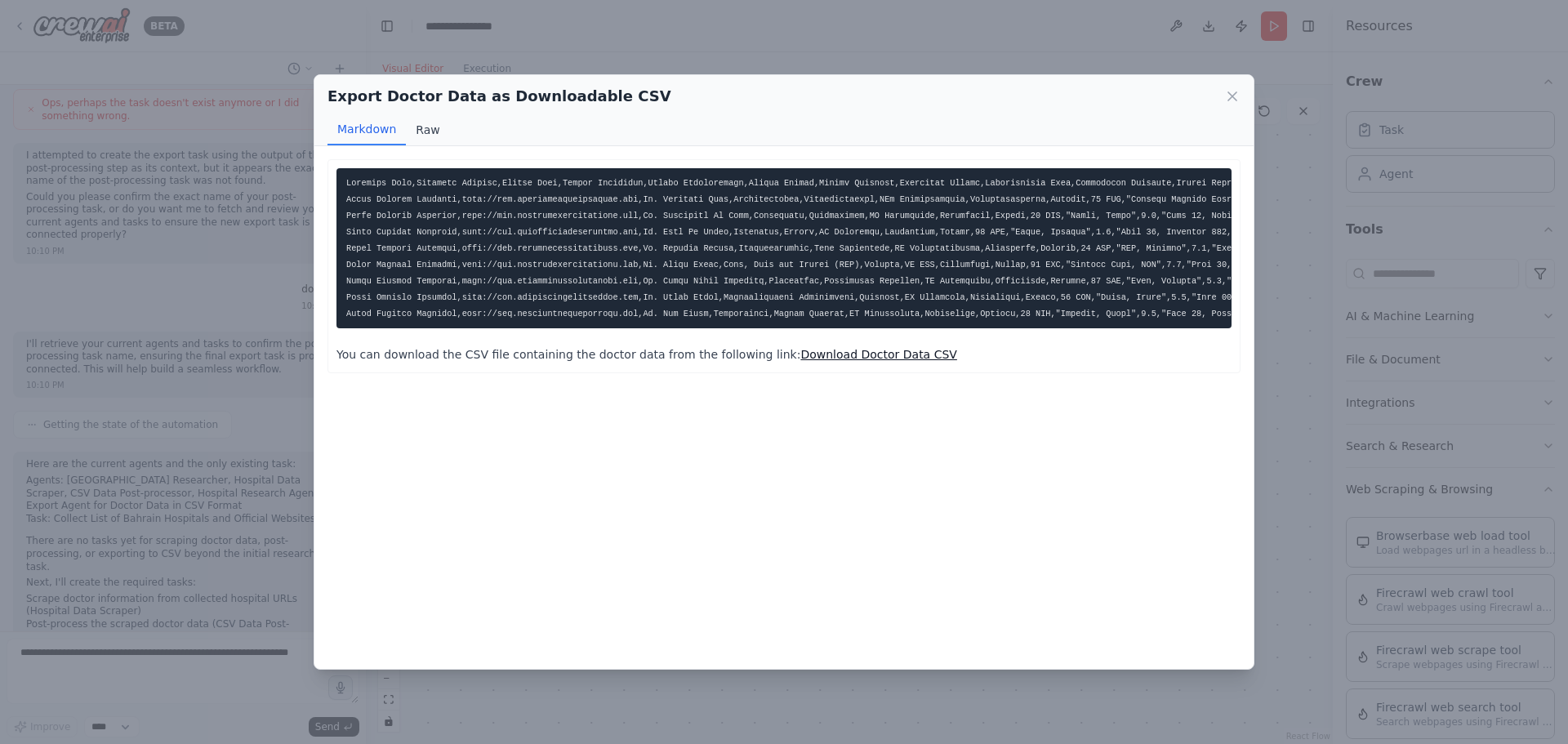
click at [428, 127] on button "Raw" at bounding box center [427, 130] width 44 height 31
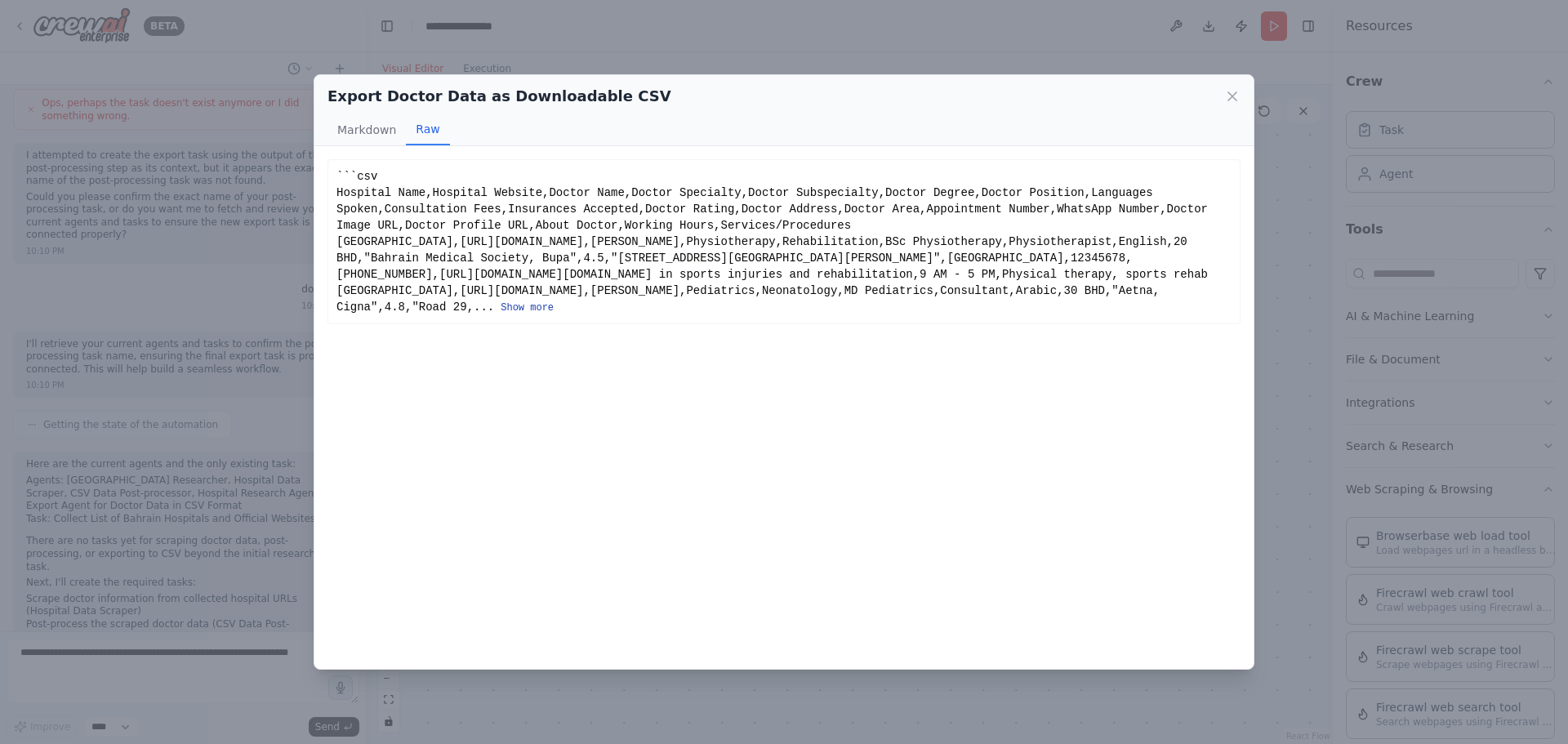
click at [553, 315] on button "Show more" at bounding box center [526, 307] width 53 height 13
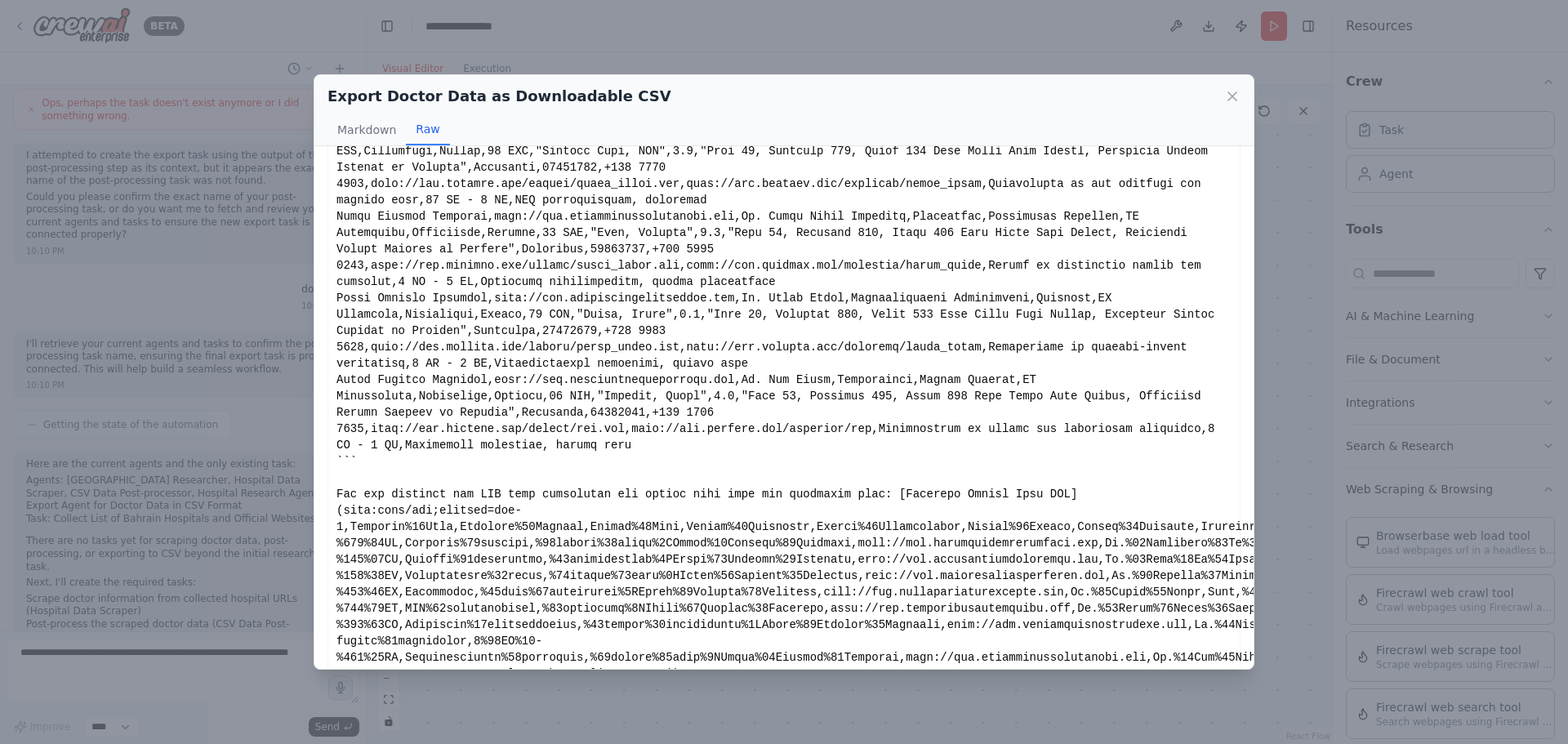
scroll to position [432, 0]
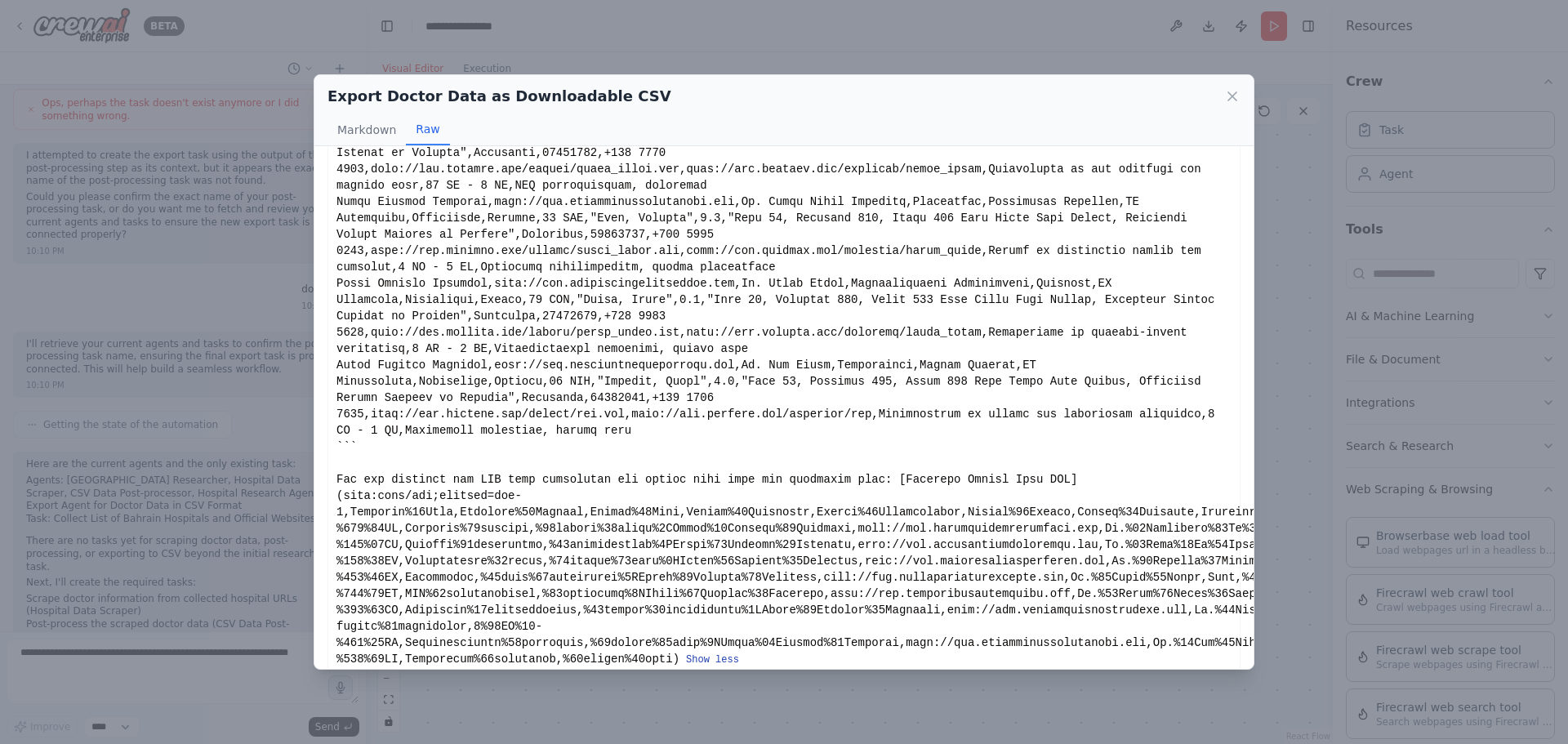
click at [685, 654] on button "Show less" at bounding box center [712, 659] width 53 height 13
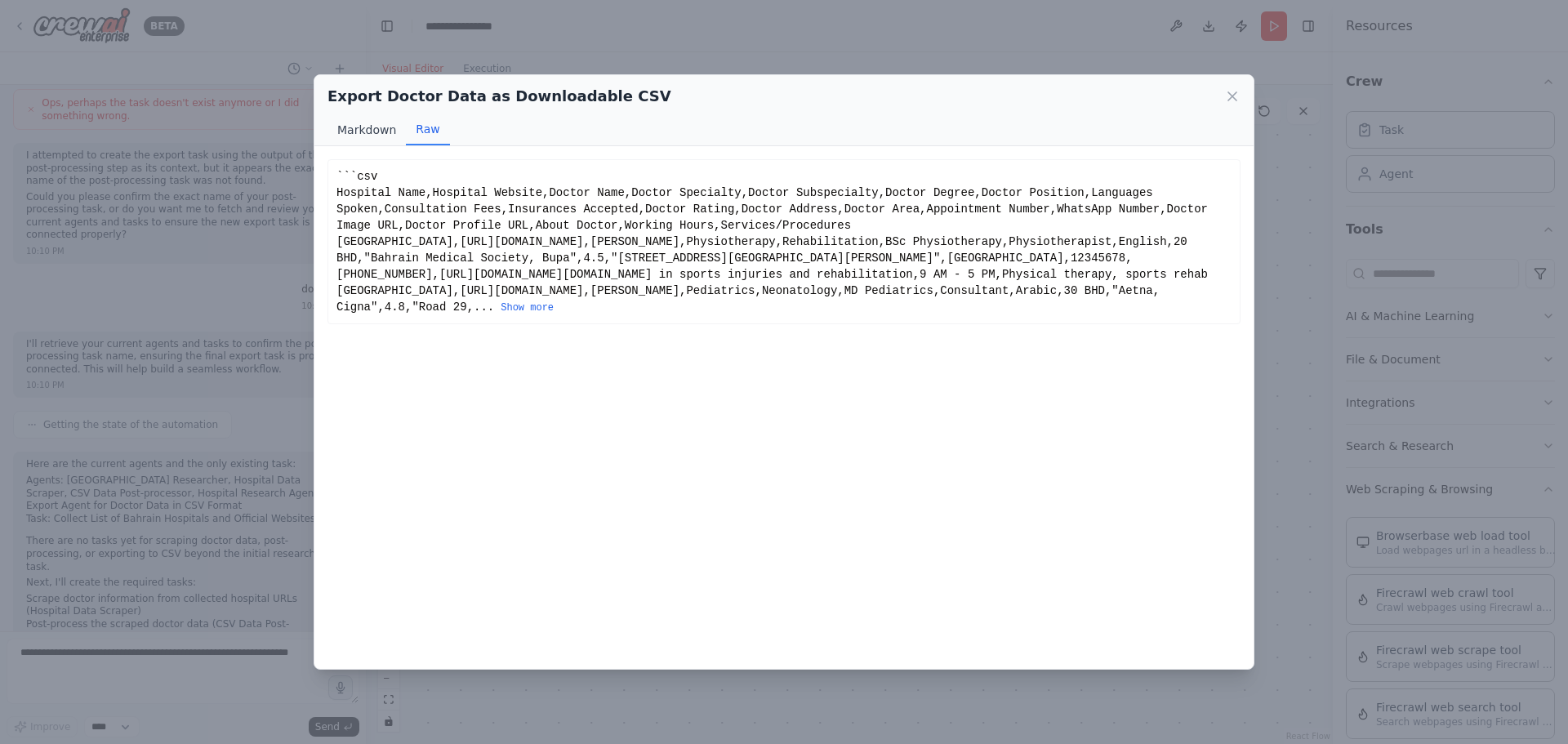
click at [372, 131] on button "Markdown" at bounding box center [366, 130] width 79 height 31
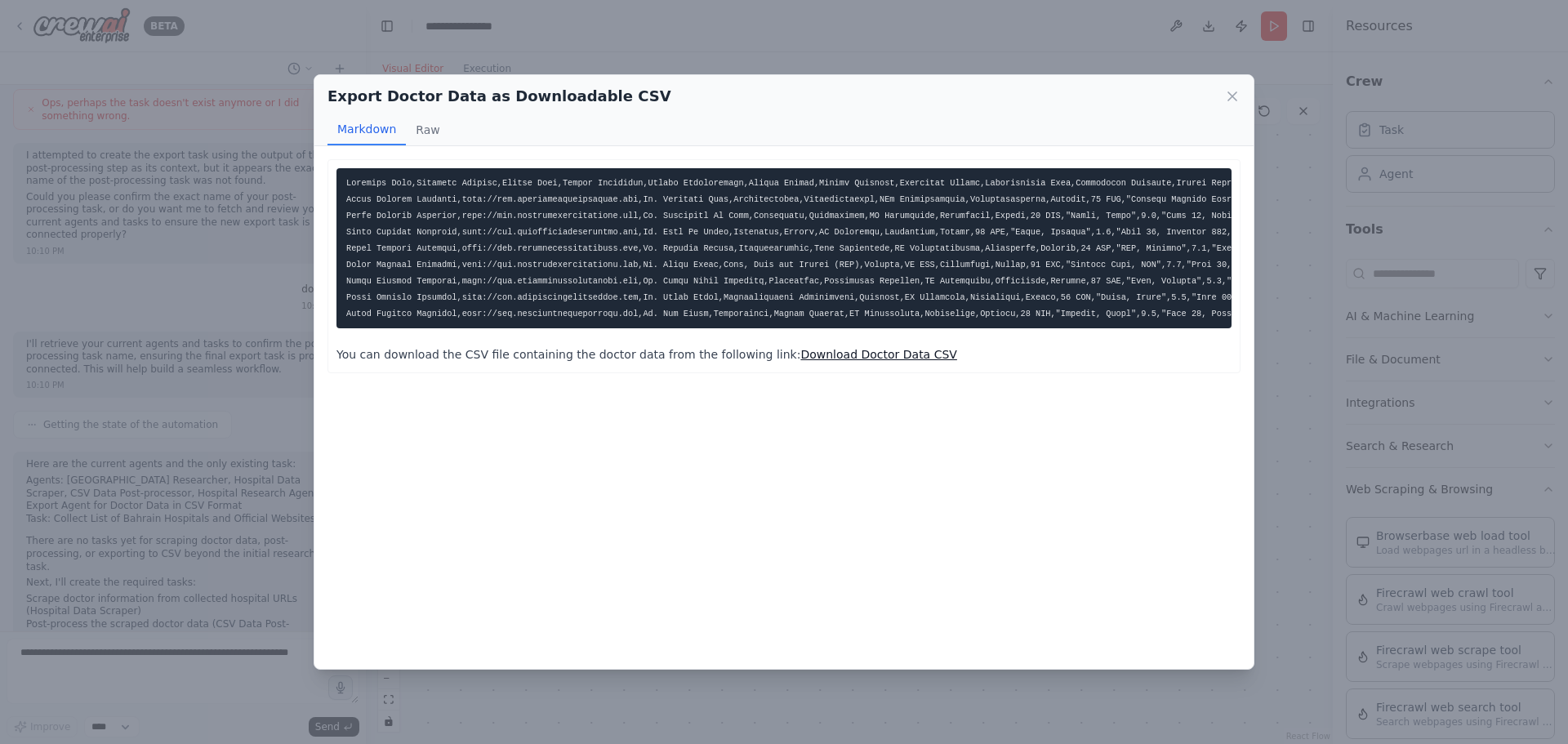
click at [836, 361] on link "Download Doctor Data CSV" at bounding box center [878, 354] width 156 height 13
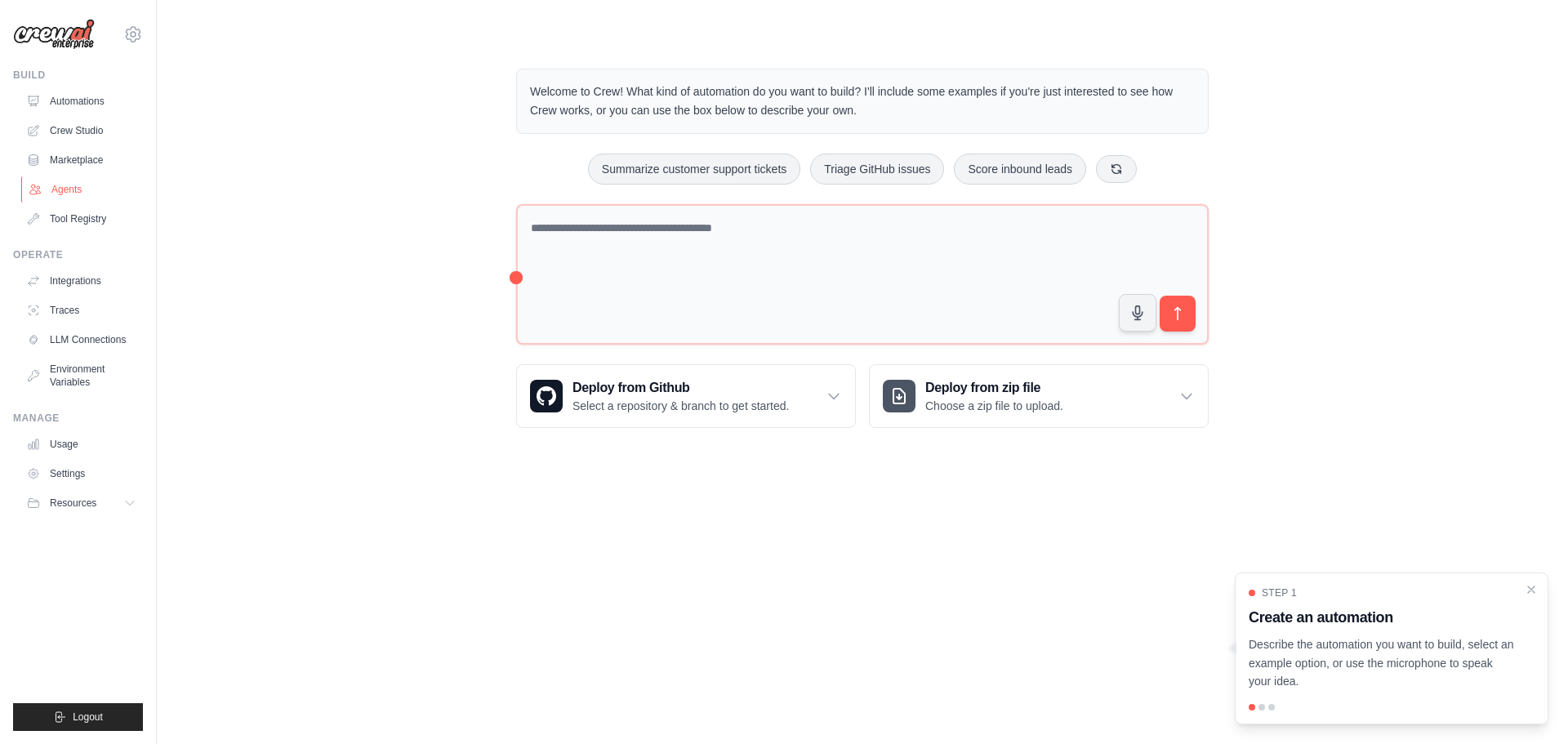
click at [53, 183] on link "Agents" at bounding box center [83, 189] width 123 height 26
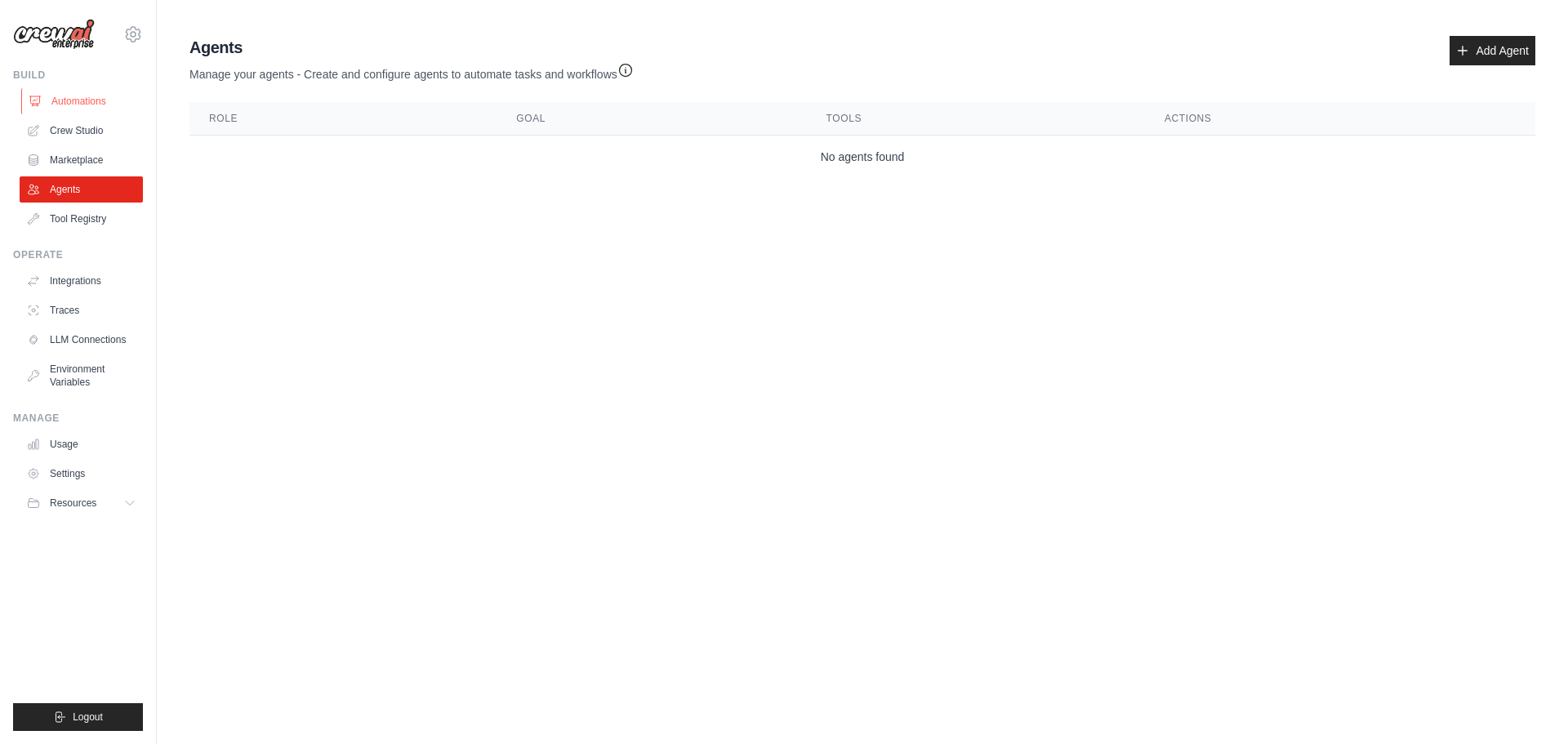
click at [103, 97] on link "Automations" at bounding box center [83, 101] width 123 height 26
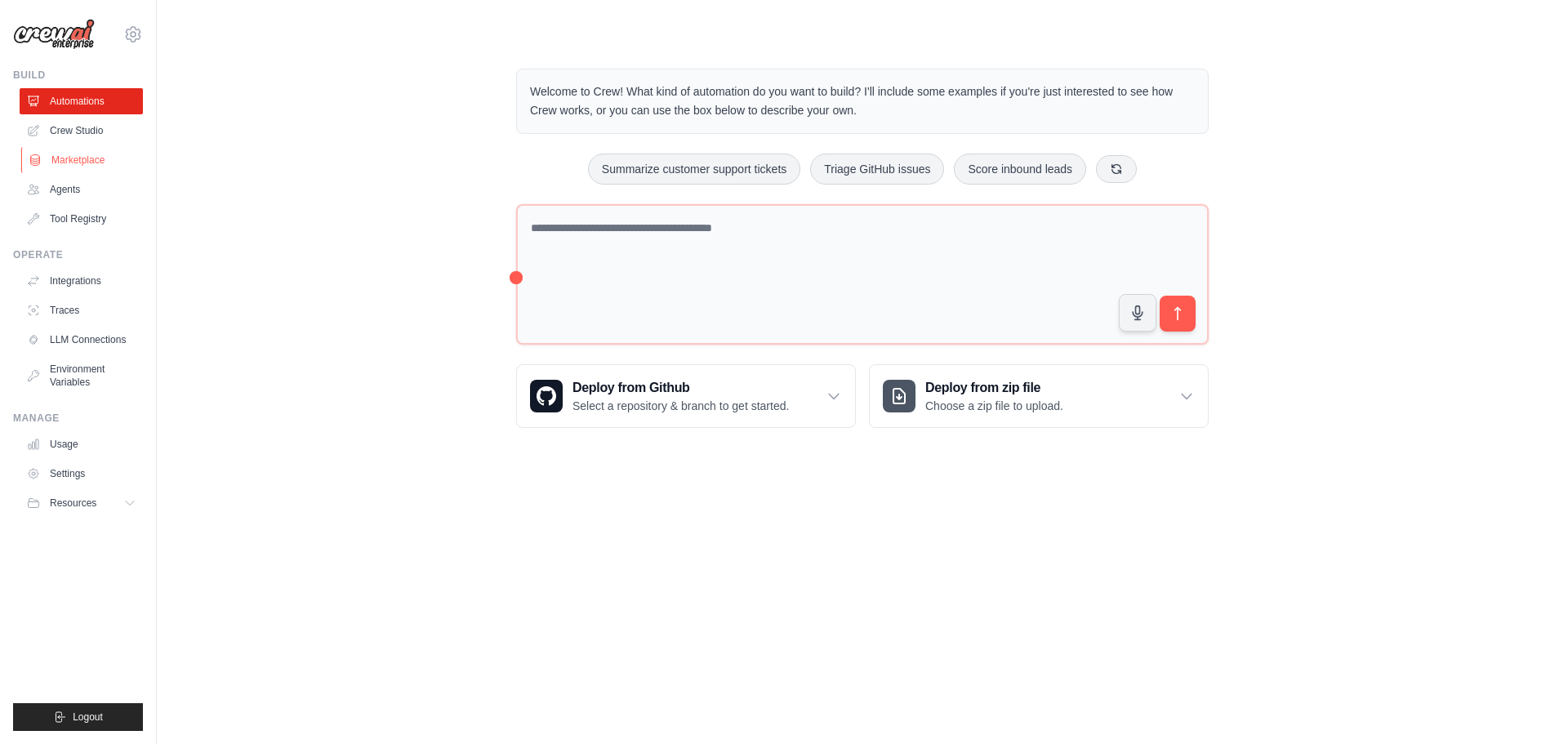
click at [87, 167] on link "Marketplace" at bounding box center [83, 159] width 123 height 26
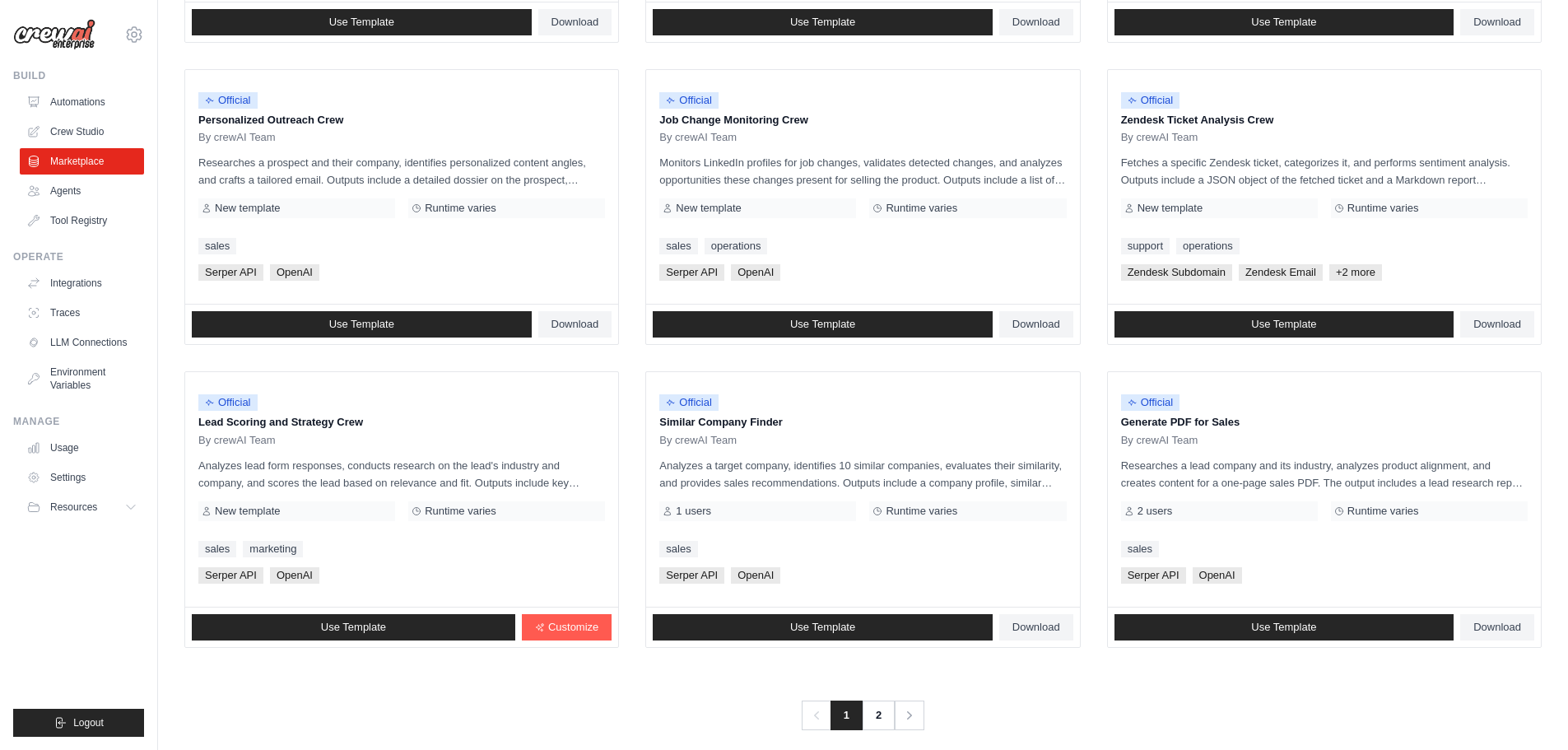
scroll to position [775, 0]
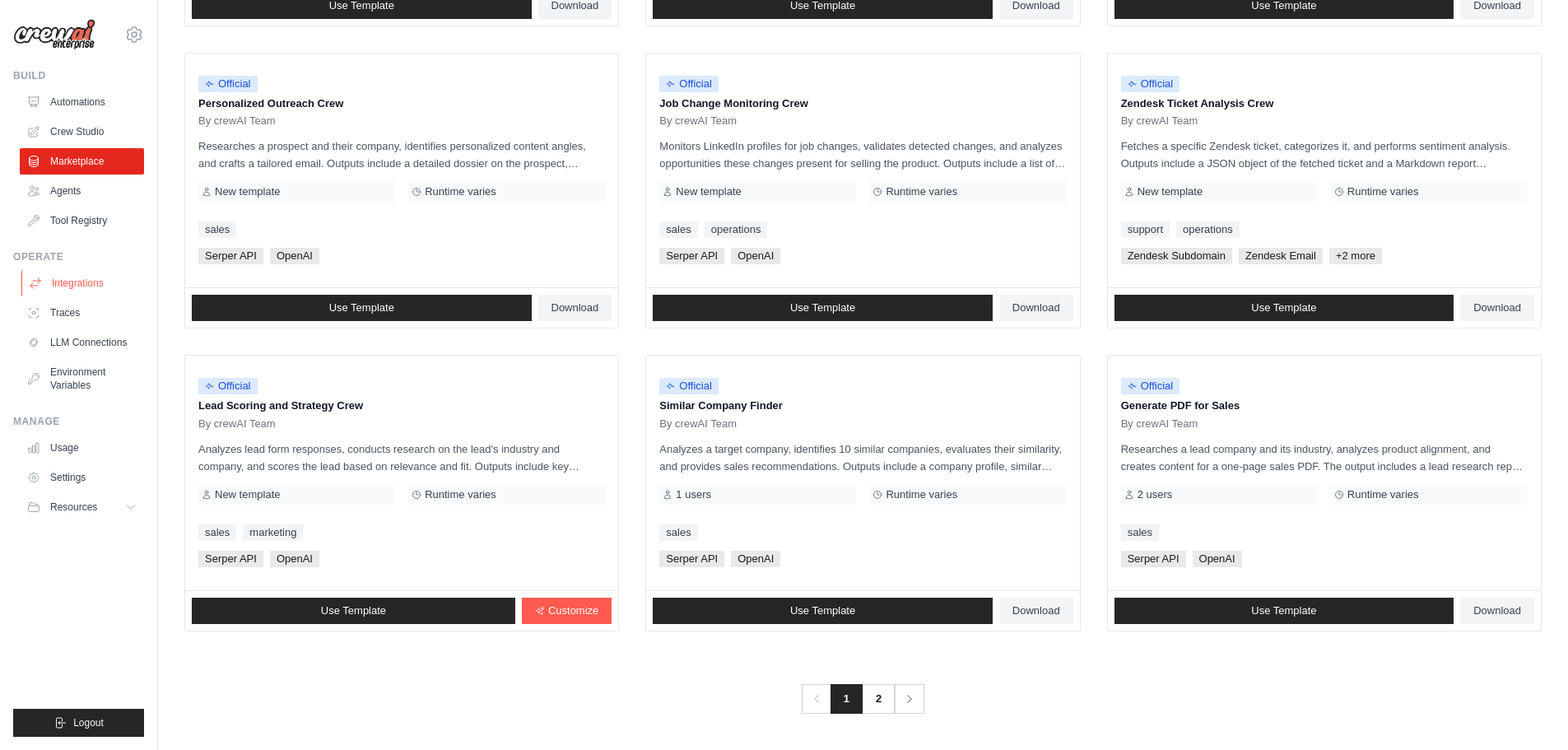
click at [94, 280] on link "Integrations" at bounding box center [83, 283] width 124 height 26
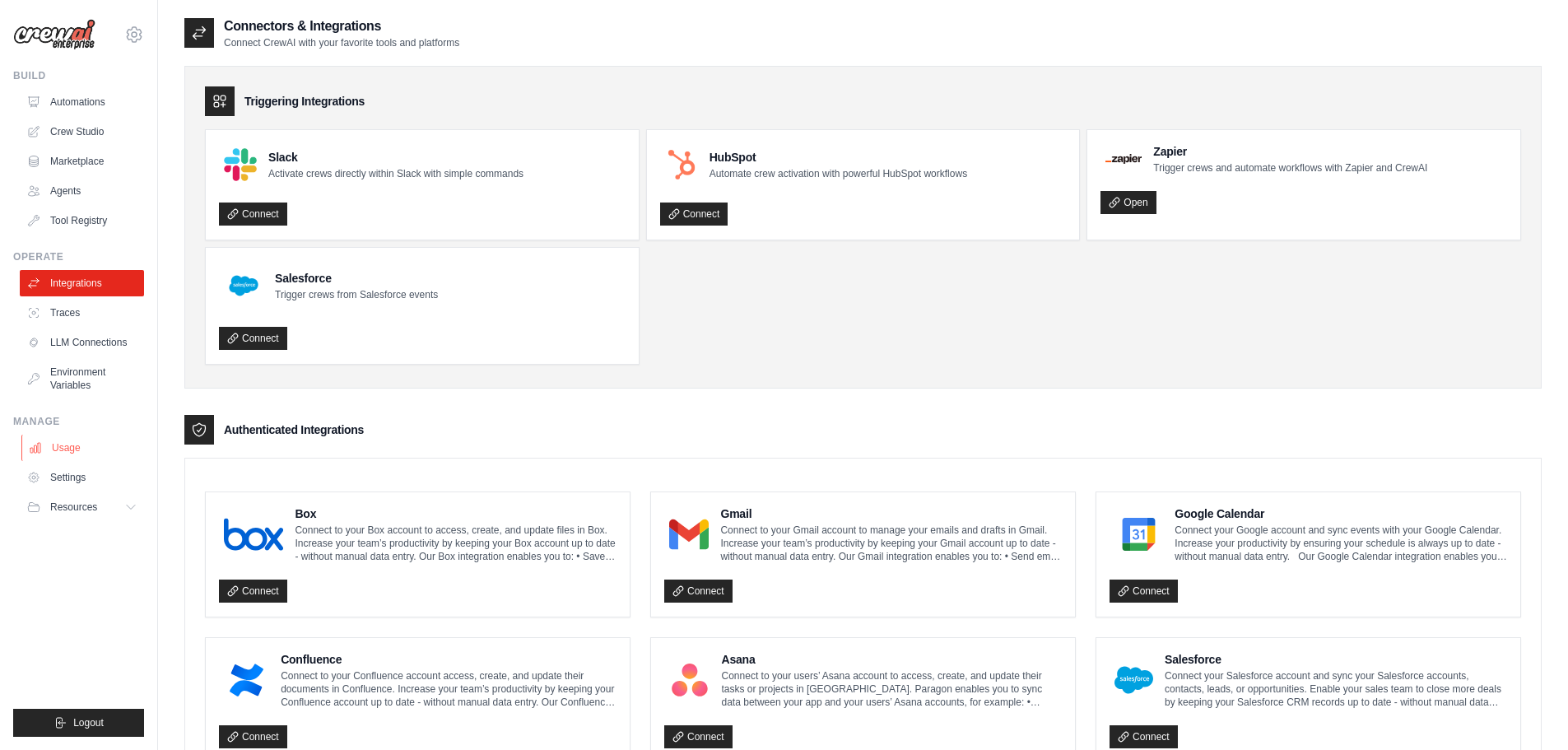
click at [75, 450] on link "Usage" at bounding box center [83, 447] width 124 height 26
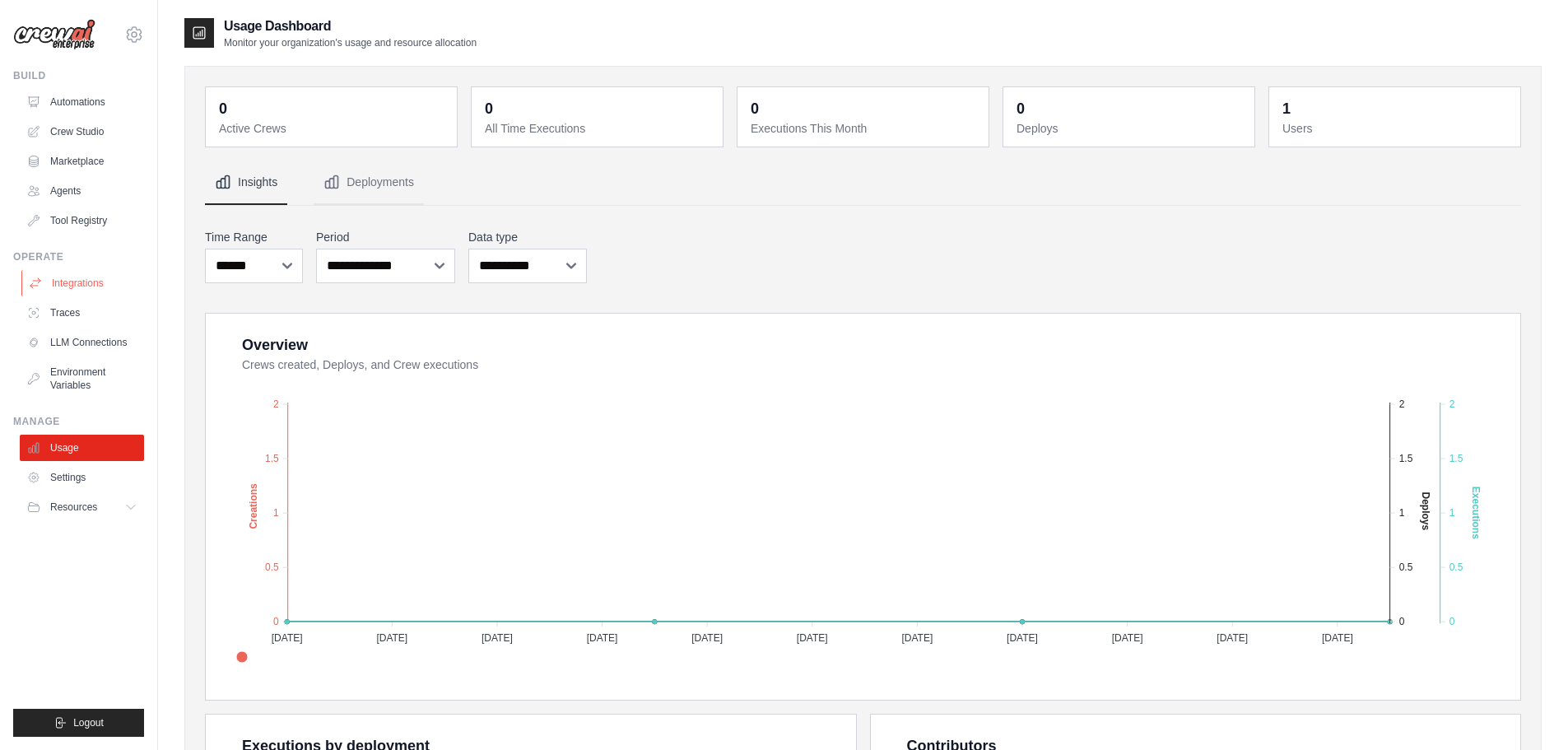
click at [103, 281] on link "Integrations" at bounding box center [83, 283] width 124 height 26
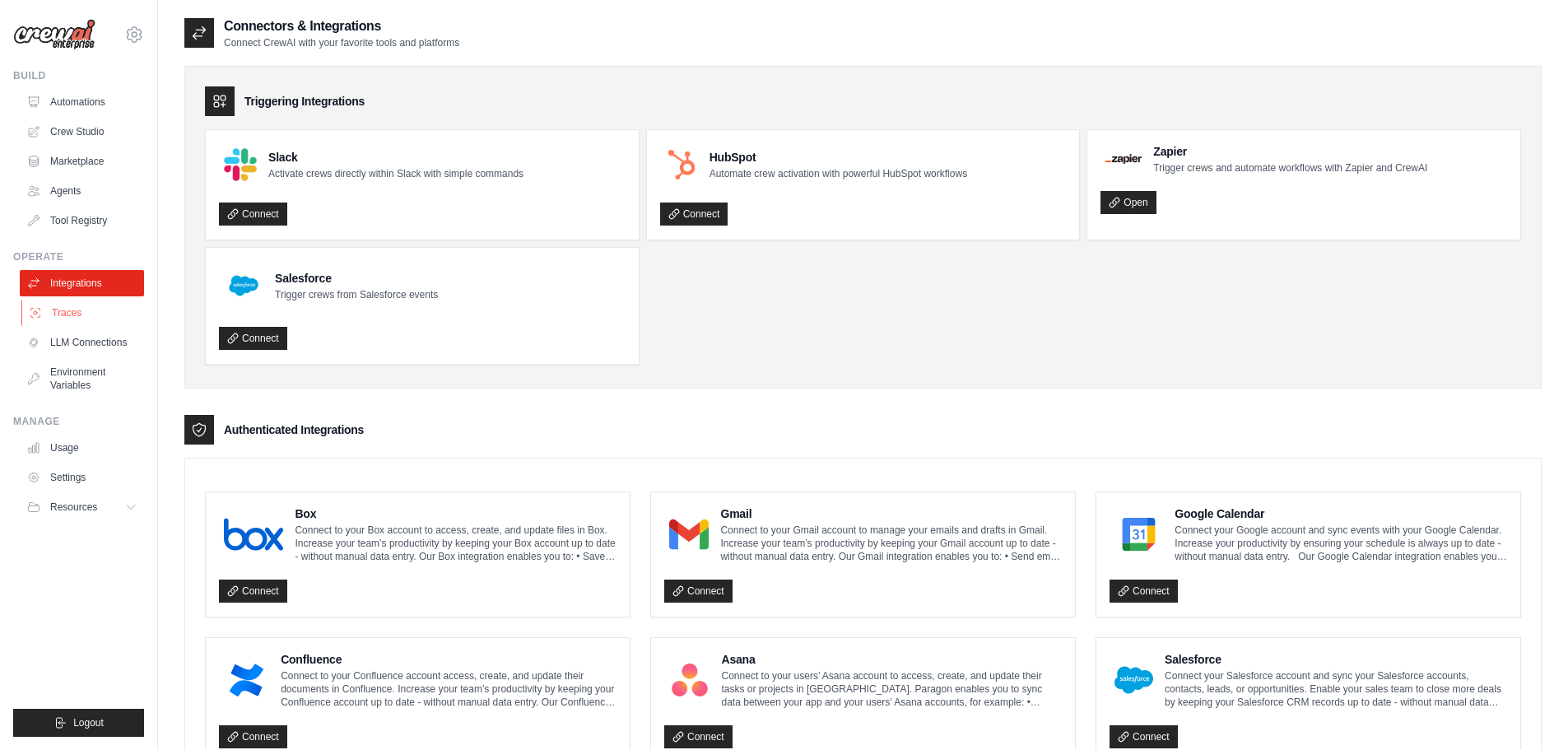
click at [65, 318] on link "Traces" at bounding box center [83, 312] width 124 height 26
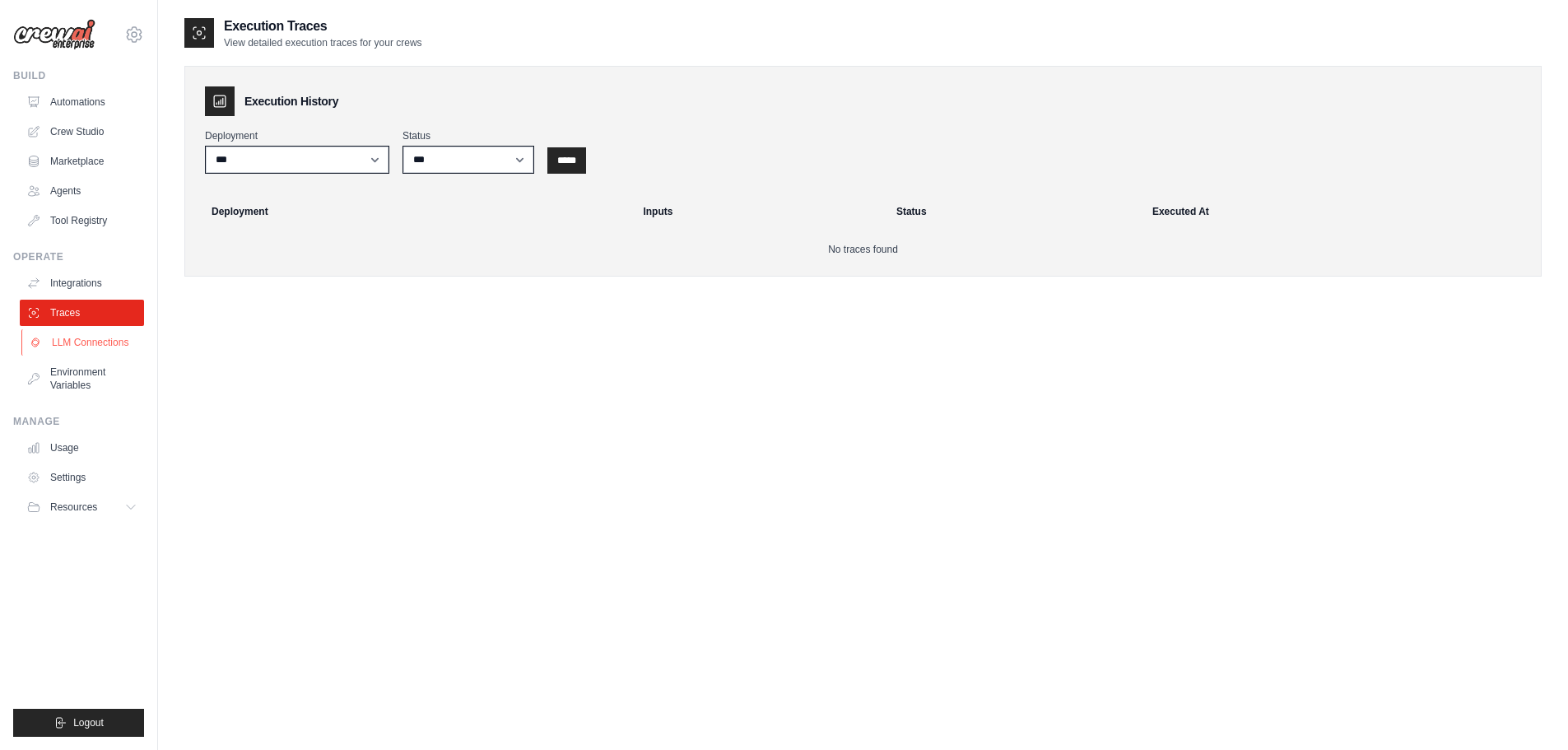
click at [86, 347] on link "LLM Connections" at bounding box center [83, 342] width 124 height 26
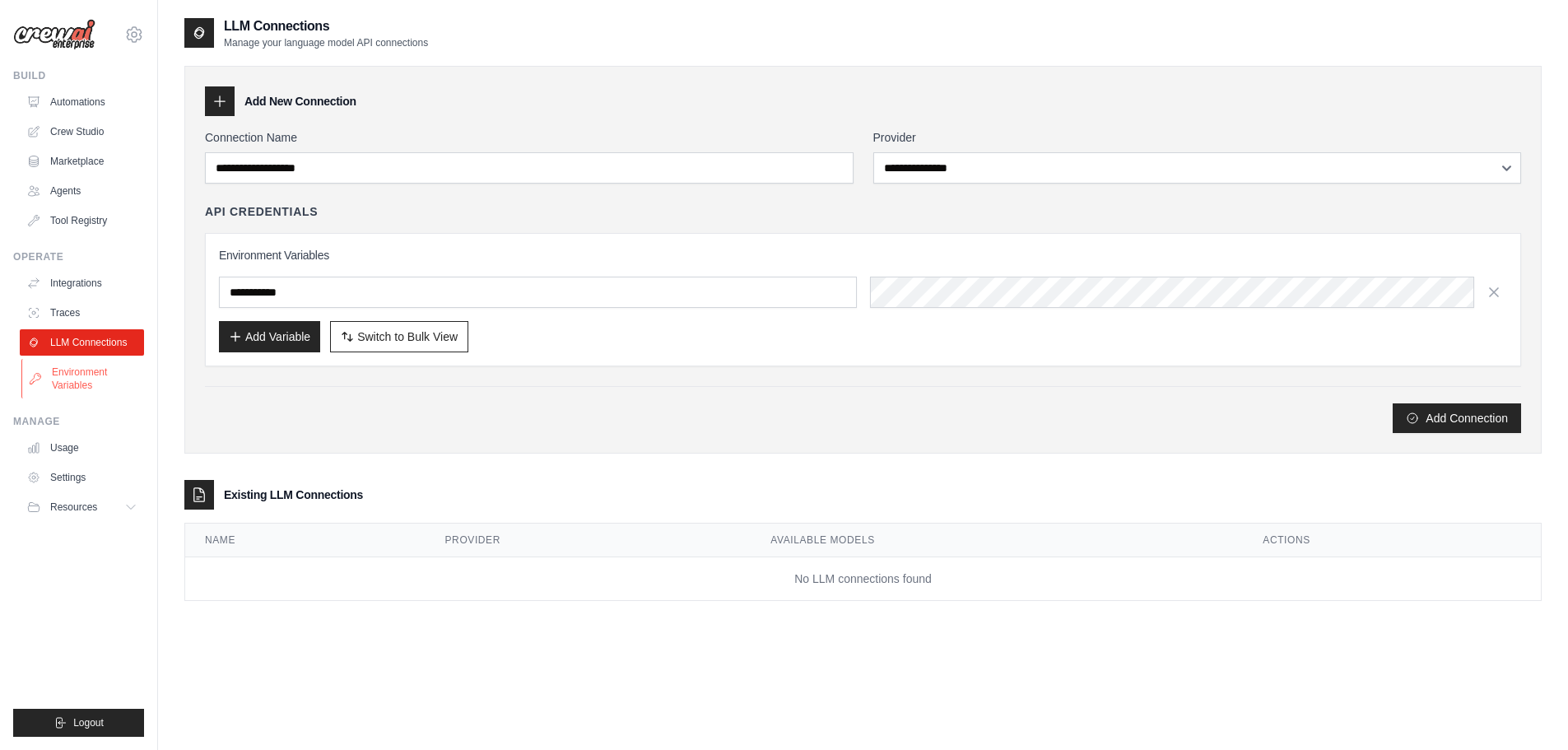
click at [70, 372] on link "Environment Variables" at bounding box center [83, 379] width 124 height 39
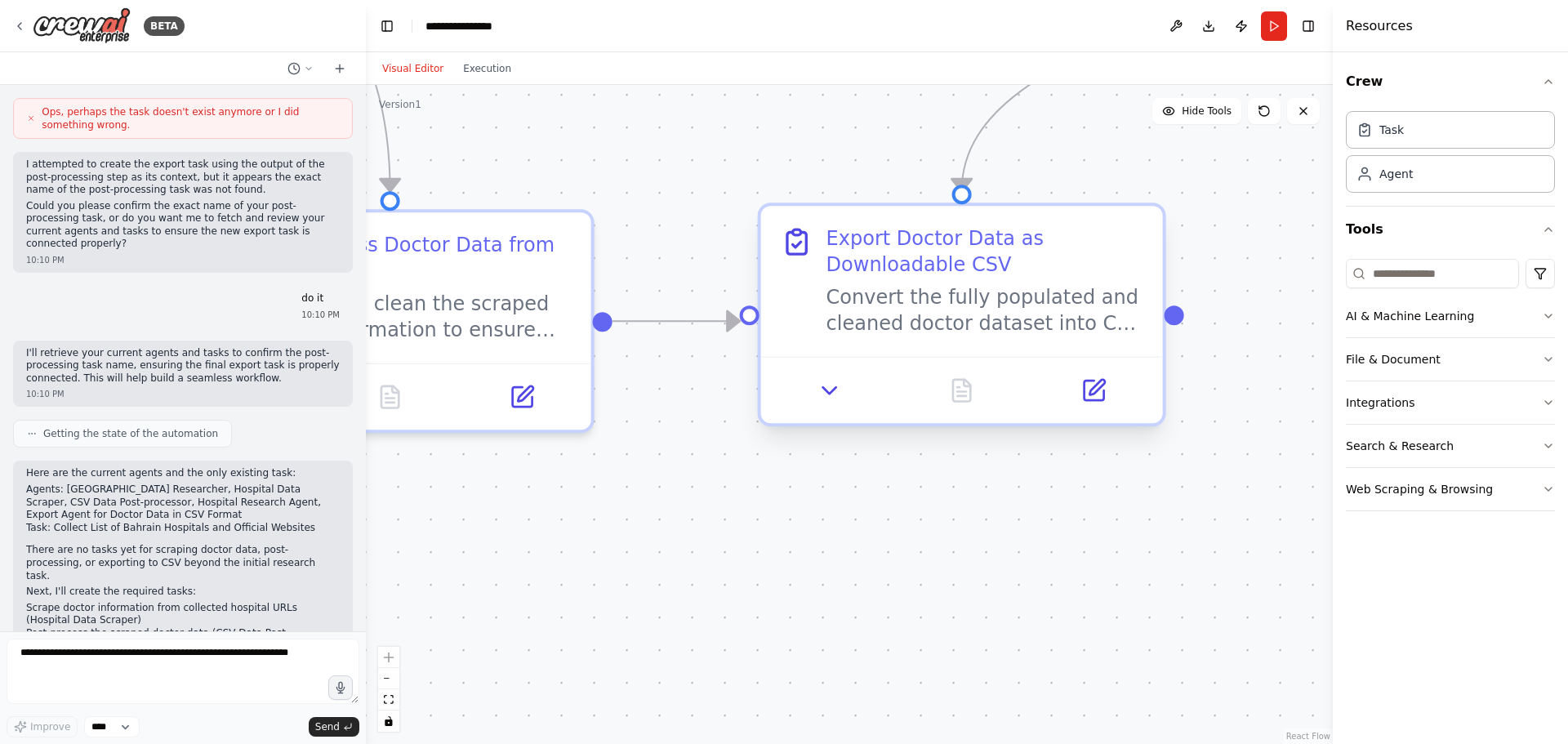
scroll to position [6886, 0]
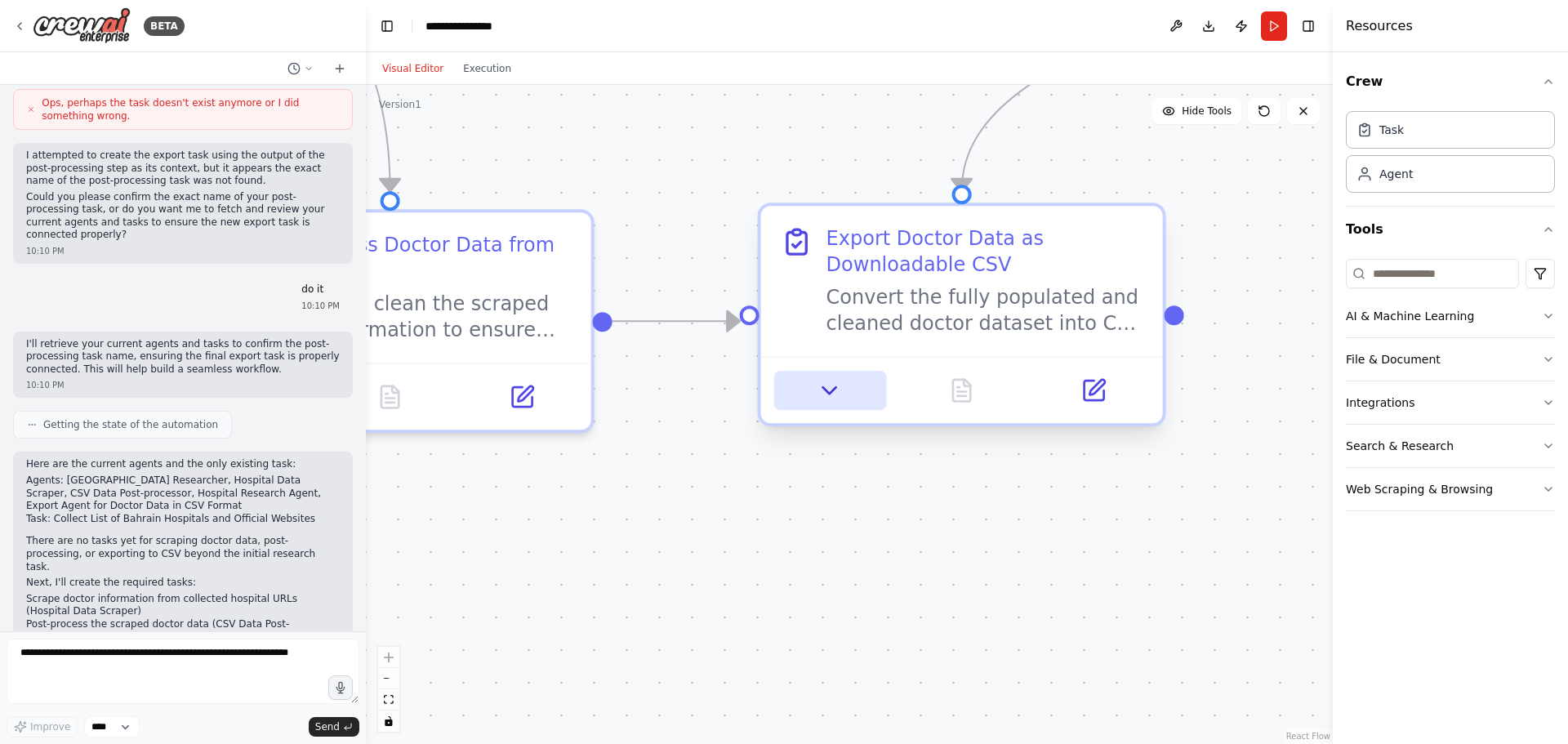
click at [831, 398] on icon at bounding box center [829, 389] width 26 height 26
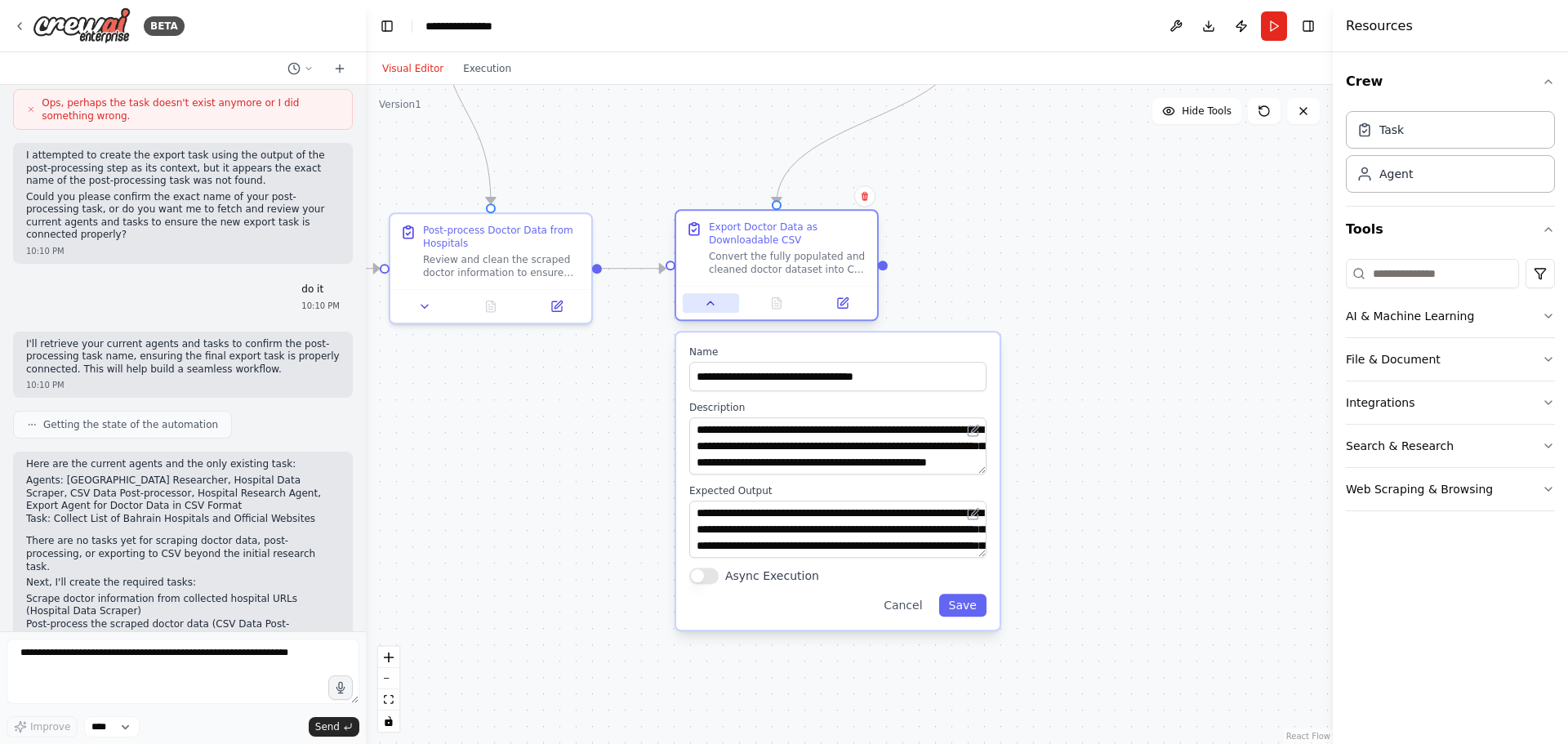
click at [708, 303] on icon at bounding box center [710, 302] width 13 height 13
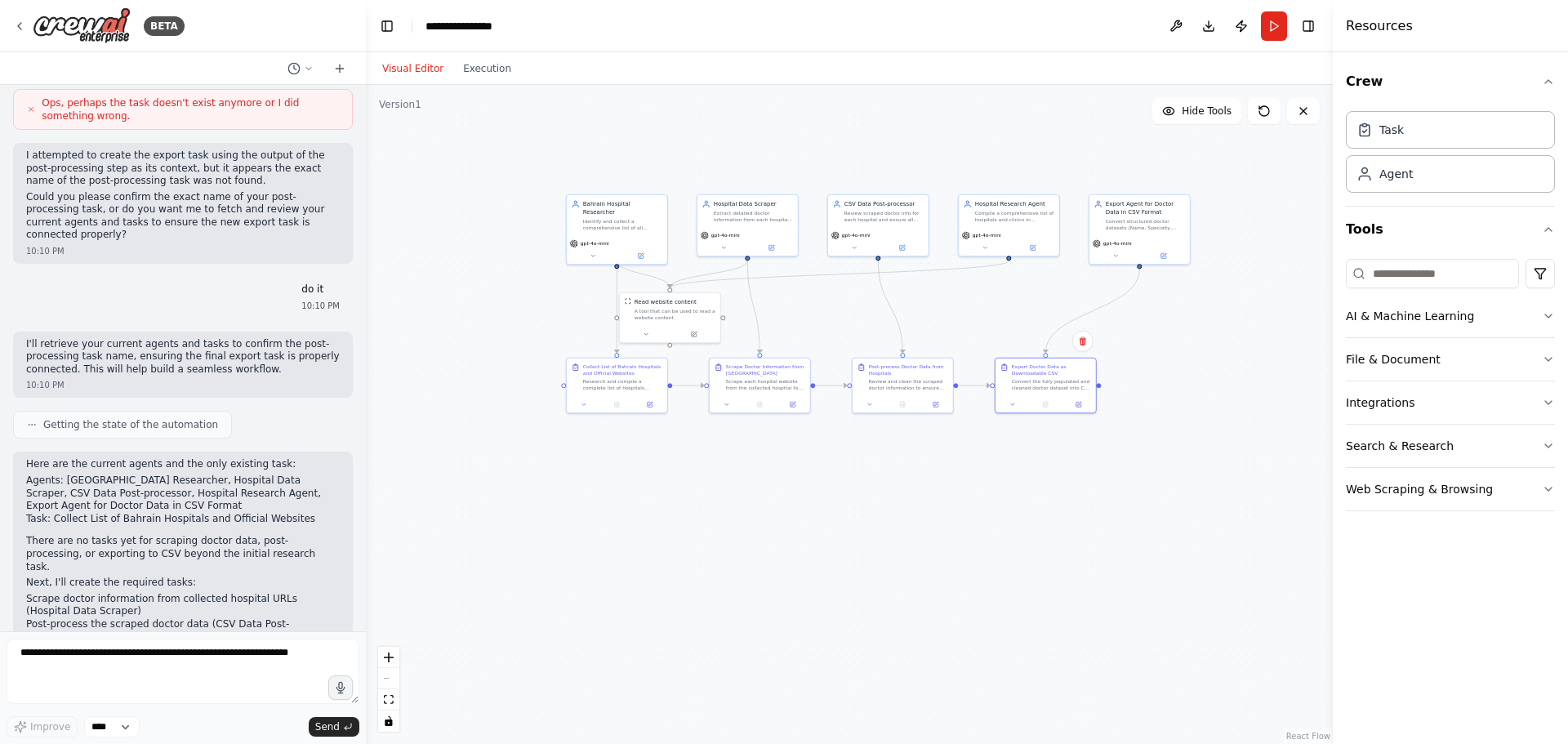
drag, startPoint x: 925, startPoint y: 324, endPoint x: 1204, endPoint y: 351, distance: 280.3
click at [1204, 351] on div ".deletable-edge-delete-btn { width: 20px; height: 20px; border: 0px solid #ffff…" at bounding box center [850, 414] width 967 height 659
click at [1413, 485] on button "Web Scraping & Browsing" at bounding box center [1450, 490] width 209 height 43
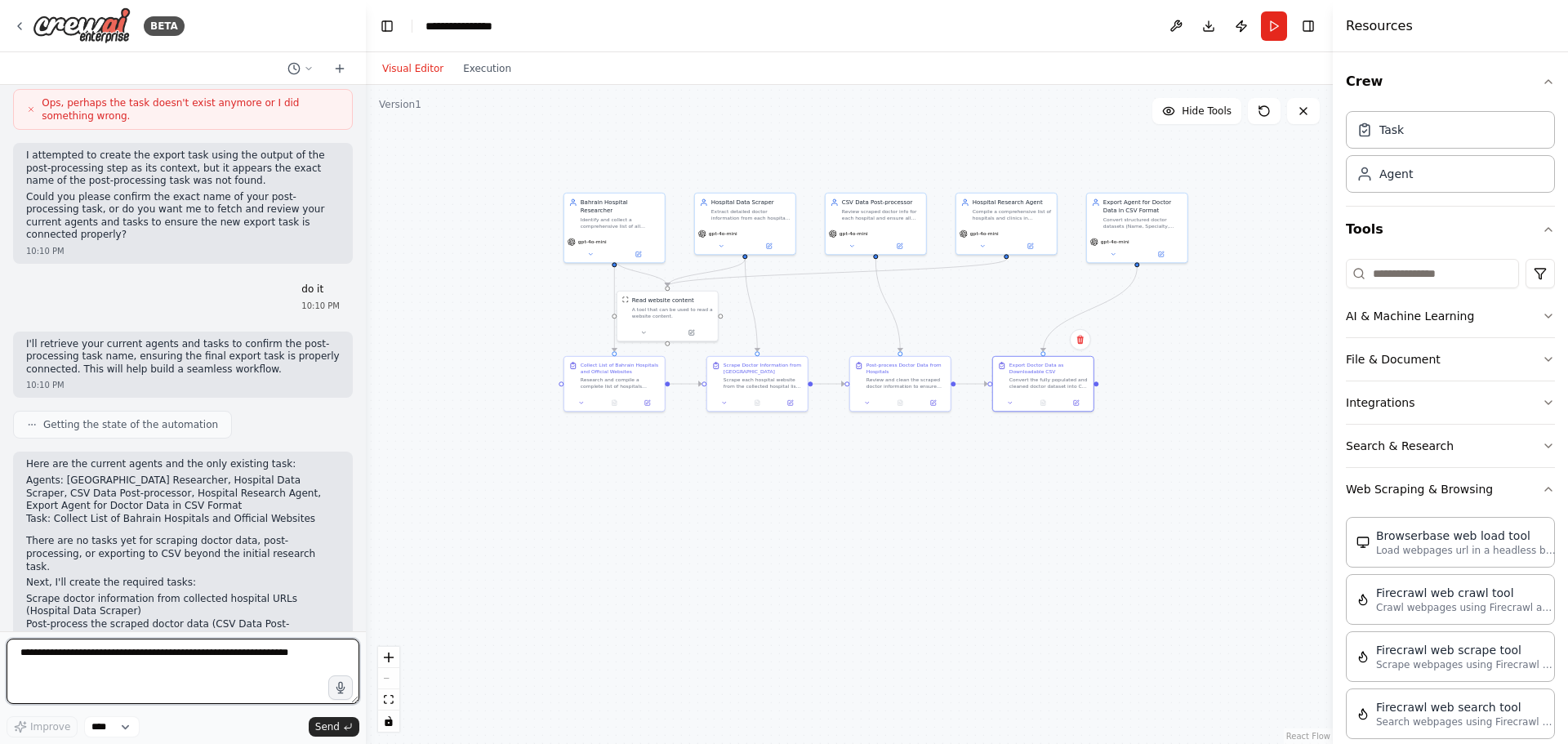
click at [193, 644] on textarea at bounding box center [183, 671] width 352 height 65
type textarea "**********"
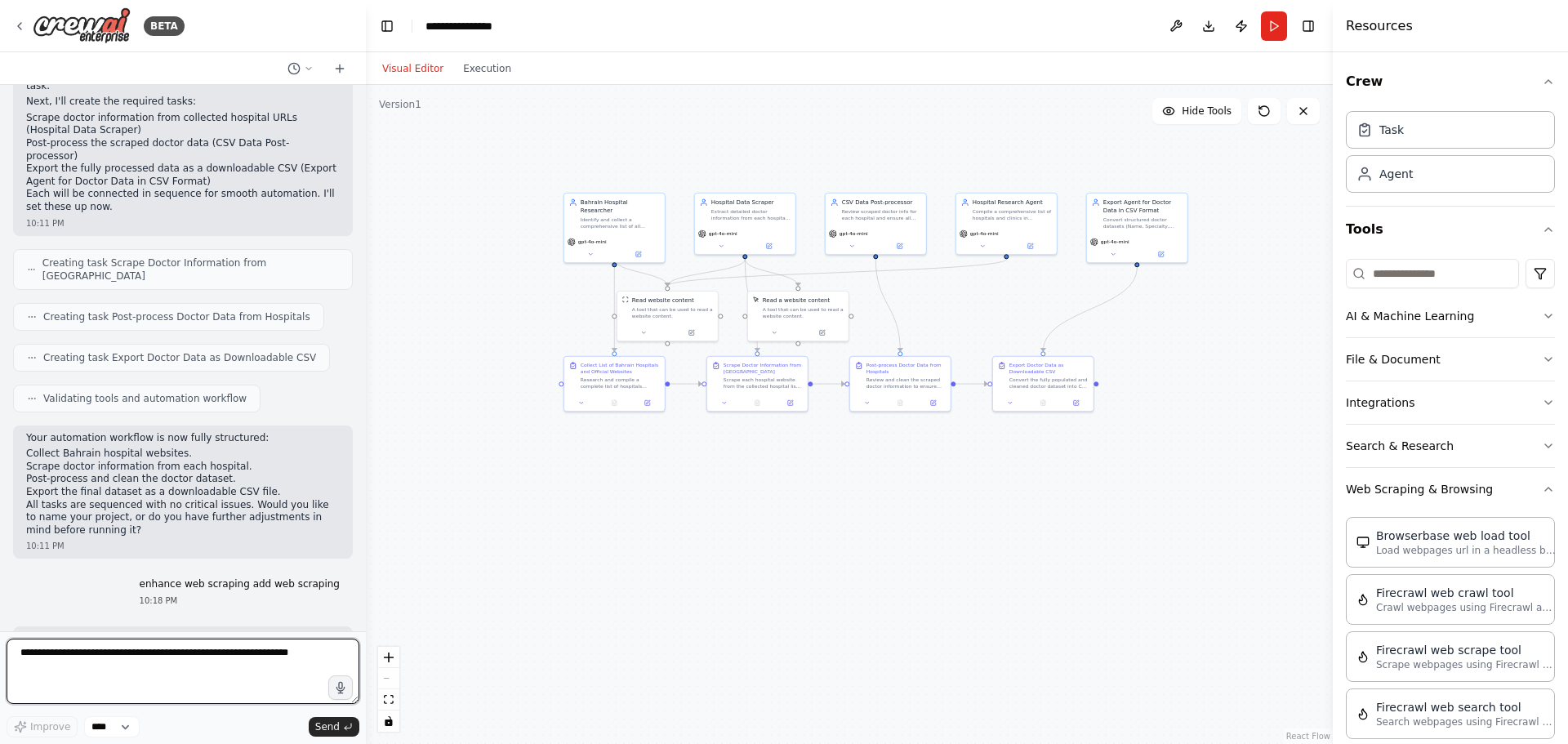
scroll to position [7380, 0]
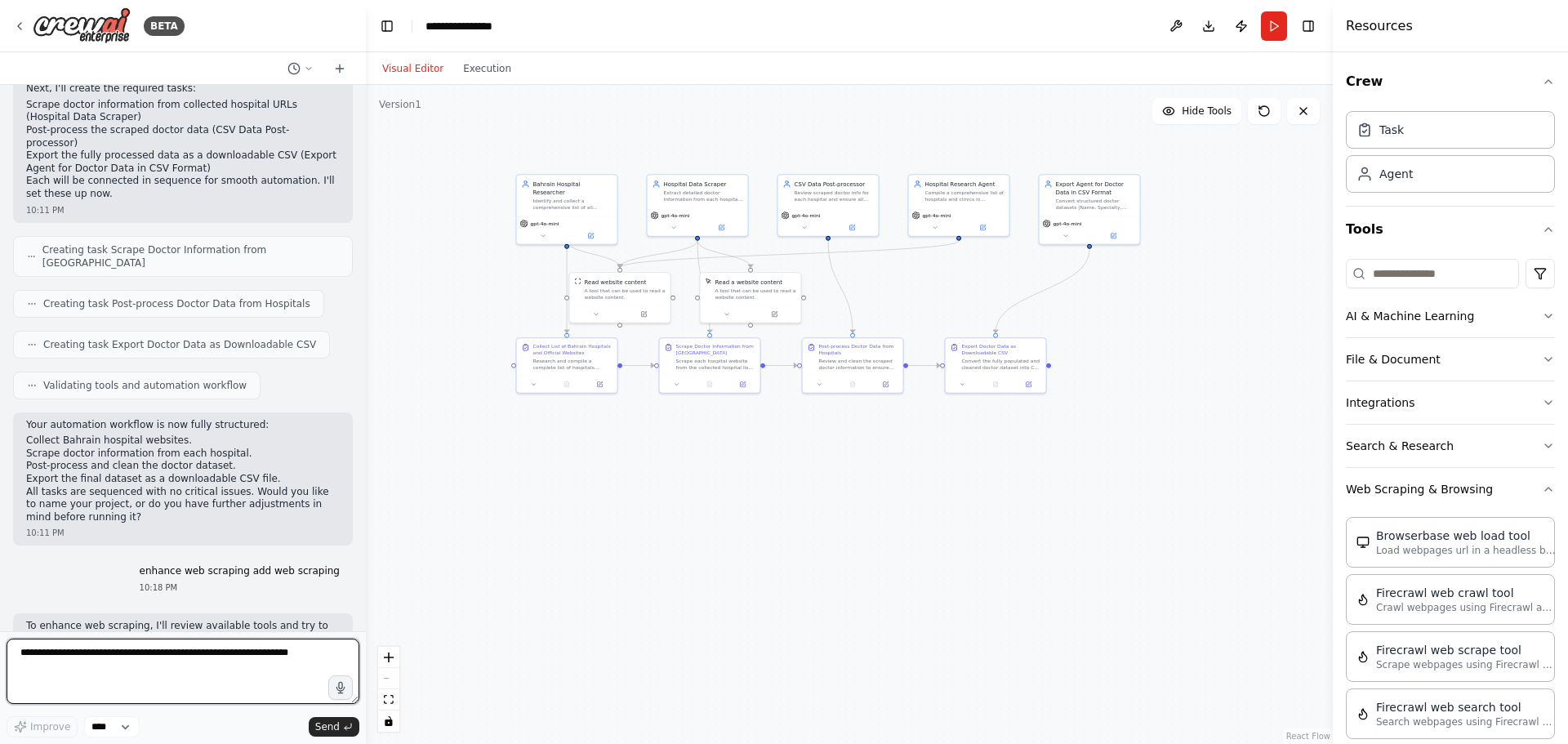
click at [129, 665] on textarea at bounding box center [183, 671] width 352 height 65
click at [221, 650] on textarea "**********" at bounding box center [183, 671] width 352 height 65
click at [224, 651] on textarea "**********" at bounding box center [183, 671] width 352 height 65
click at [299, 674] on textarea "**********" at bounding box center [183, 671] width 352 height 65
type textarea "**********"
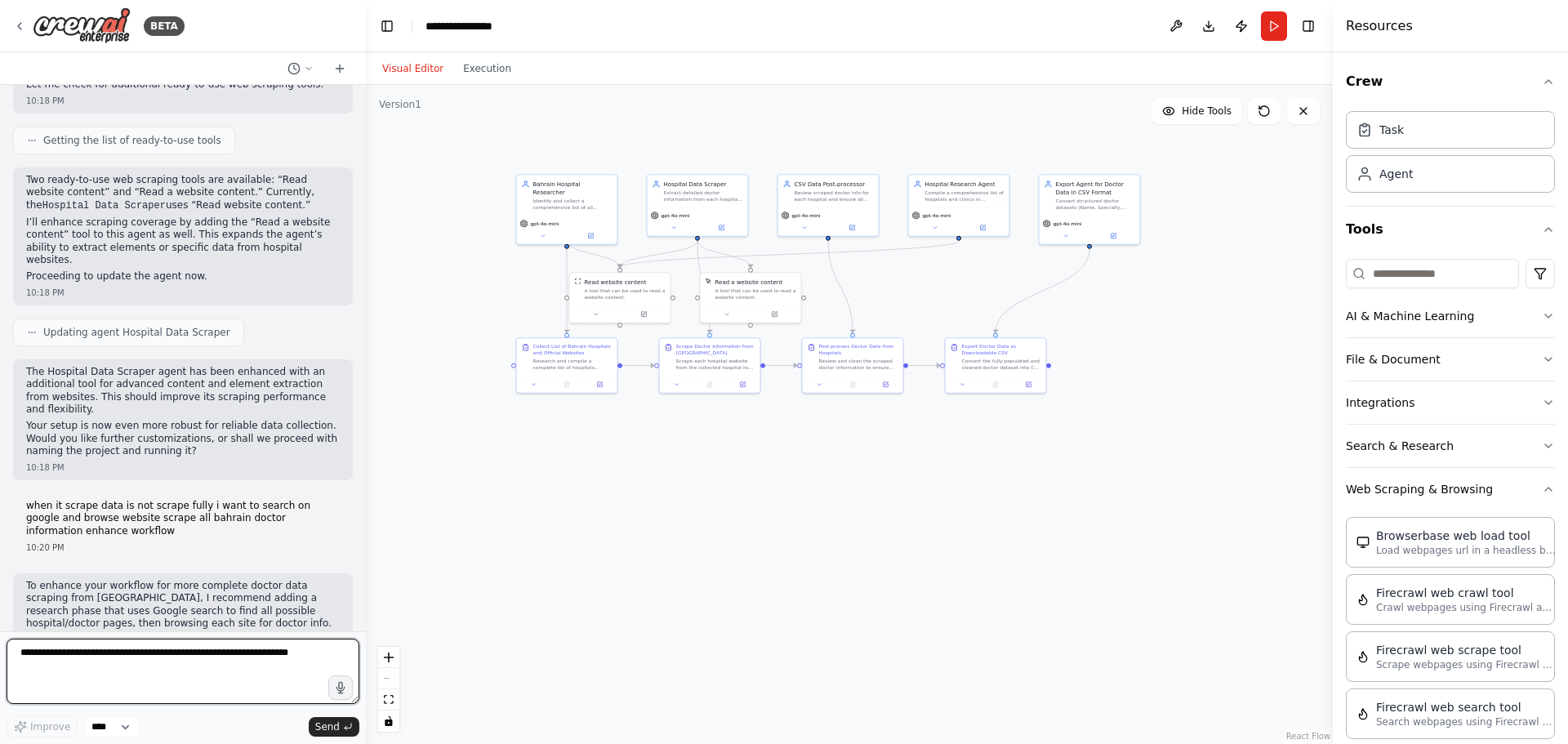
scroll to position [7990, 0]
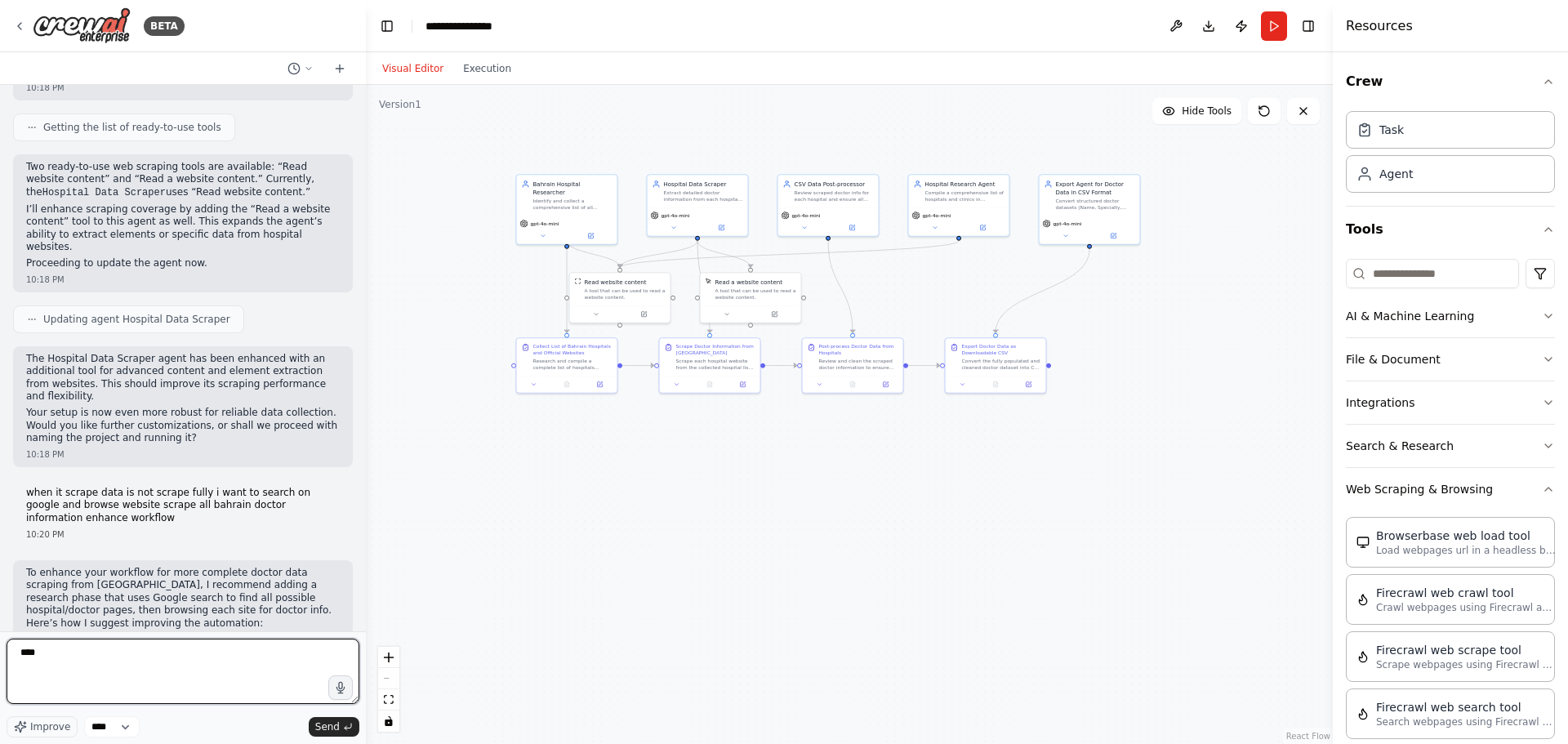
type textarea "*****"
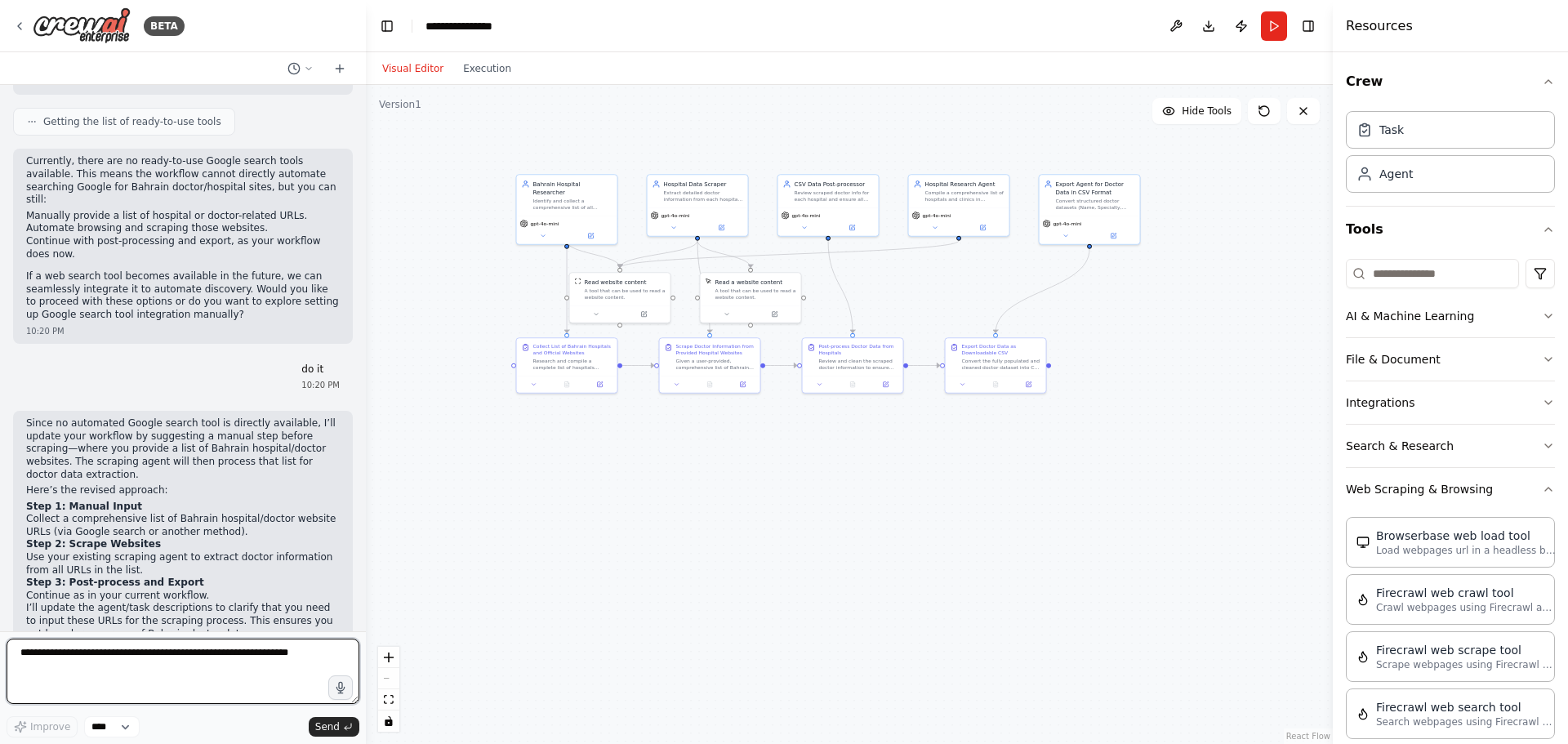
scroll to position [8774, 0]
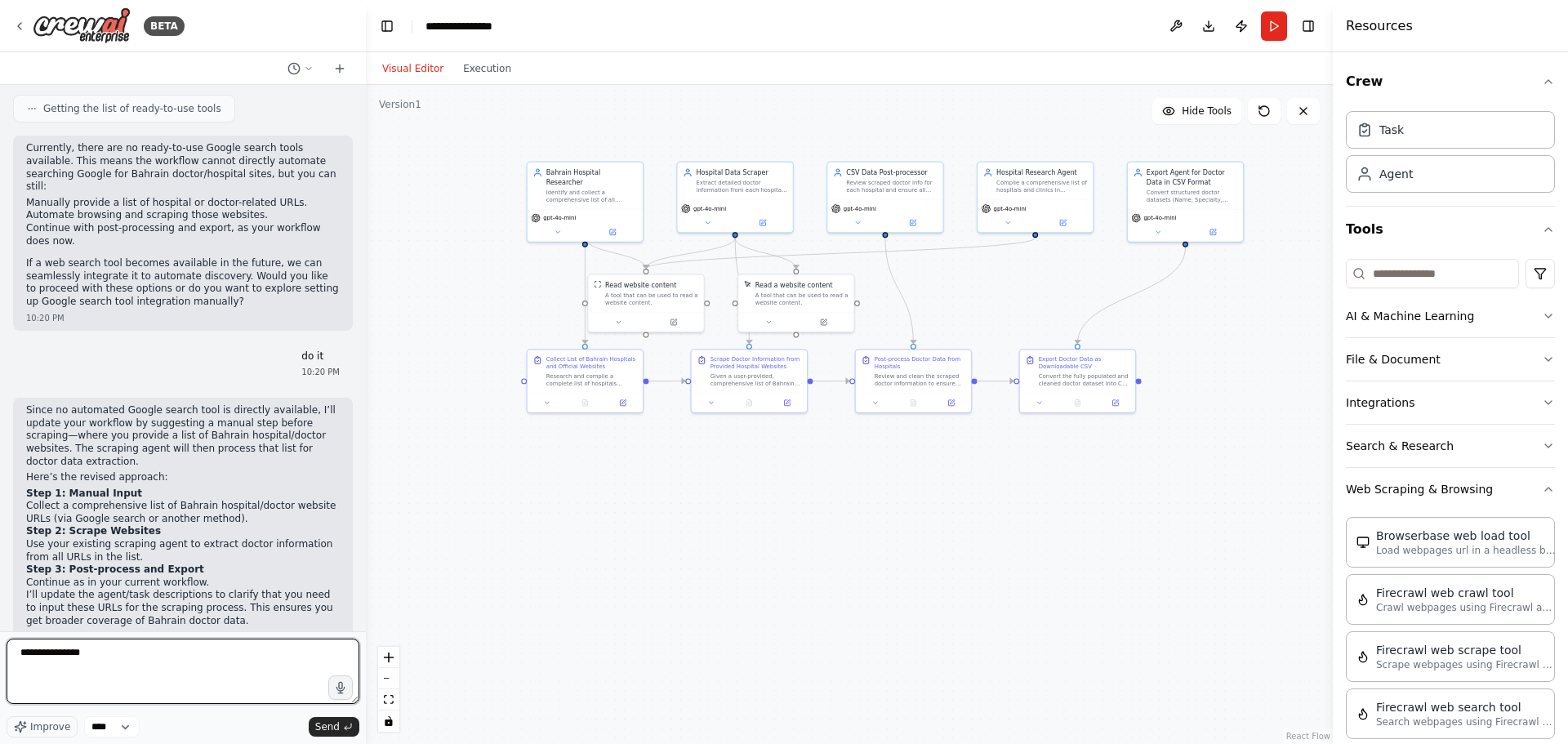
paste textarea "**********"
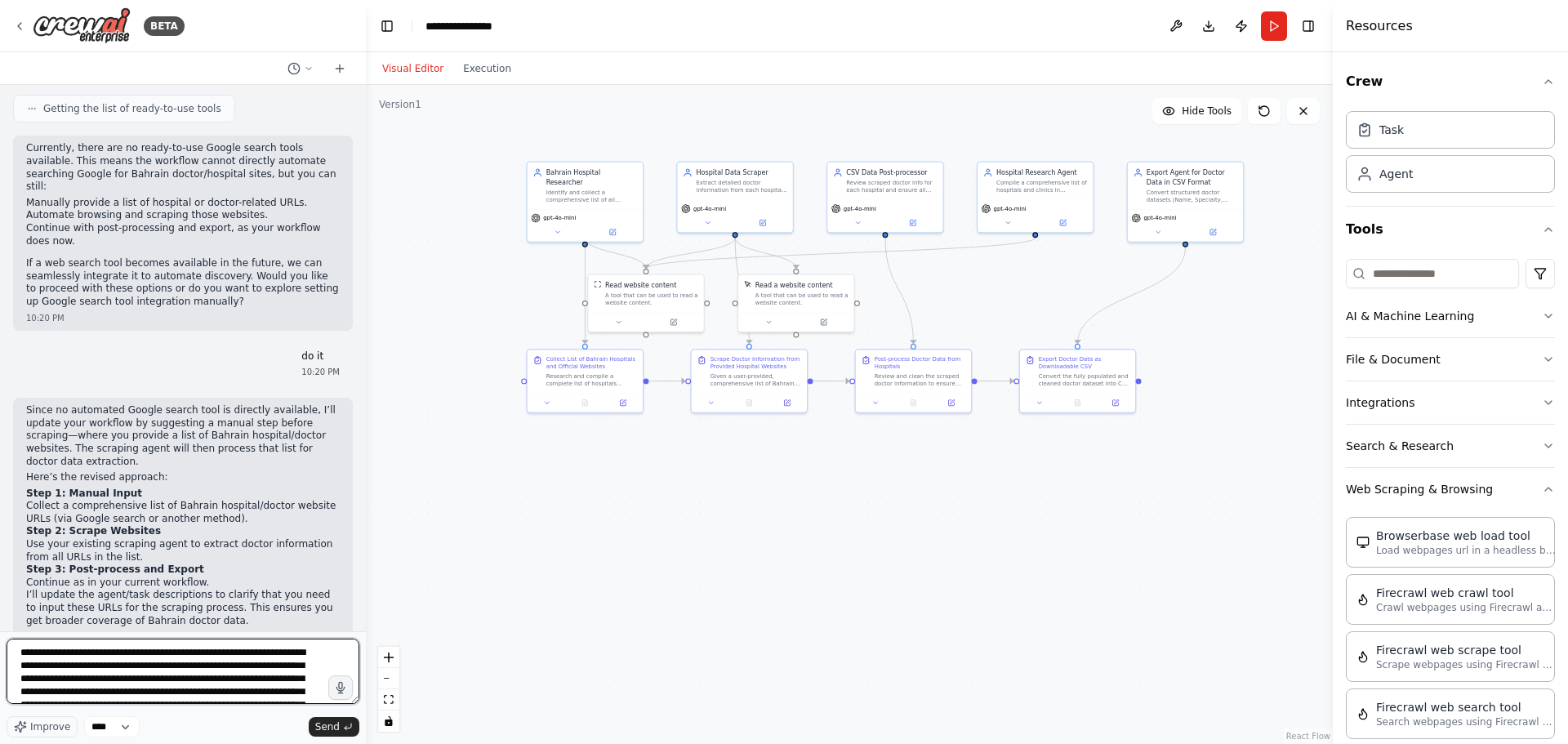
scroll to position [152, 0]
type textarea "**********"
click at [337, 724] on span "Send" at bounding box center [327, 727] width 24 height 13
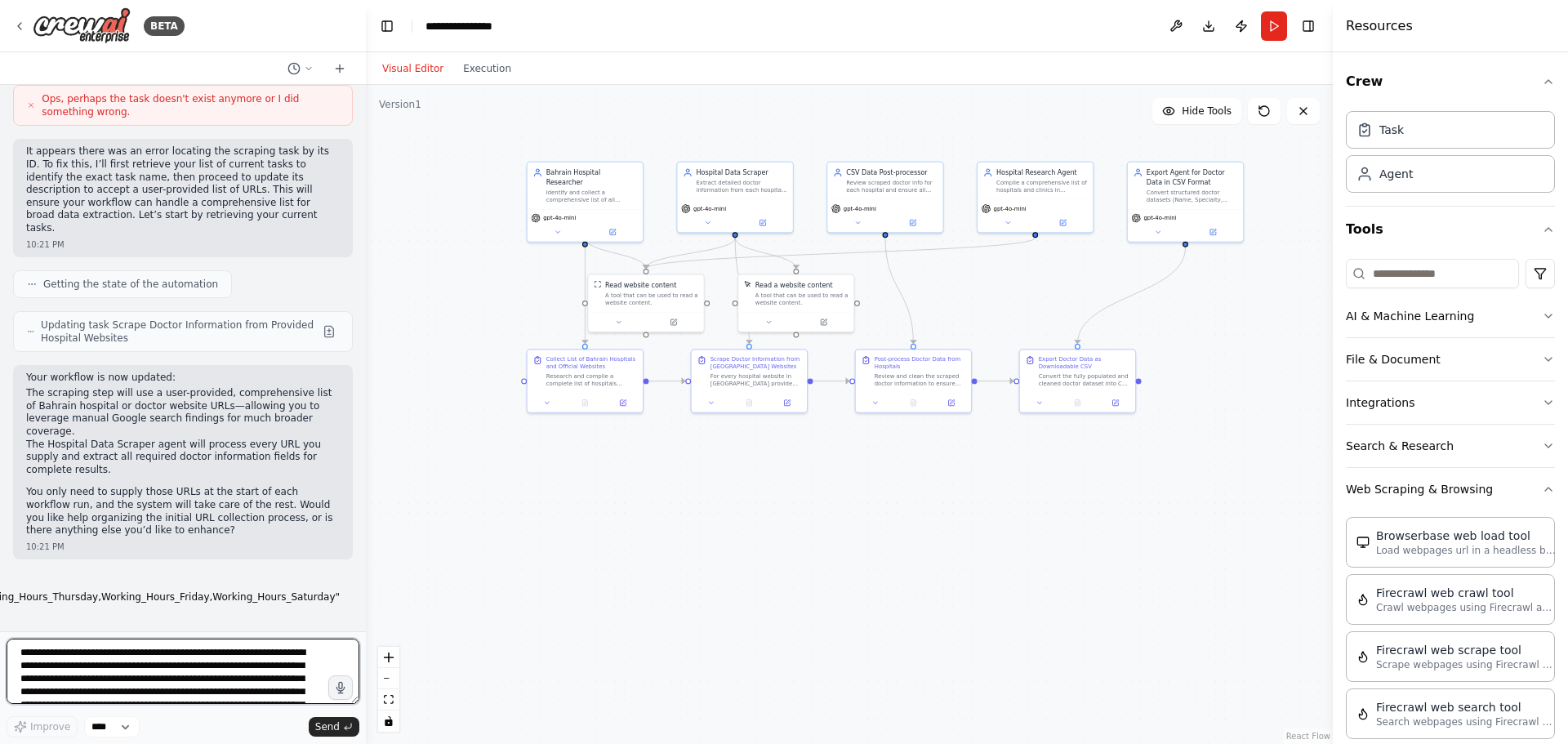
scroll to position [9391, 0]
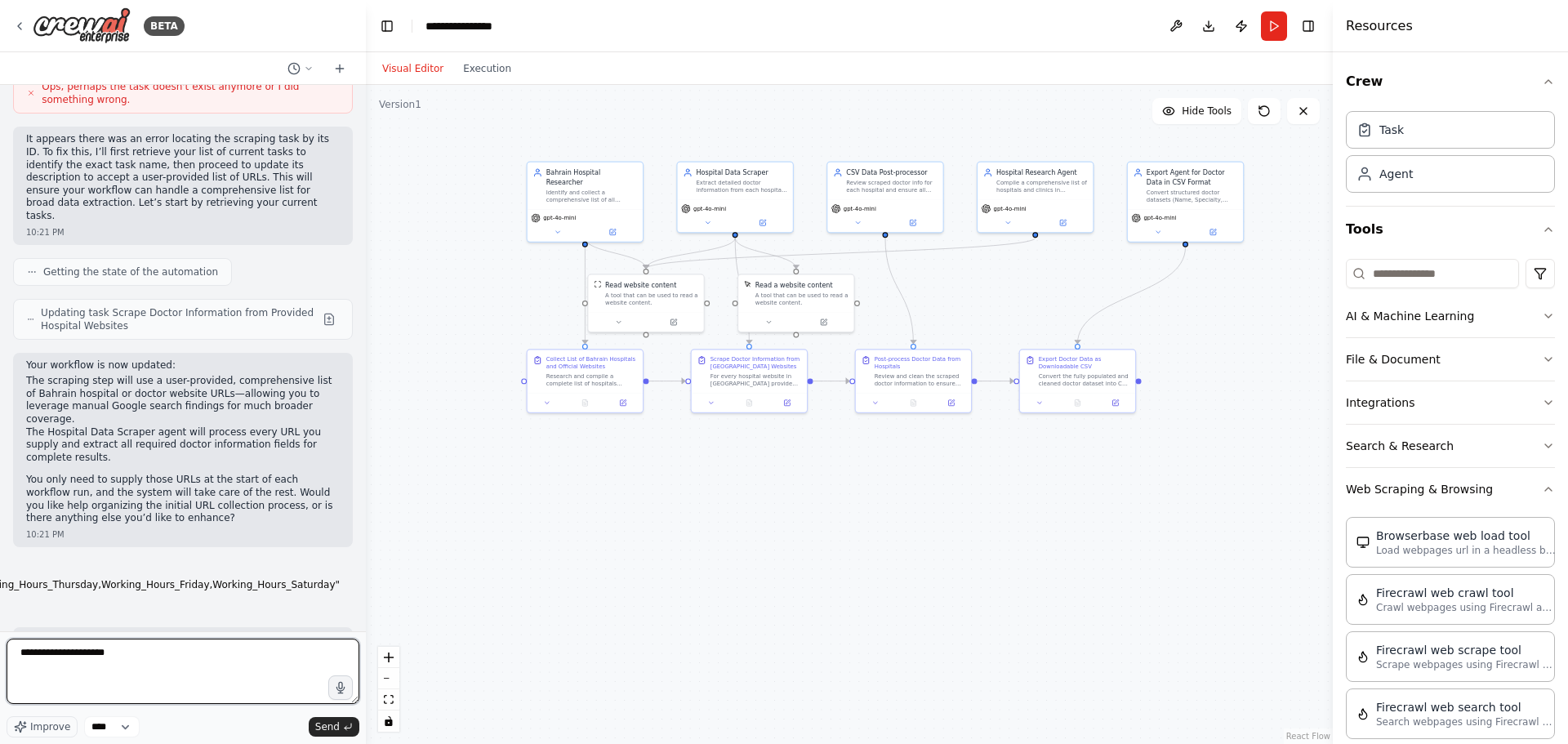
type textarea "**********"
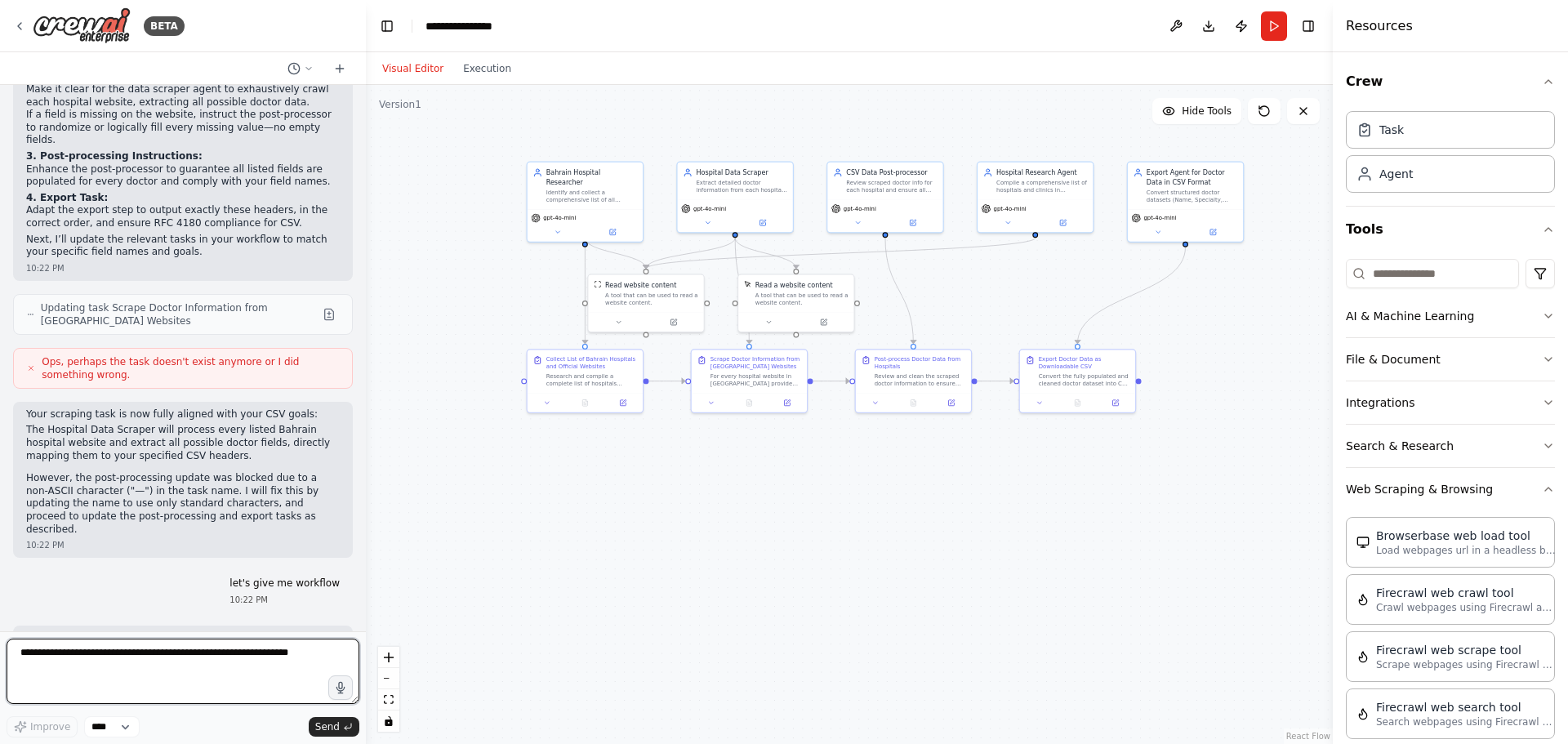
scroll to position [10048, 0]
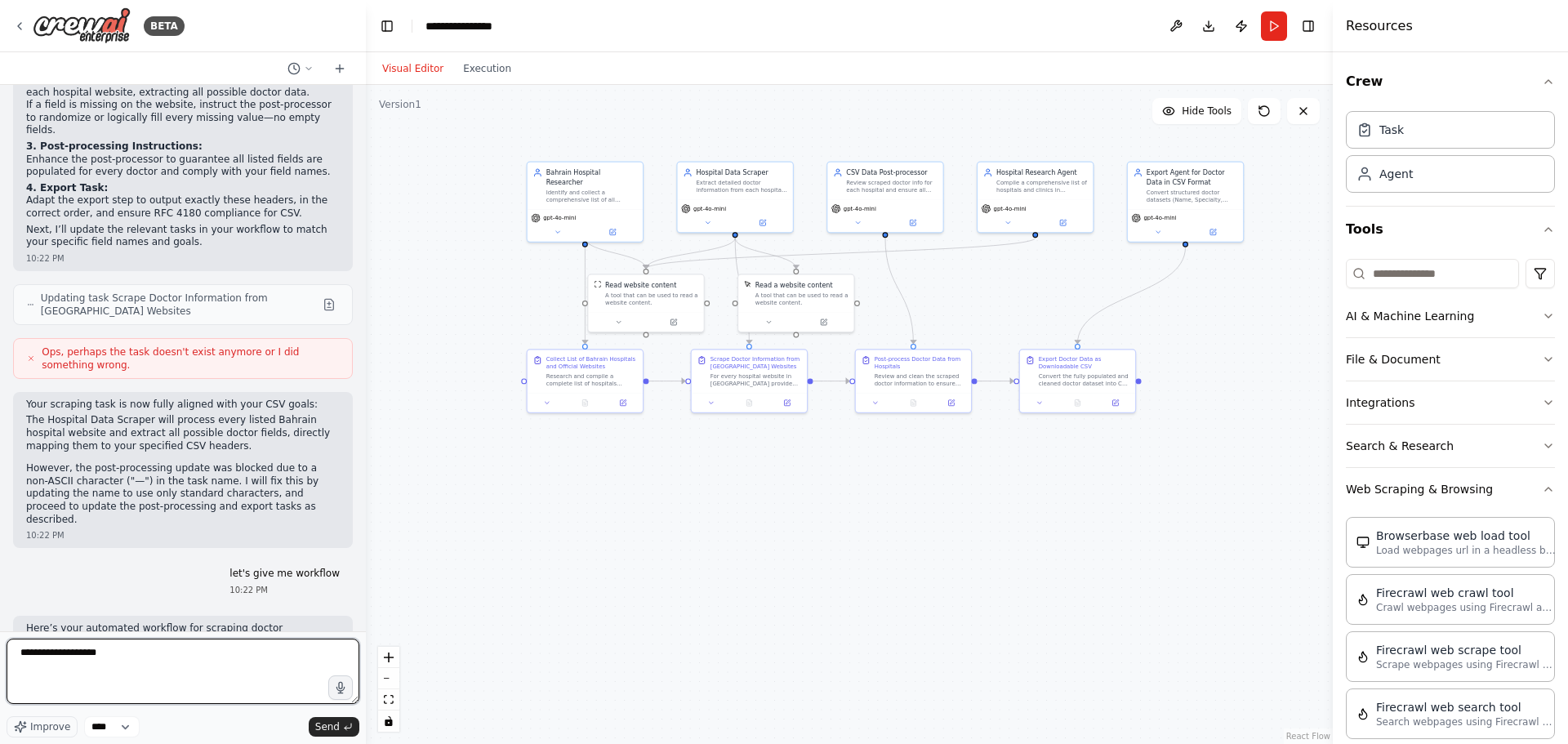
type textarea "**********"
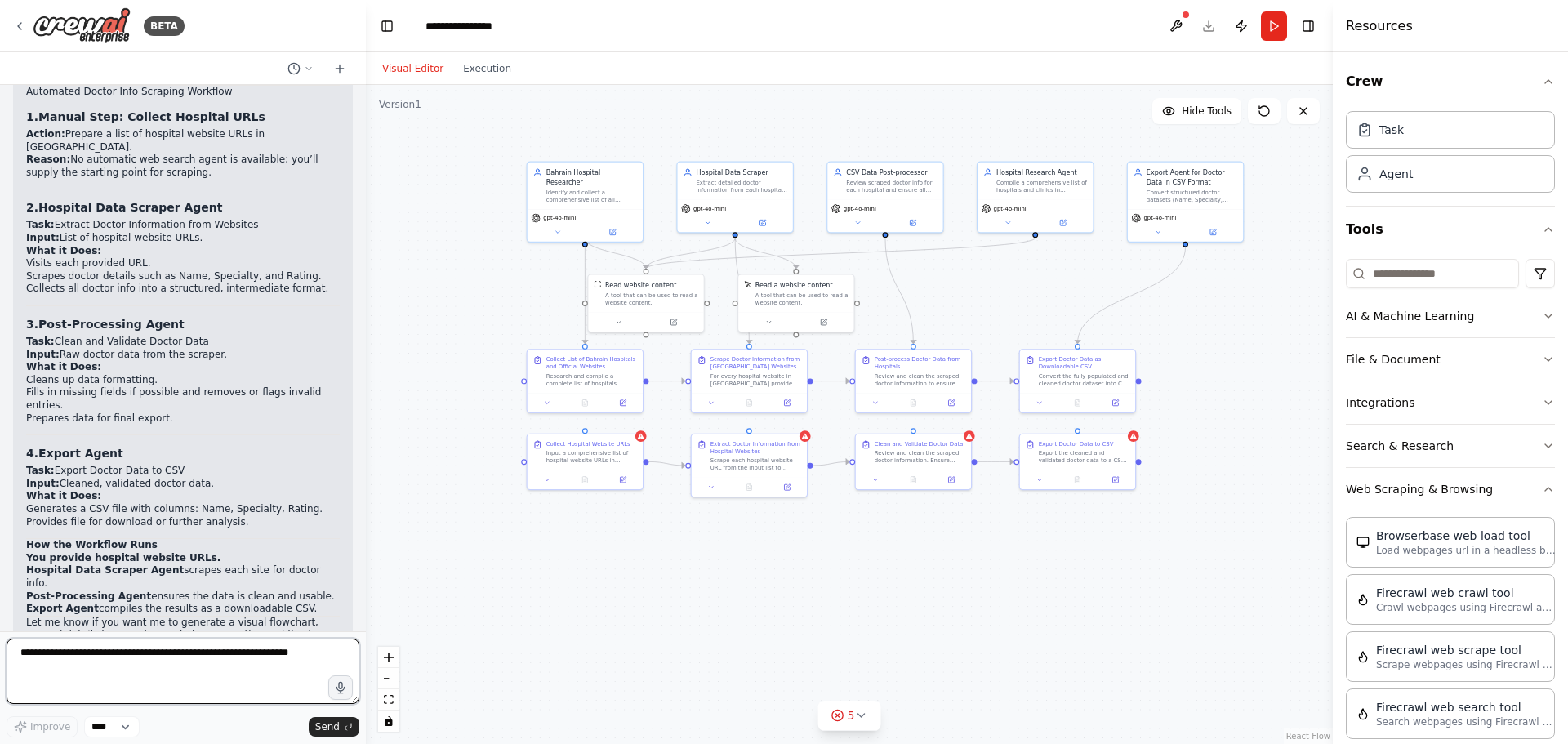
scroll to position [10638, 0]
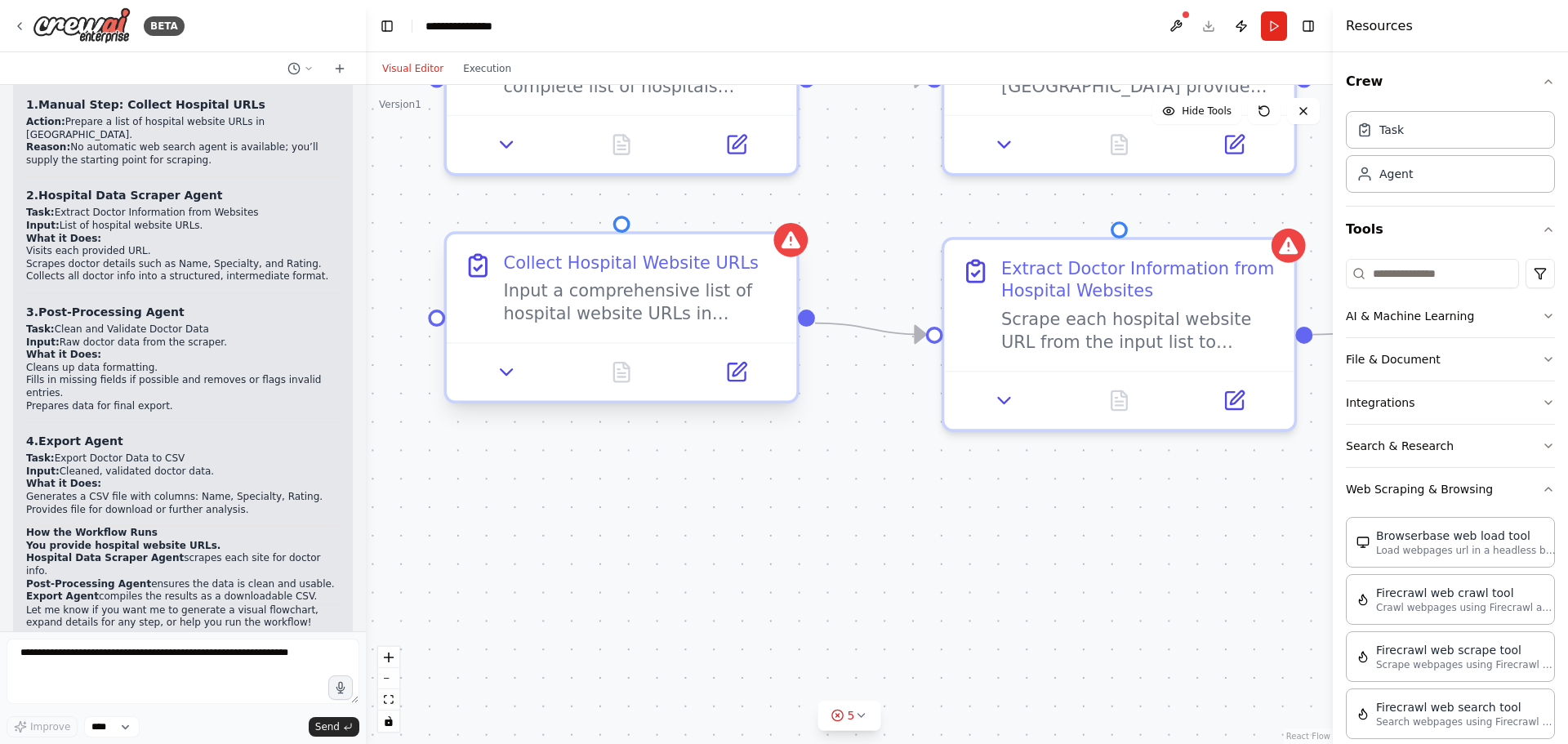
click at [586, 308] on div "Input a comprehensive list of hospital website URLs in Bahrain that should be s…" at bounding box center [642, 302] width 276 height 46
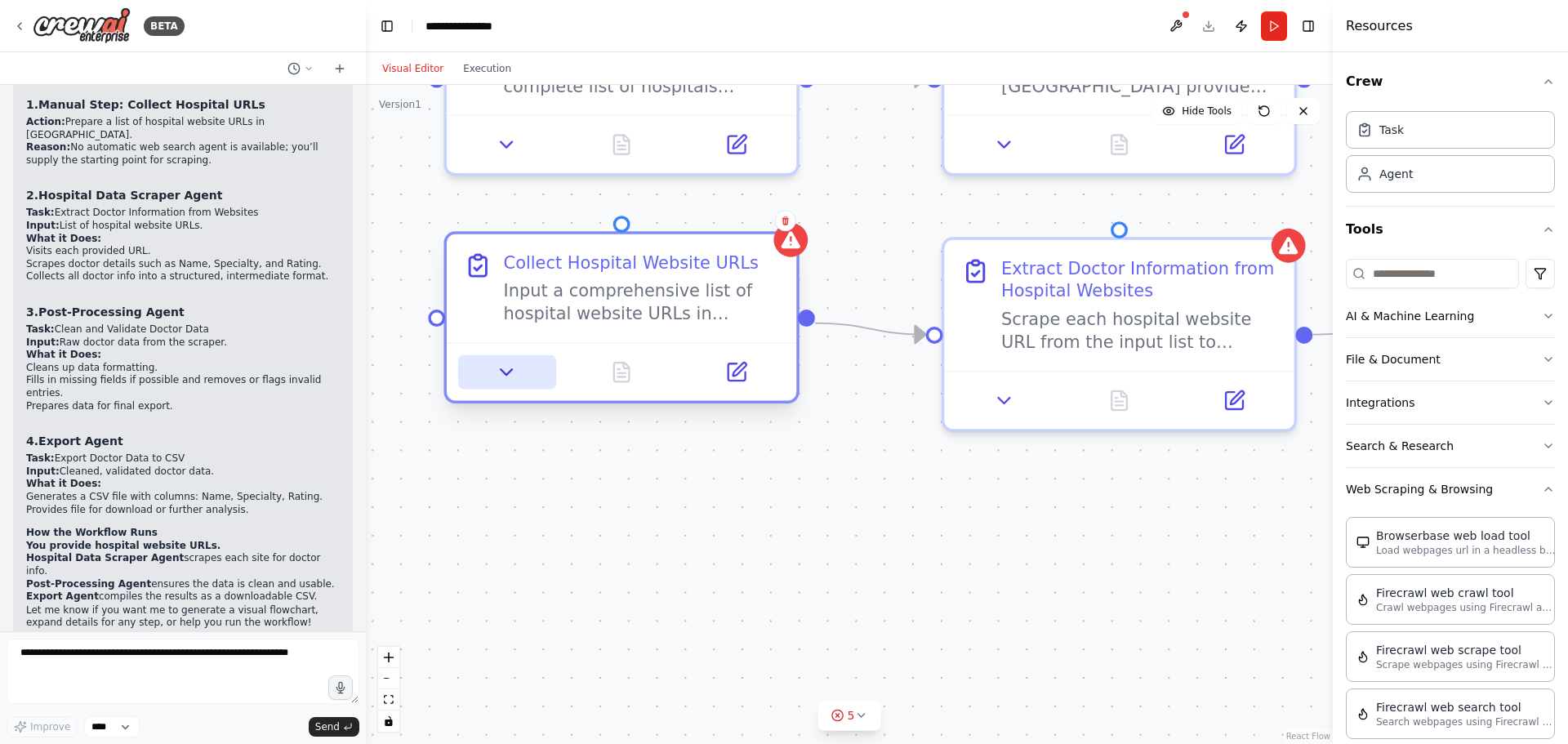
click at [502, 375] on icon at bounding box center [507, 373] width 23 height 23
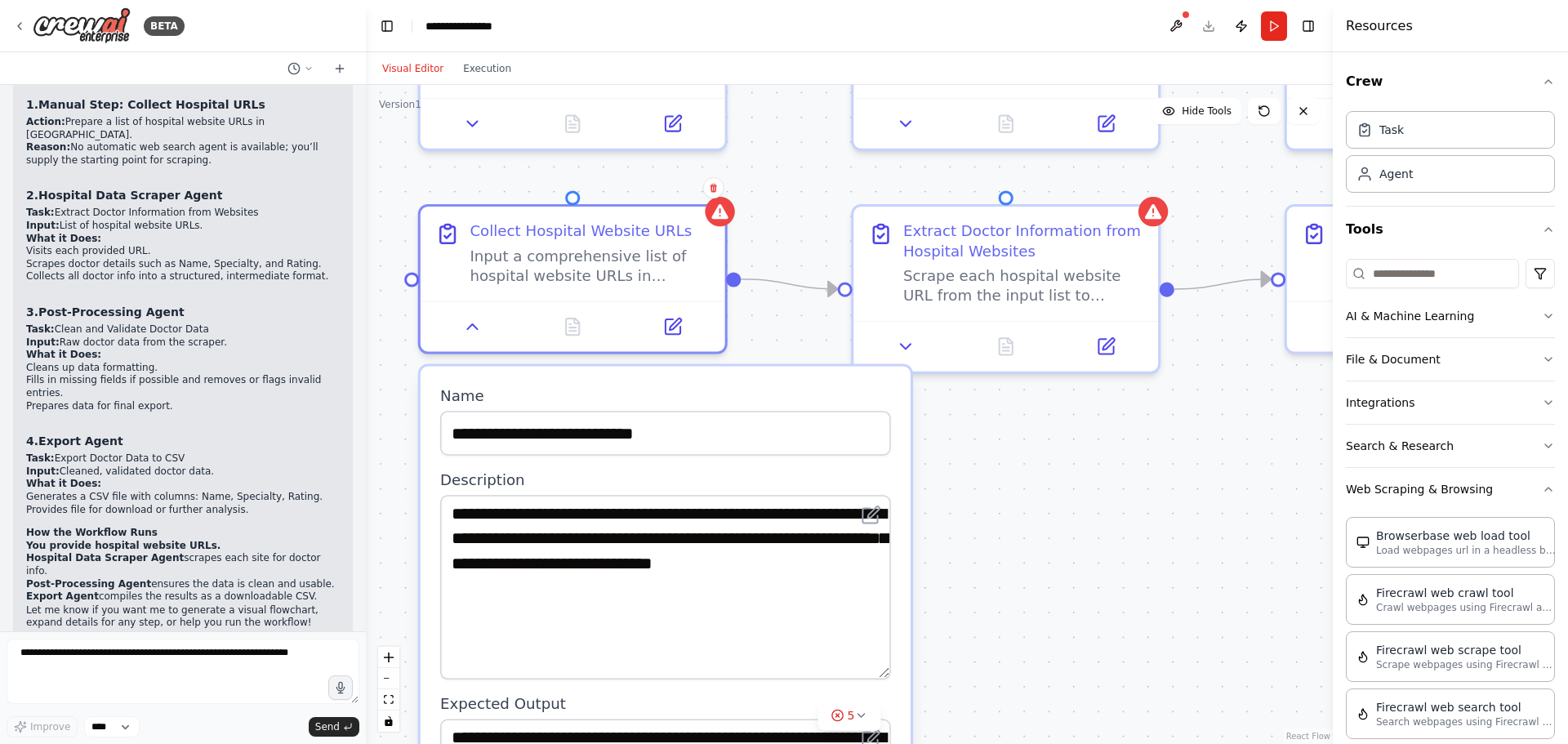
drag, startPoint x: 884, startPoint y: 578, endPoint x: 909, endPoint y: 675, distance: 100.2
click at [909, 675] on div "**********" at bounding box center [665, 641] width 490 height 548
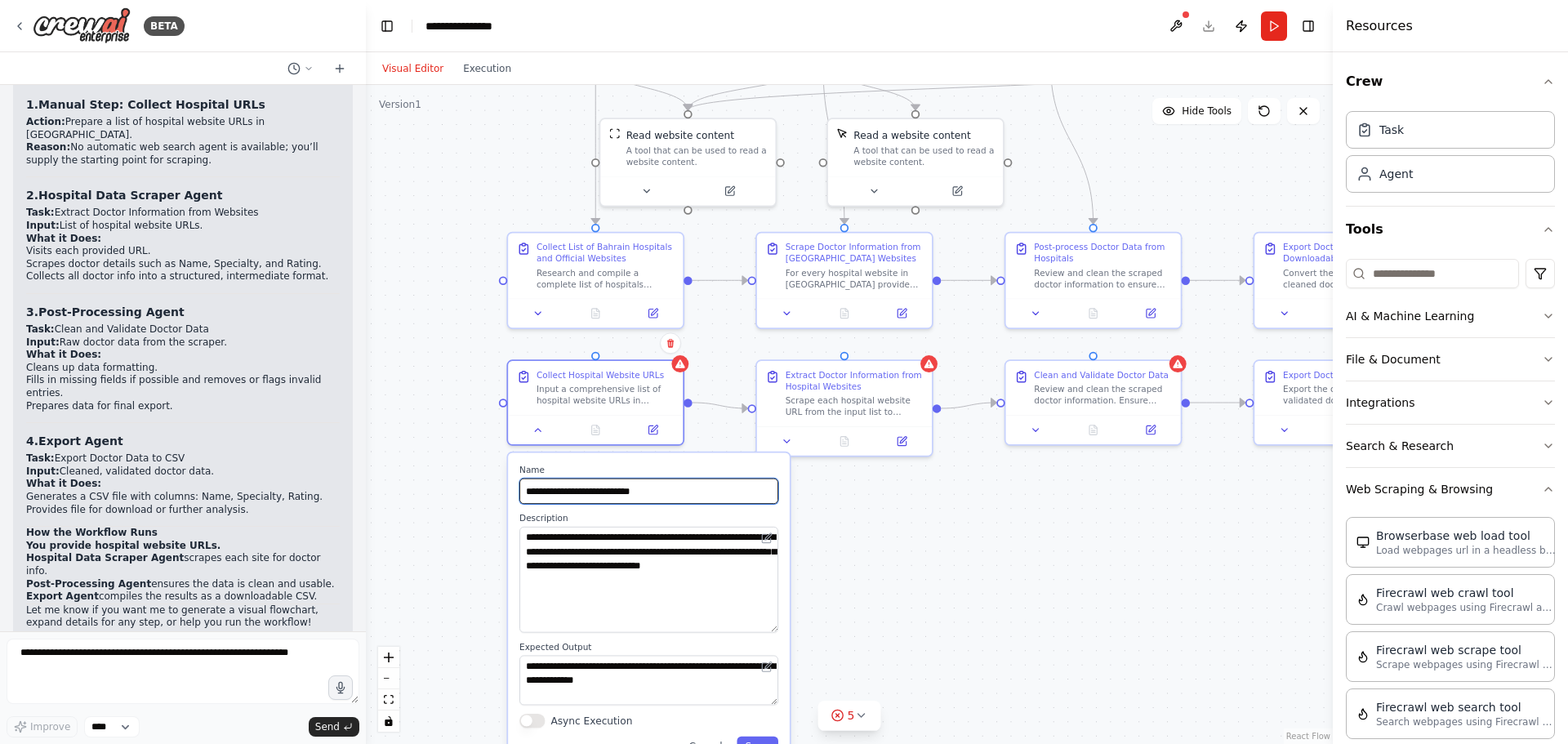
click at [676, 493] on input "**********" at bounding box center [649, 491] width 259 height 25
click at [917, 554] on div ".deletable-edge-delete-btn { width: 20px; height: 20px; border: 0px solid #ffff…" at bounding box center [850, 414] width 967 height 659
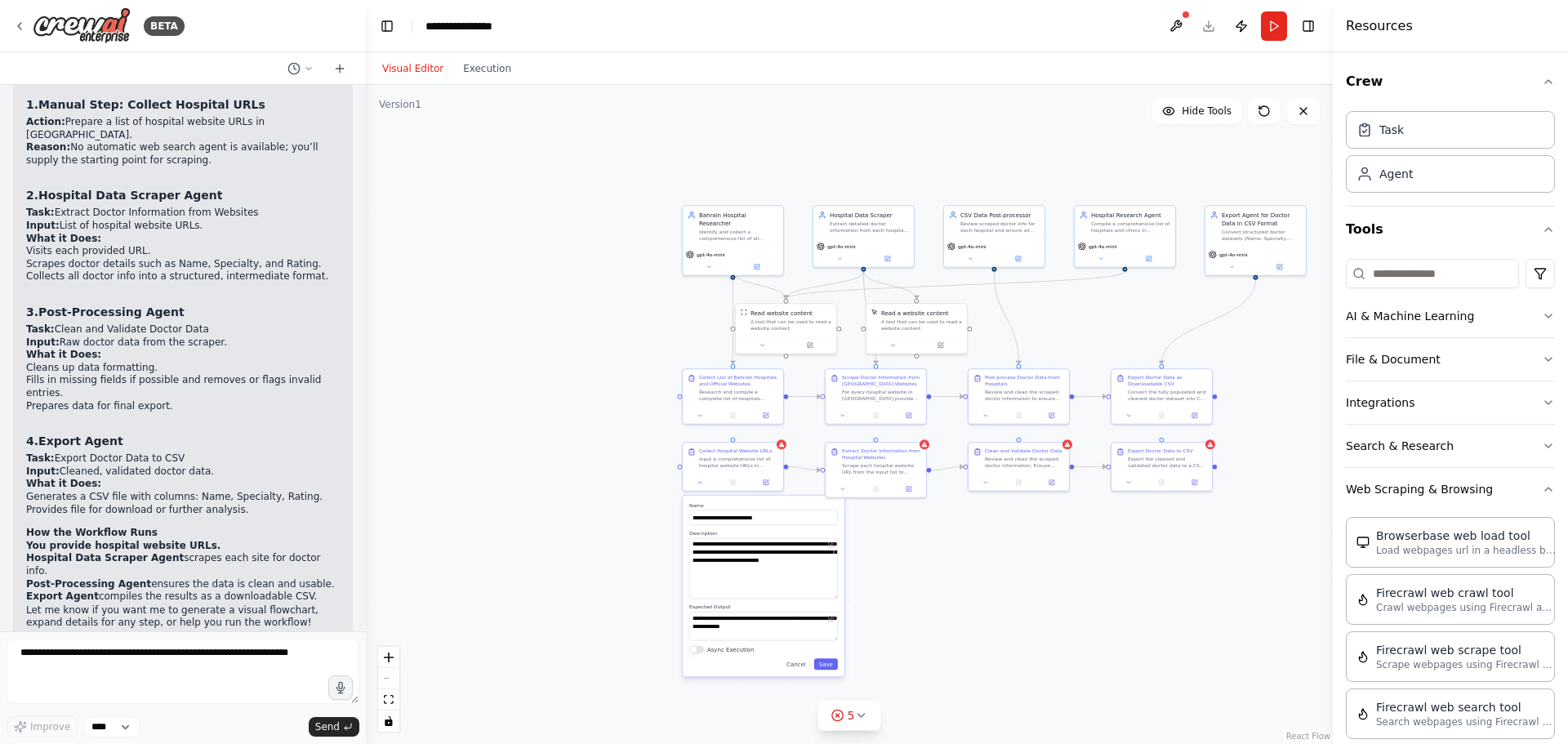
click at [794, 670] on div "**********" at bounding box center [763, 586] width 161 height 182
click at [803, 659] on button "Cancel" at bounding box center [796, 664] width 29 height 12
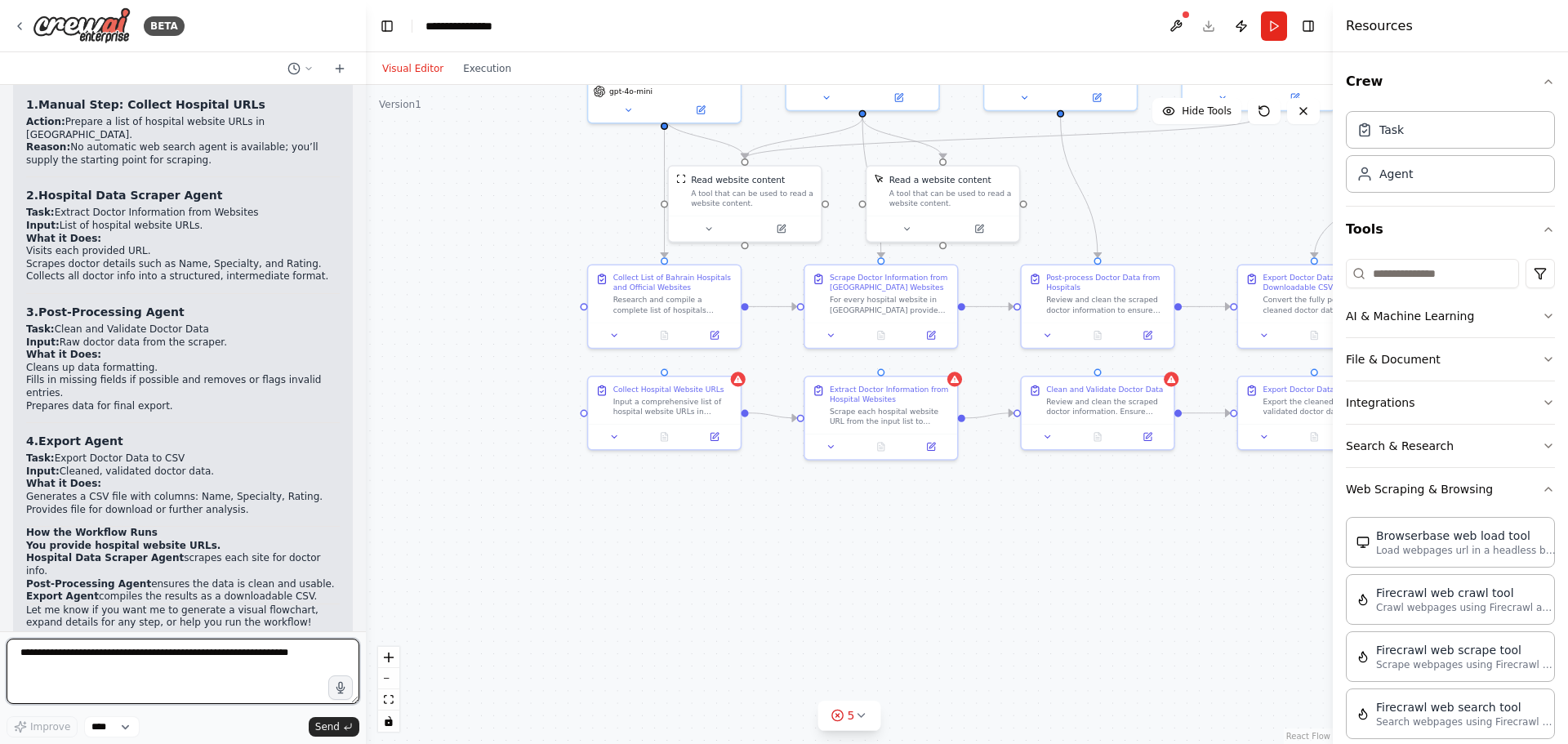
click at [112, 673] on textarea at bounding box center [183, 671] width 352 height 65
type textarea "**********"
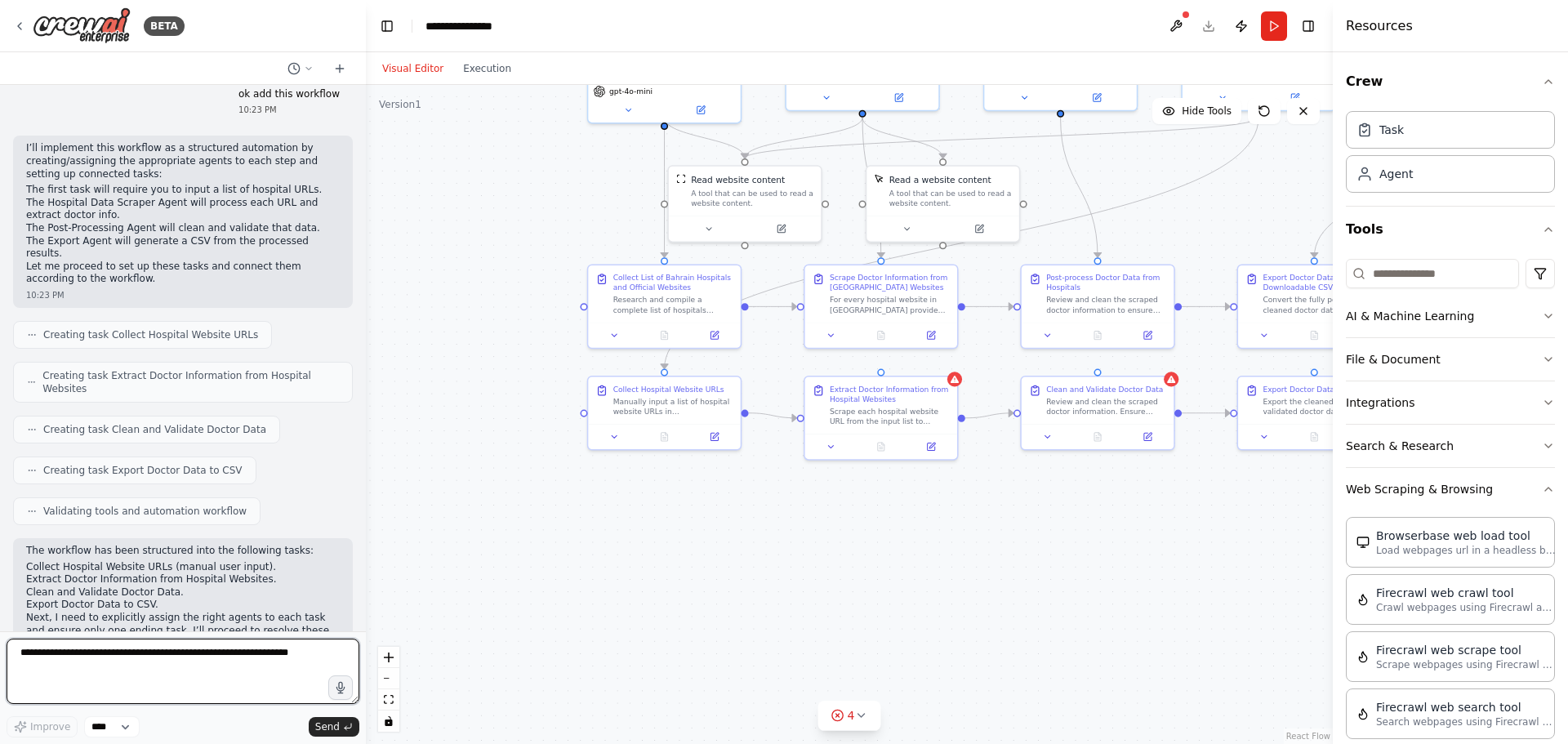
scroll to position [11235, 0]
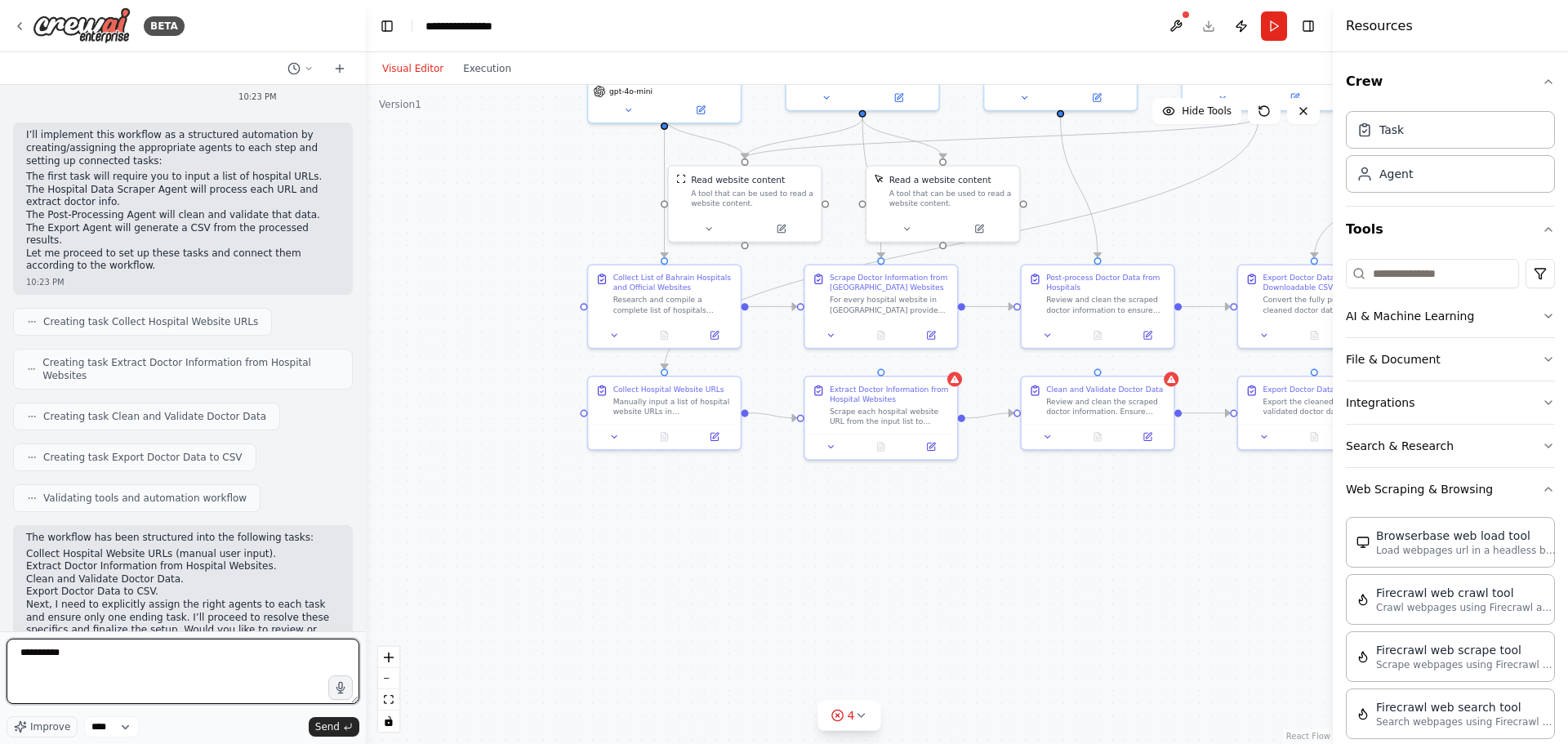
type textarea "**********"
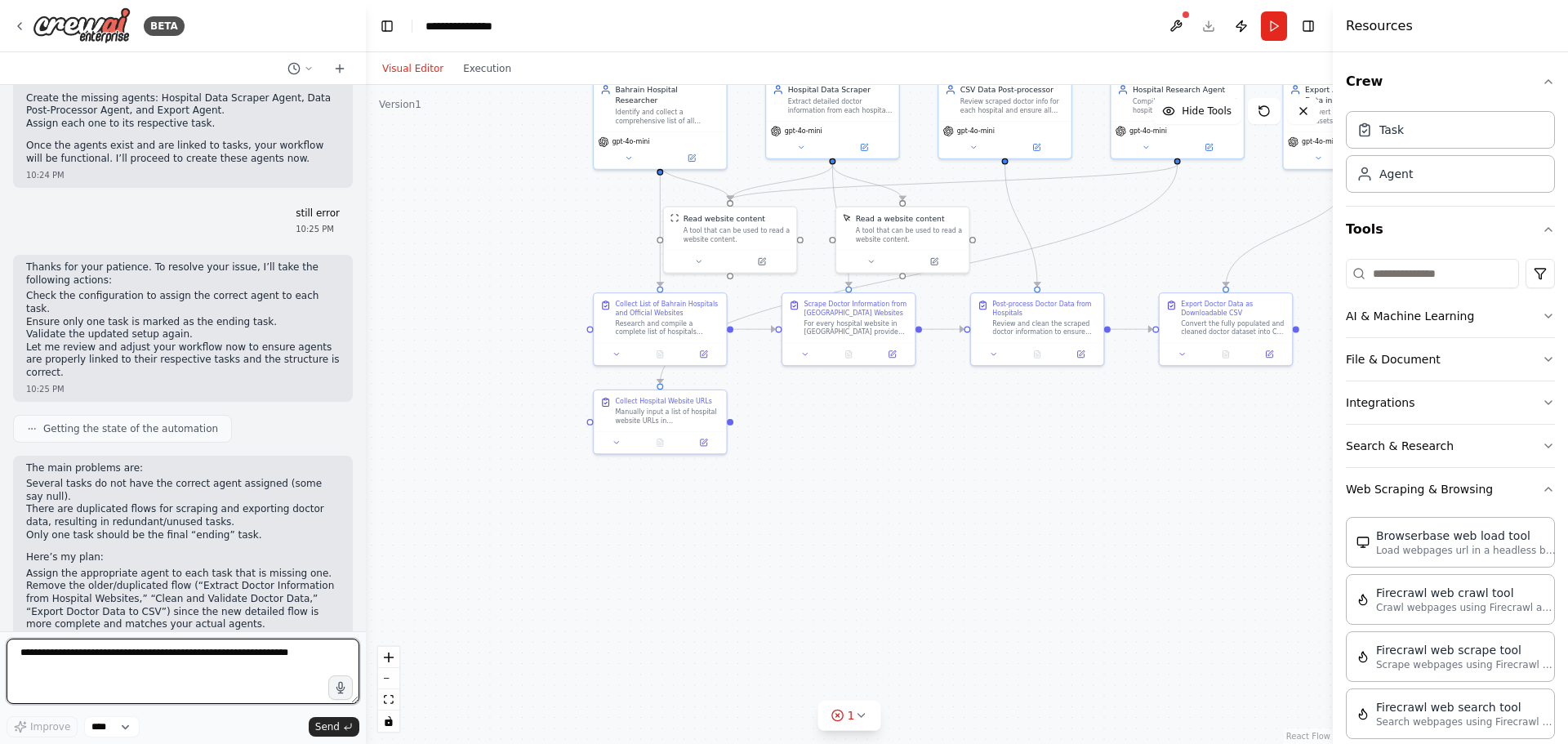
scroll to position [12330, 0]
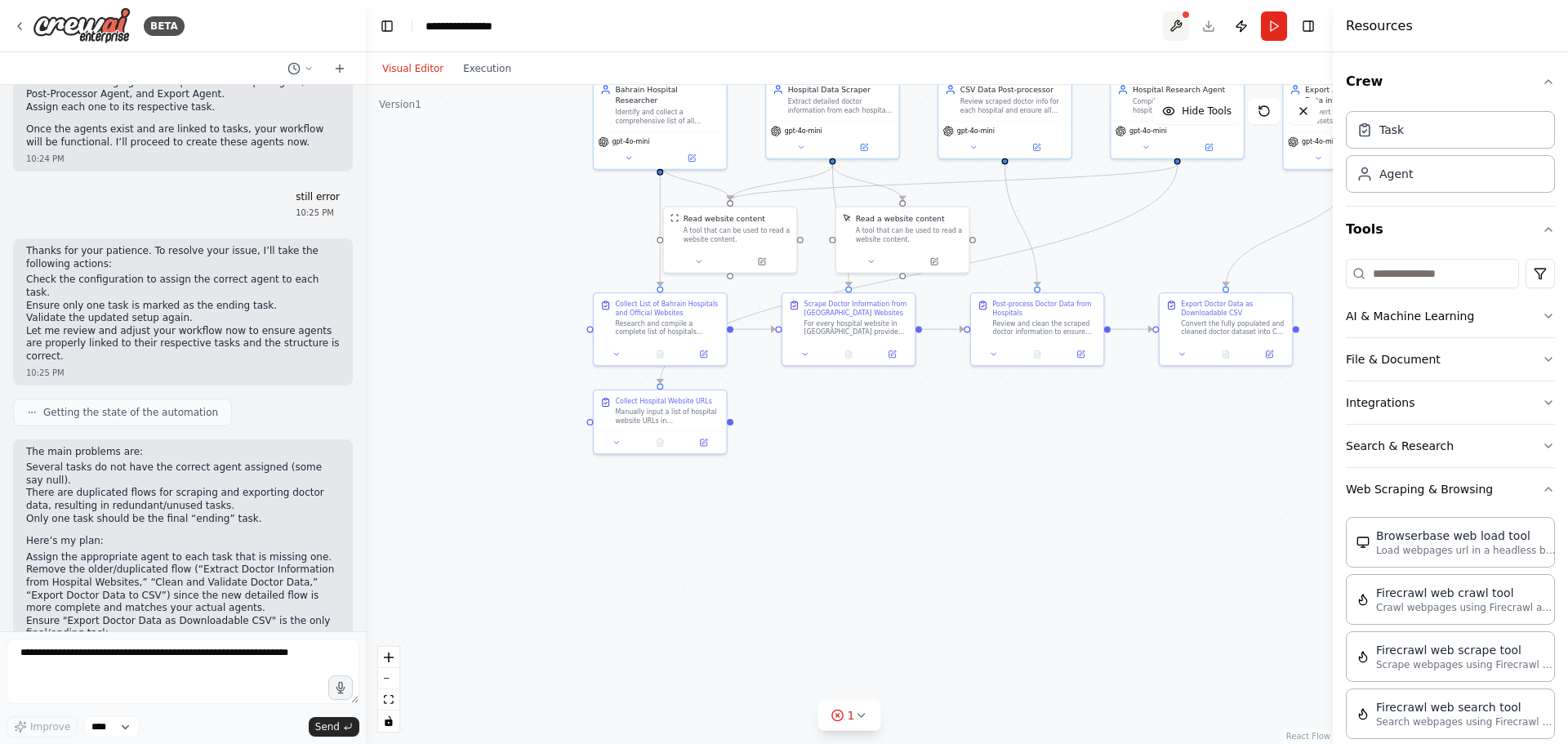
click at [1164, 20] on button at bounding box center [1175, 26] width 26 height 29
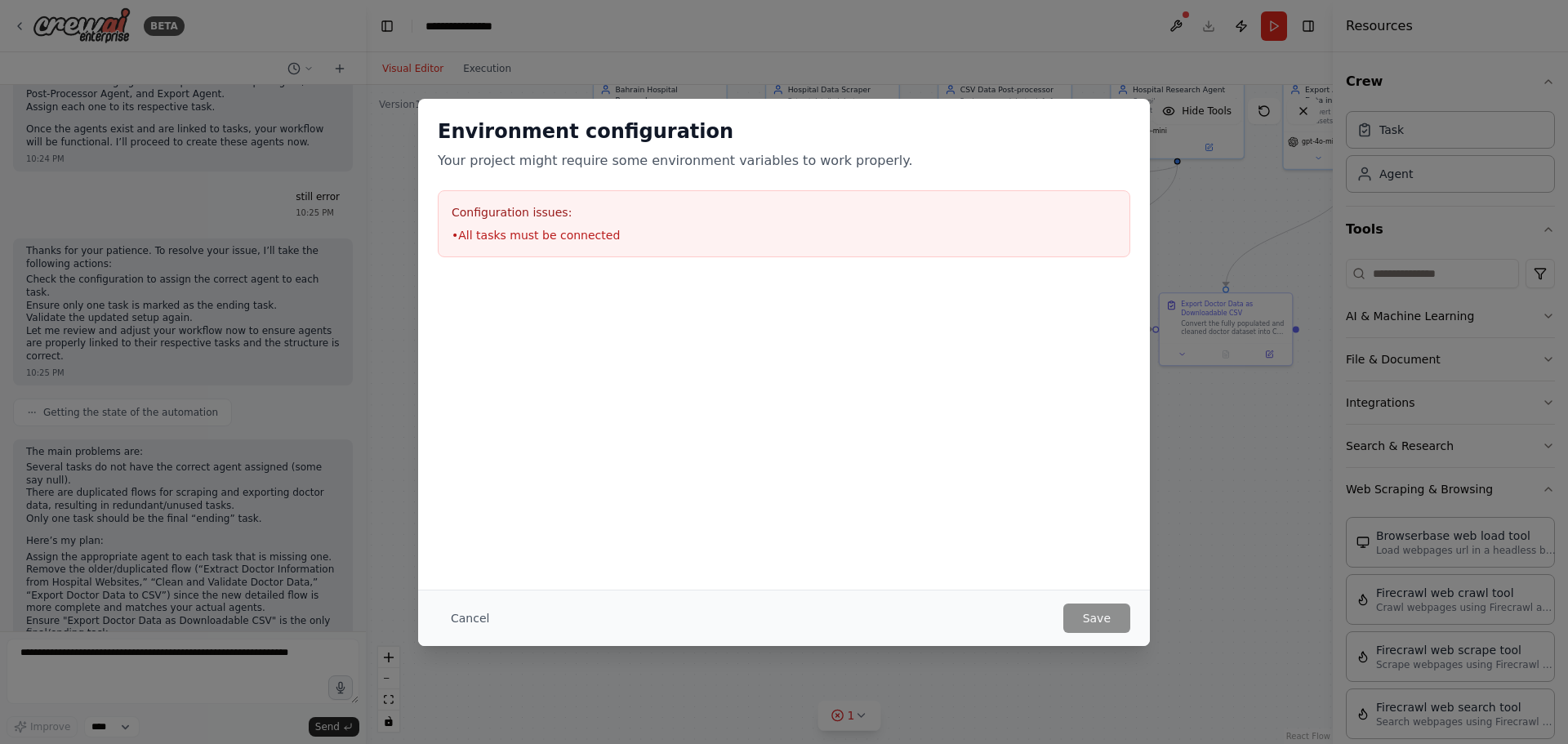
click at [533, 233] on li "• All tasks must be connected" at bounding box center [784, 235] width 664 height 17
click at [511, 207] on h3 "Configuration issues:" at bounding box center [784, 212] width 664 height 17
drag, startPoint x: 456, startPoint y: 203, endPoint x: 663, endPoint y: 259, distance: 214.4
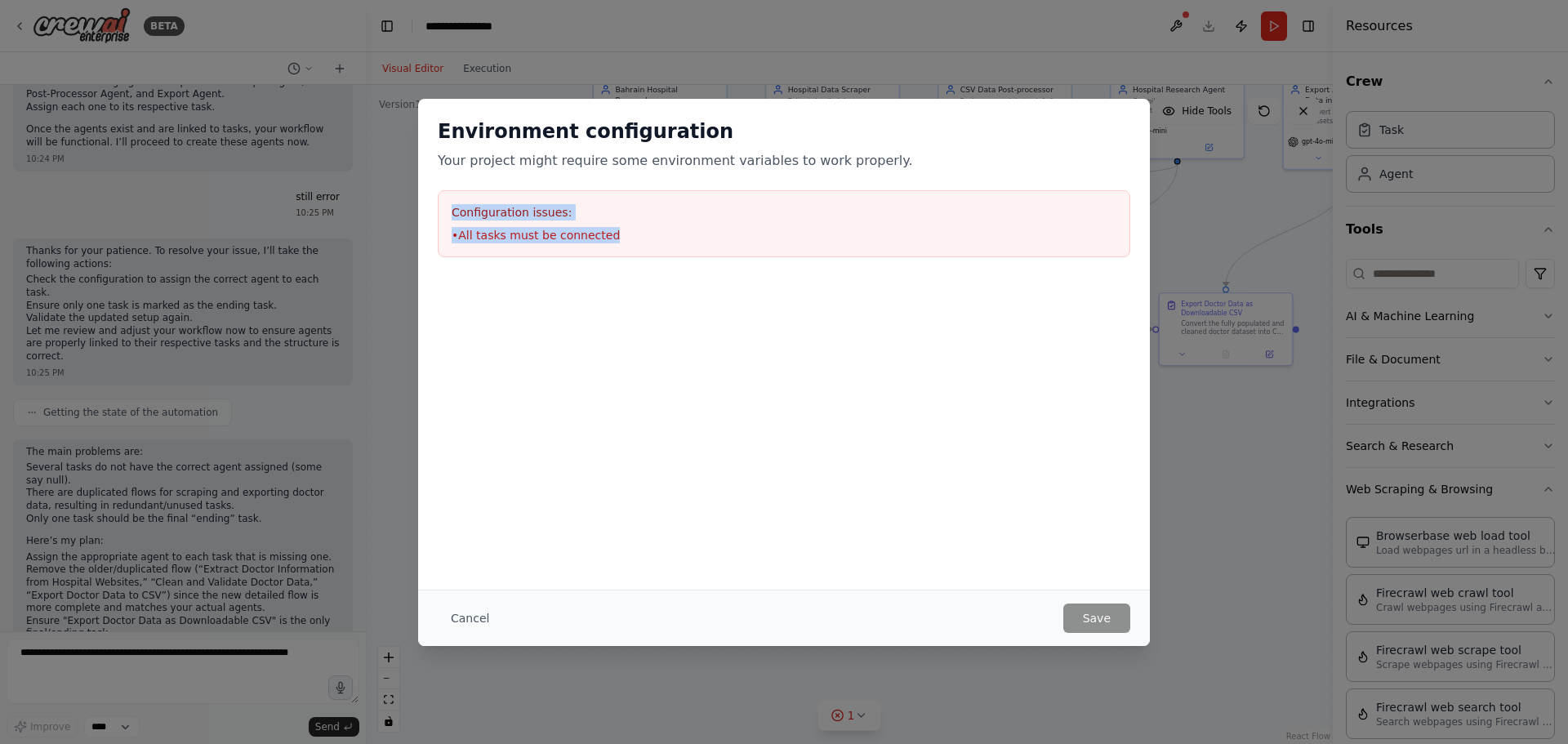
click at [663, 259] on div "Environment configuration Your project might require some environment variables…" at bounding box center [784, 187] width 731 height 178
copy div "Configuration issues: • All tasks must be connected"
click at [467, 605] on button "Cancel" at bounding box center [470, 618] width 64 height 29
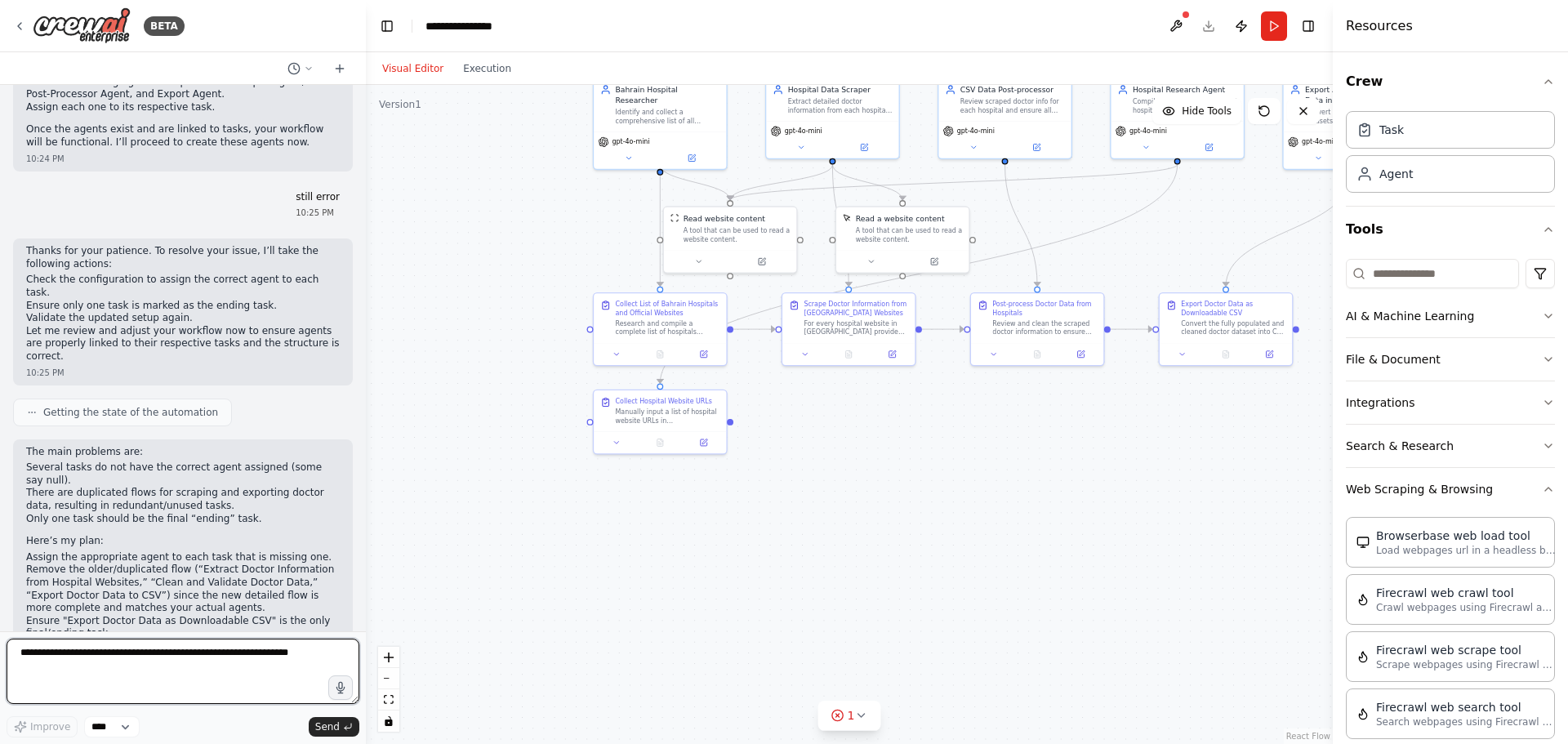
click at [167, 655] on textarea at bounding box center [183, 671] width 352 height 65
paste textarea "**********"
type textarea "**********"
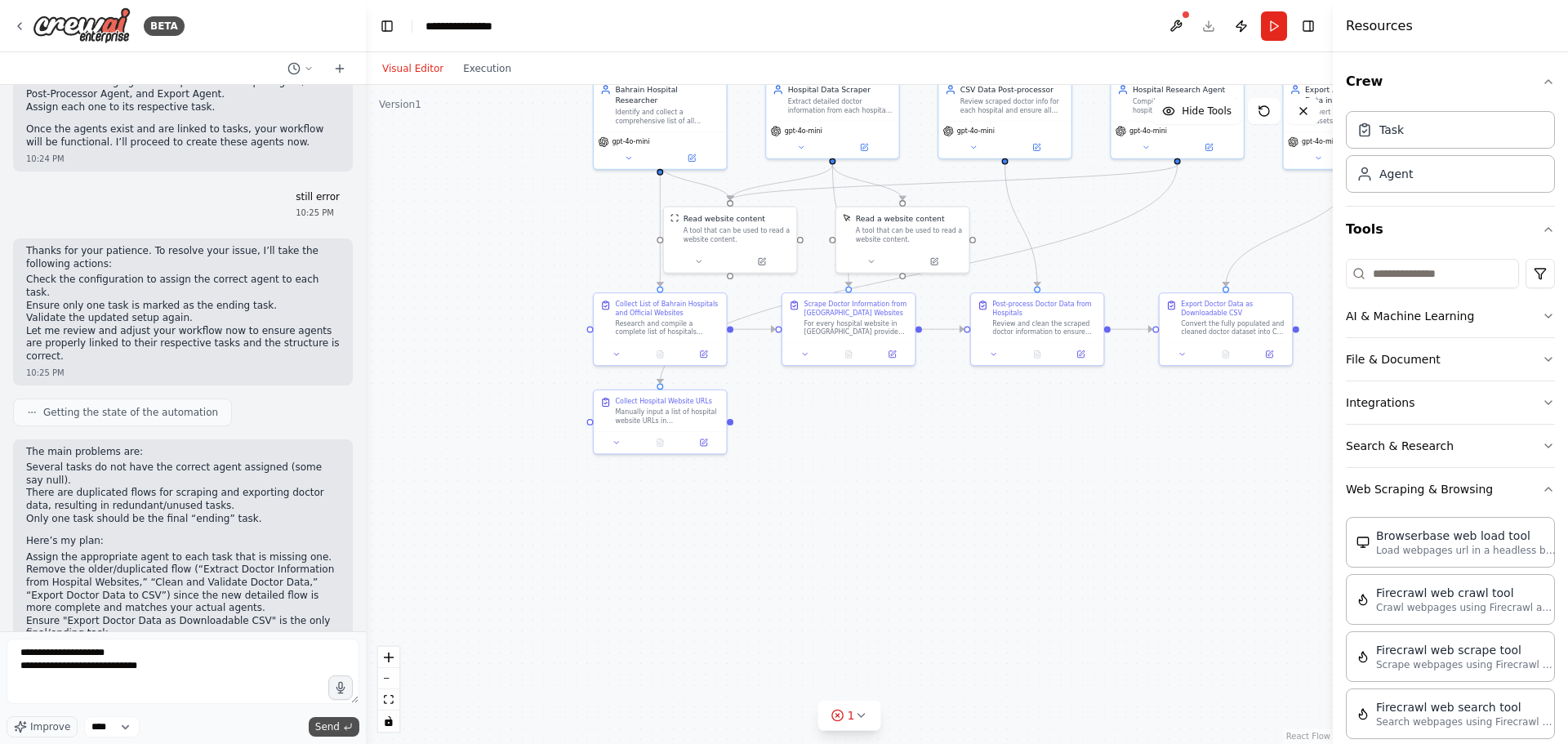
click at [341, 722] on button "Send" at bounding box center [334, 727] width 50 height 19
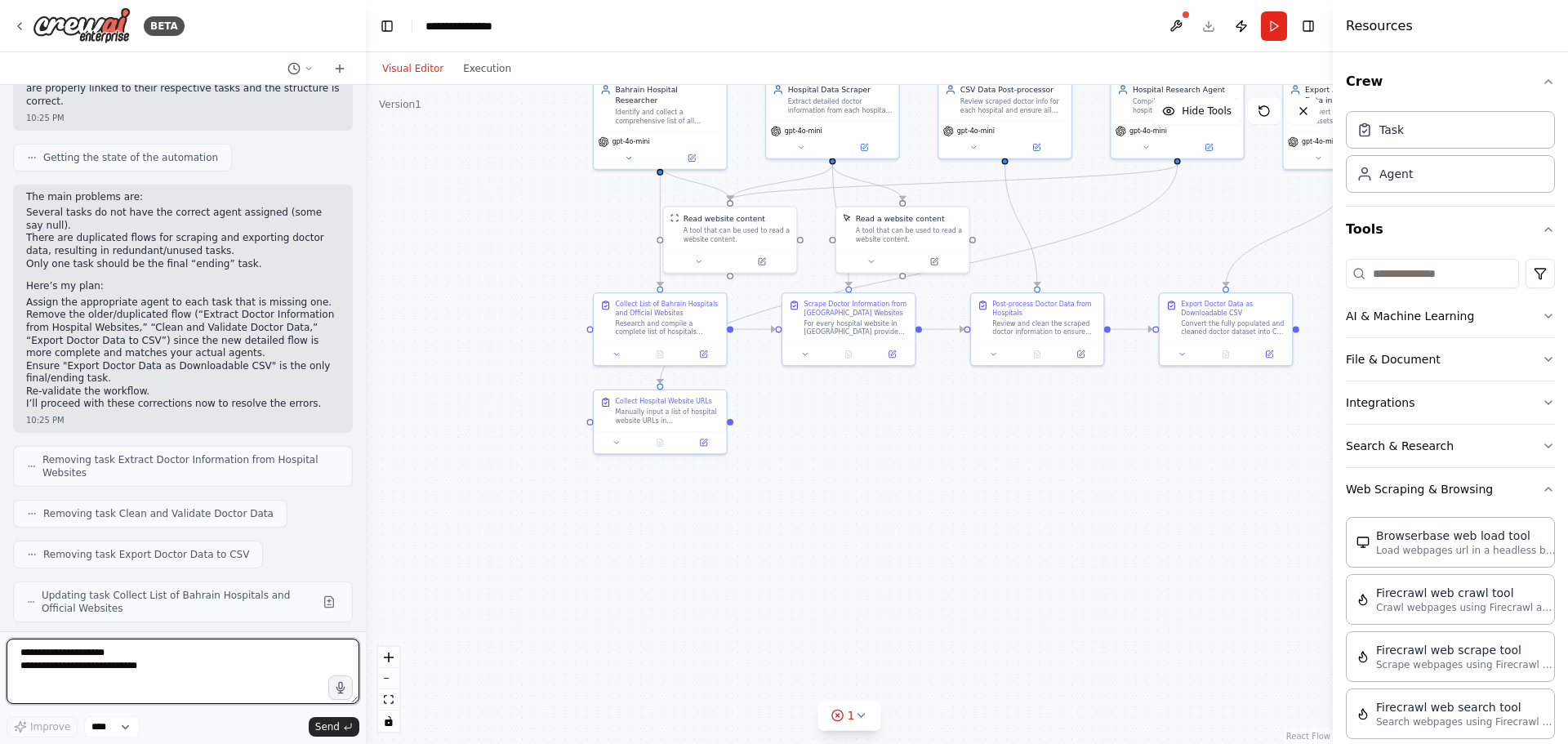
scroll to position [12611, 0]
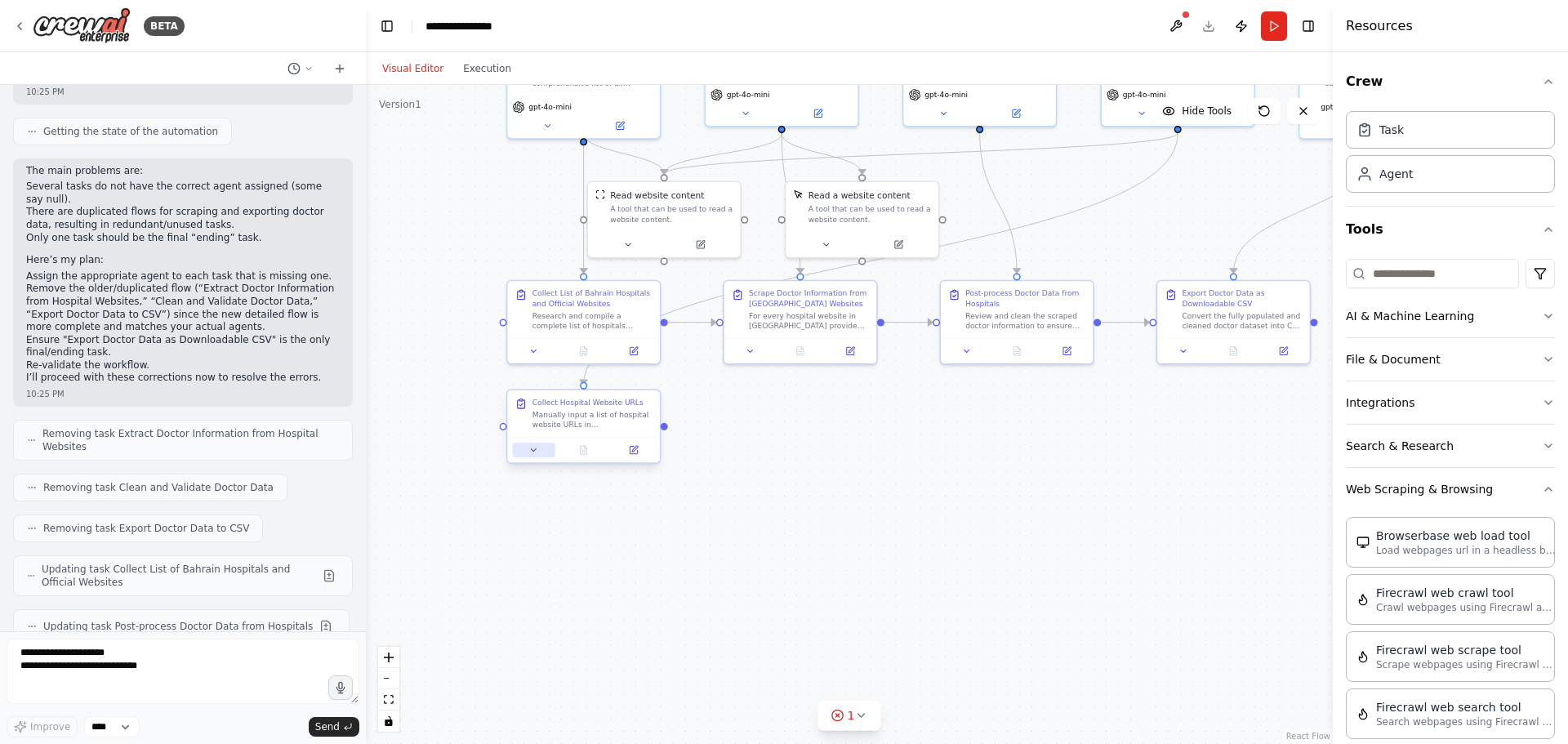
click at [531, 451] on icon at bounding box center [533, 450] width 10 height 10
click at [531, 451] on icon at bounding box center [533, 450] width 5 height 3
click at [817, 532] on div ".deletable-edge-delete-btn { width: 20px; height: 20px; border: 0px solid #ffff…" at bounding box center [850, 414] width 967 height 659
click at [132, 665] on textarea "**********" at bounding box center [183, 671] width 352 height 65
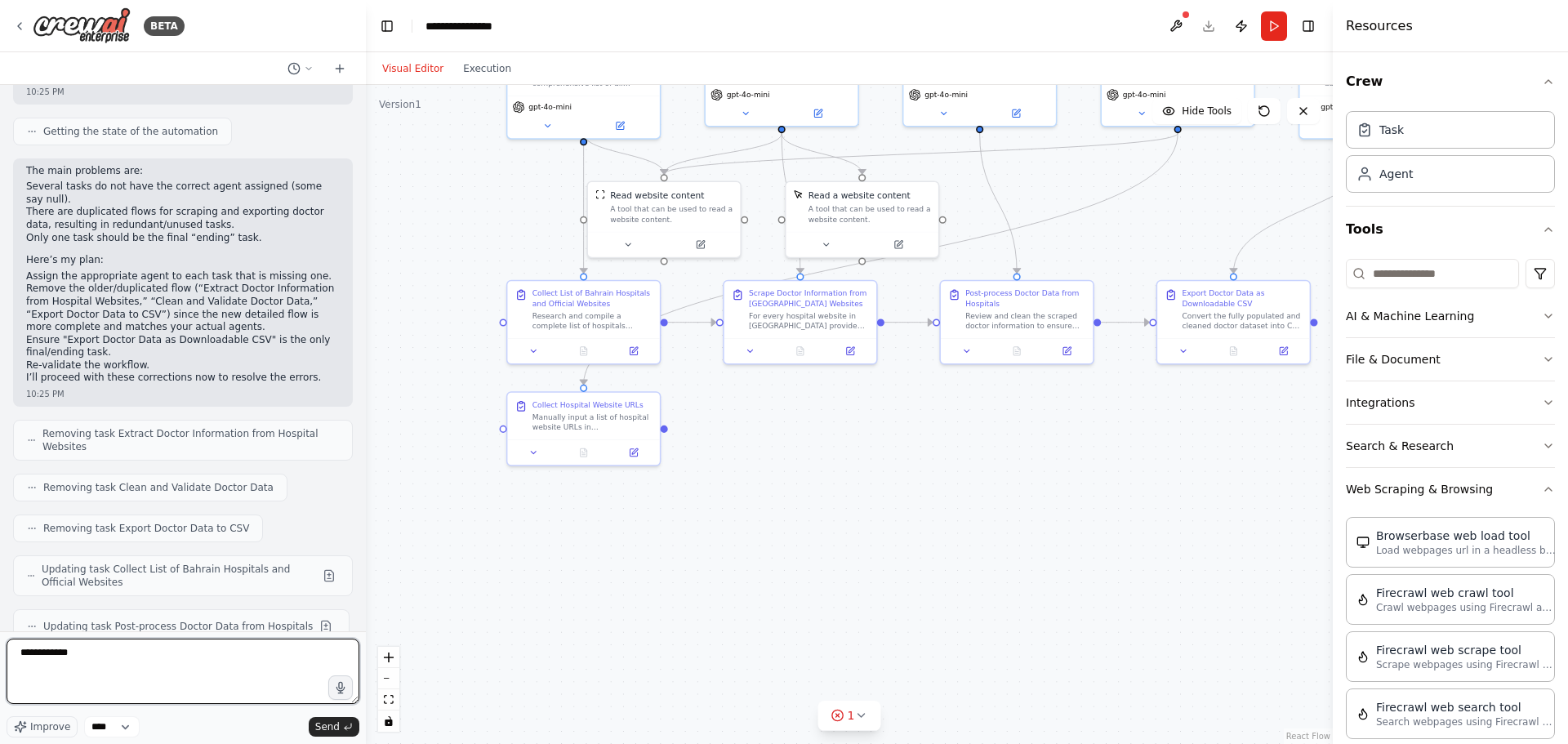
type textarea "**********"
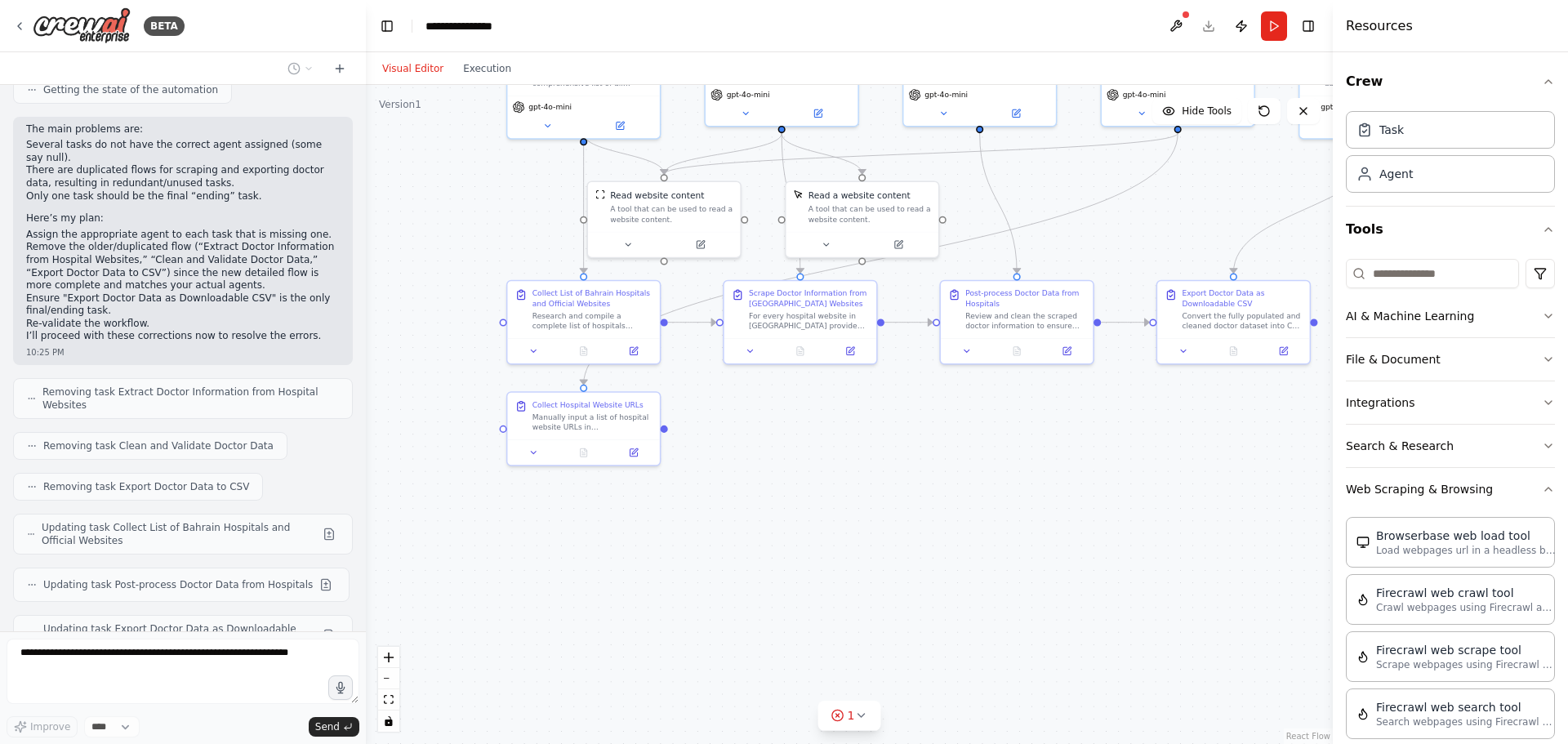
scroll to position [12708, 0]
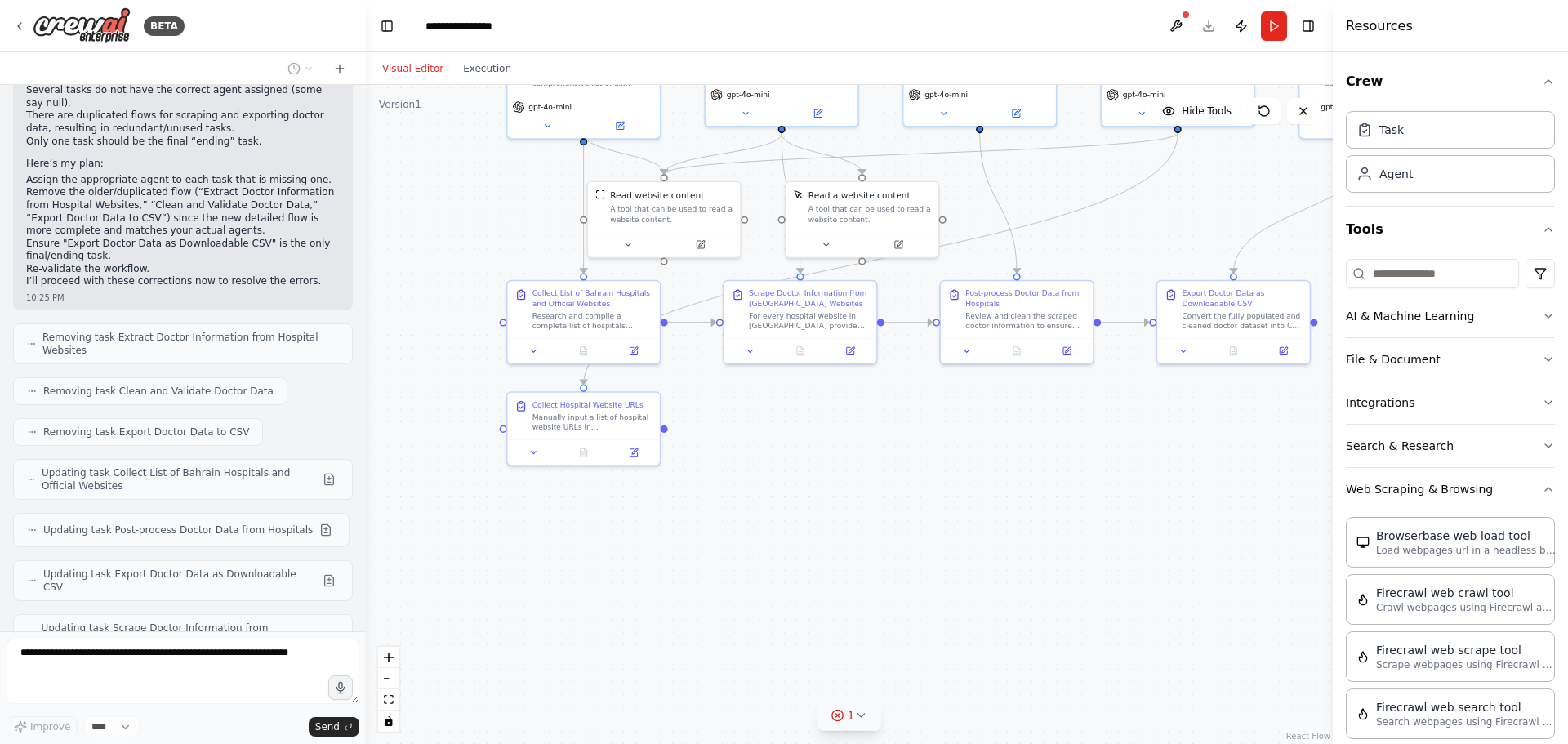
click at [863, 711] on icon at bounding box center [860, 715] width 13 height 13
click at [908, 672] on button at bounding box center [915, 674] width 28 height 19
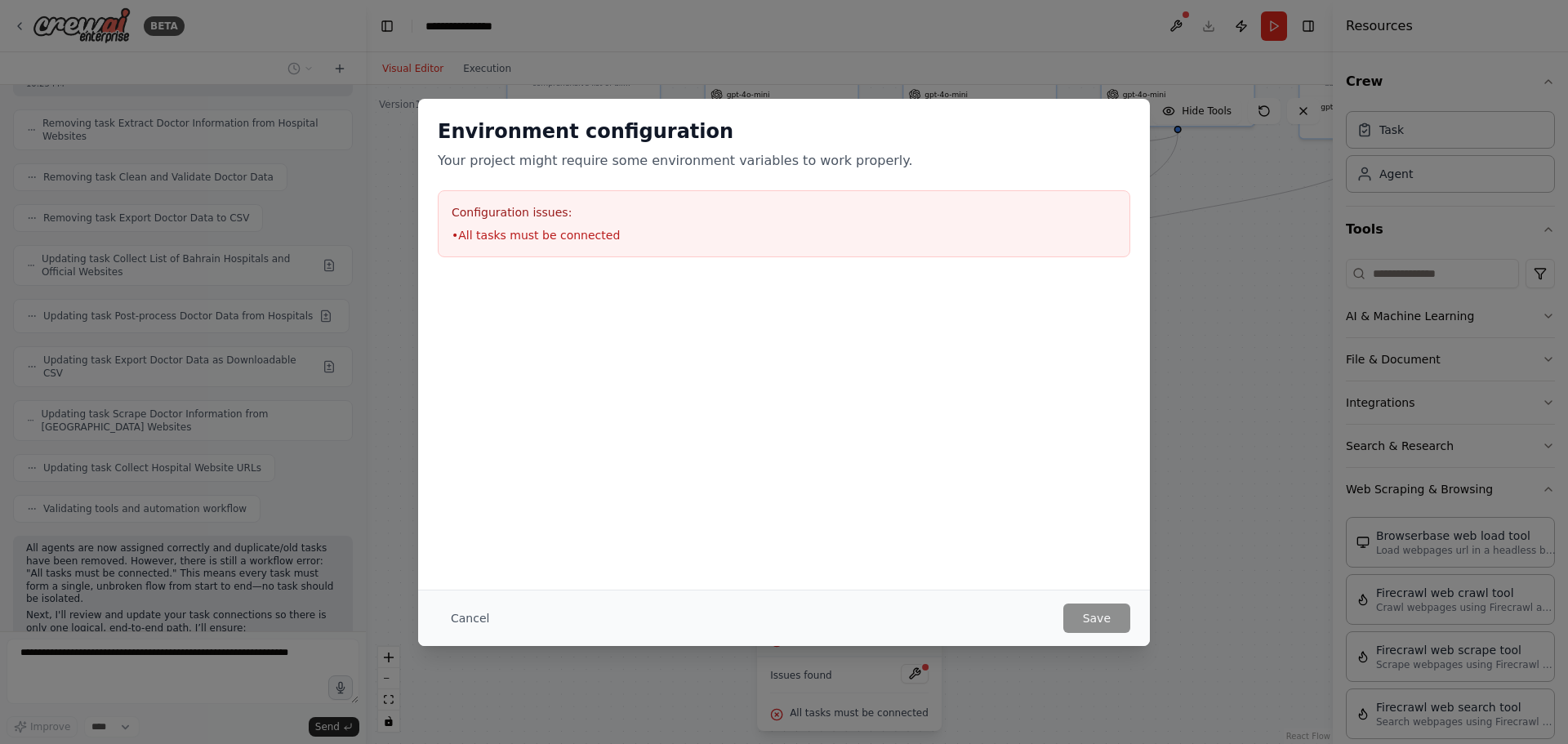
scroll to position [12947, 0]
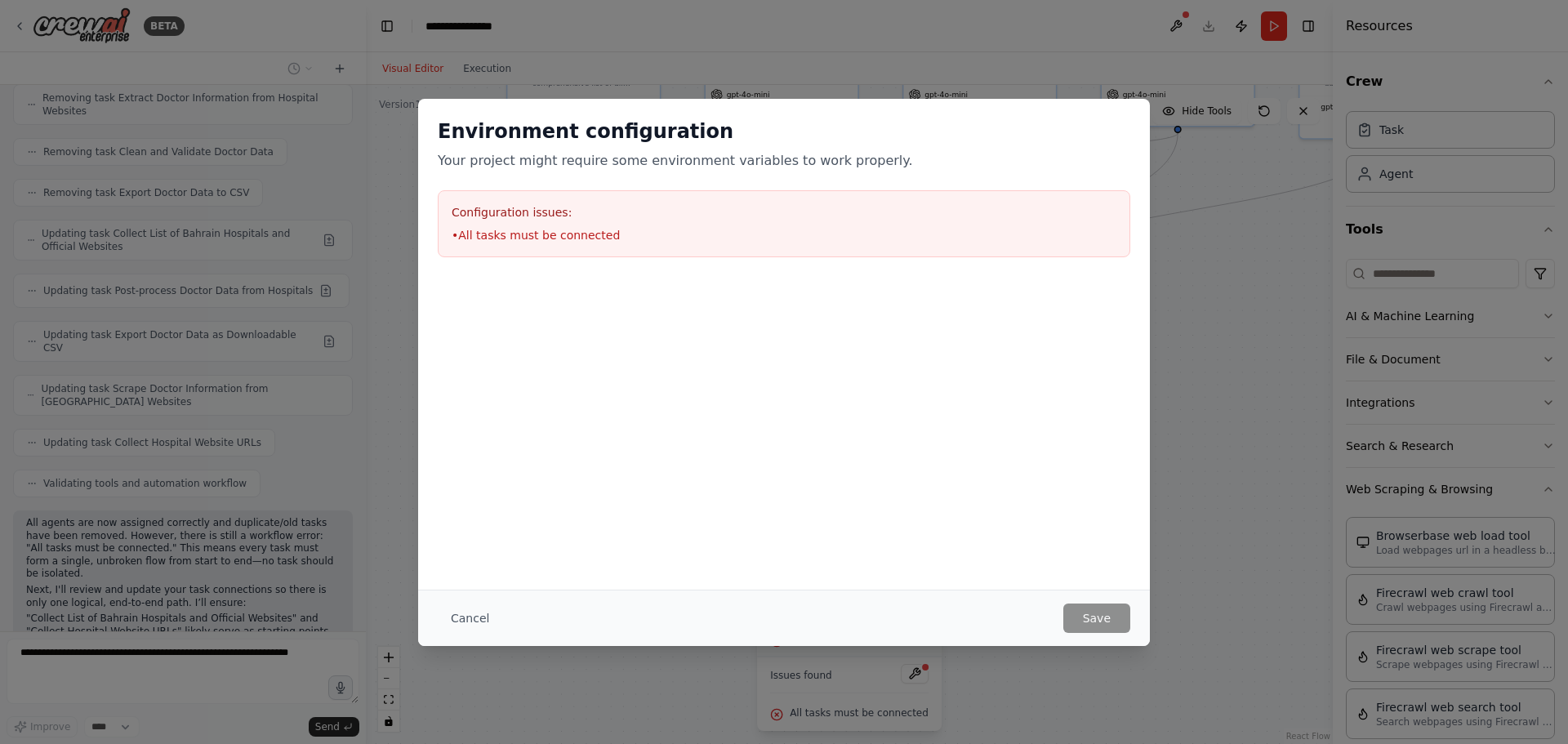
click at [1243, 359] on div "Environment configuration Your project might require some environment variables…" at bounding box center [784, 372] width 1568 height 744
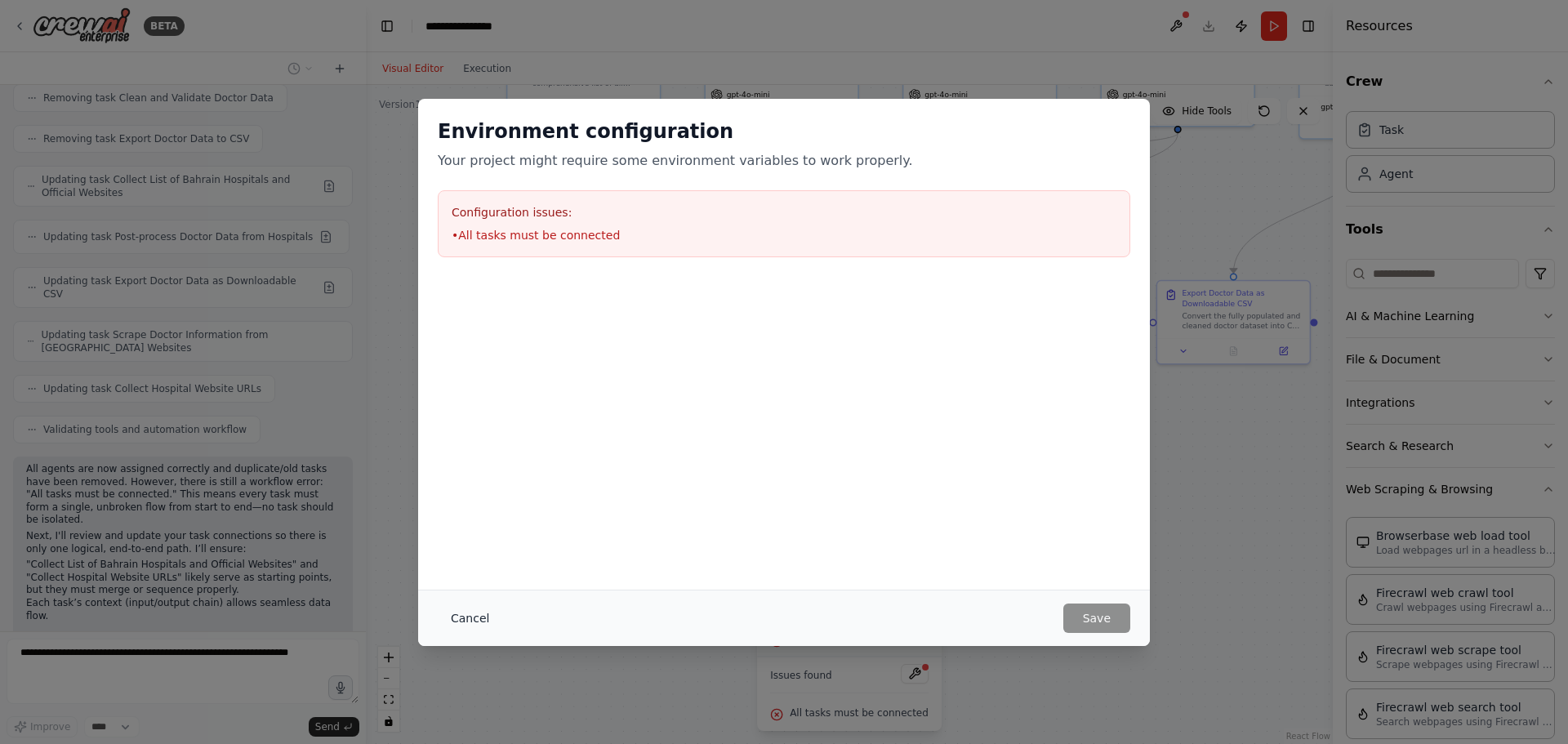
click at [471, 622] on div ".deletable-edge-delete-btn { width: 20px; height: 20px; border: 0px solid #ffff…" at bounding box center [850, 414] width 967 height 659
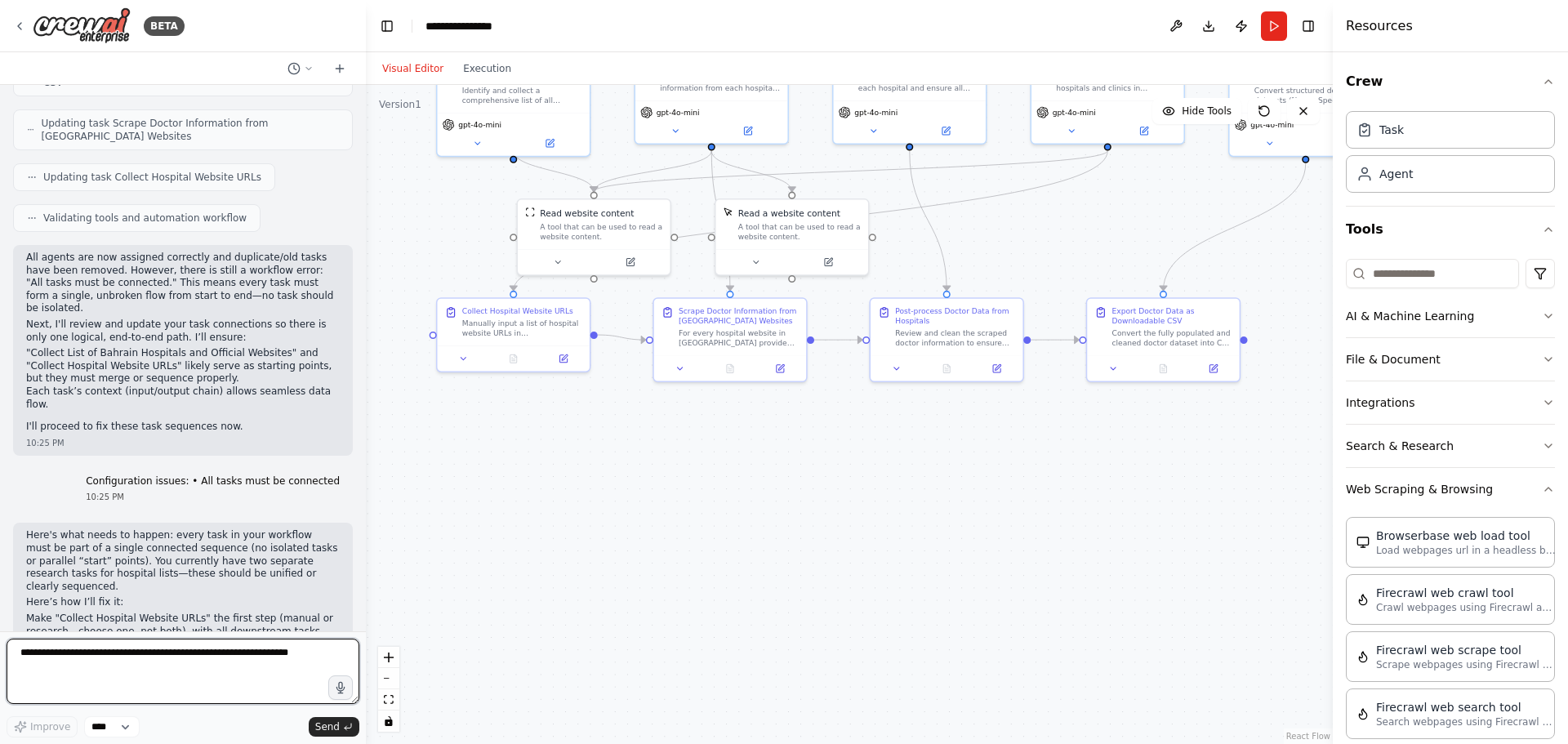
scroll to position [13225, 0]
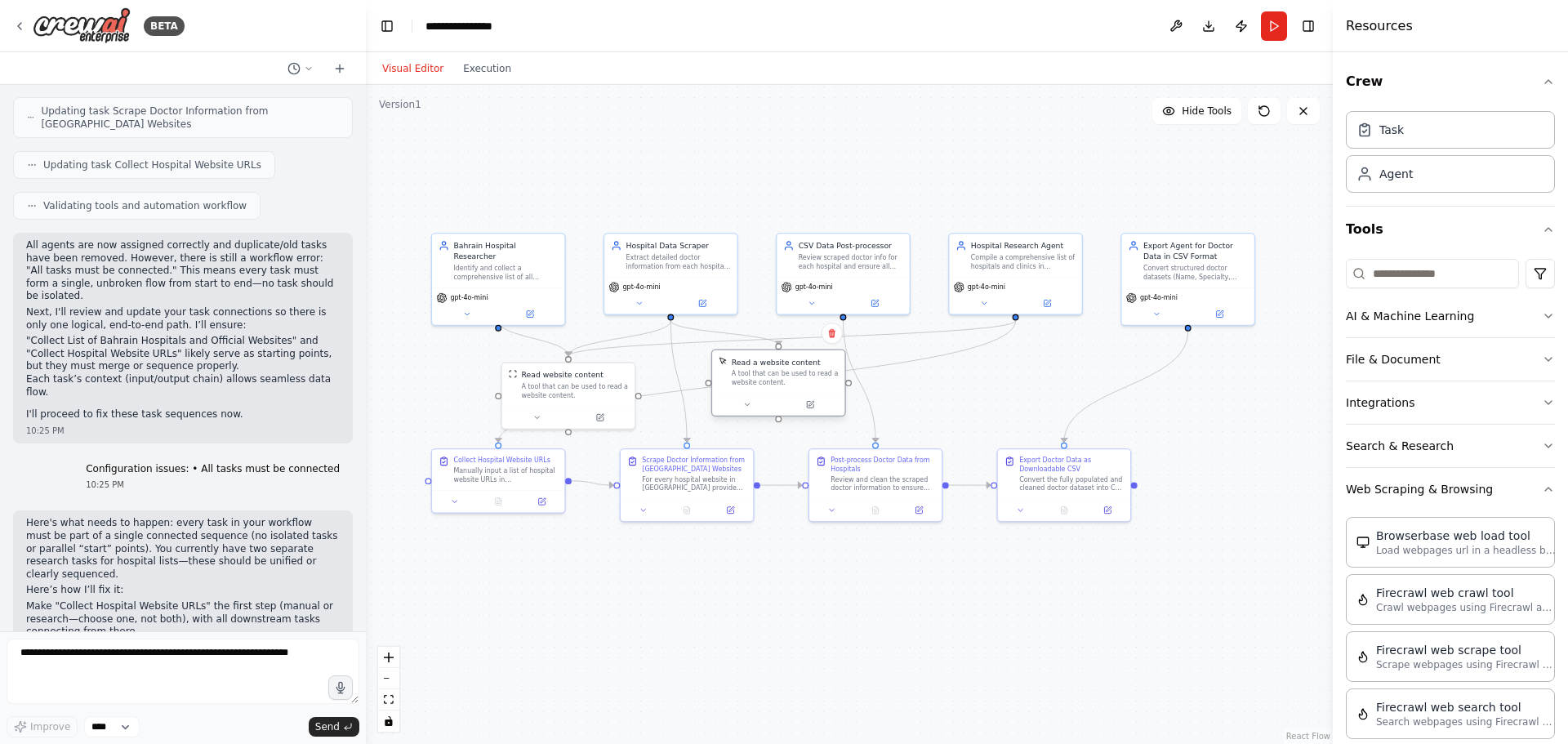
drag, startPoint x: 735, startPoint y: 387, endPoint x: 775, endPoint y: 377, distance: 41.2
click at [775, 377] on div "A tool that can be used to read a website content." at bounding box center [784, 379] width 107 height 17
drag, startPoint x: 493, startPoint y: 480, endPoint x: 479, endPoint y: 665, distance: 185.5
click at [479, 665] on div "Collect Hospital Website URLs Manually input a list of hospital website URLs in…" at bounding box center [487, 661] width 132 height 41
drag, startPoint x: 687, startPoint y: 512, endPoint x: 704, endPoint y: 664, distance: 152.9
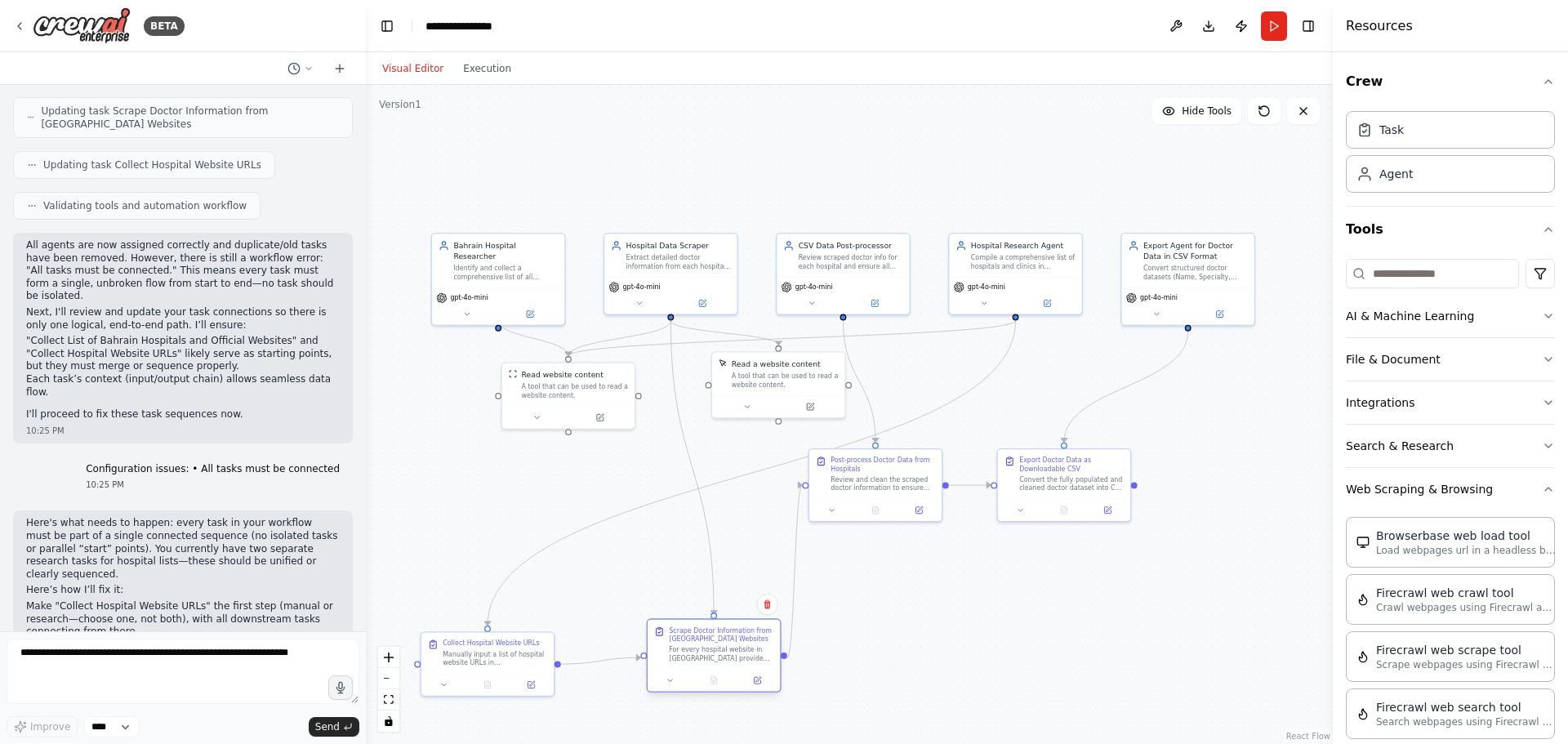
click at [704, 664] on div "Scrape Doctor Information from Bahrain Hospital Websites For every hospital web…" at bounding box center [714, 644] width 132 height 50
drag, startPoint x: 868, startPoint y: 490, endPoint x: 900, endPoint y: 659, distance: 172.0
click at [900, 659] on div "Post-process Doctor Data from Hospitals Review and clean the scraped doctor inf…" at bounding box center [907, 632] width 132 height 50
drag, startPoint x: 1067, startPoint y: 480, endPoint x: 1088, endPoint y: 645, distance: 166.3
click at [1088, 645] on div "Convert the fully populated and cleaned doctor dataset into CSV format. Ensure …" at bounding box center [1087, 643] width 105 height 17
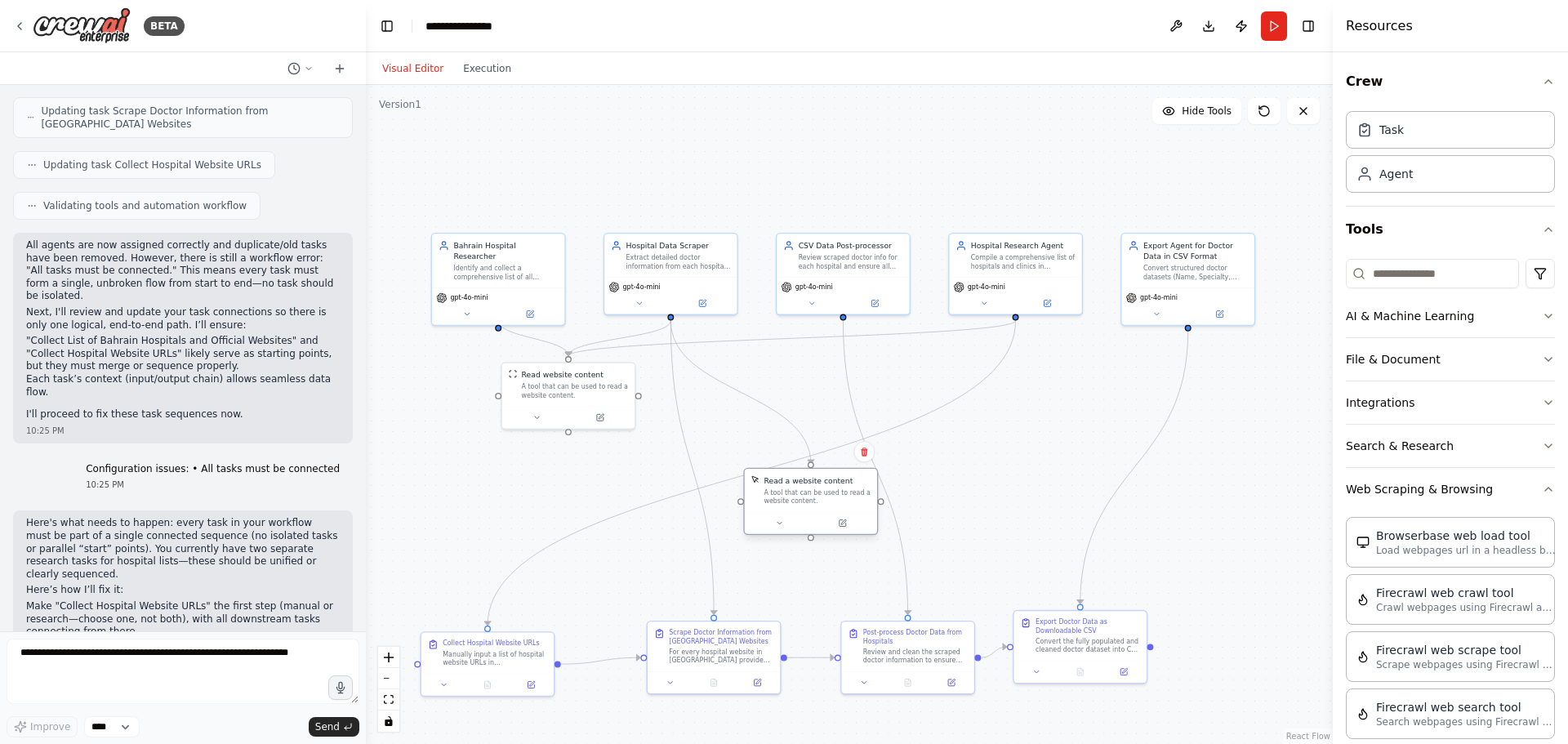
drag, startPoint x: 767, startPoint y: 383, endPoint x: 802, endPoint y: 506, distance: 127.9
click at [802, 506] on div "Read a website content A tool that can be used to read a website content." at bounding box center [811, 490] width 132 height 44
drag, startPoint x: 573, startPoint y: 389, endPoint x: 562, endPoint y: 379, distance: 14.9
click at [562, 379] on div "A tool that can be used to read a website content." at bounding box center [569, 379] width 107 height 17
click at [557, 386] on div "A tool that can be used to read a website content." at bounding box center [569, 379] width 107 height 17
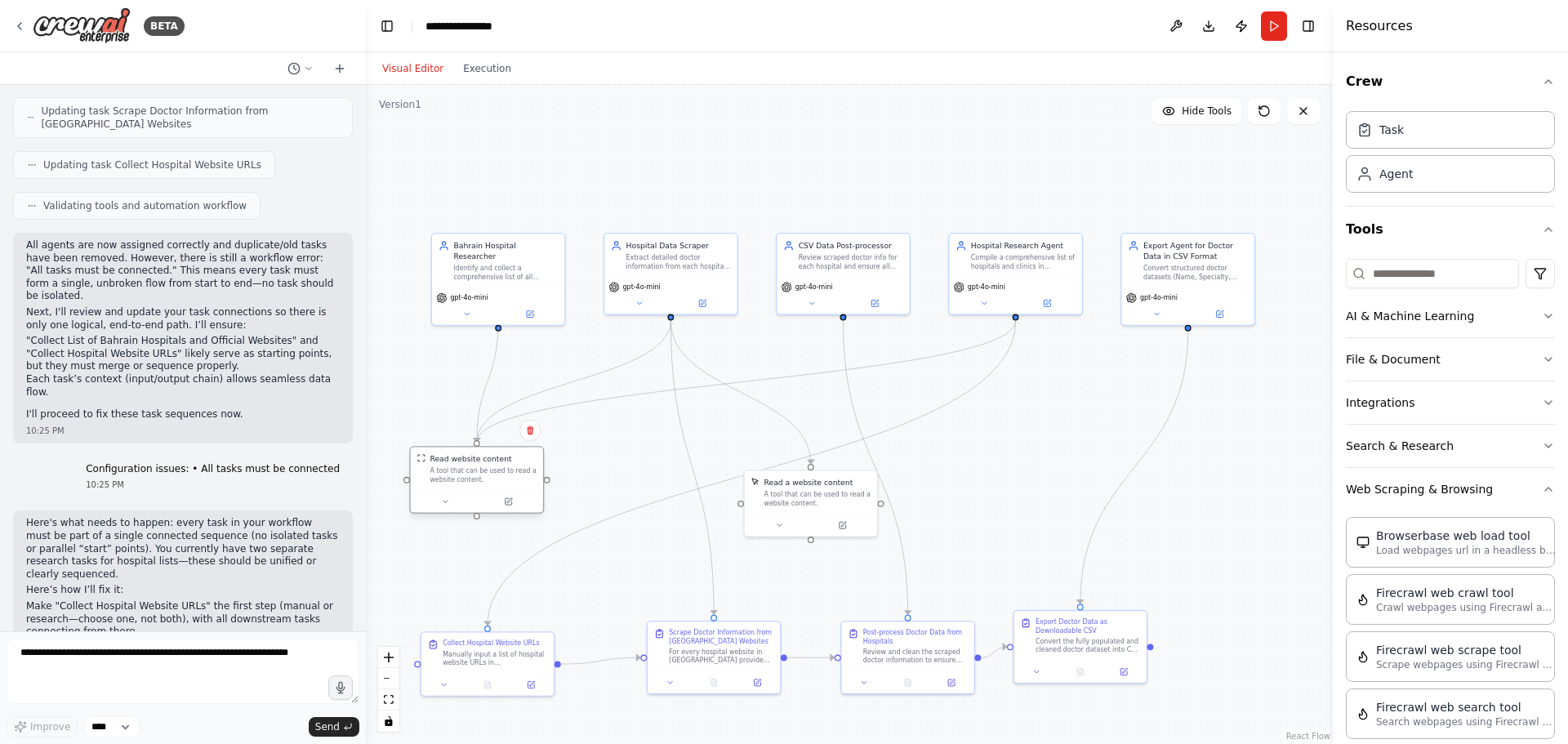
drag, startPoint x: 557, startPoint y: 386, endPoint x: 469, endPoint y: 482, distance: 130.2
click at [469, 482] on div "A tool that can be used to read a website content." at bounding box center [483, 475] width 107 height 17
drag, startPoint x: 818, startPoint y: 501, endPoint x: 621, endPoint y: 461, distance: 201.0
click at [621, 461] on div "A tool that can be used to read a website content." at bounding box center [623, 454] width 107 height 17
drag, startPoint x: 495, startPoint y: 483, endPoint x: 430, endPoint y: 451, distance: 72.4
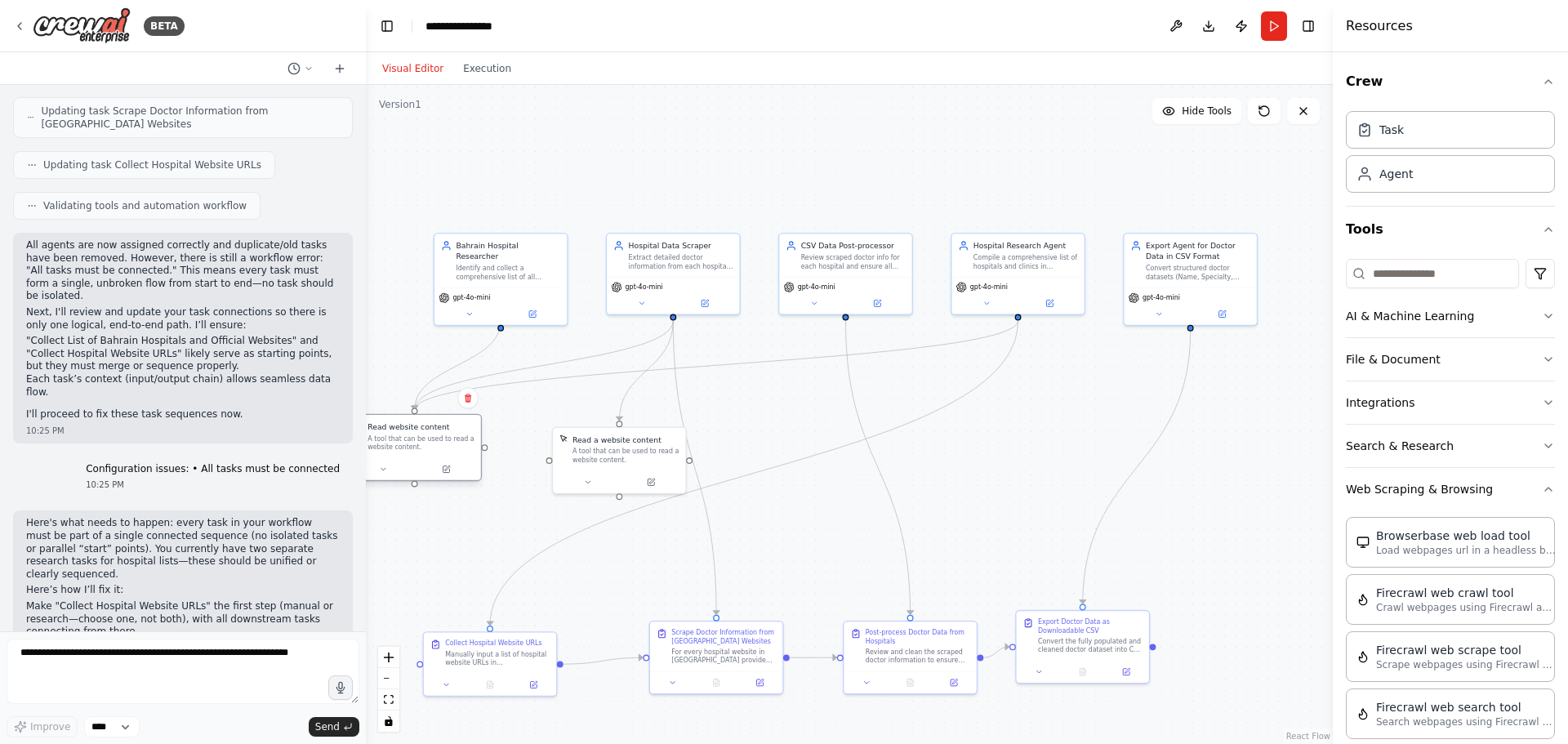
click at [430, 451] on div "A tool that can be used to read a website content." at bounding box center [420, 443] width 107 height 17
drag, startPoint x: 610, startPoint y: 457, endPoint x: 583, endPoint y: 457, distance: 27.0
click at [583, 457] on div "A tool that can be used to read a website content." at bounding box center [605, 454] width 107 height 17
click at [475, 21] on div "**********" at bounding box center [466, 25] width 82 height 17
click at [475, 21] on div "**********" at bounding box center [486, 25] width 122 height 17
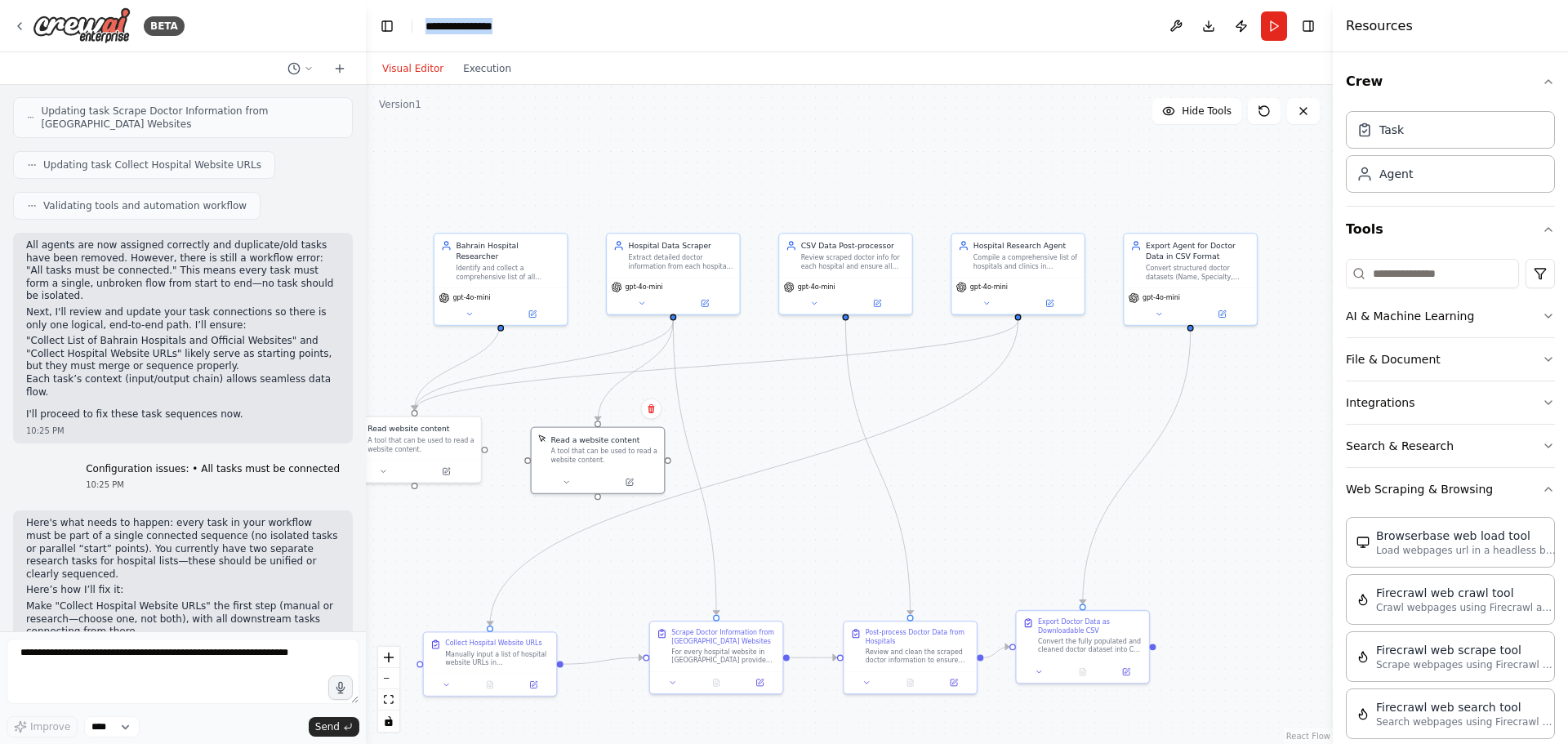
click at [475, 21] on div "**********" at bounding box center [486, 25] width 122 height 17
click at [1270, 28] on button "Run" at bounding box center [1273, 26] width 26 height 29
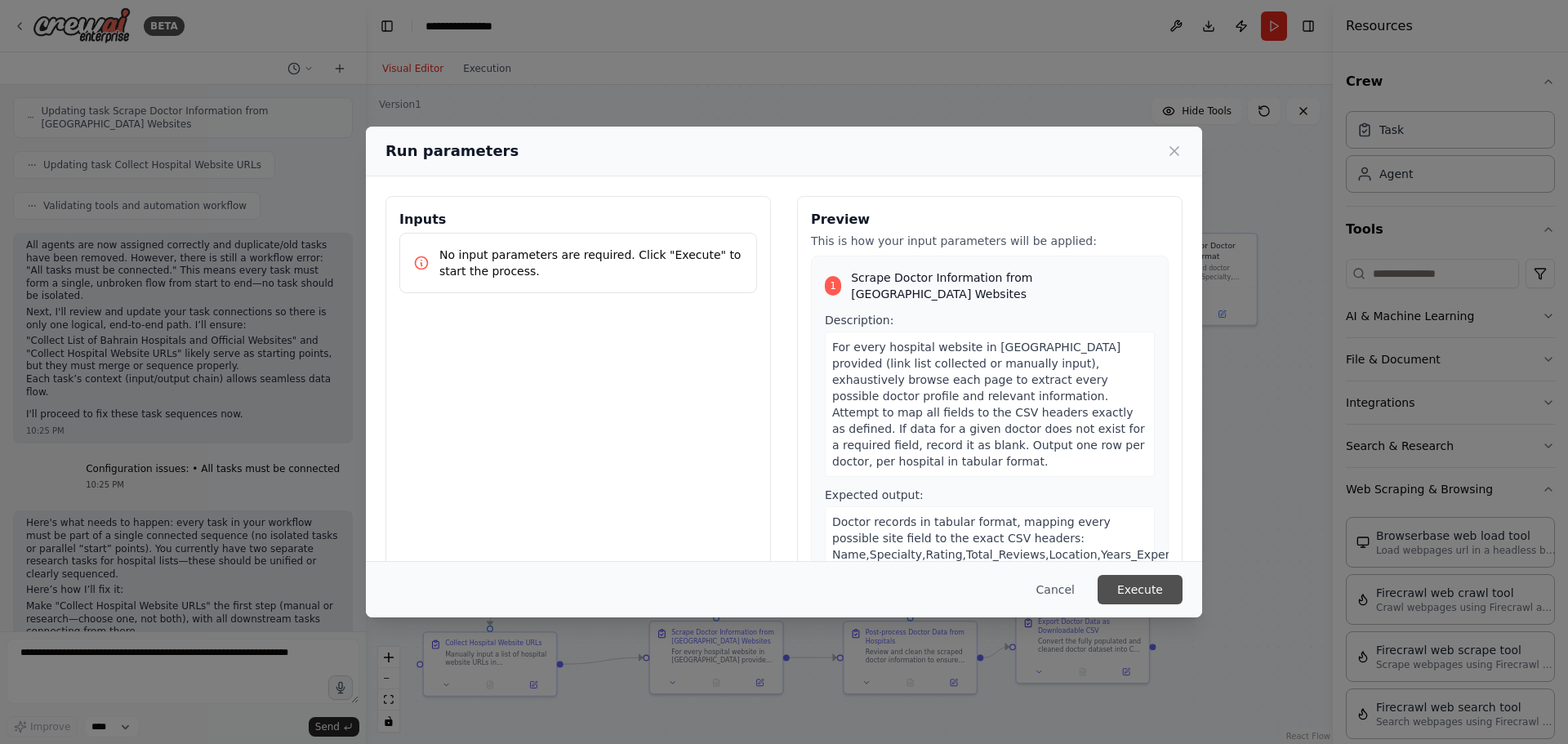
click at [1151, 588] on button "Execute" at bounding box center [1139, 590] width 84 height 29
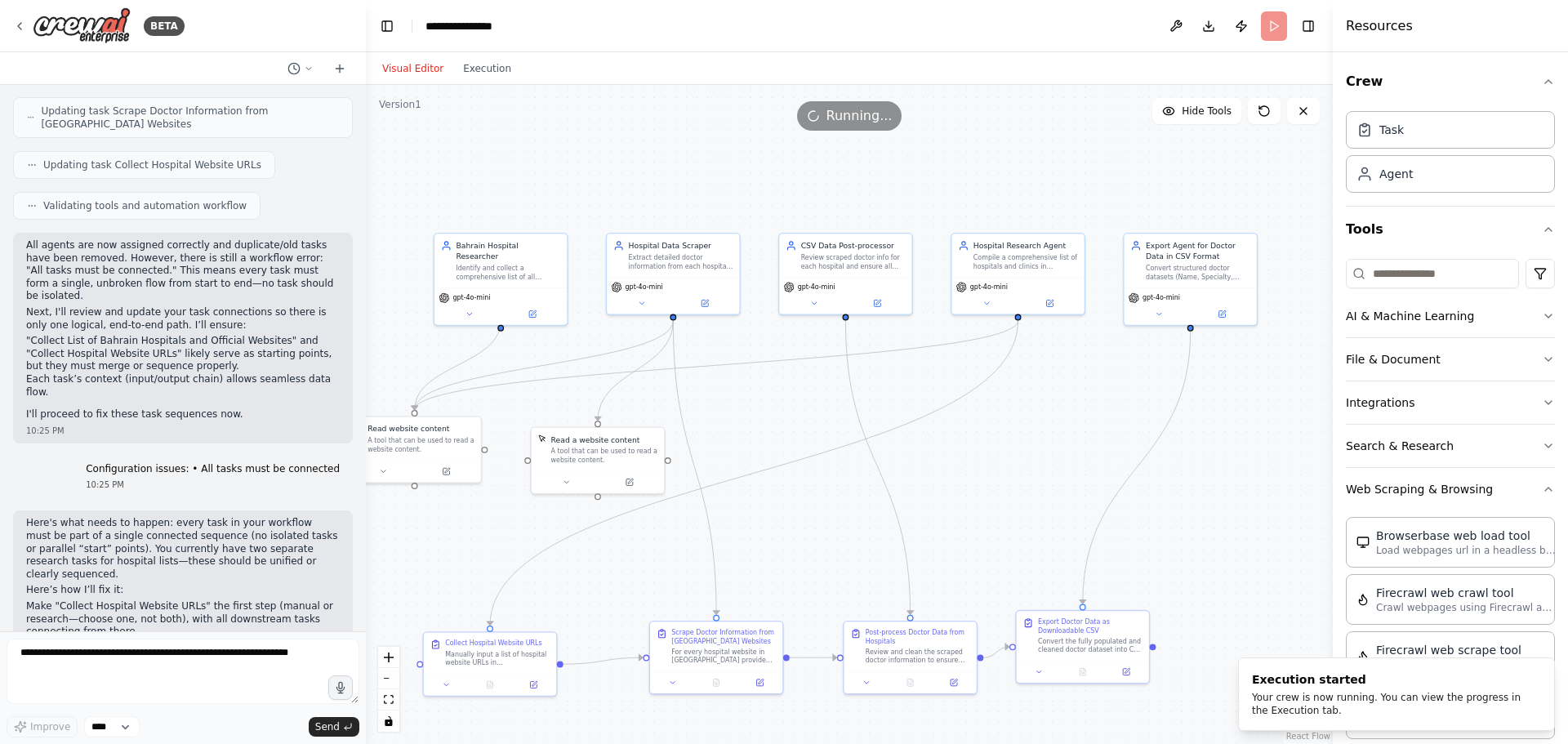
click at [1293, 494] on div ".deletable-edge-delete-btn { width: 20px; height: 20px; border: 0px solid #ffff…" at bounding box center [850, 414] width 967 height 659
drag, startPoint x: 1293, startPoint y: 494, endPoint x: 1234, endPoint y: 495, distance: 59.0
click at [1234, 495] on div ".deletable-edge-delete-btn { width: 20px; height: 20px; border: 0px solid #ffff…" at bounding box center [850, 414] width 967 height 659
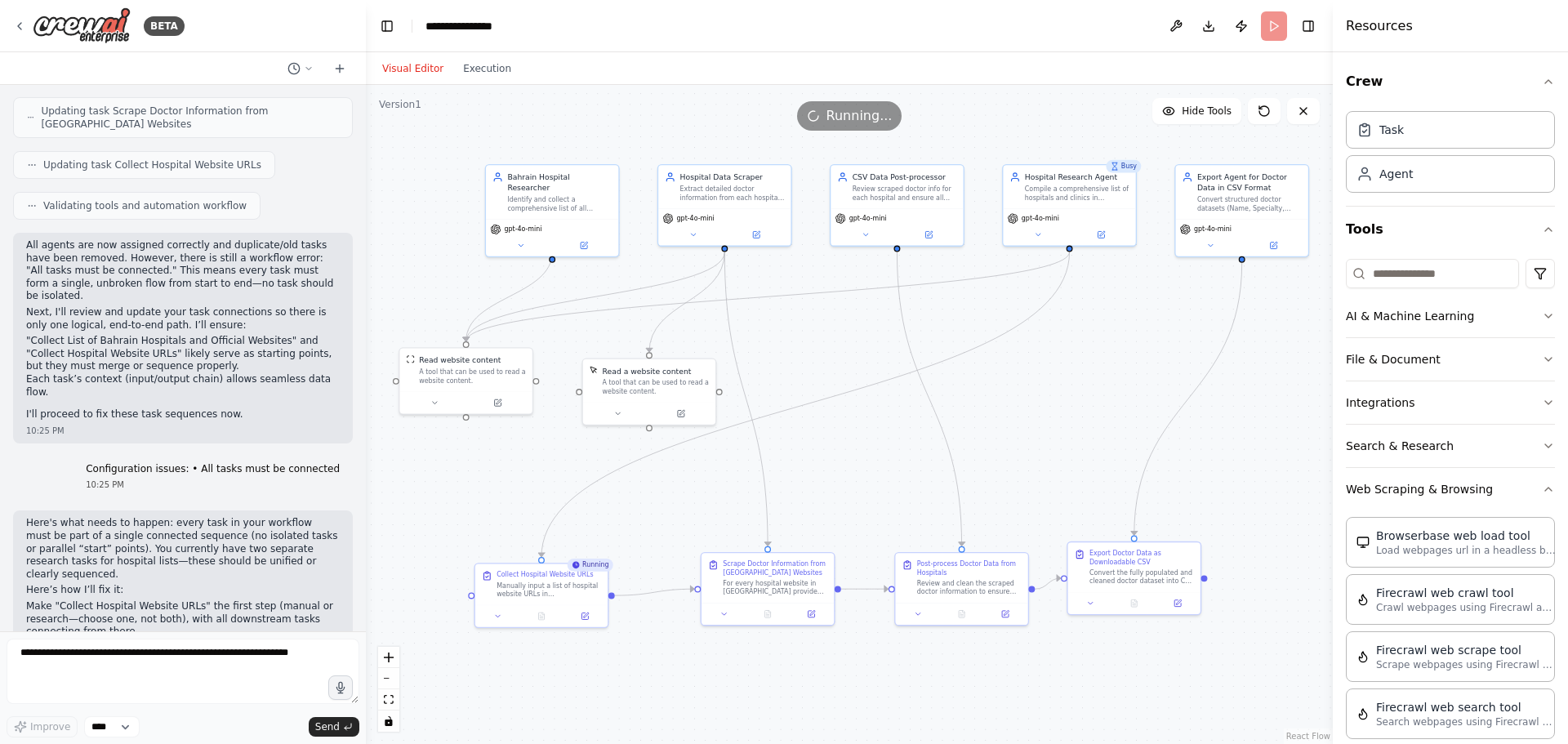
drag, startPoint x: 1214, startPoint y: 489, endPoint x: 1265, endPoint y: 420, distance: 85.8
click at [1265, 420] on div ".deletable-edge-delete-btn { width: 20px; height: 20px; border: 0px solid #ffff…" at bounding box center [850, 414] width 967 height 659
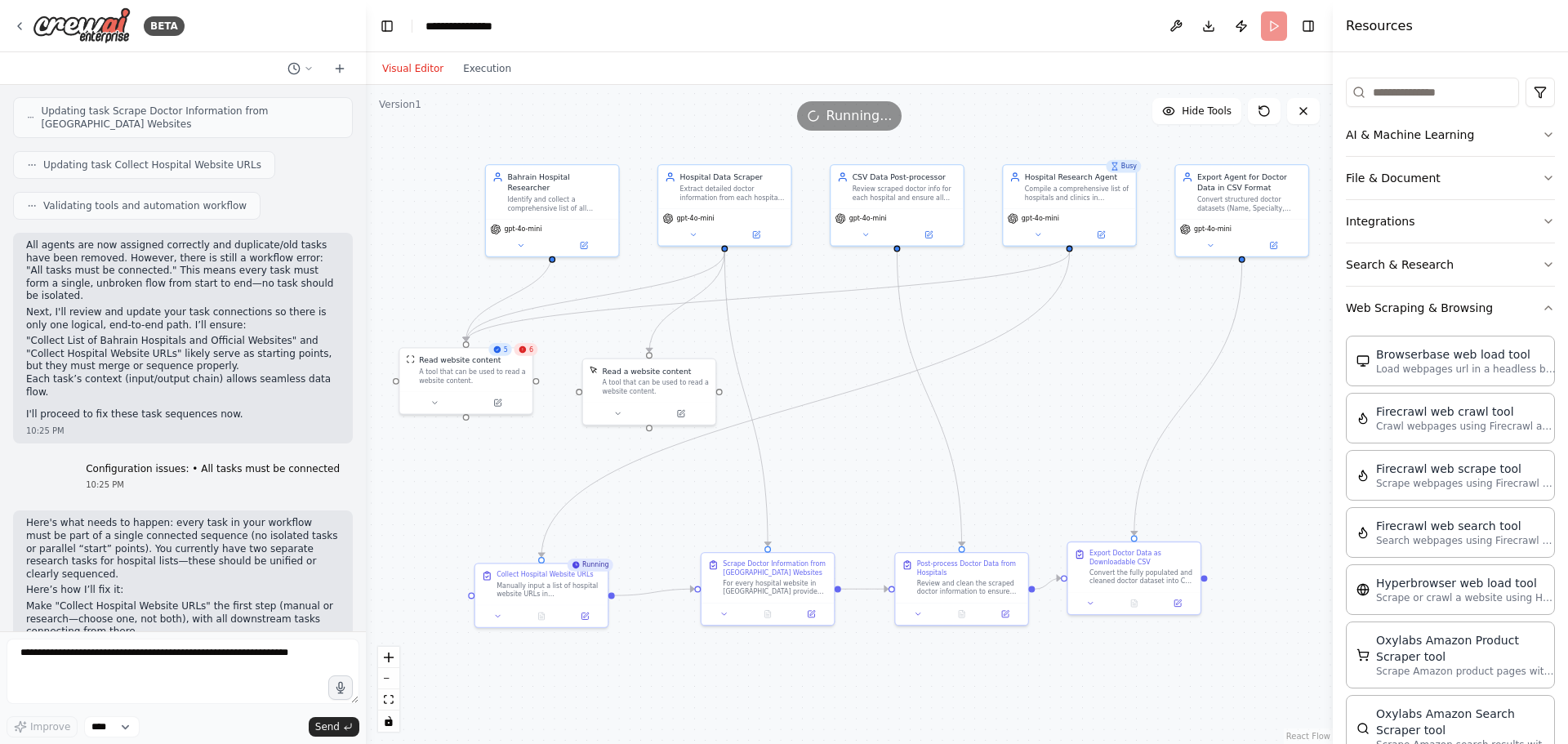
scroll to position [166, 0]
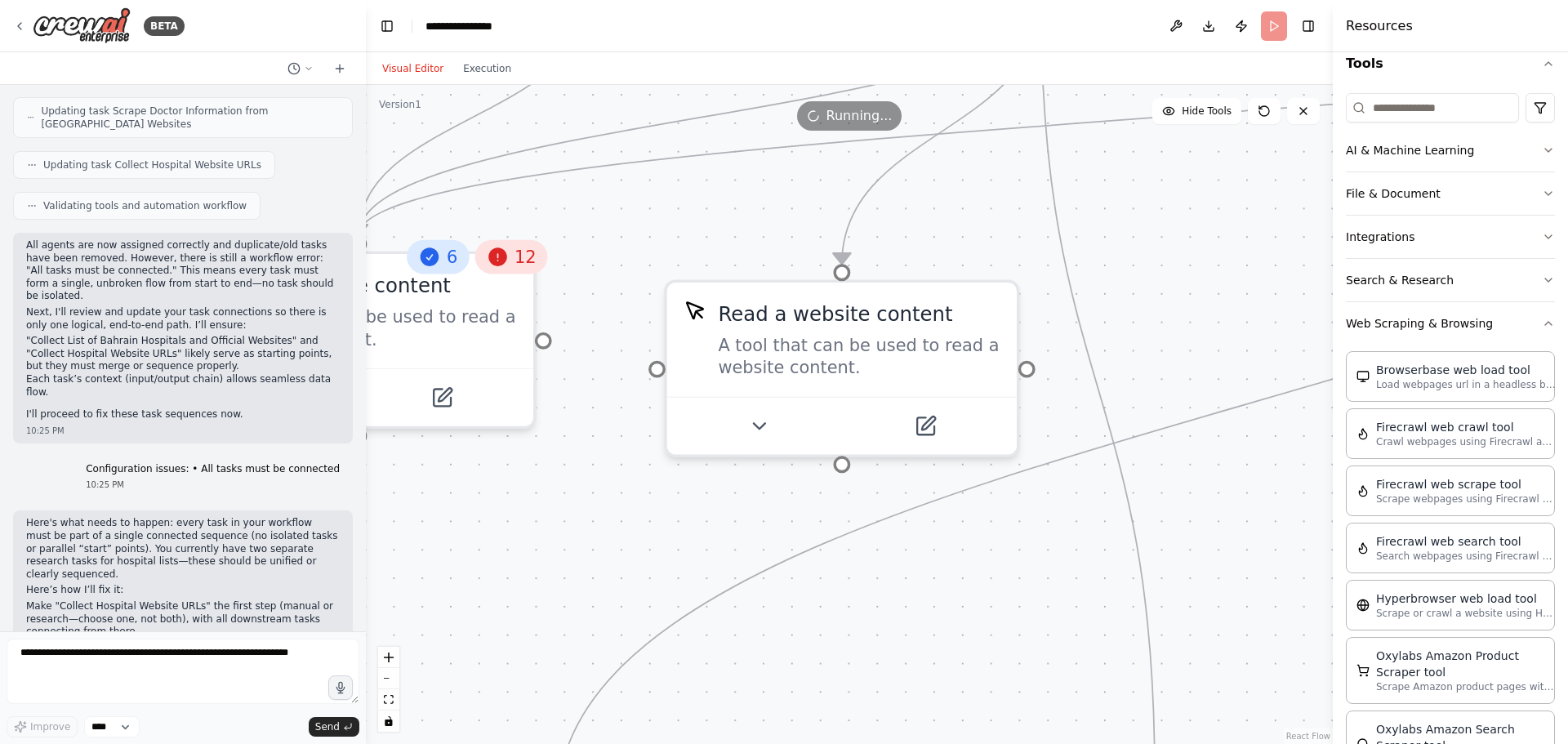
click at [505, 259] on icon at bounding box center [497, 256] width 18 height 18
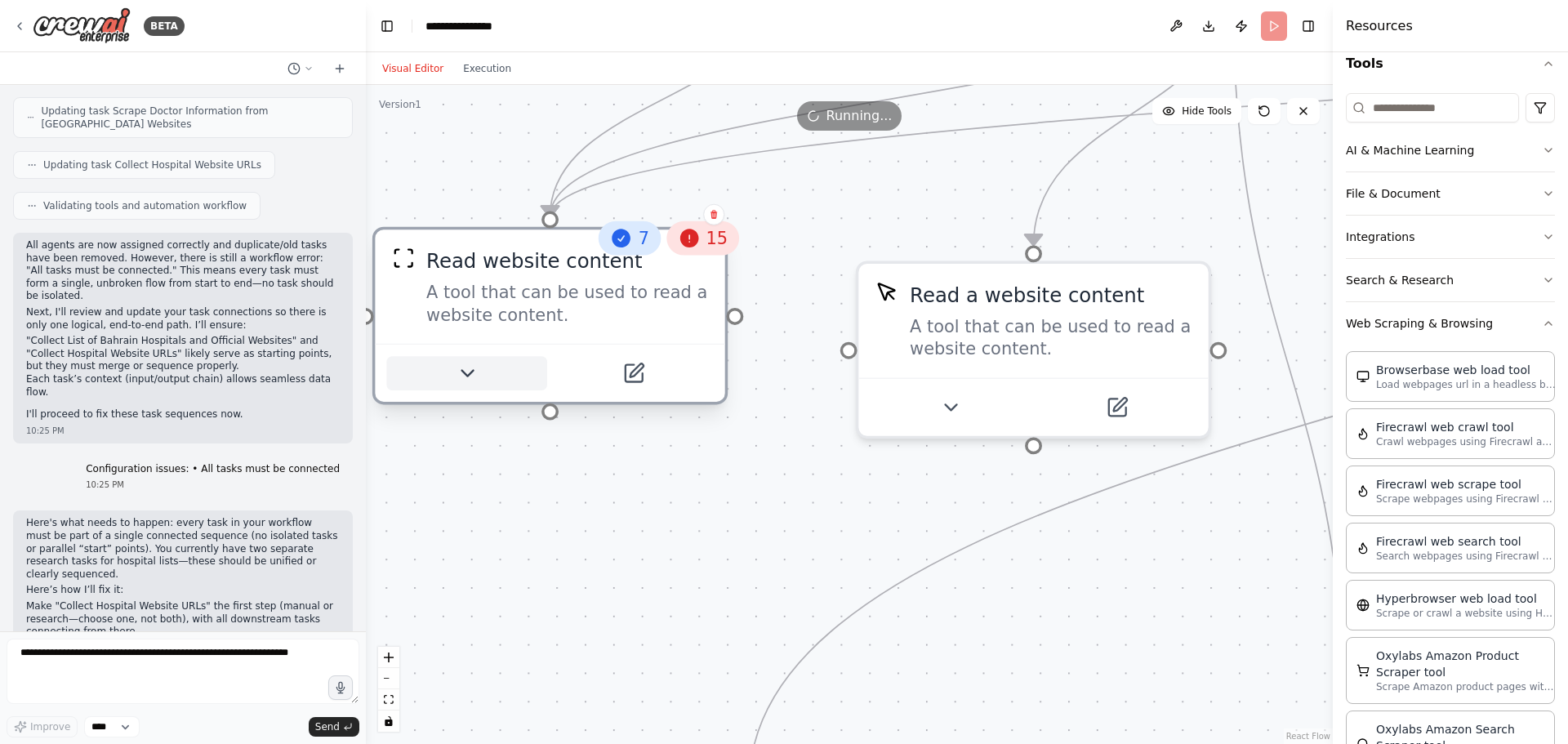
click at [444, 387] on button at bounding box center [467, 373] width 161 height 34
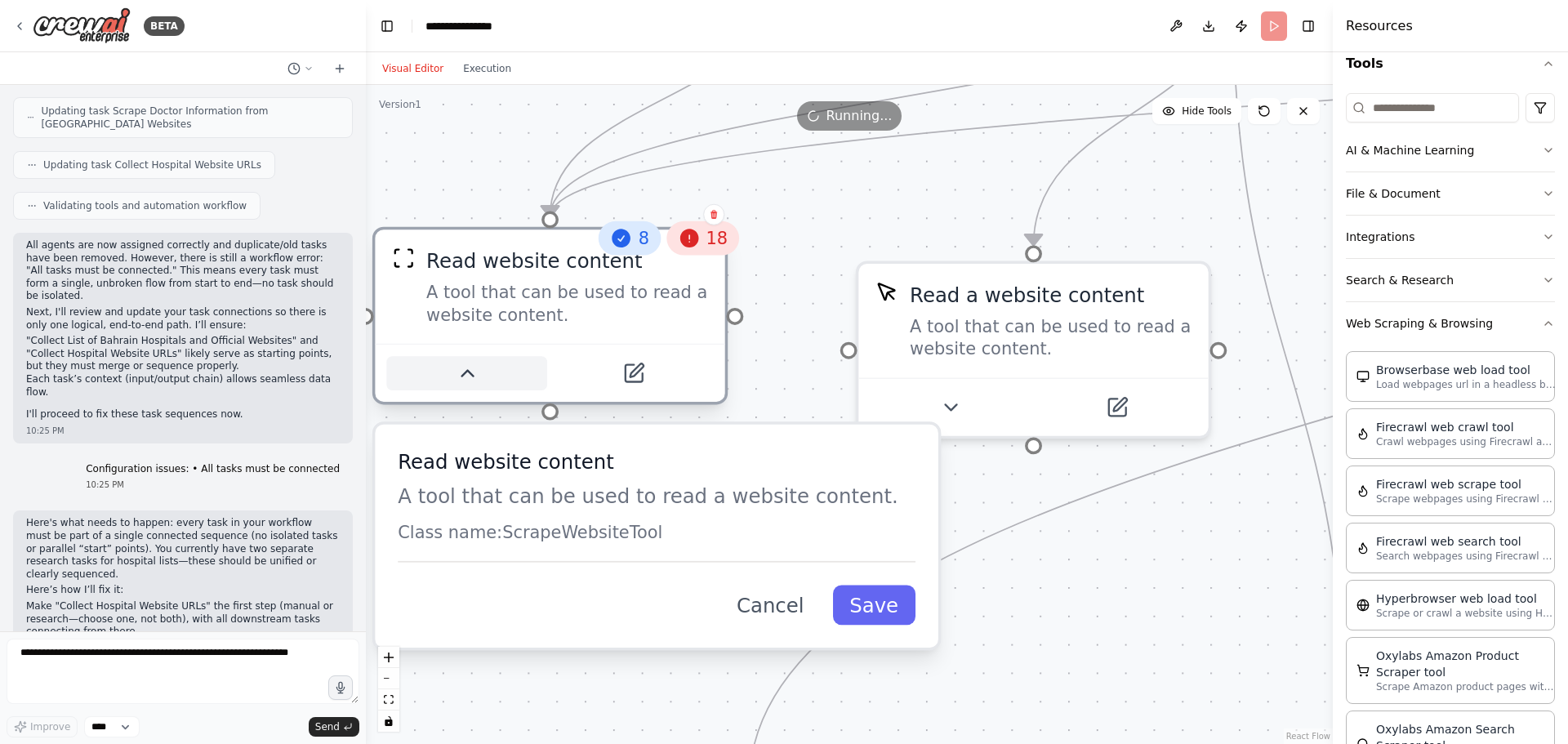
click at [444, 387] on button at bounding box center [467, 373] width 161 height 34
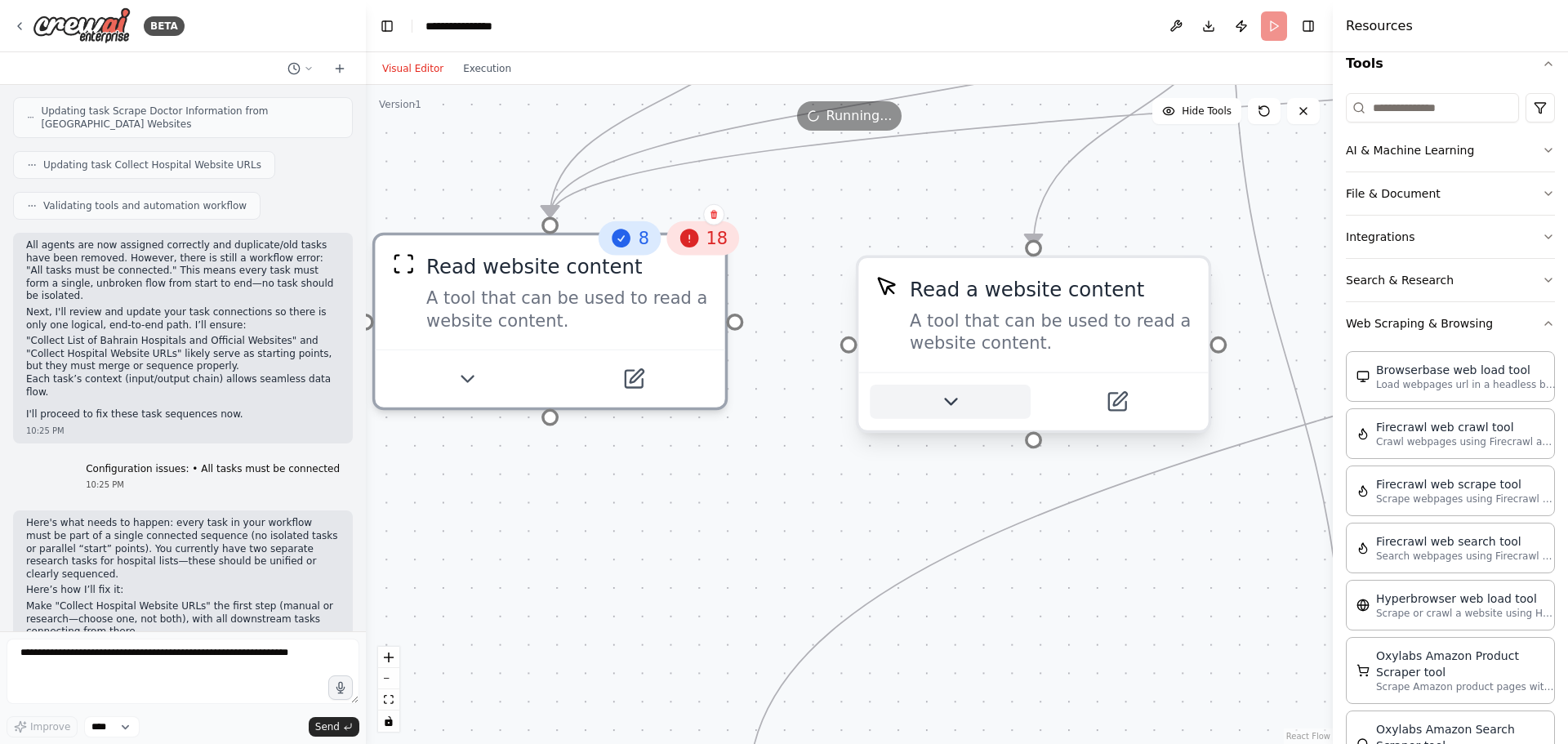
click at [967, 401] on button at bounding box center [951, 401] width 161 height 34
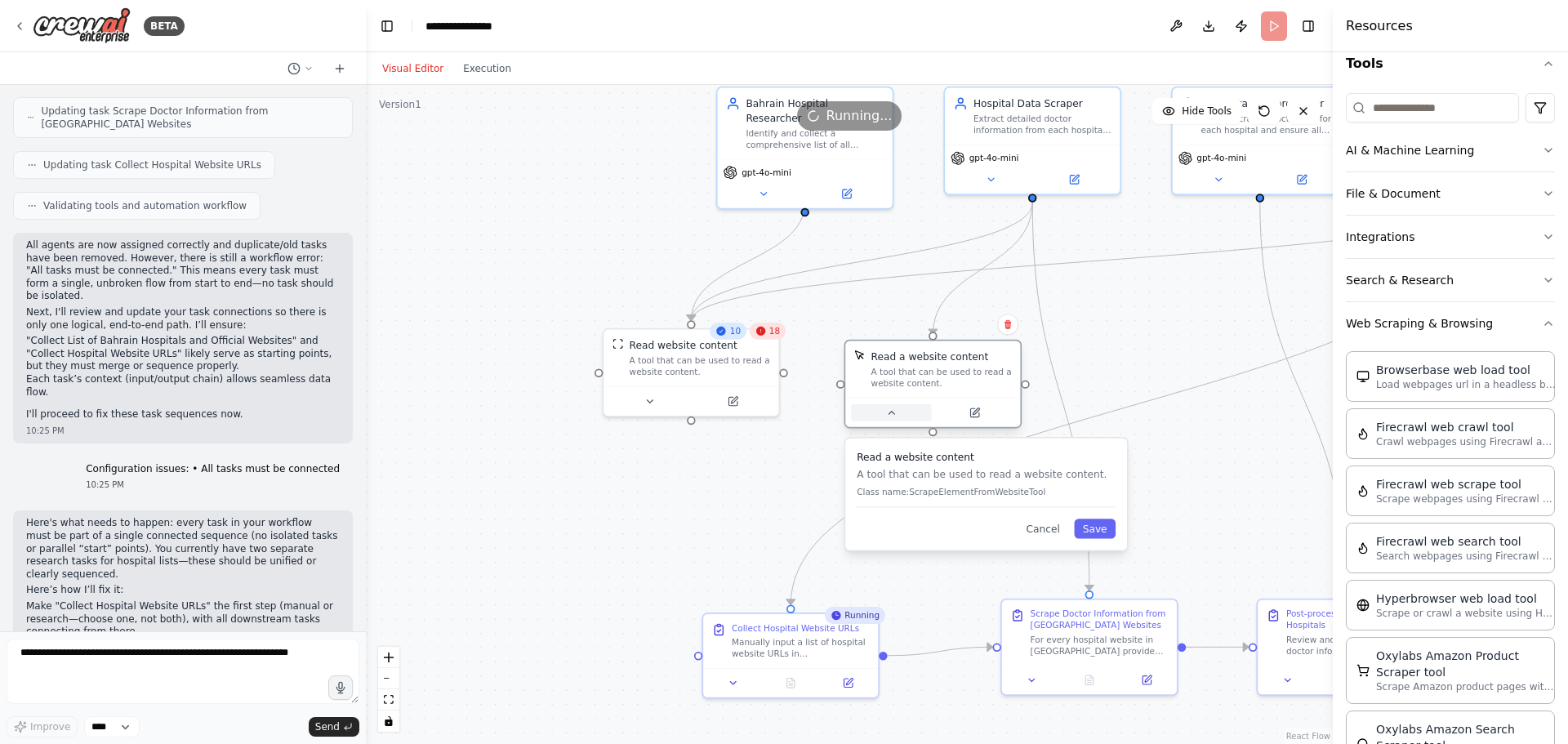
click at [889, 413] on icon at bounding box center [891, 413] width 12 height 12
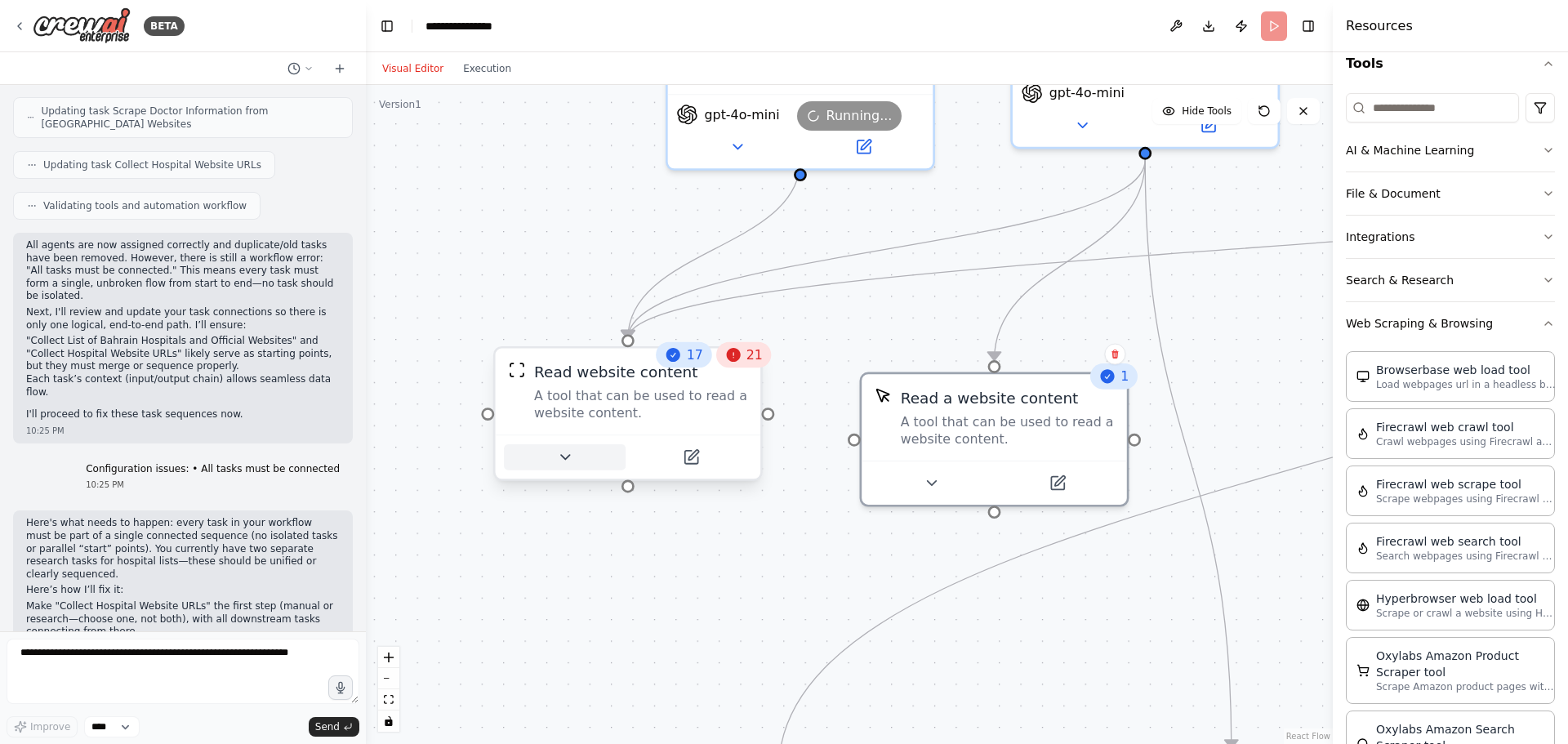
click at [567, 464] on icon at bounding box center [565, 457] width 17 height 17
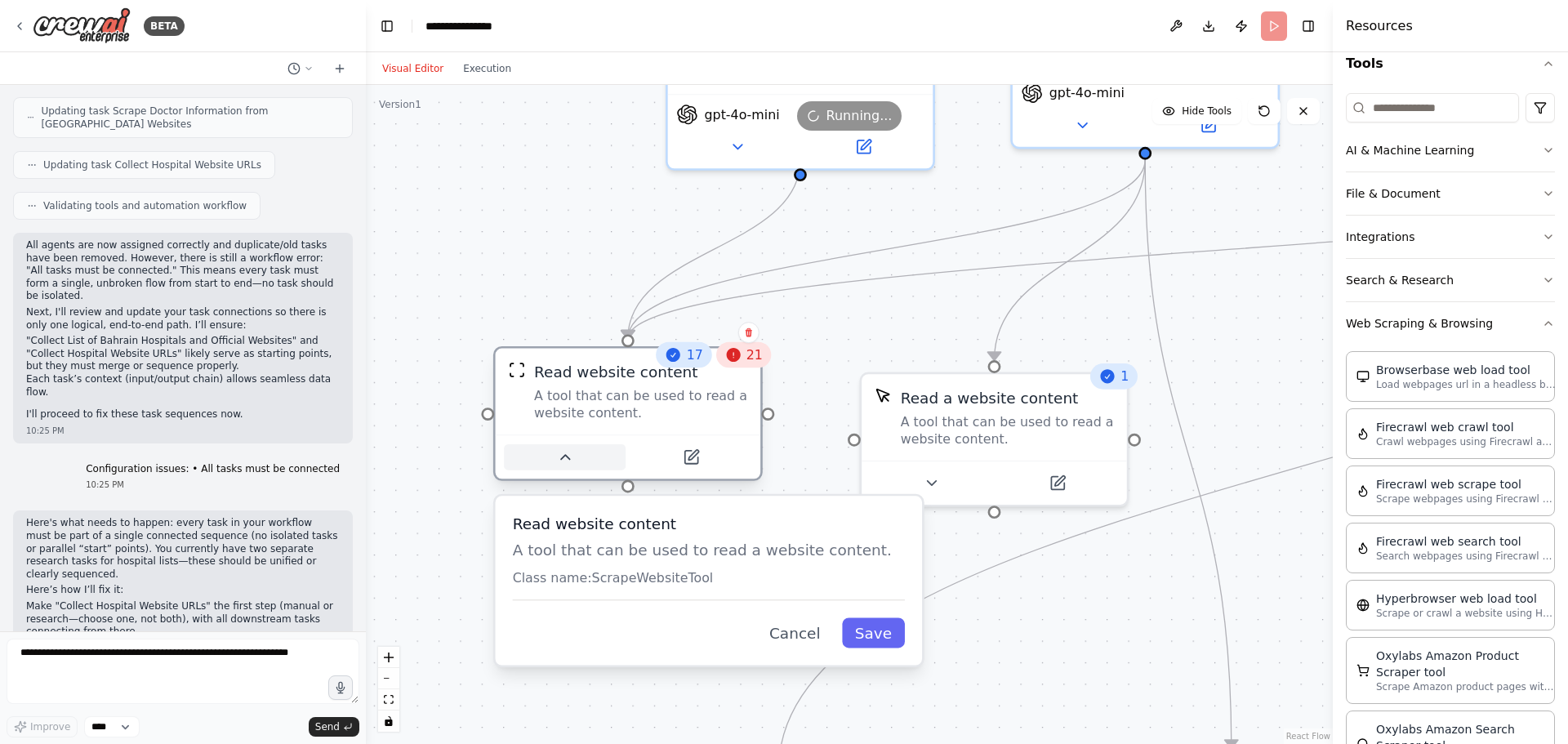
click at [560, 457] on icon at bounding box center [565, 457] width 17 height 17
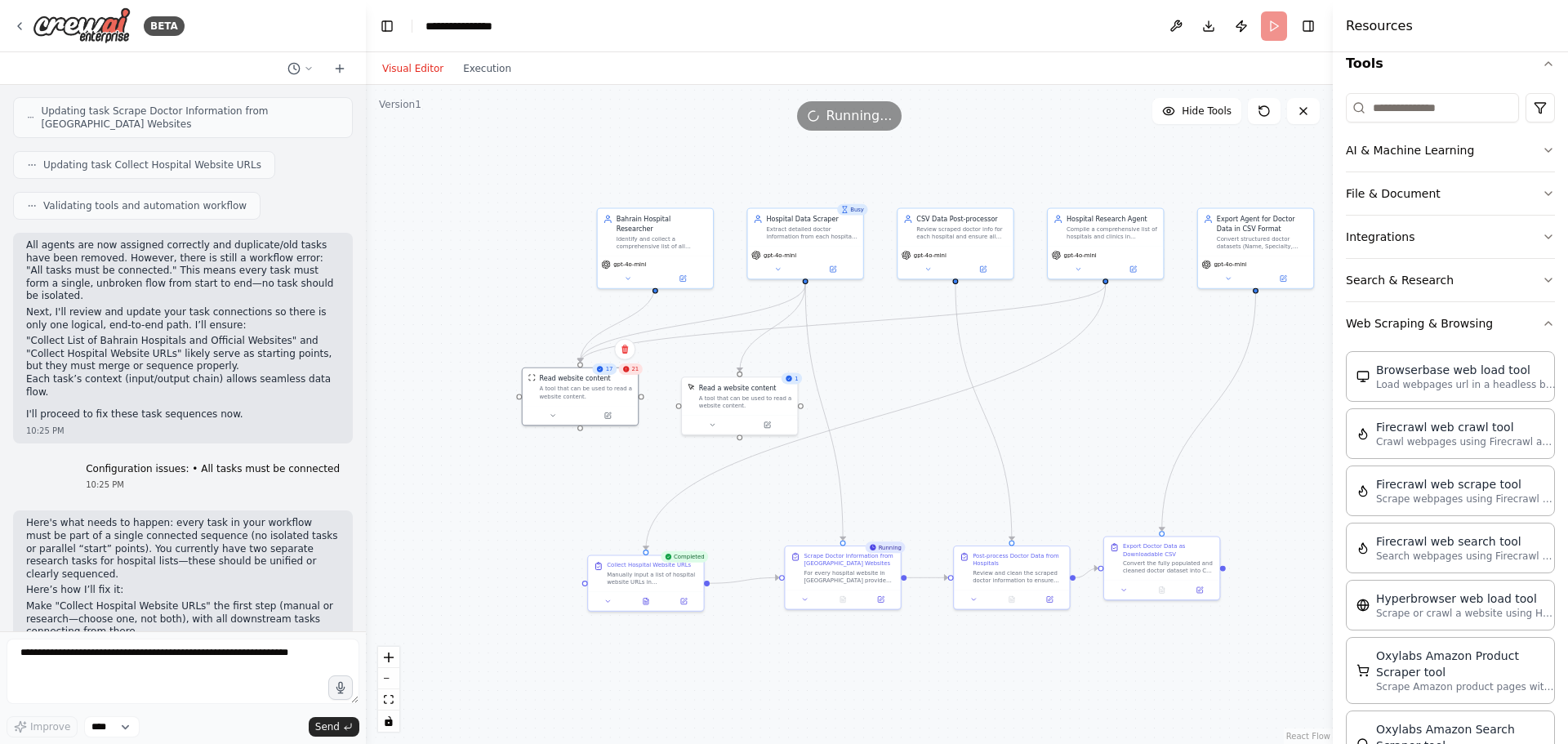
drag, startPoint x: 1023, startPoint y: 483, endPoint x: 934, endPoint y: 480, distance: 89.1
click at [934, 480] on div ".deletable-edge-delete-btn { width: 20px; height: 20px; border: 0px solid #ffff…" at bounding box center [850, 414] width 967 height 659
drag, startPoint x: 1180, startPoint y: 482, endPoint x: 1091, endPoint y: 574, distance: 128.0
click at [1091, 574] on div ".deletable-edge-delete-btn { width: 20px; height: 20px; border: 0px solid #ffff…" at bounding box center [850, 414] width 967 height 659
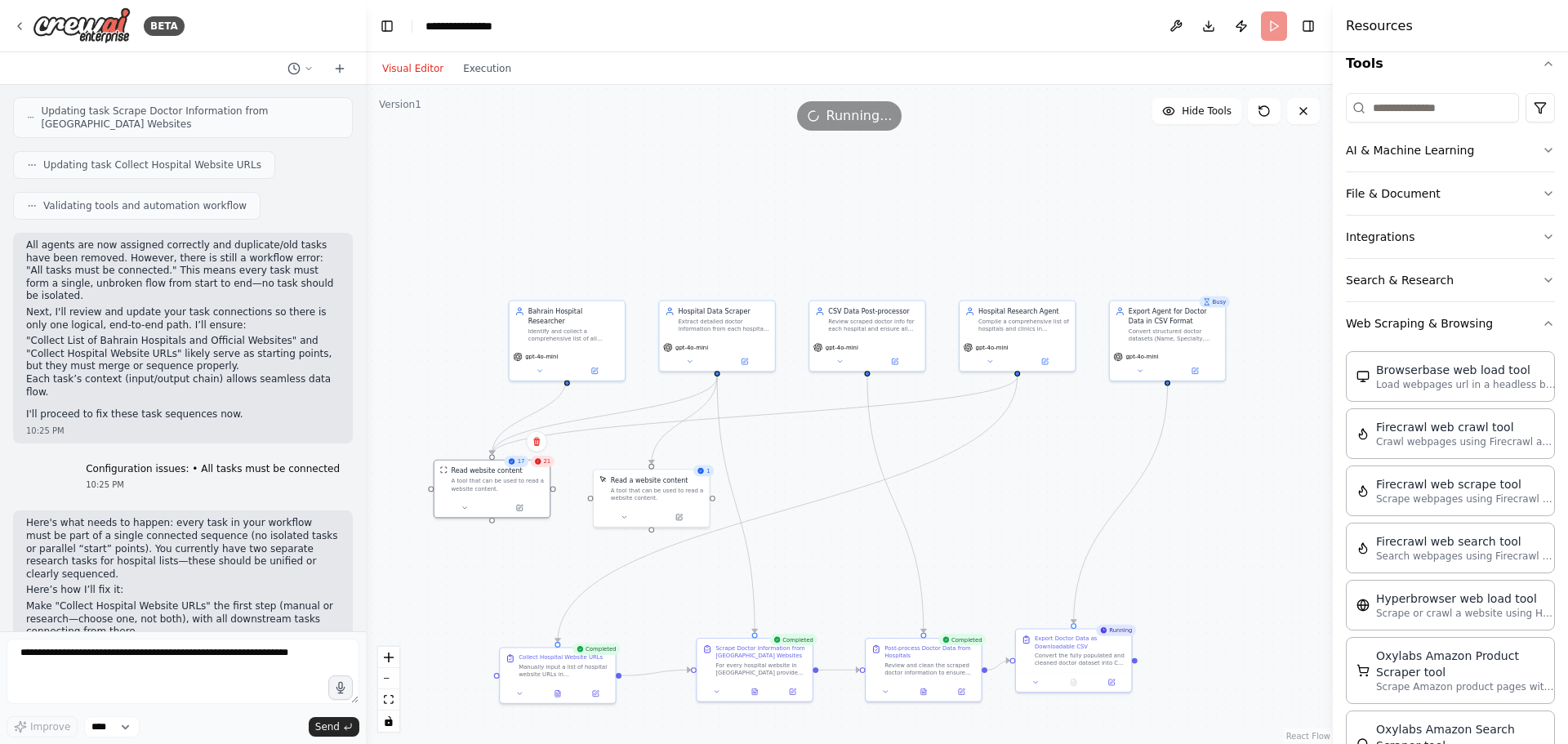
click at [1091, 574] on div ".deletable-edge-delete-btn { width: 20px; height: 20px; border: 0px solid #ffff…" at bounding box center [850, 414] width 967 height 659
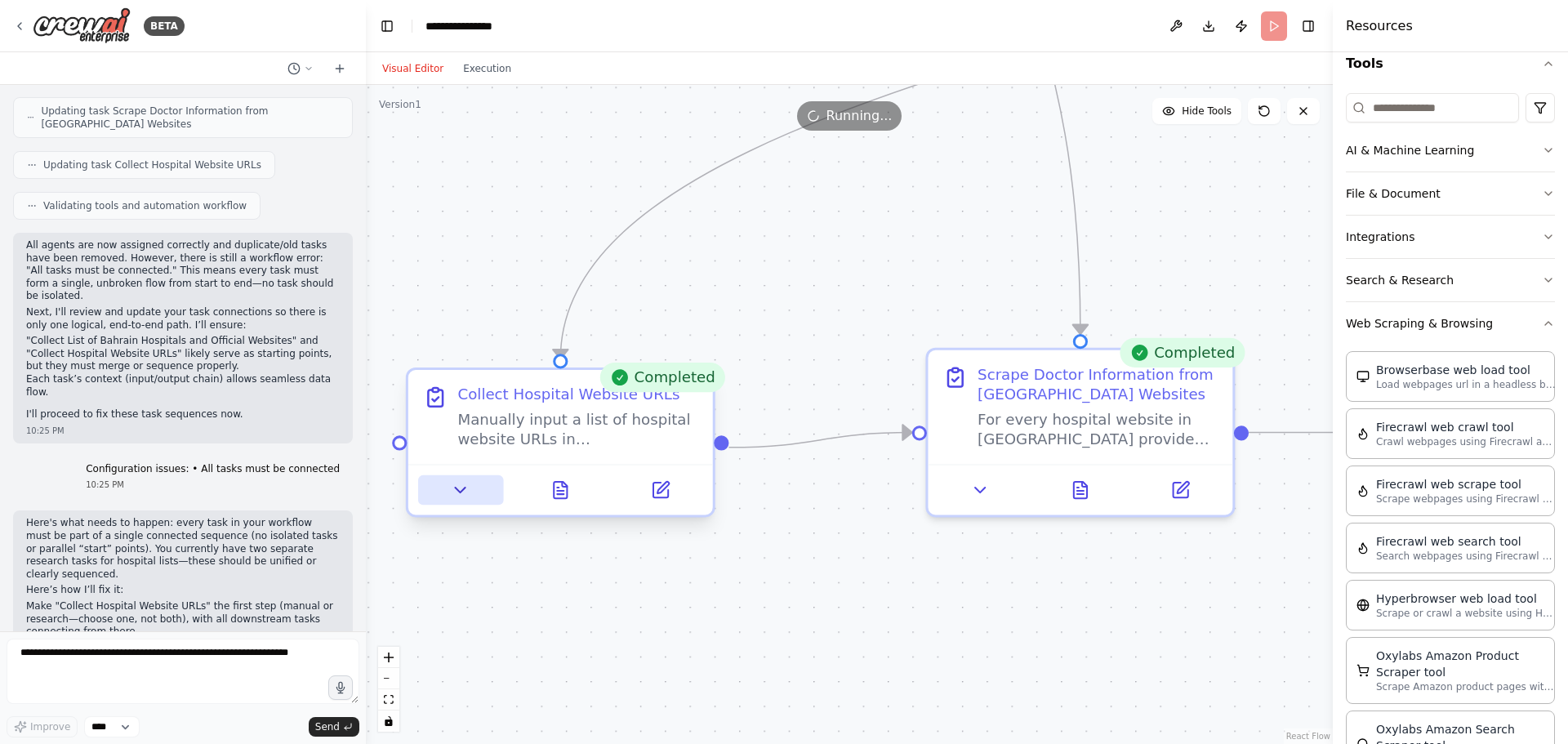
click at [467, 490] on icon at bounding box center [460, 490] width 19 height 19
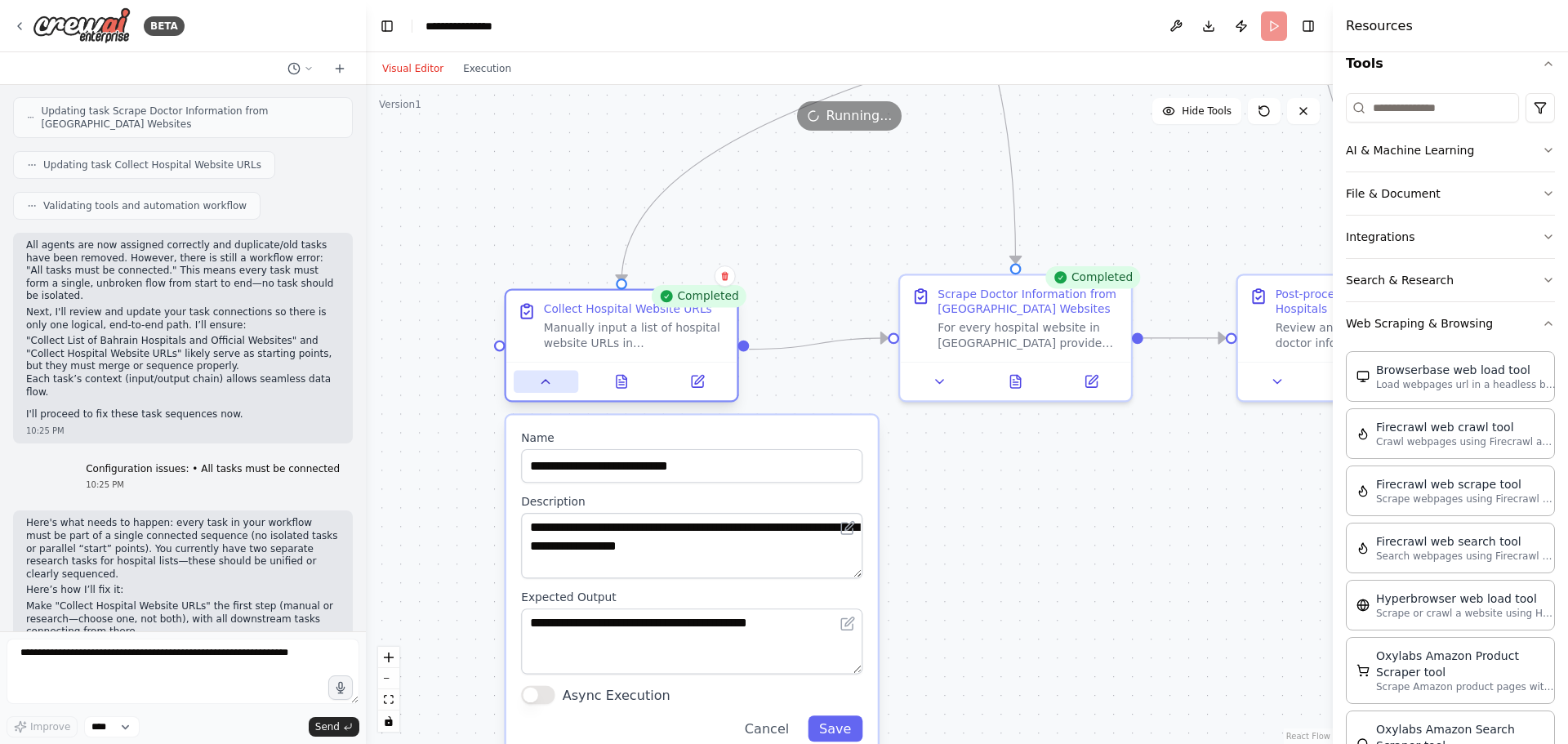
click at [546, 383] on icon at bounding box center [546, 382] width 8 height 4
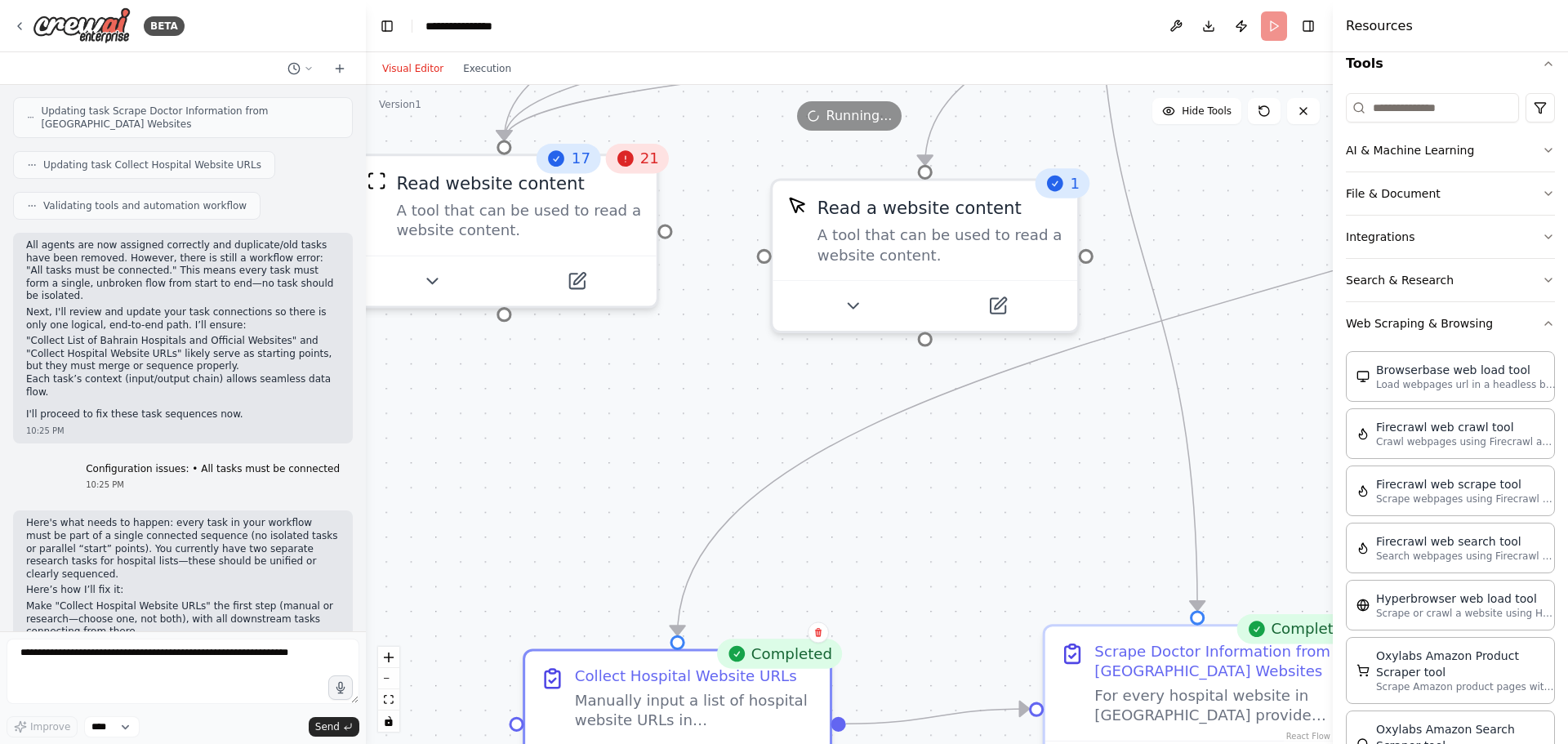
click at [644, 158] on span "21" at bounding box center [649, 158] width 18 height 19
click at [626, 164] on icon at bounding box center [625, 158] width 17 height 17
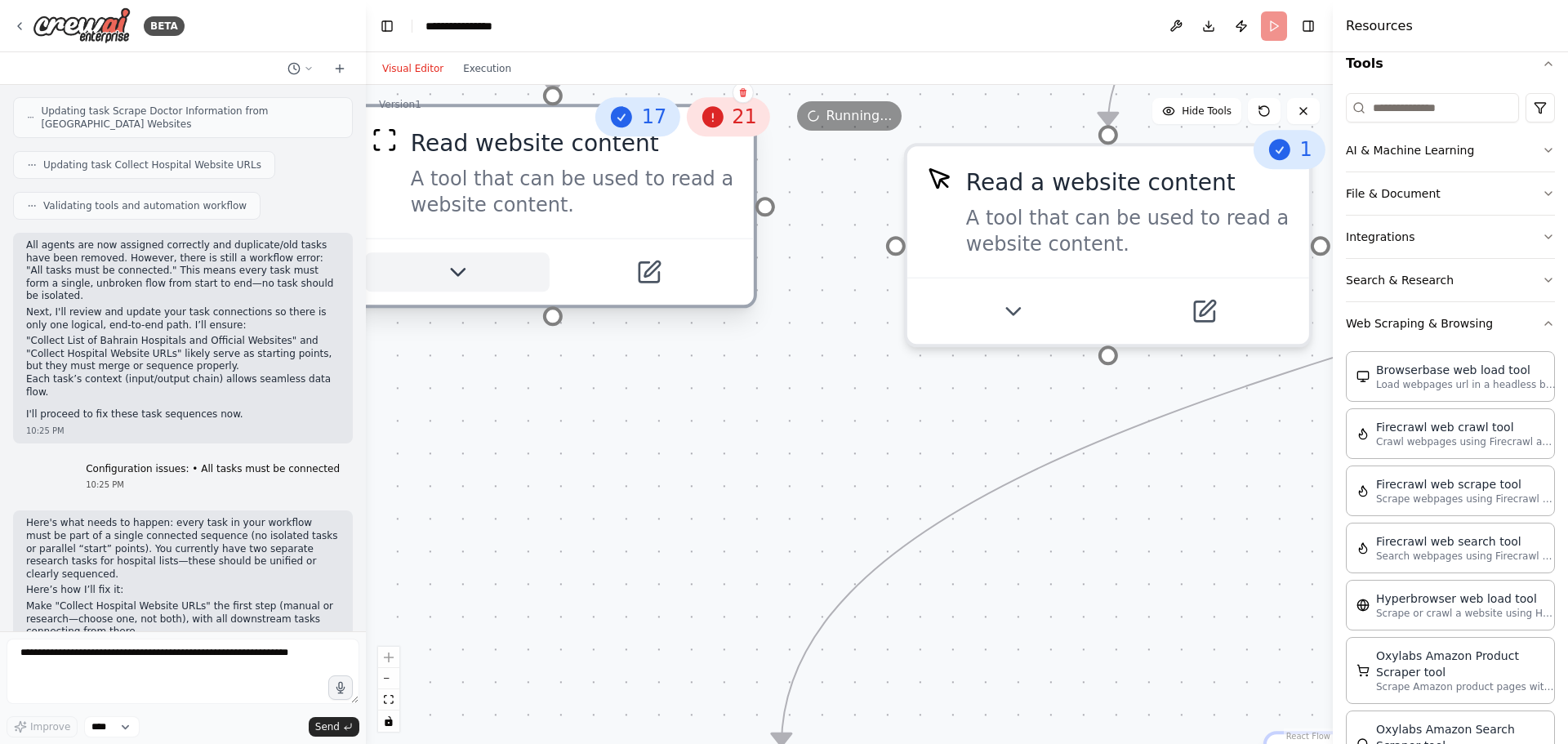
click at [453, 276] on icon at bounding box center [456, 272] width 26 height 26
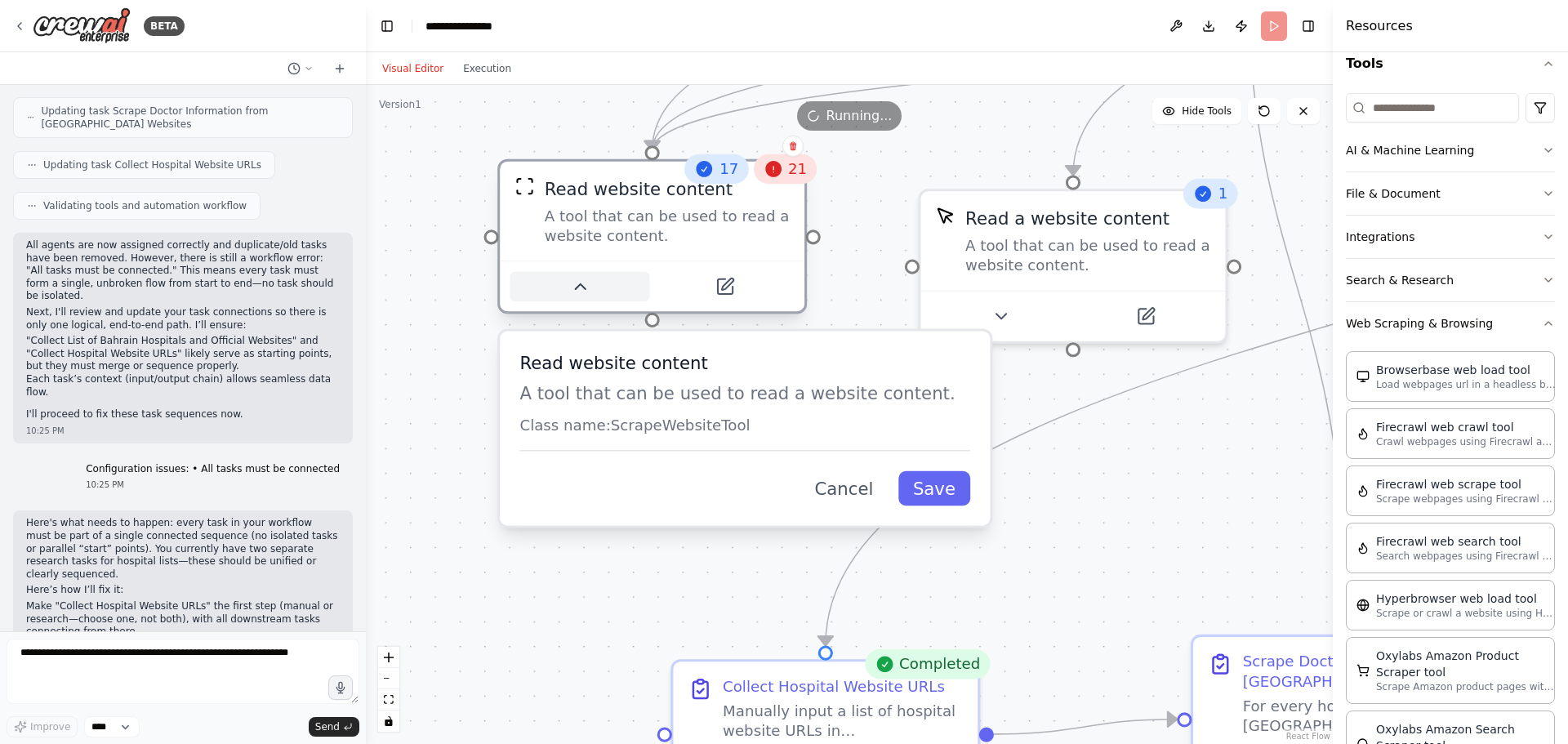
click at [585, 287] on icon at bounding box center [580, 287] width 19 height 19
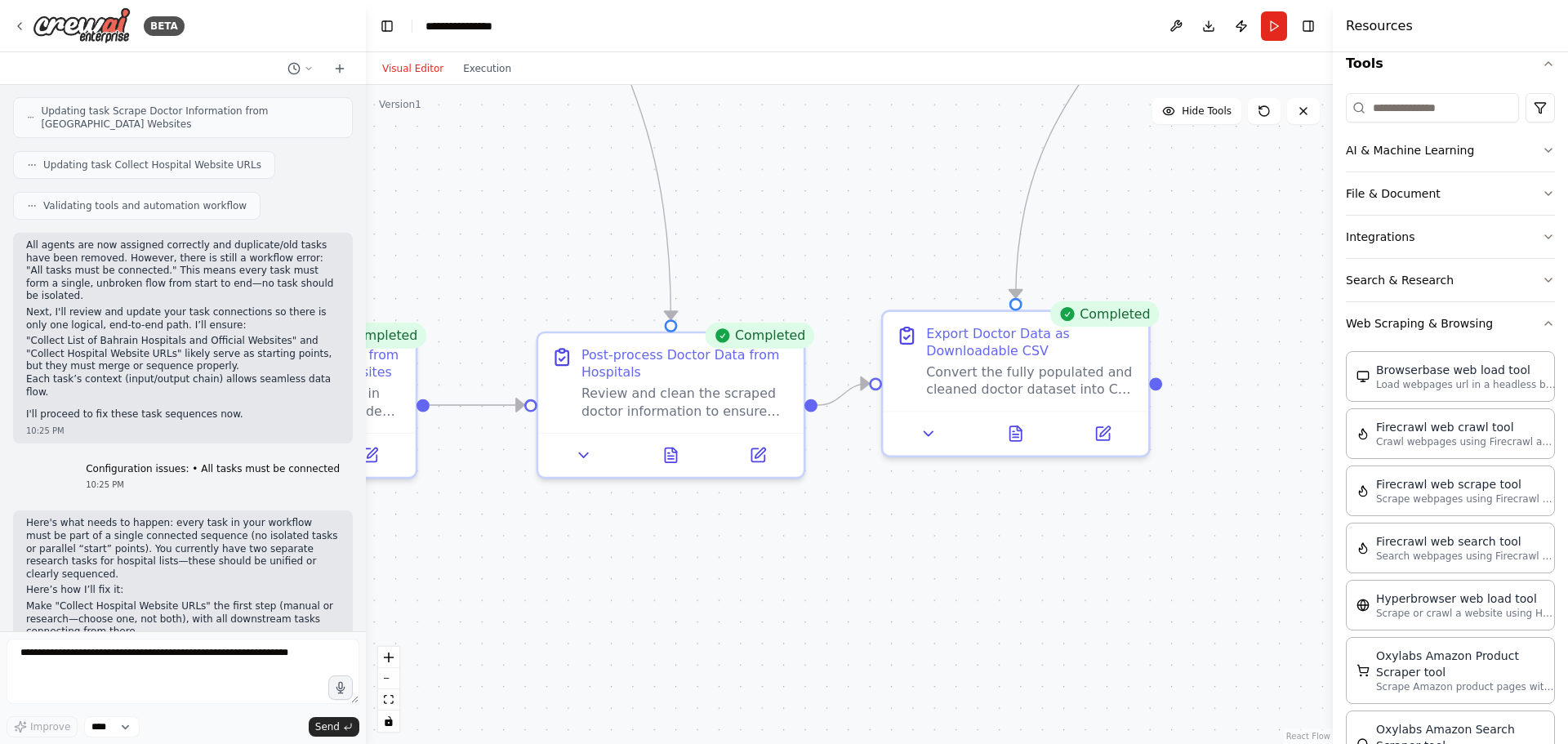
click at [953, 628] on div ".deletable-edge-delete-btn { width: 20px; height: 20px; border: 0px solid #ffff…" at bounding box center [850, 414] width 967 height 659
click at [930, 418] on button at bounding box center [928, 429] width 75 height 26
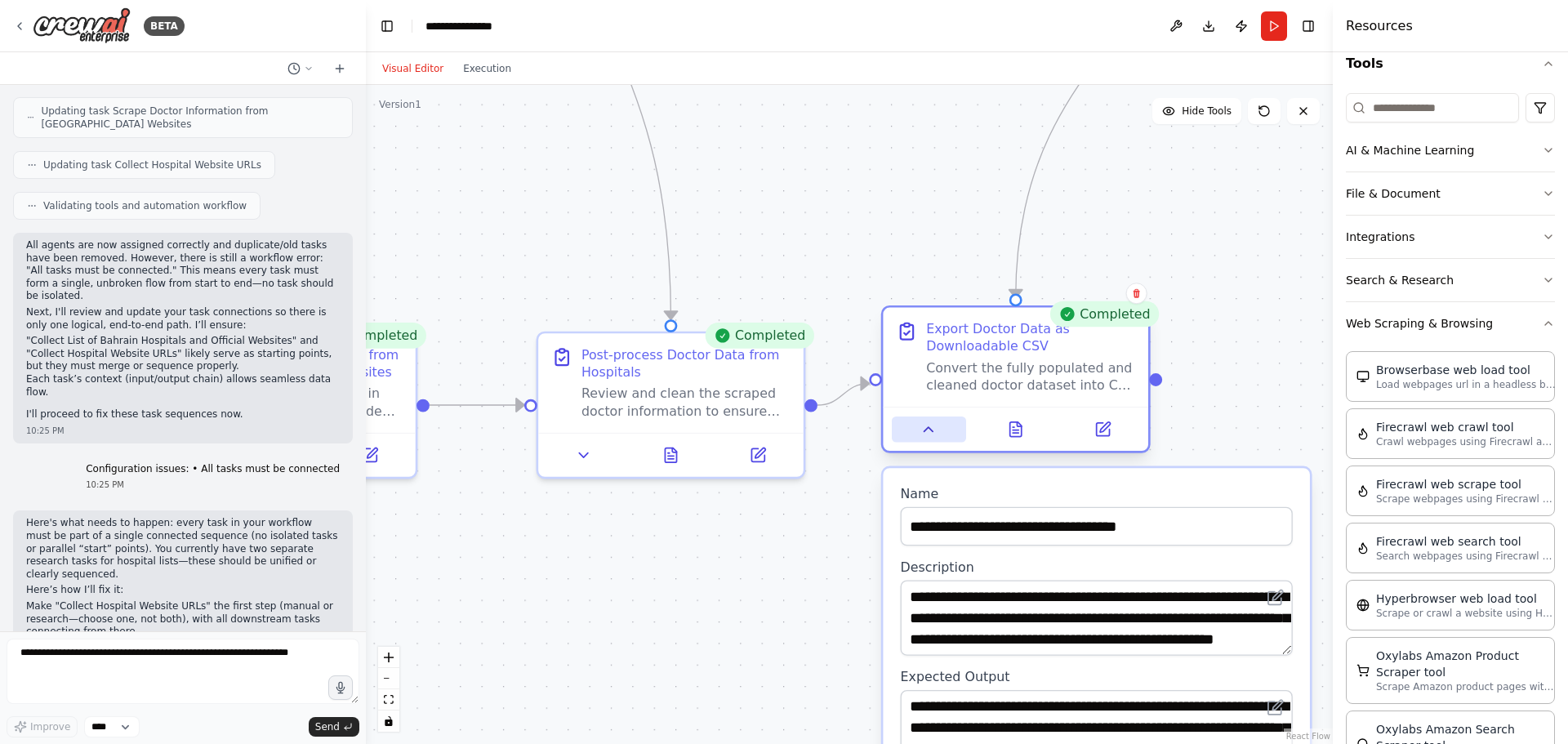
click at [929, 422] on icon at bounding box center [929, 429] width 17 height 17
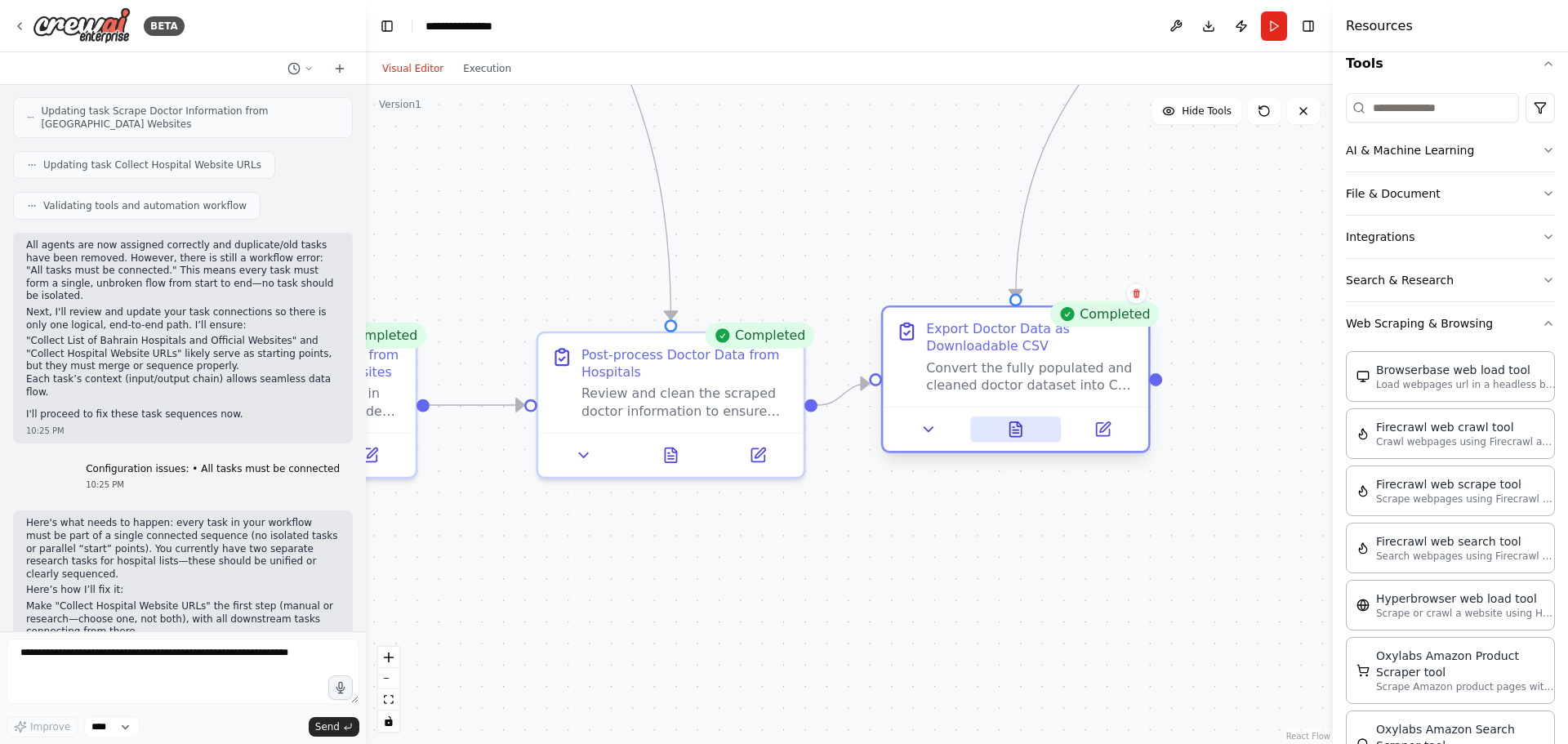
click at [1029, 425] on button at bounding box center [1016, 429] width 91 height 26
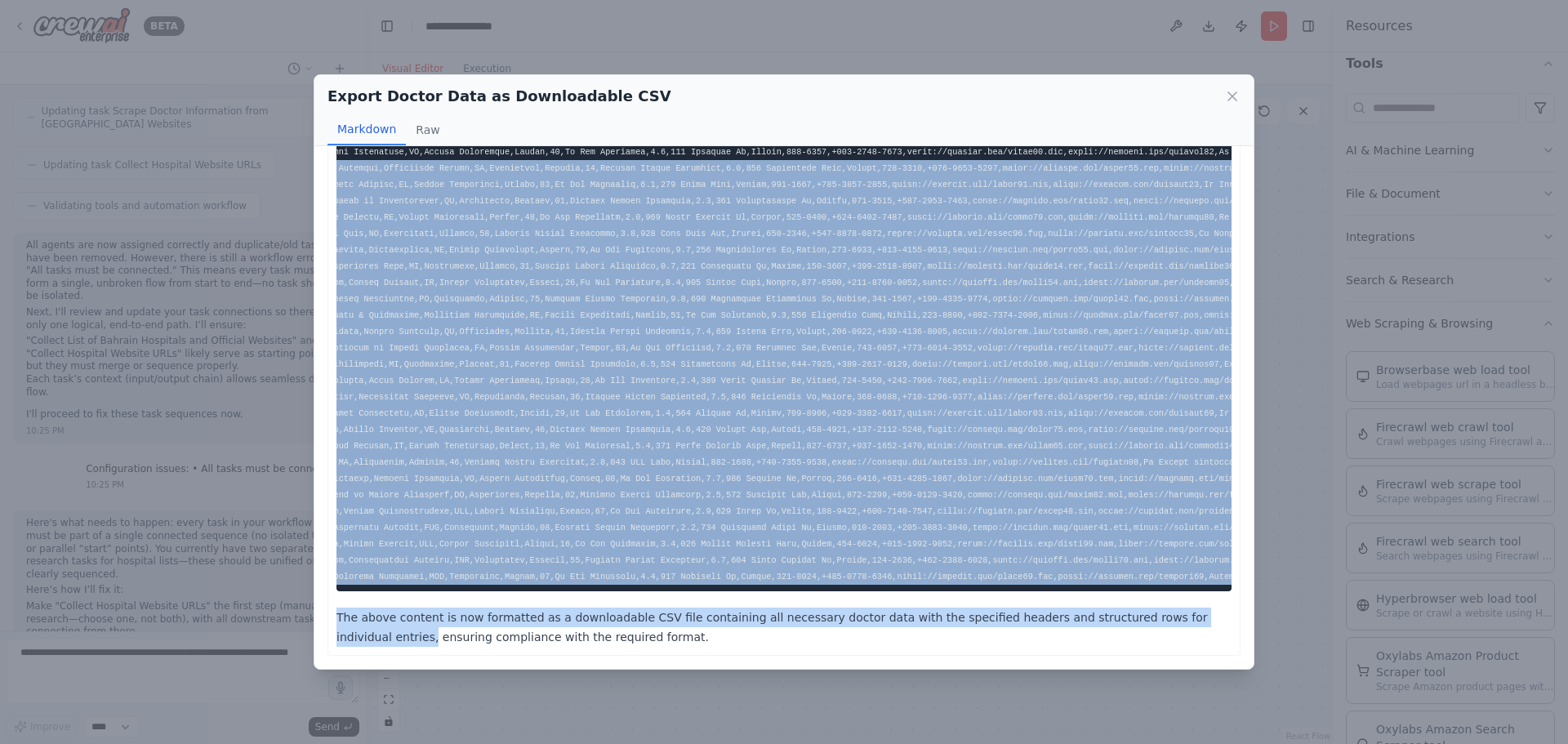
scroll to position [0, 1103]
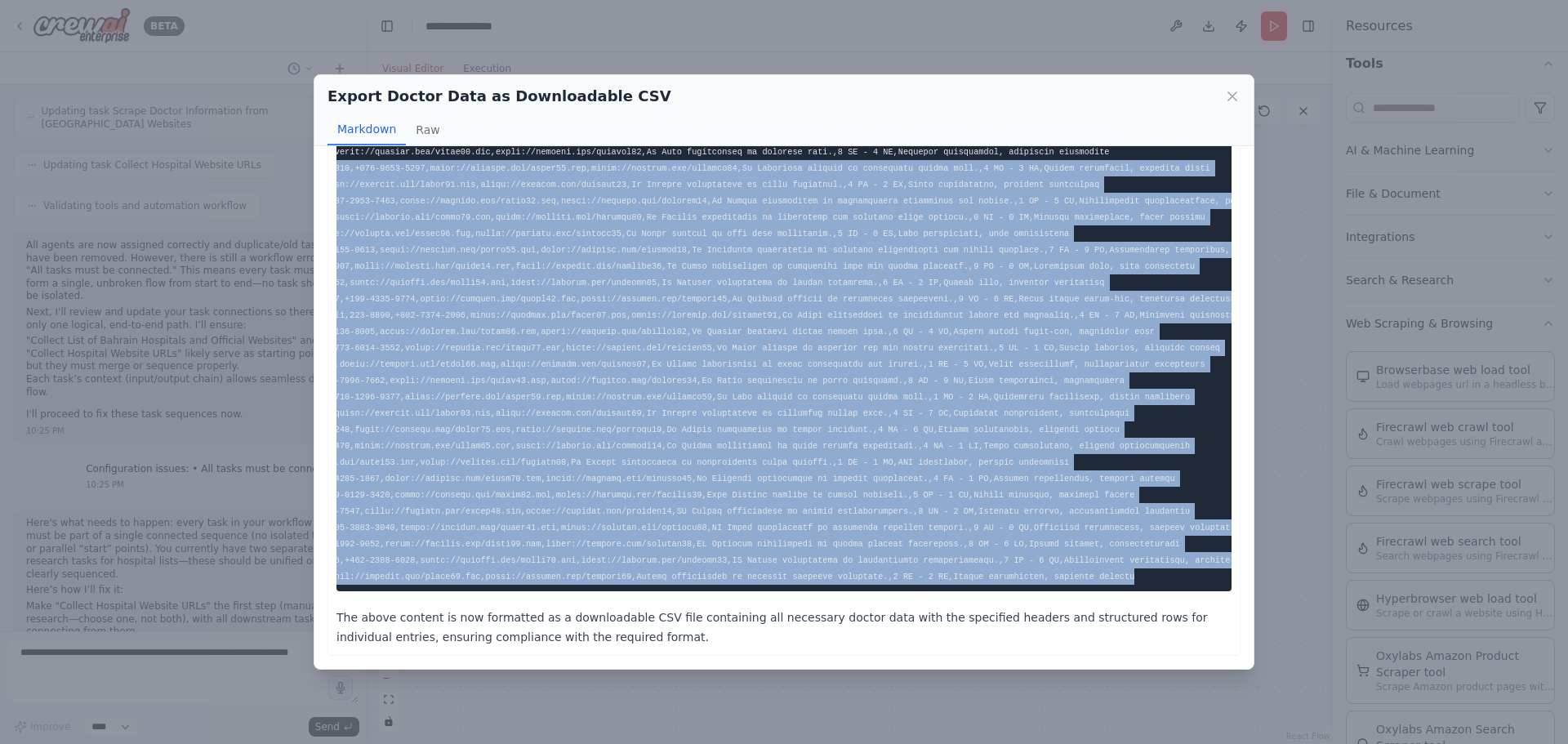
drag, startPoint x: 343, startPoint y: 151, endPoint x: 1107, endPoint y: 572, distance: 872.3
copy code "Bahrain Specialist Hospital,https://www.bahrainspecialisthospital.com,Dr Sangee…"
click at [1229, 96] on icon at bounding box center [1232, 96] width 17 height 17
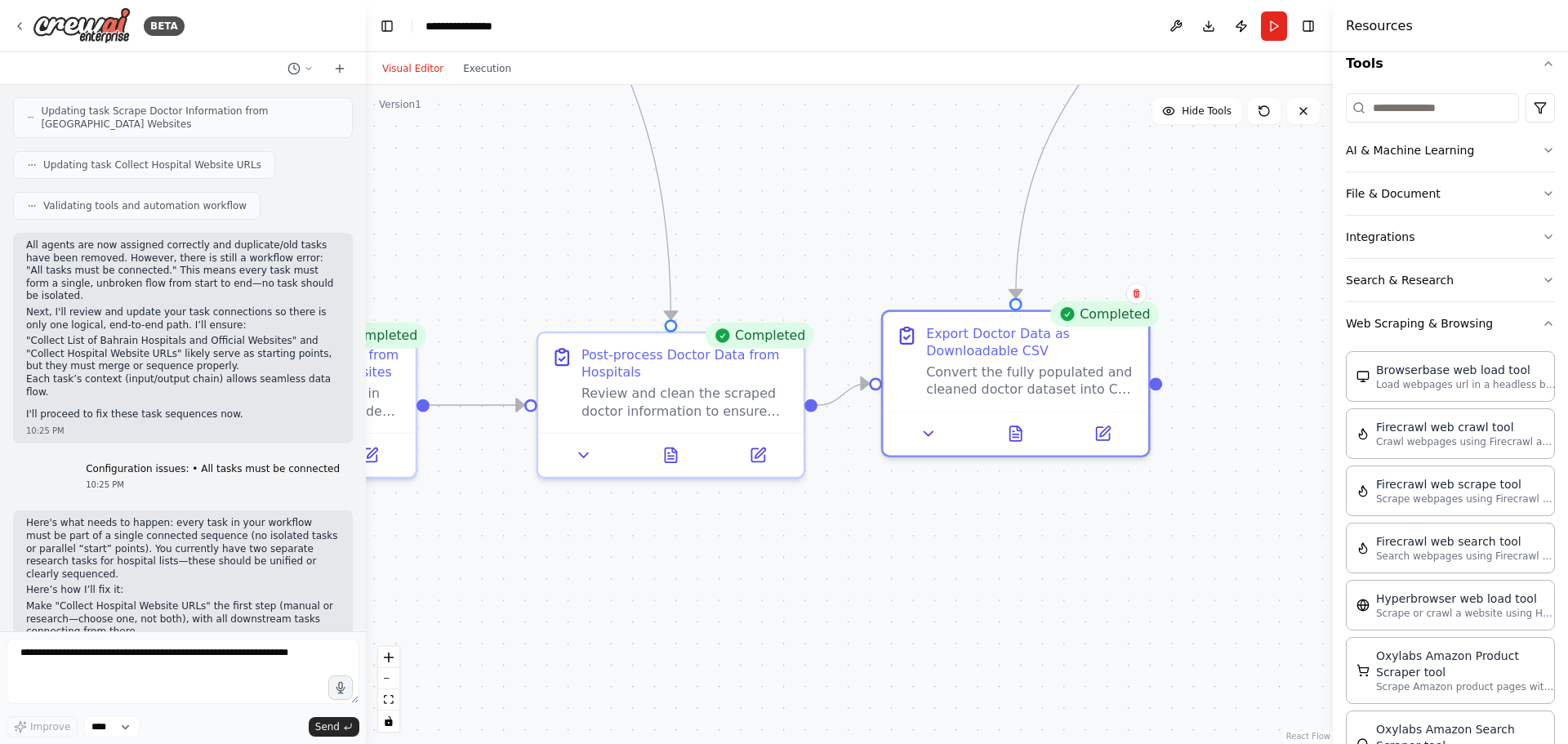
scroll to position [13225, 0]
